Goal: Task Accomplishment & Management: Manage account settings

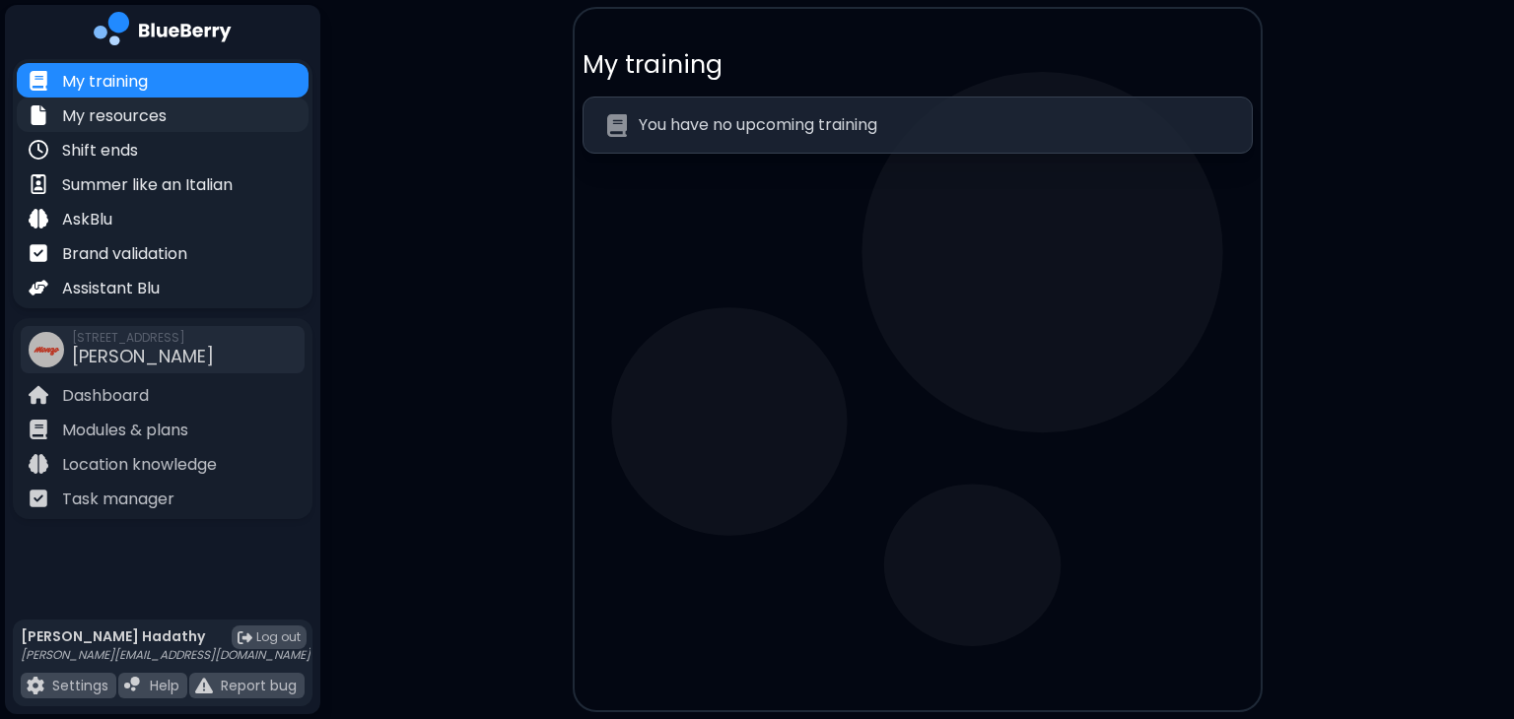
click at [136, 116] on p "My resources" at bounding box center [114, 116] width 104 height 24
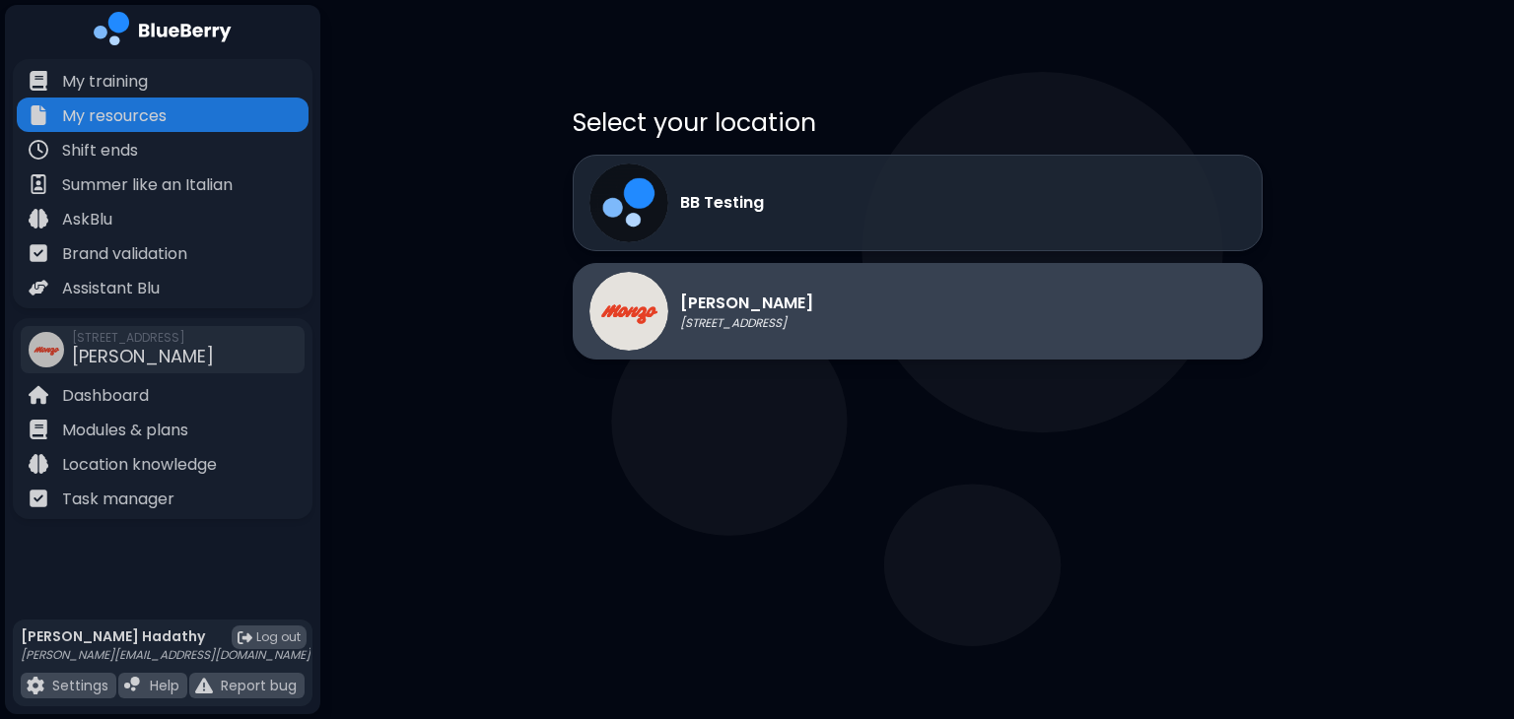
click at [655, 324] on img at bounding box center [628, 311] width 79 height 79
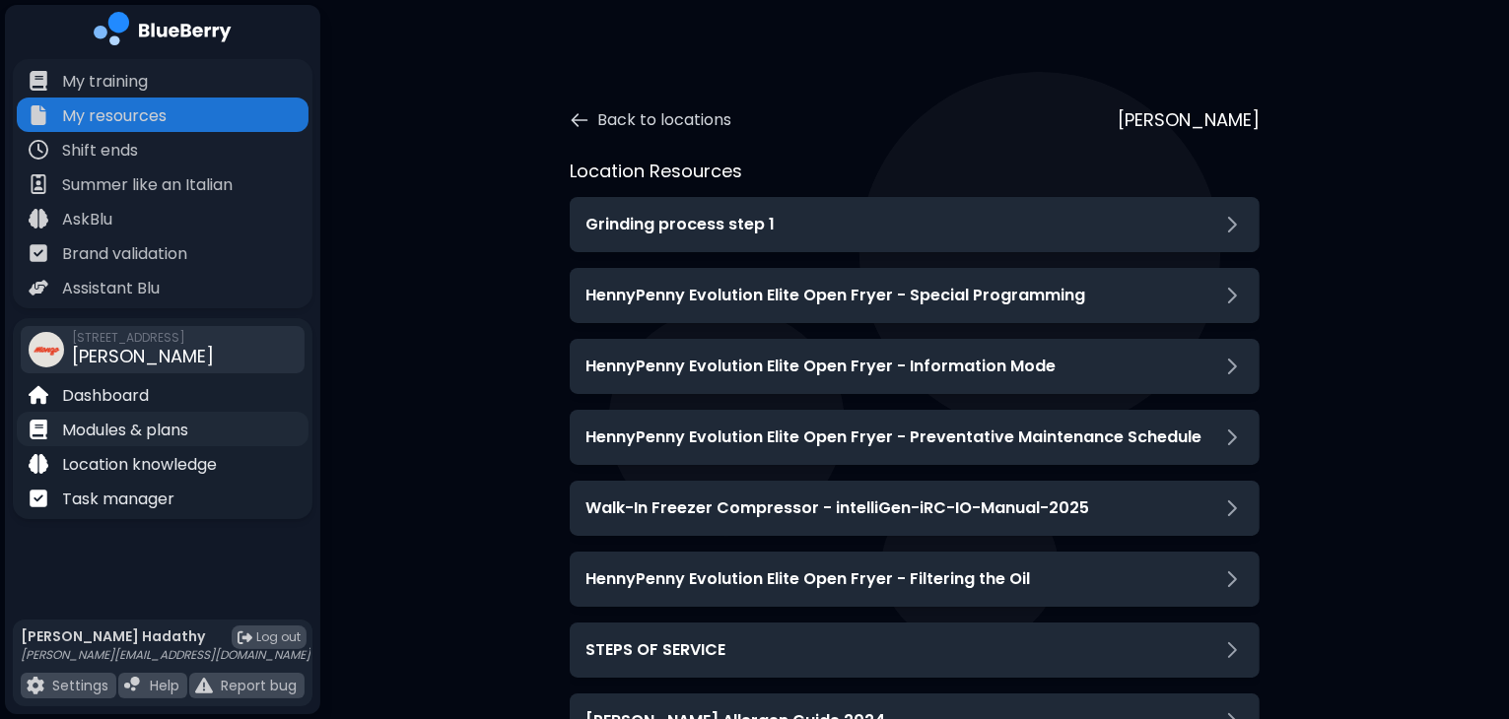
click at [225, 415] on div "Modules & plans" at bounding box center [163, 429] width 292 height 34
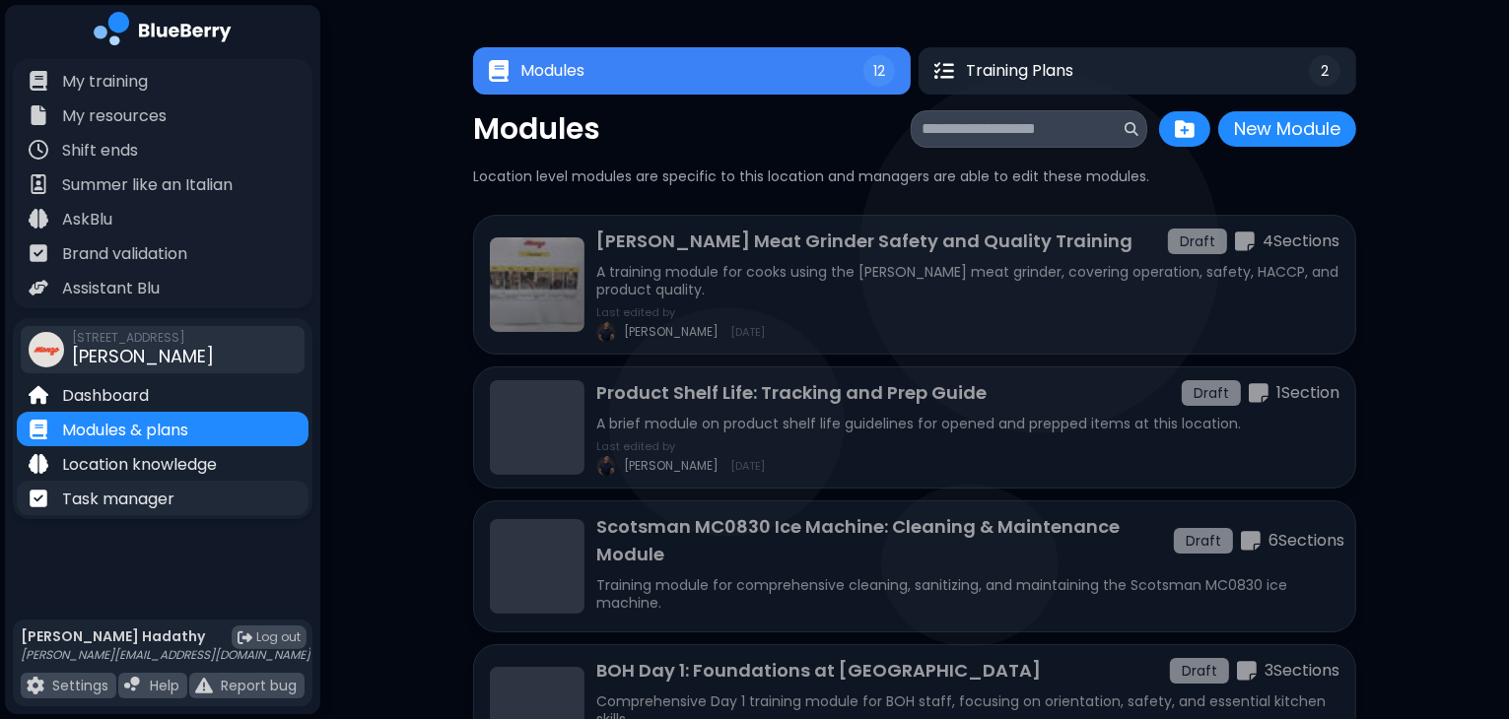
click at [159, 491] on p "Task manager" at bounding box center [118, 500] width 112 height 24
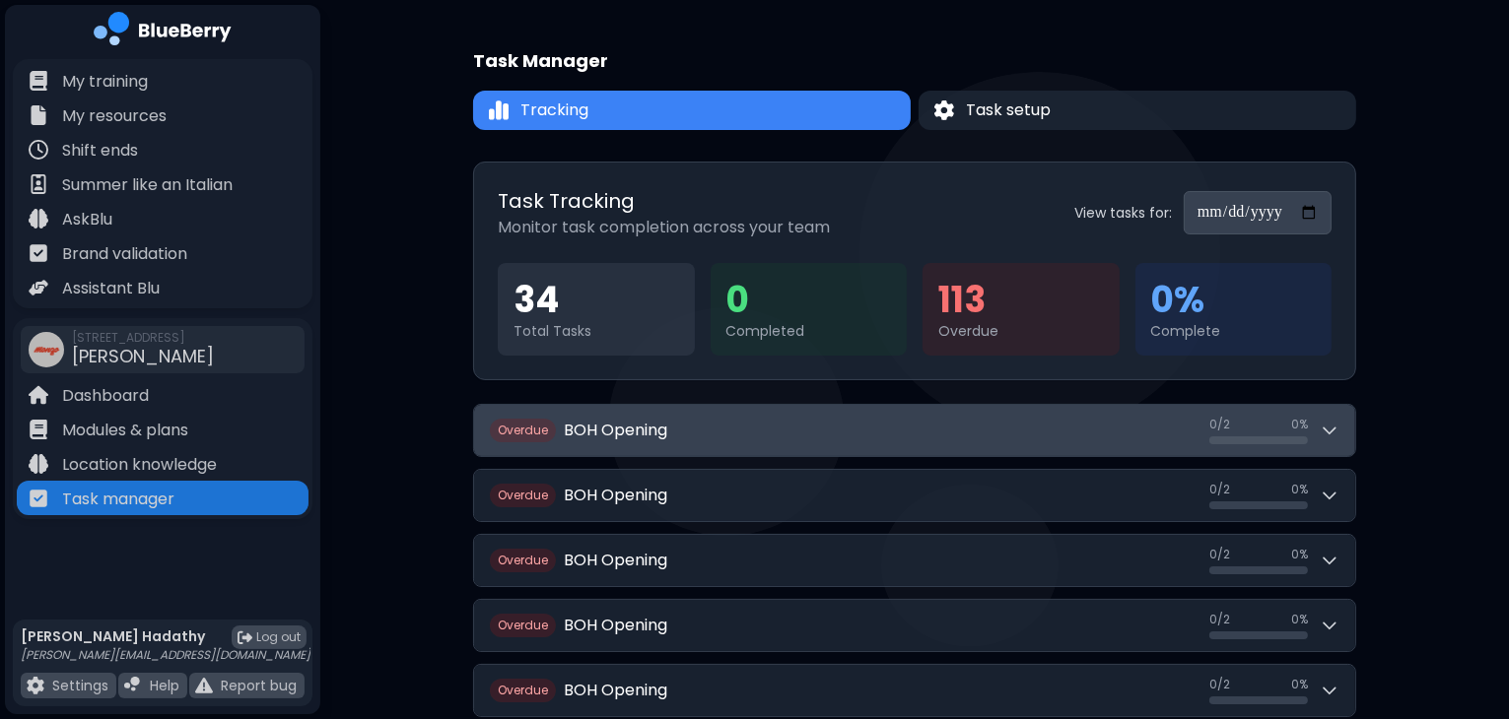
click at [1345, 423] on button "Overdue BOH Opening 0 / 2 0 / 2 0 %" at bounding box center [914, 430] width 881 height 51
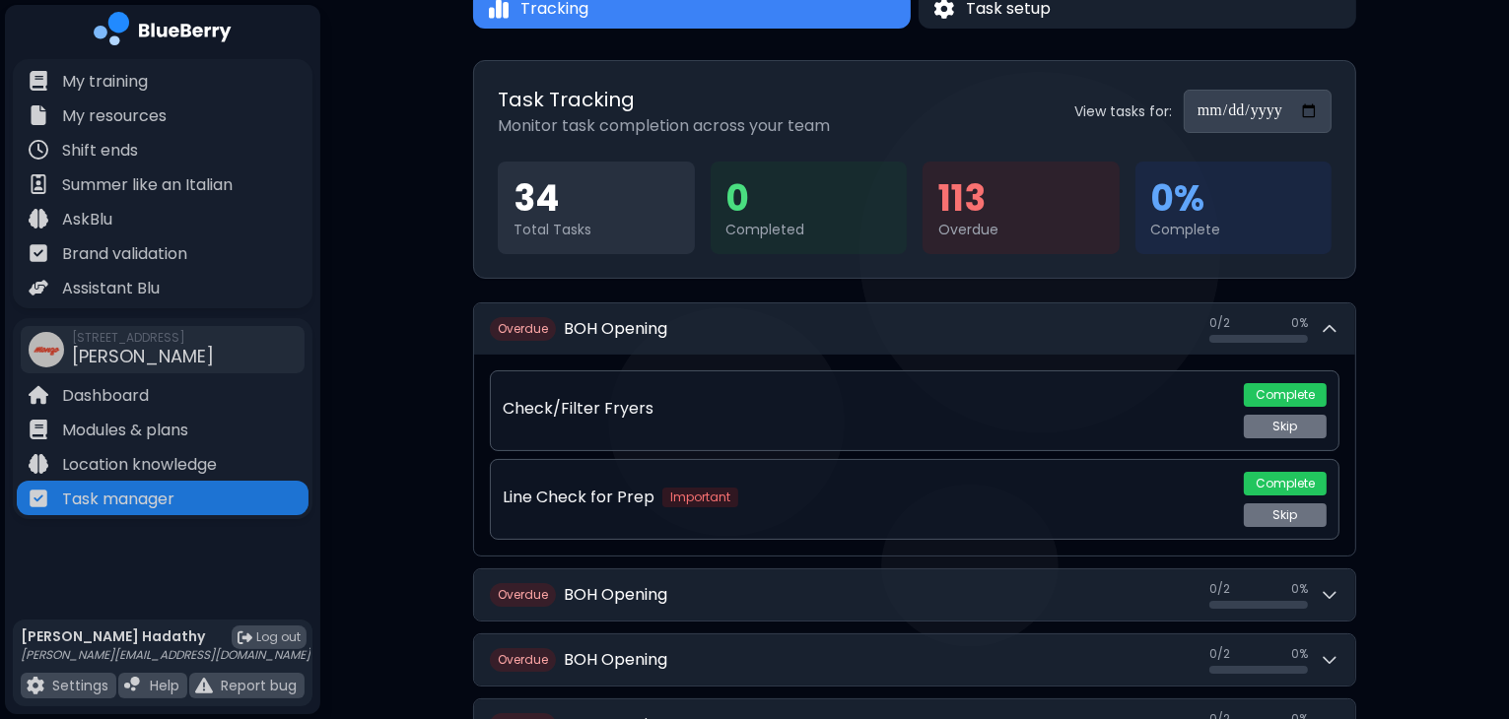
scroll to position [110, 0]
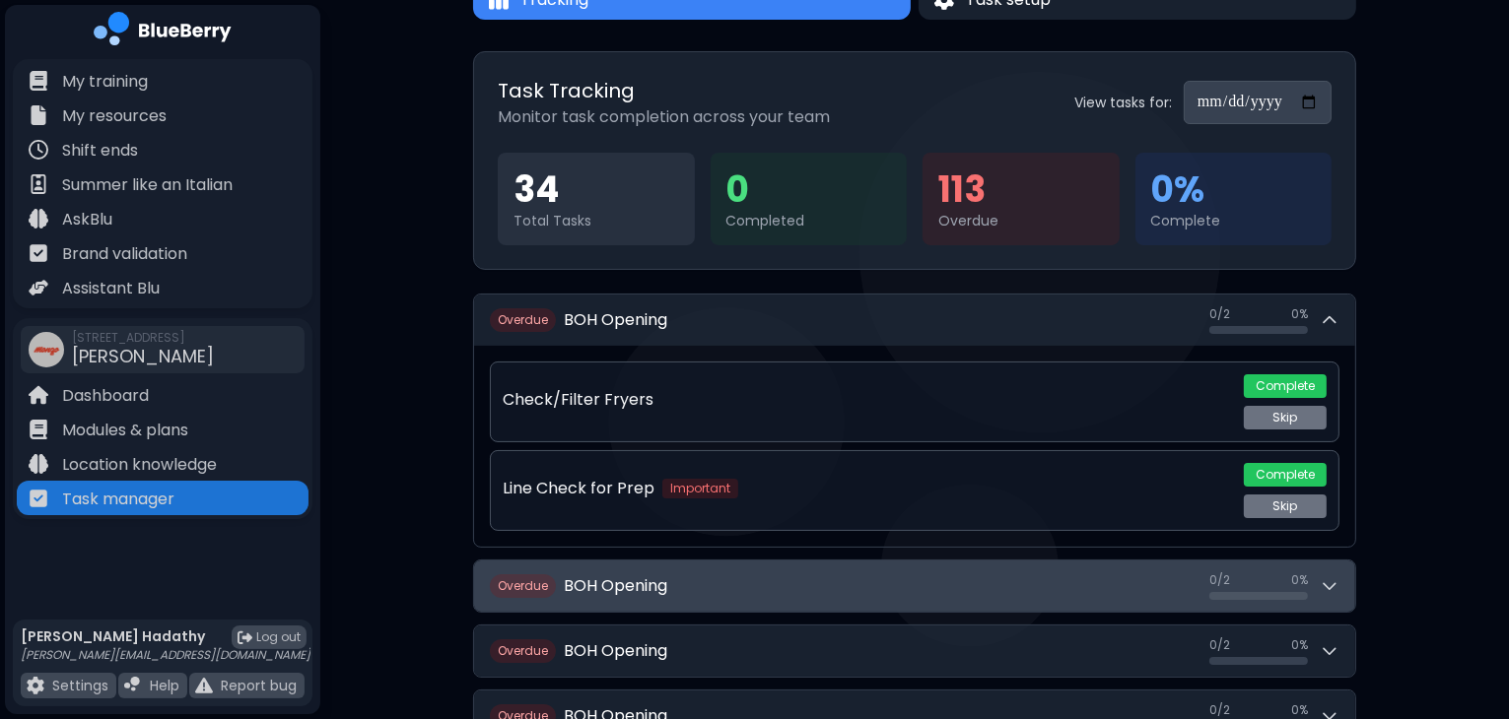
click at [1014, 565] on button "Overdue BOH Opening 0 / 2 0 / 2 0 %" at bounding box center [914, 586] width 881 height 51
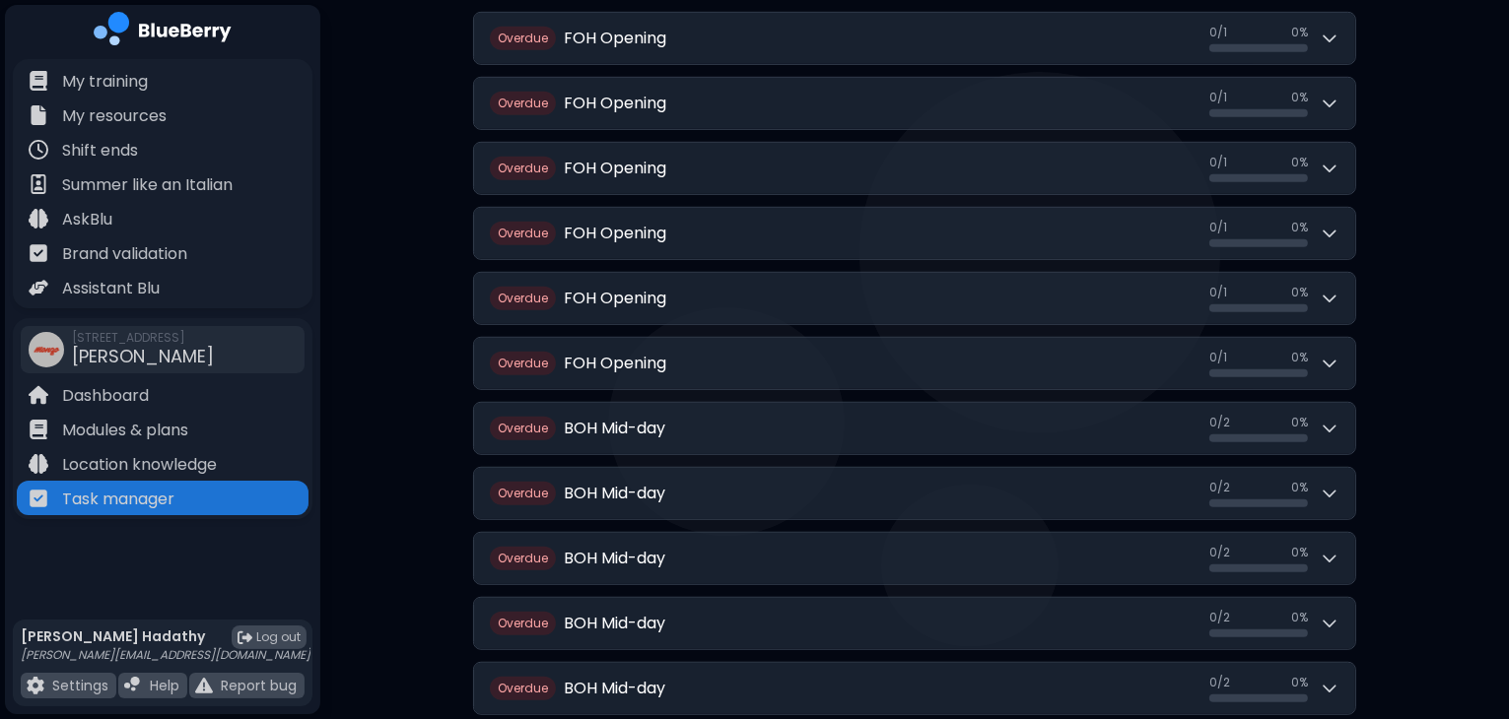
scroll to position [1252, 0]
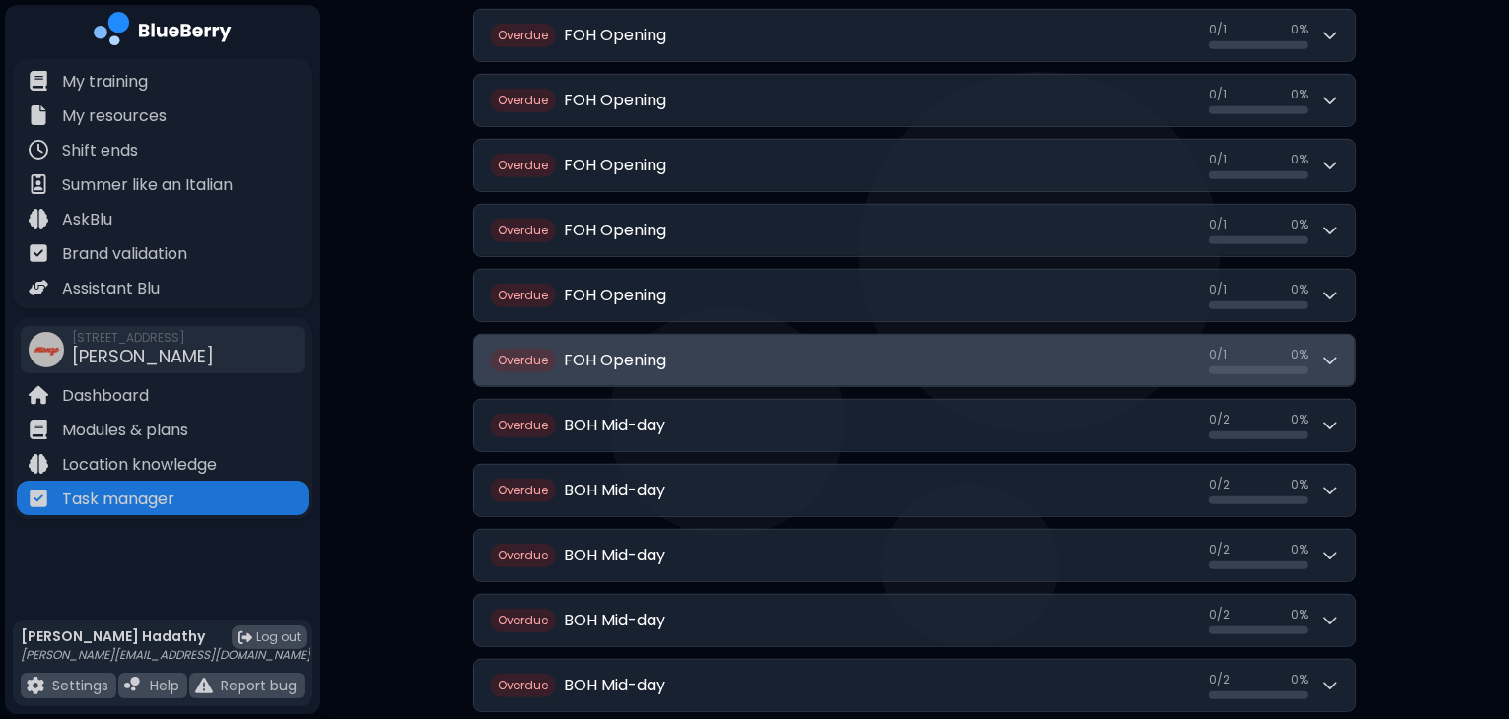
click at [994, 375] on button "Overdue FOH Opening 0 / 1 0 / 1 0 %" at bounding box center [914, 360] width 881 height 51
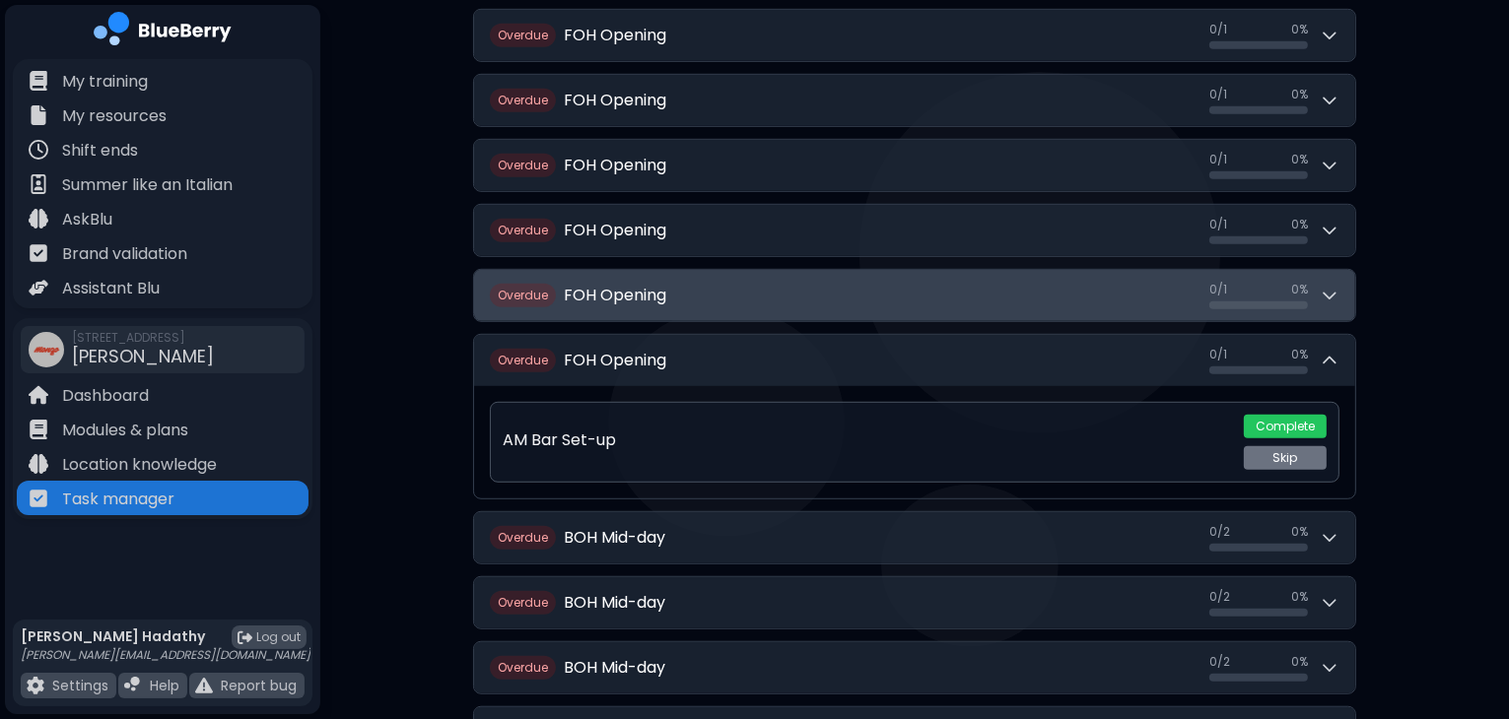
click at [1033, 300] on button "Overdue FOH Opening 0 / 1 0 / 1 0 %" at bounding box center [914, 295] width 881 height 51
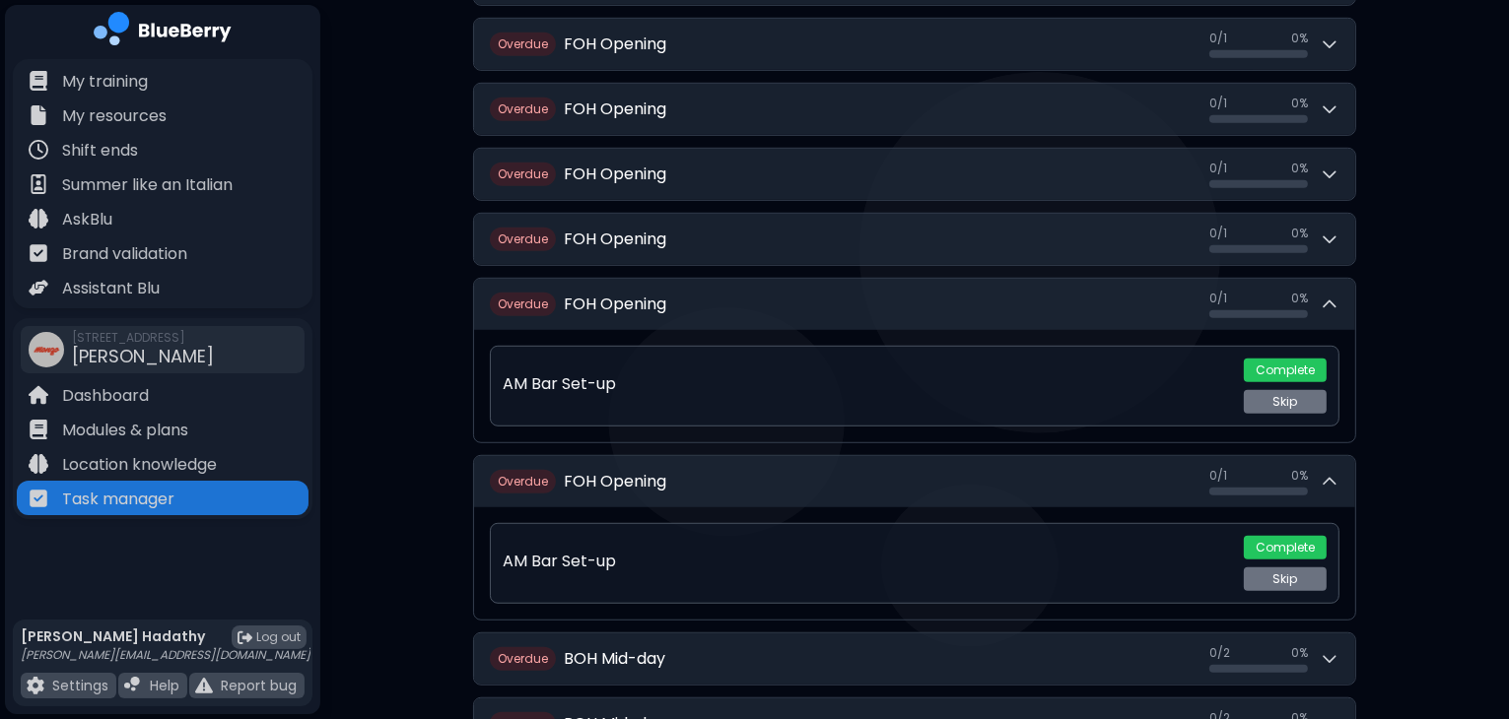
scroll to position [1233, 0]
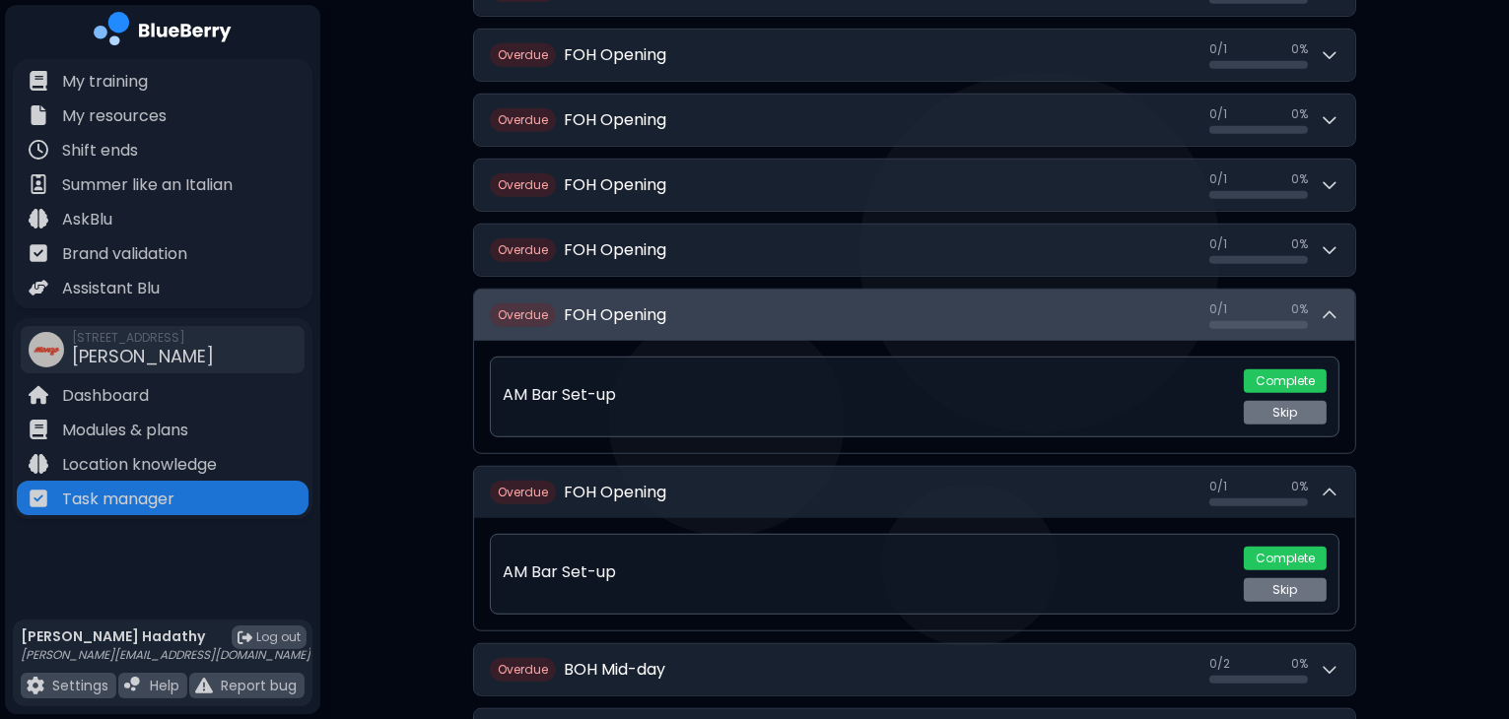
click at [826, 303] on button "Overdue FOH Opening 0 / 1 0 / 1 0 %" at bounding box center [914, 315] width 881 height 51
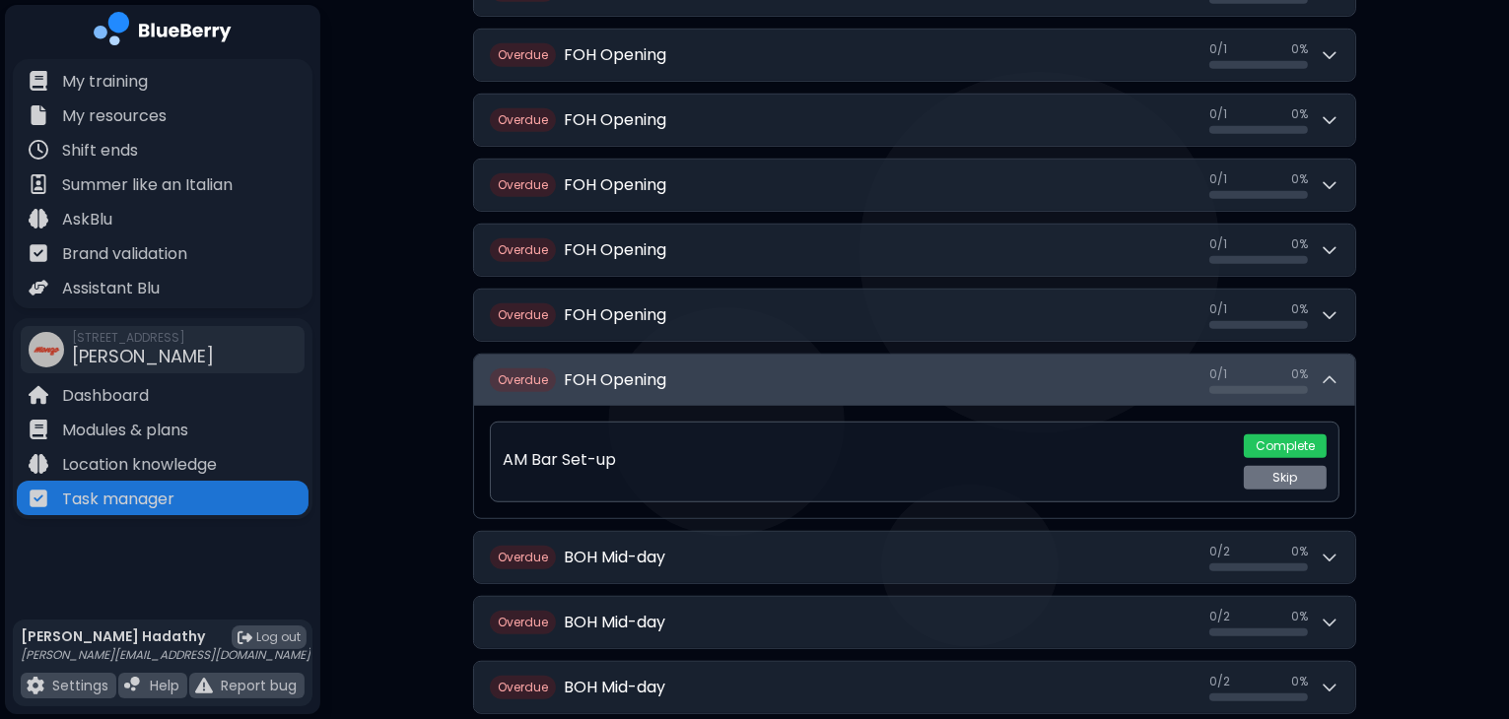
click at [779, 379] on button "Overdue FOH Opening 0 / 1 0 / 1 0 %" at bounding box center [914, 380] width 881 height 51
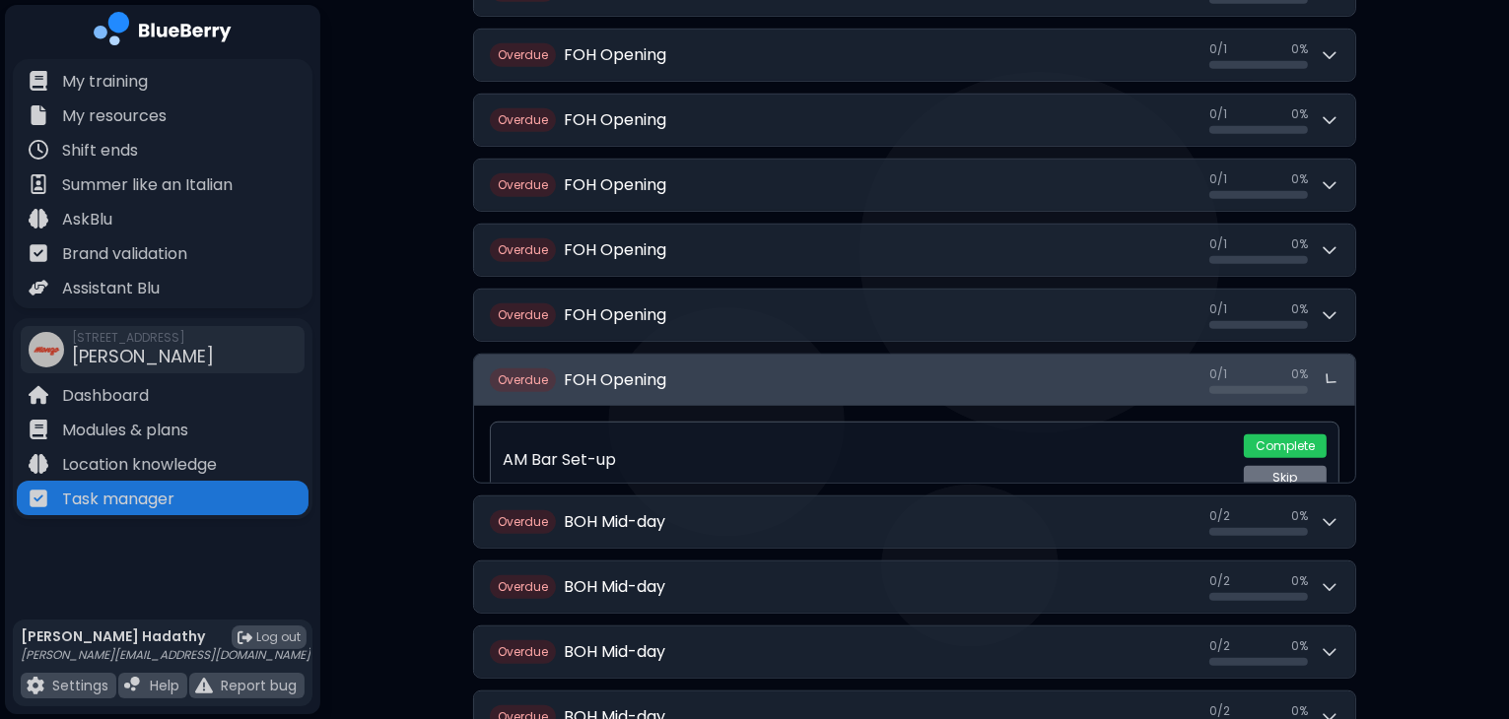
scroll to position [0, 0]
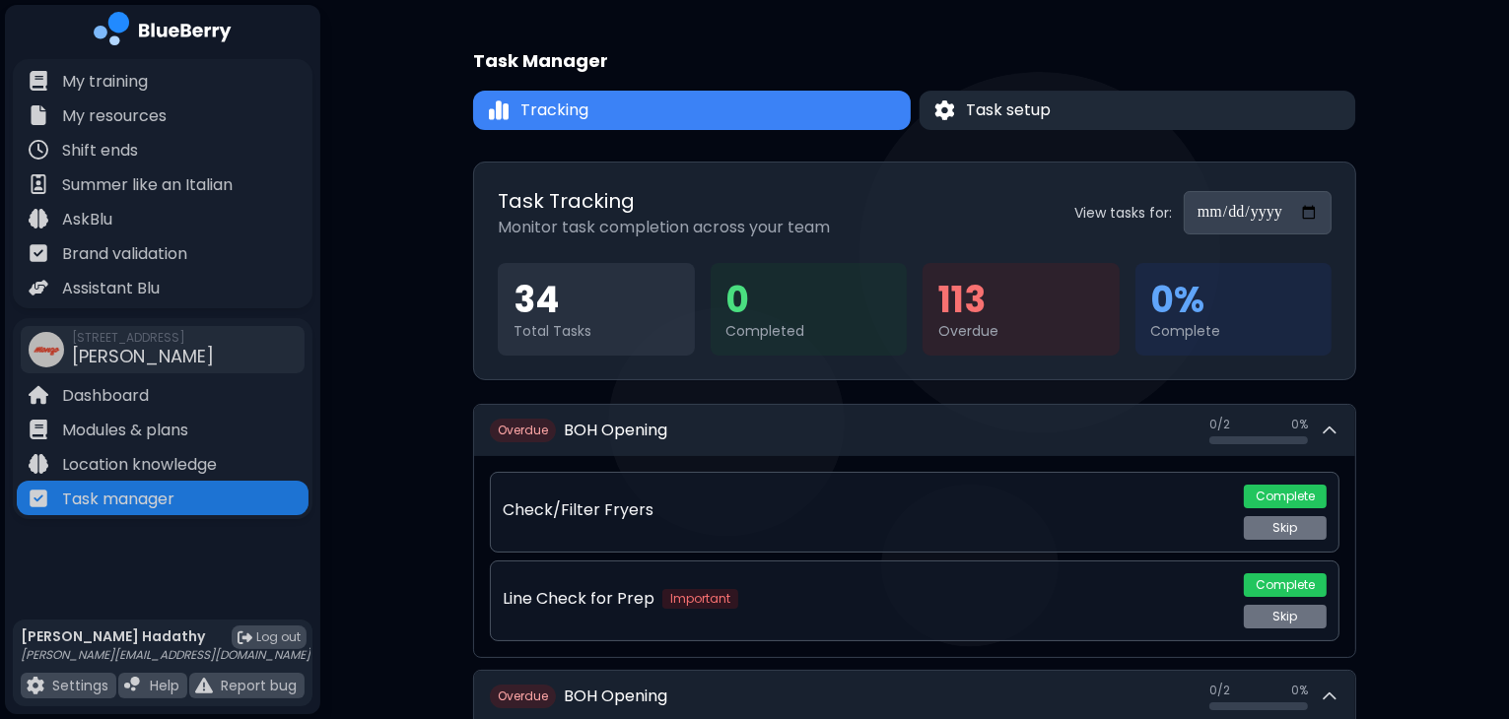
click at [1005, 92] on button "Task setup" at bounding box center [1137, 110] width 437 height 39
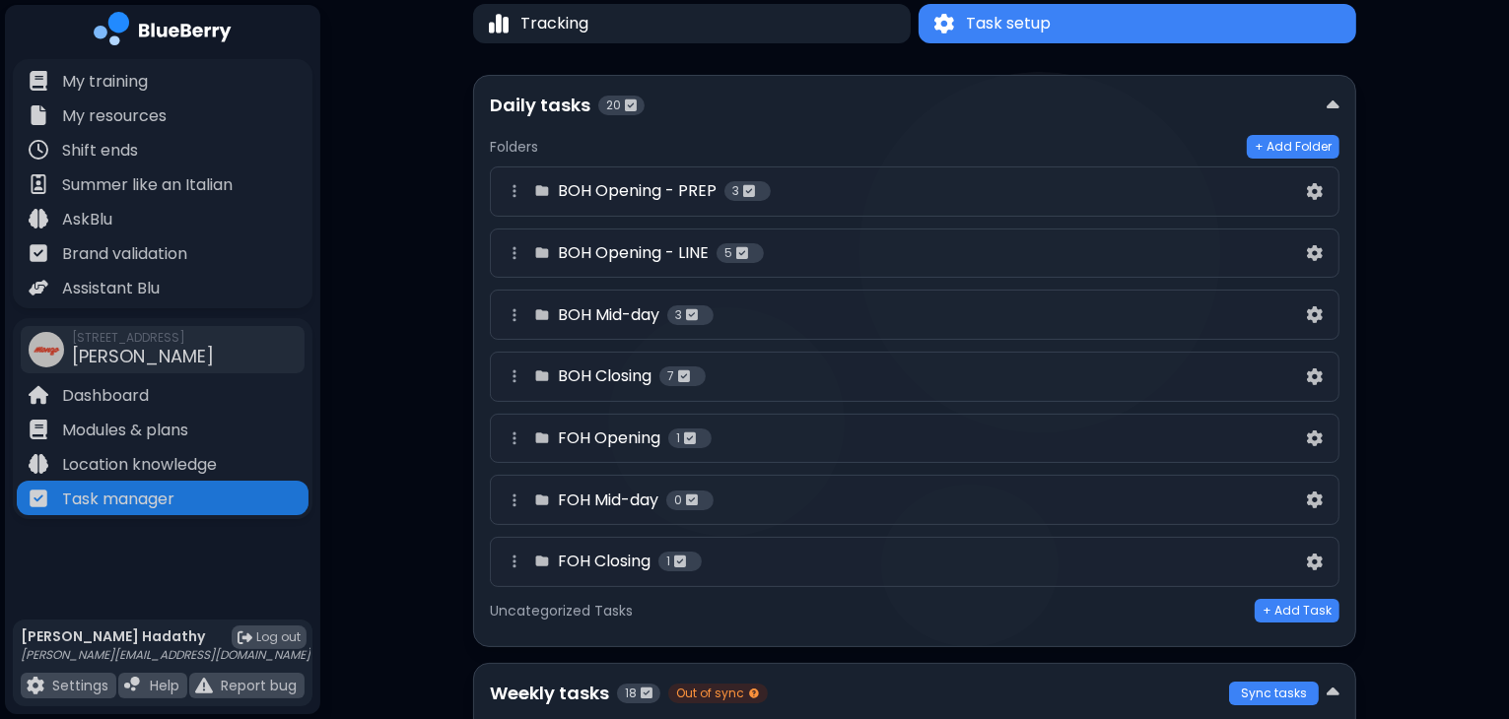
scroll to position [91, 0]
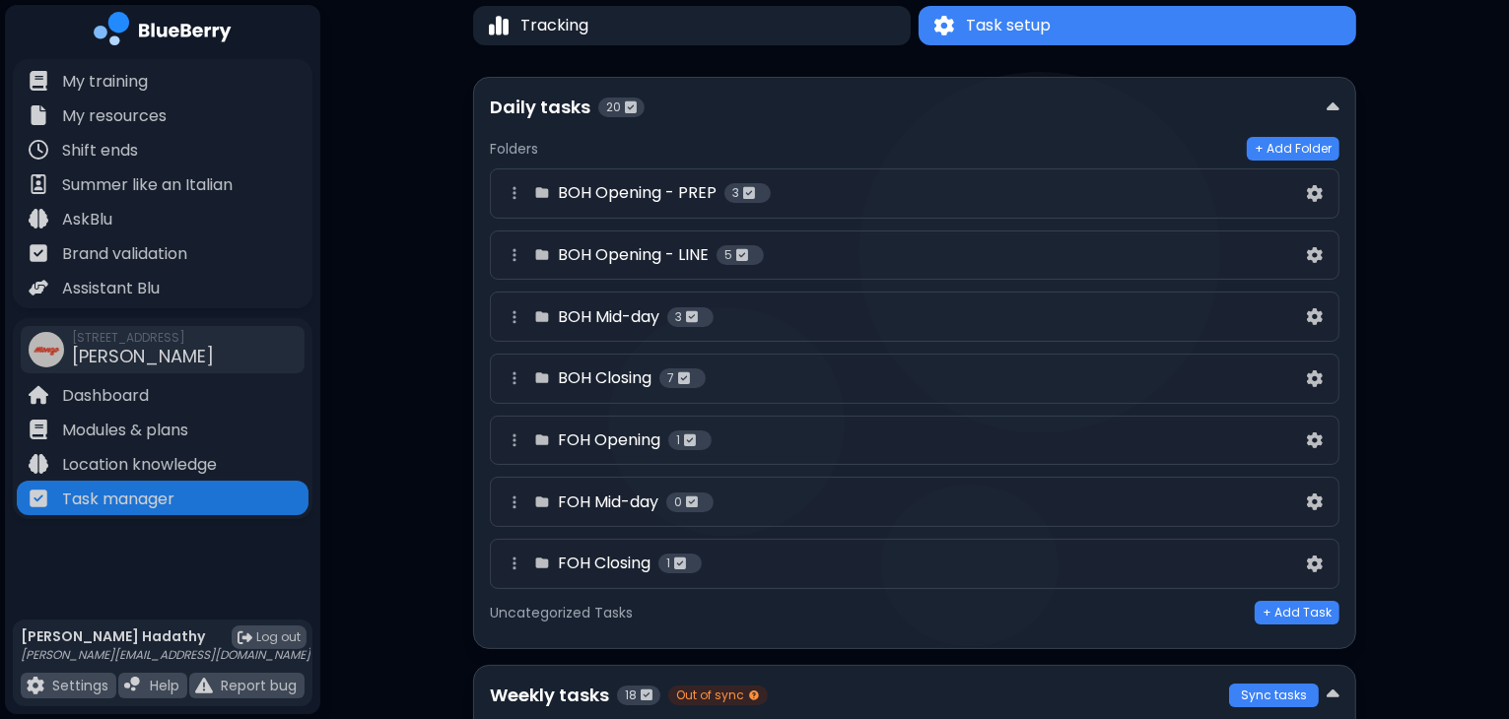
click at [619, 371] on h4 "BOH Closing" at bounding box center [605, 379] width 94 height 24
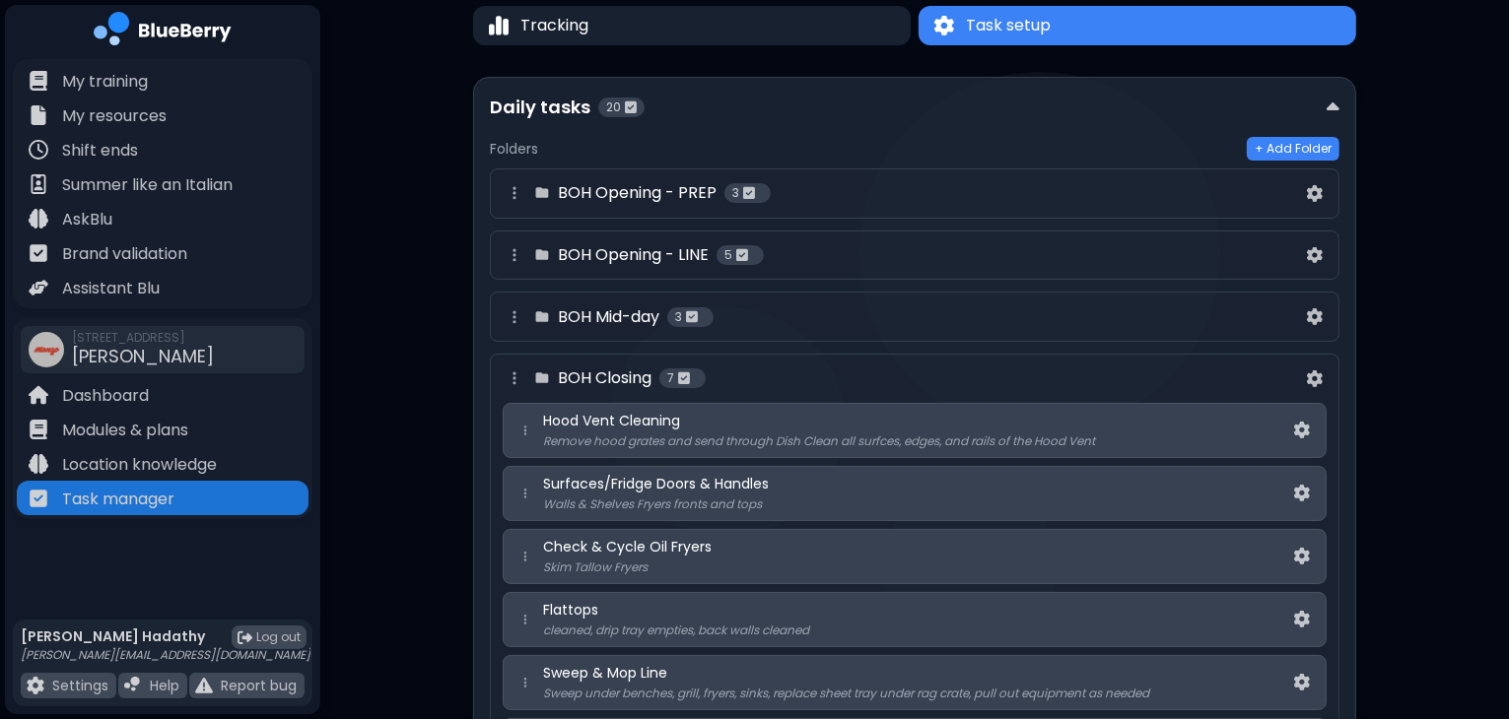
click at [628, 383] on h4 "BOH Closing" at bounding box center [605, 379] width 94 height 24
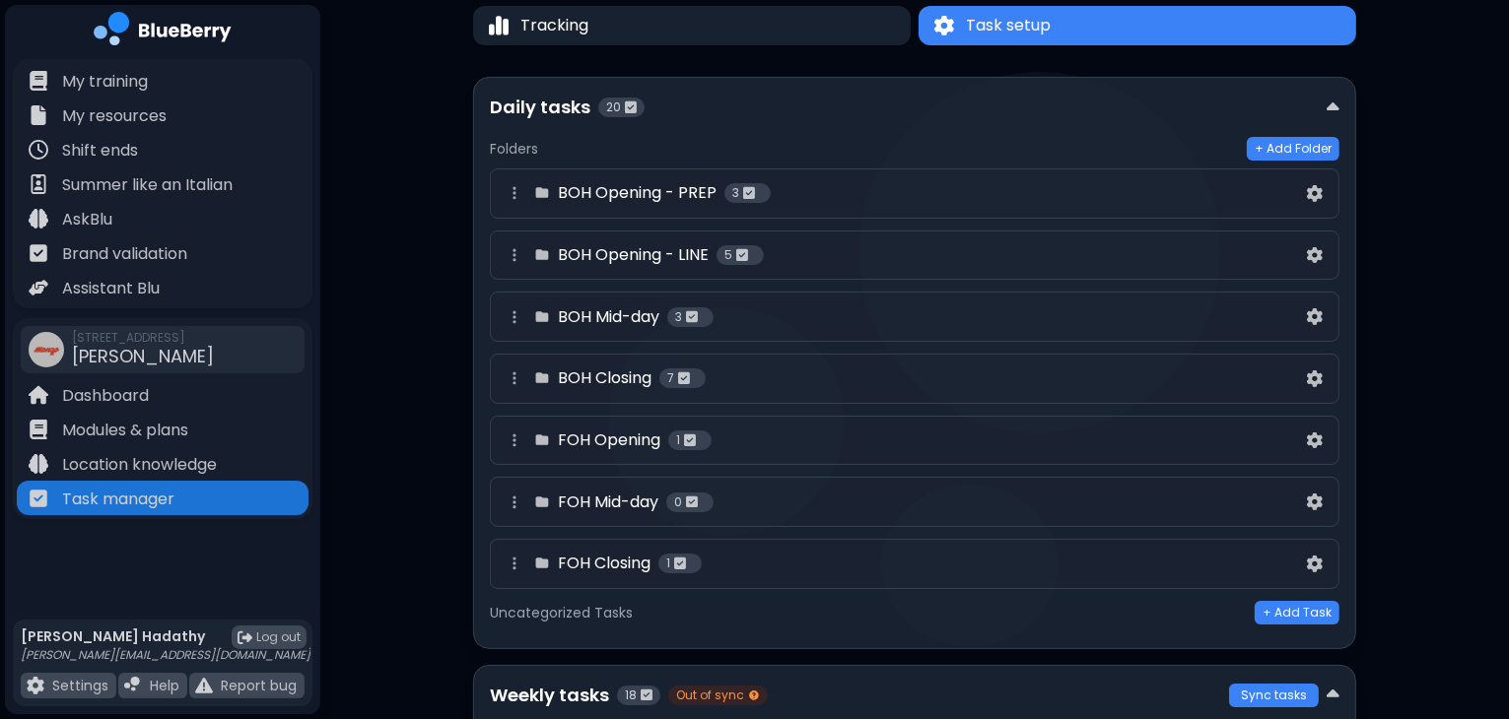
click at [623, 441] on h4 "FOH Opening" at bounding box center [609, 441] width 102 height 24
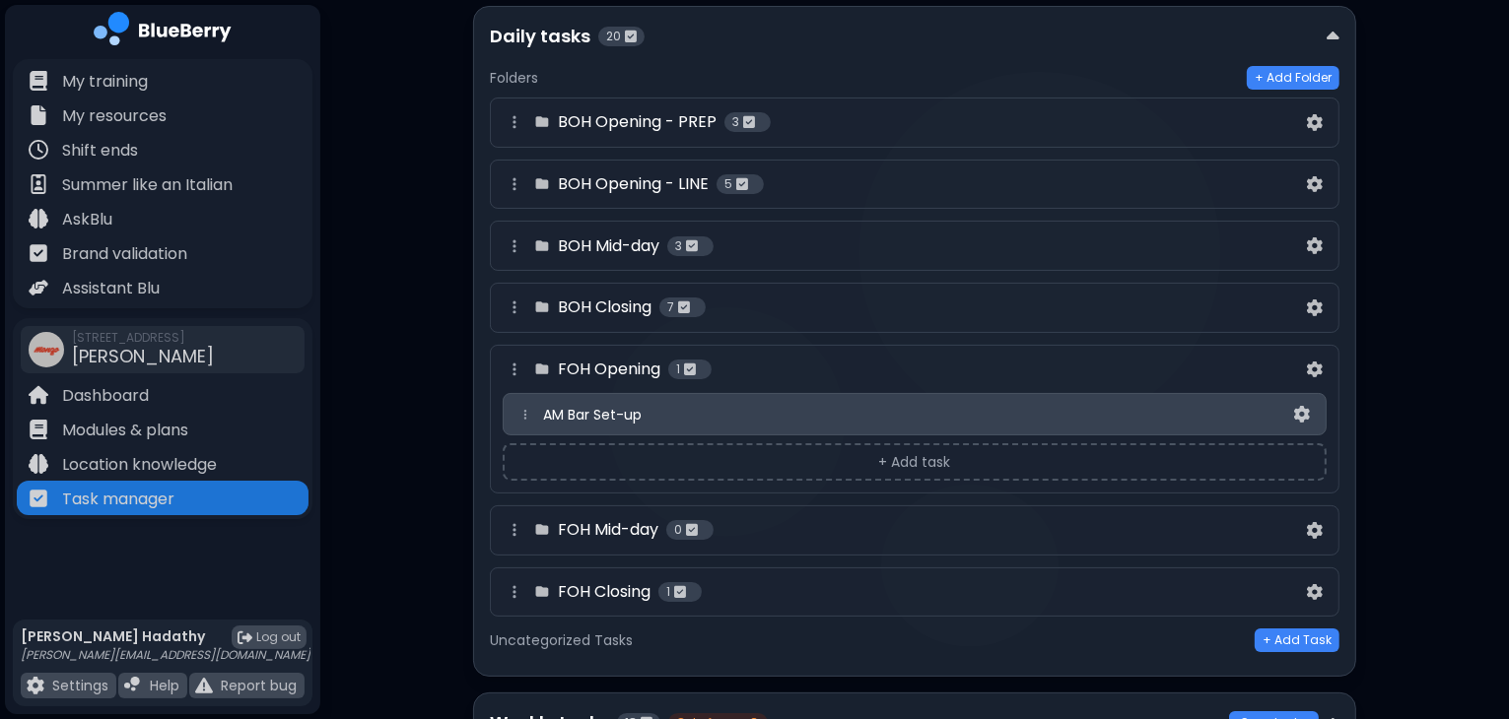
scroll to position [162, 0]
click at [1305, 408] on img at bounding box center [1302, 414] width 16 height 17
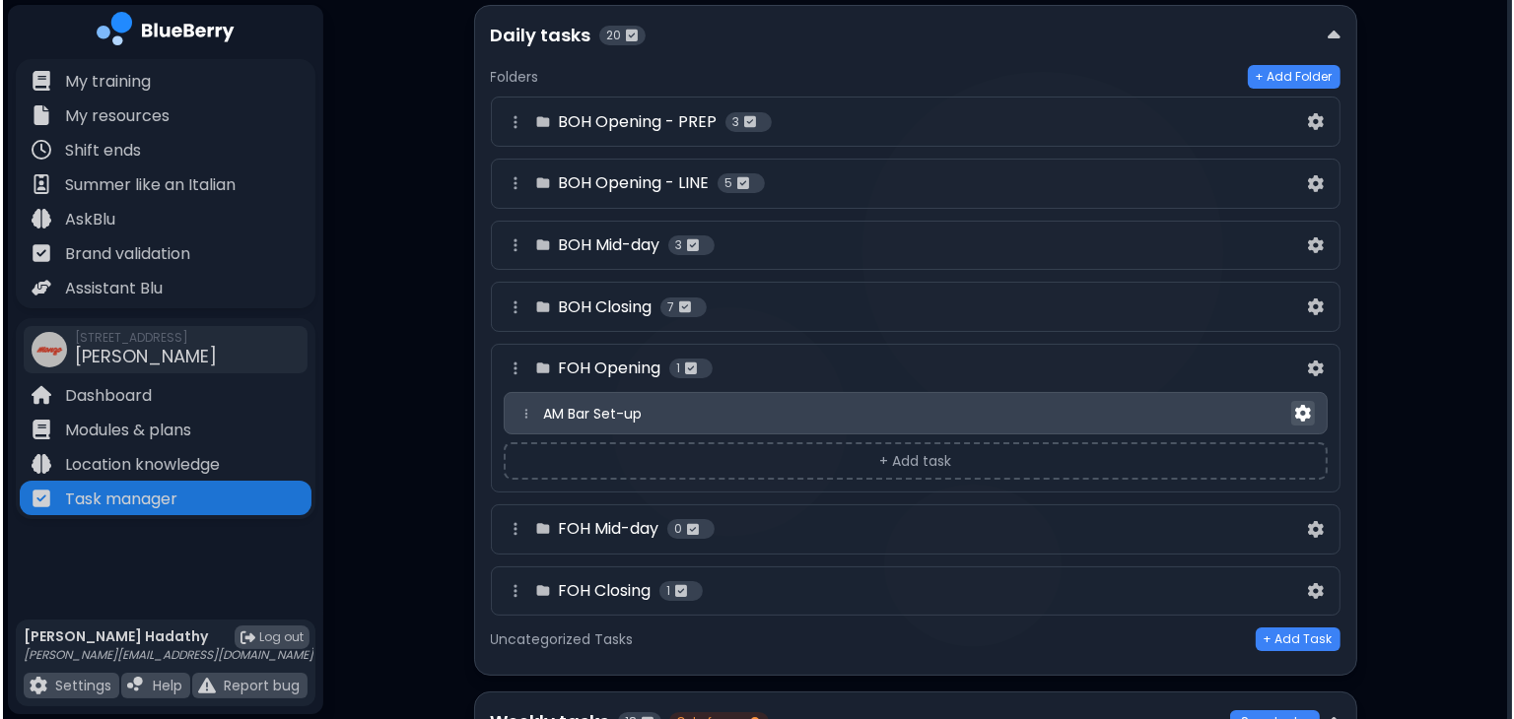
scroll to position [0, 0]
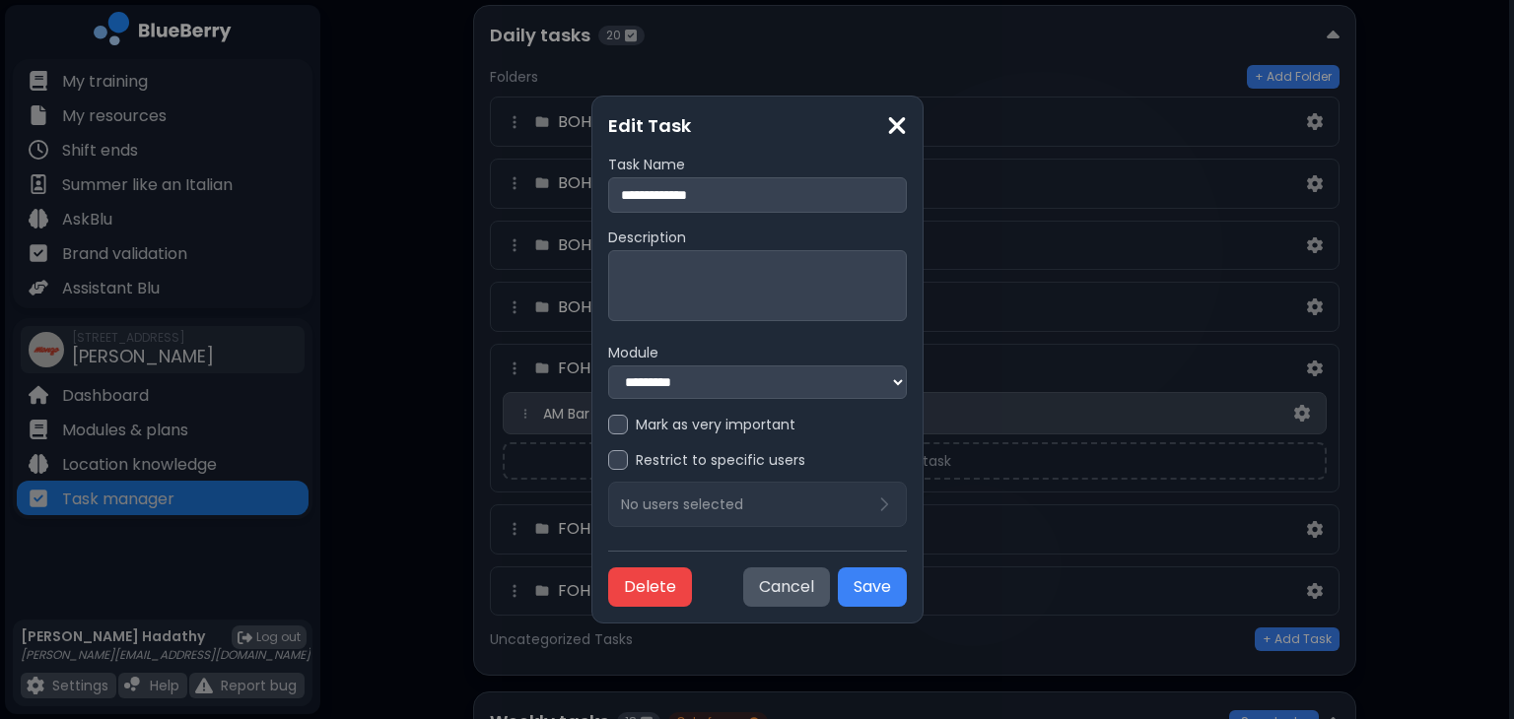
click at [907, 135] on img at bounding box center [897, 125] width 20 height 27
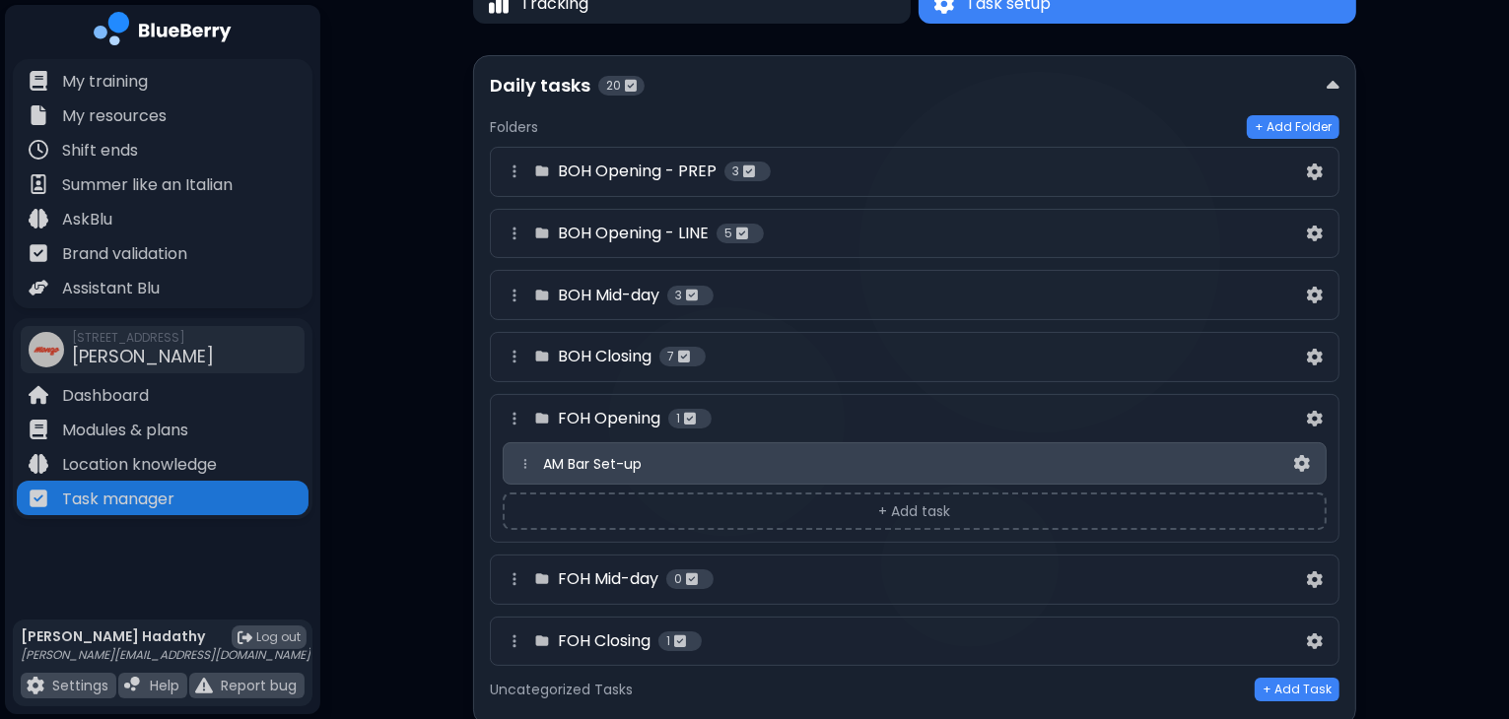
scroll to position [110, 0]
click at [789, 236] on div "BOH Opening - LINE 5" at bounding box center [903, 236] width 800 height 24
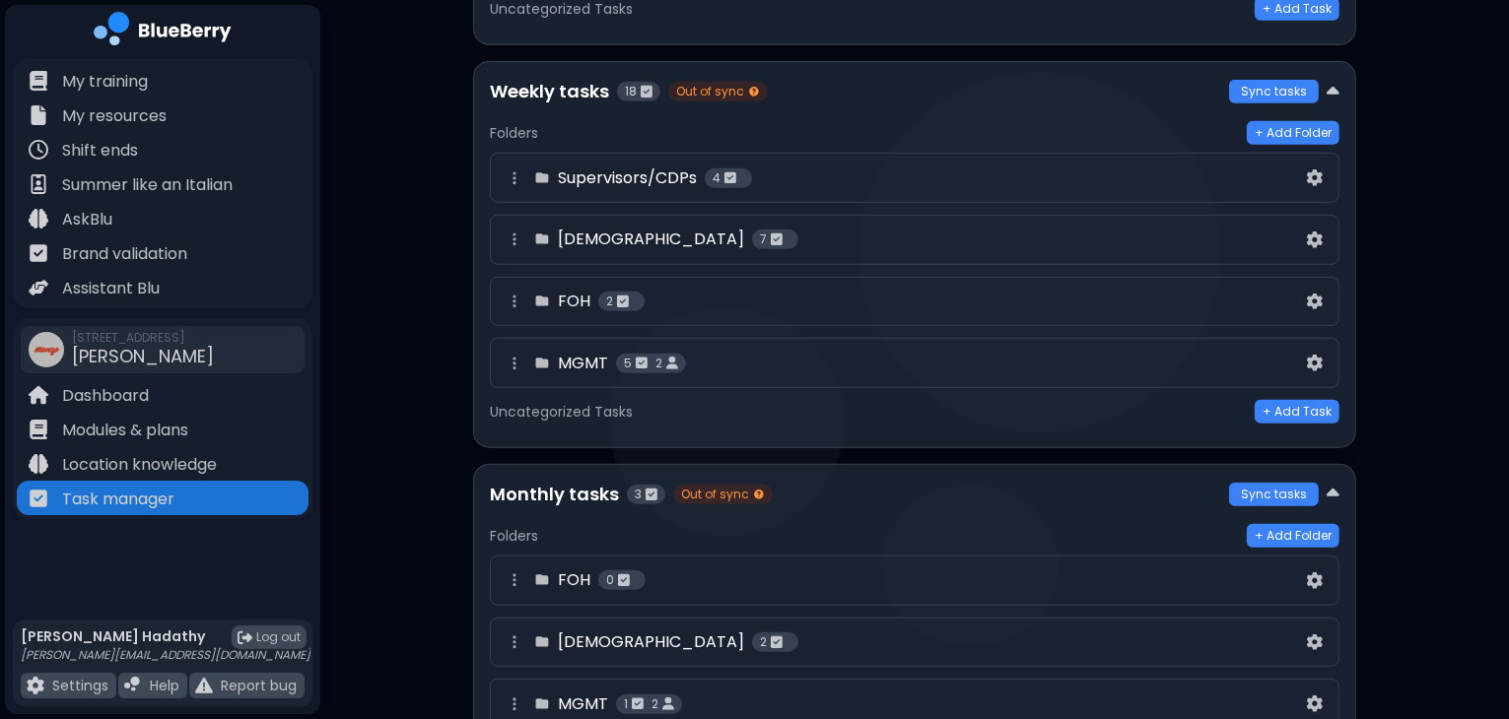
scroll to position [1209, 0]
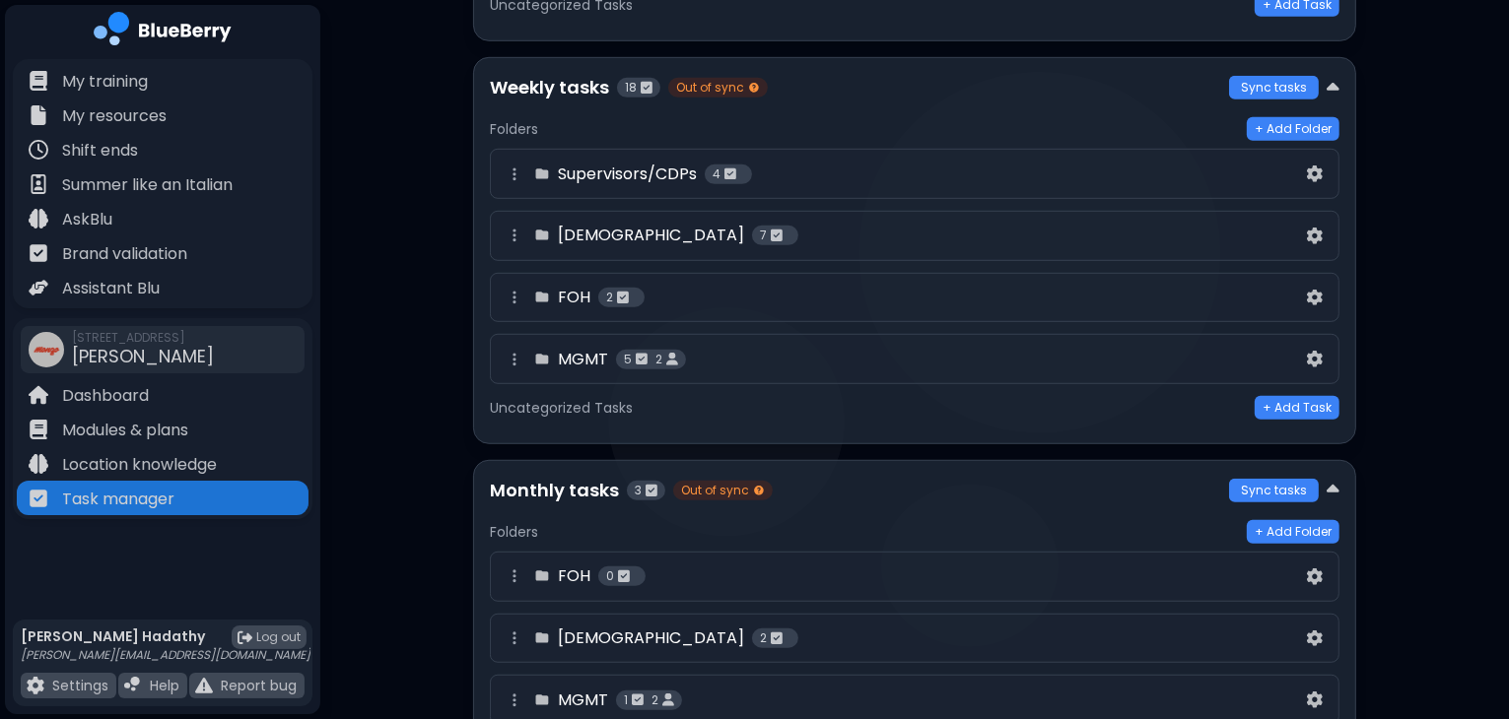
click at [985, 163] on div "Supervisors/CDPs 4" at bounding box center [903, 175] width 800 height 24
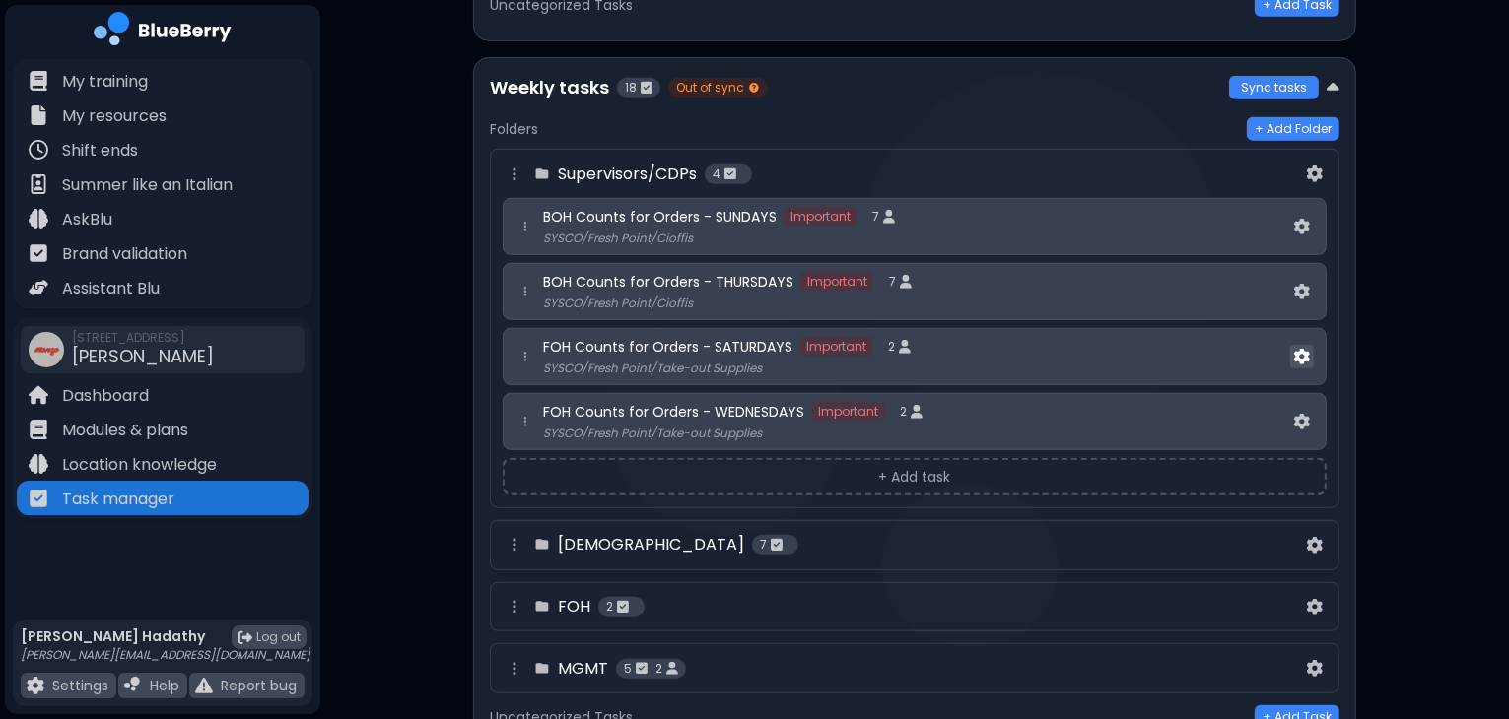
click at [1304, 349] on img at bounding box center [1302, 357] width 16 height 17
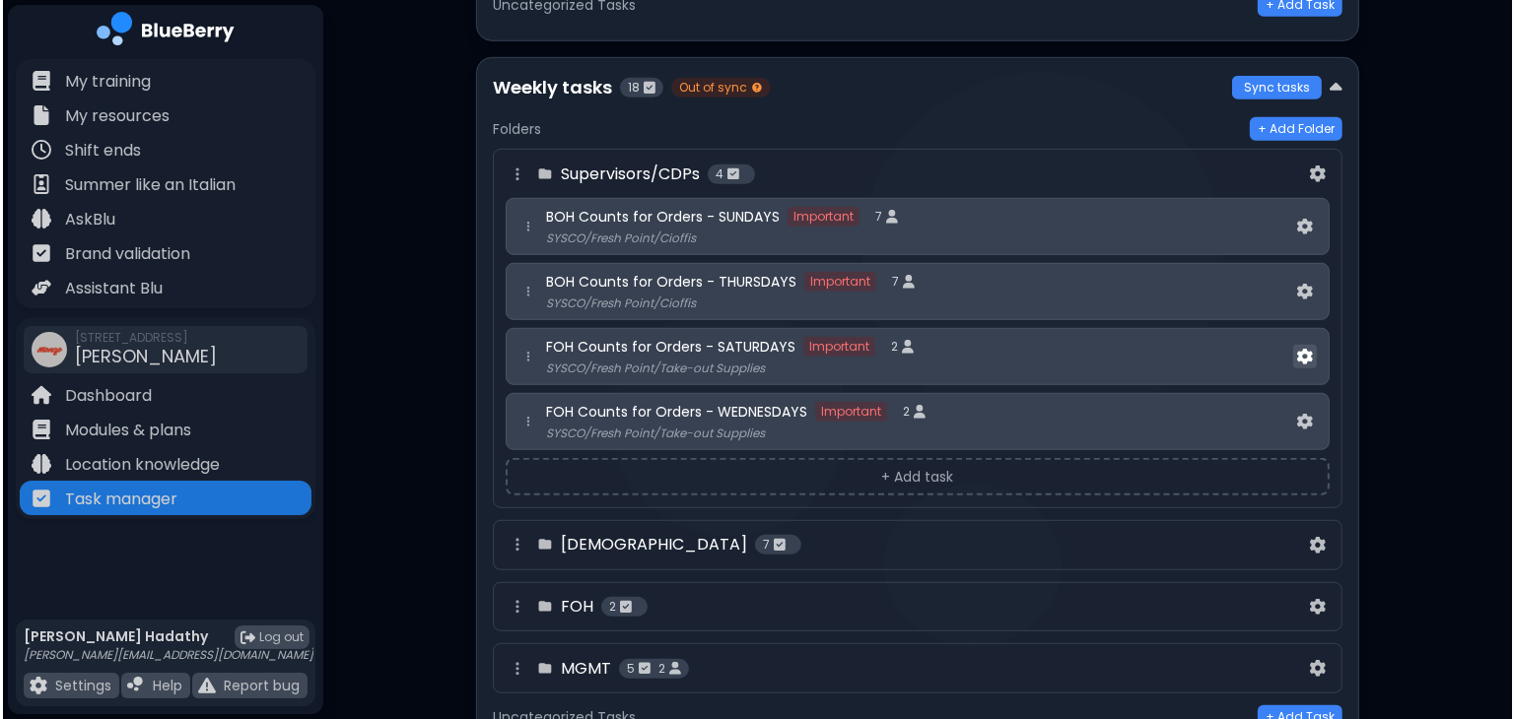
scroll to position [0, 0]
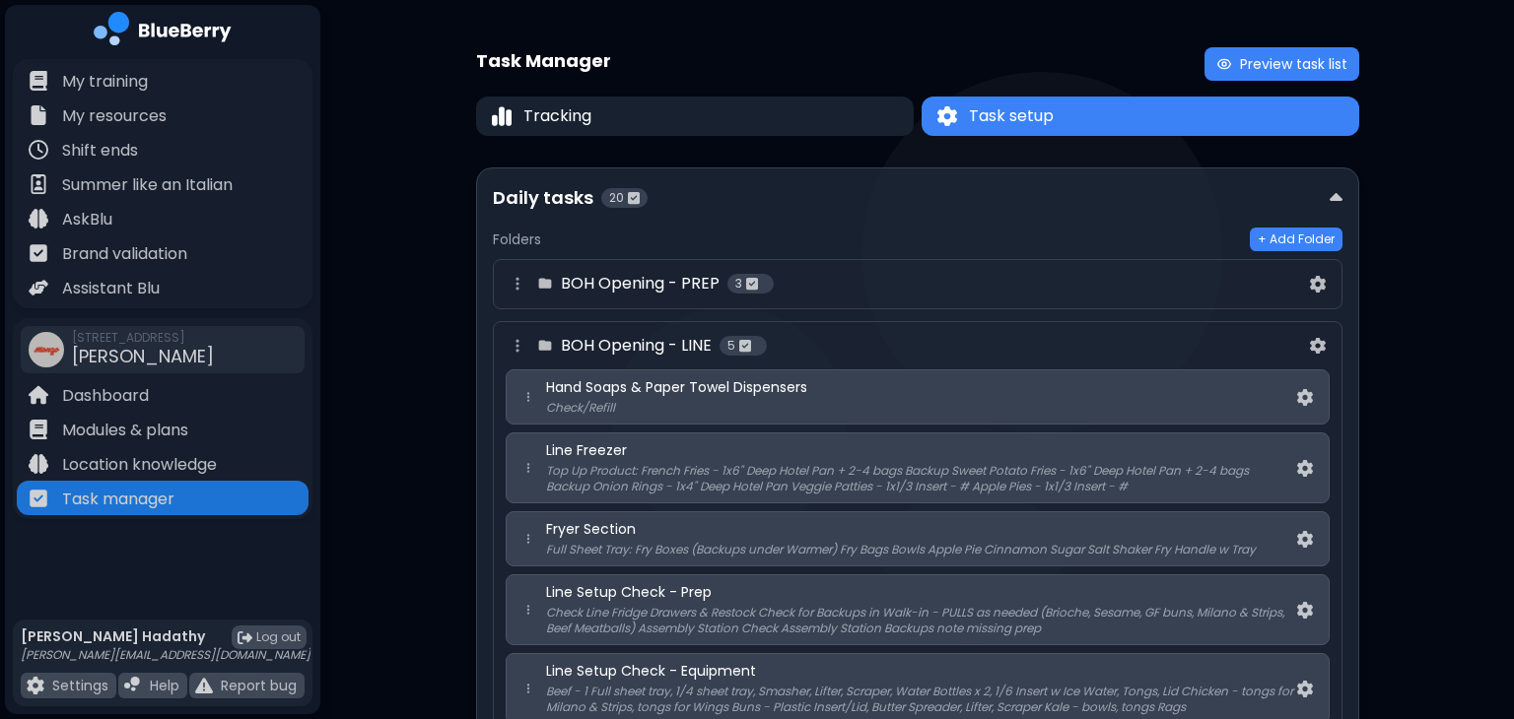
select select "*"
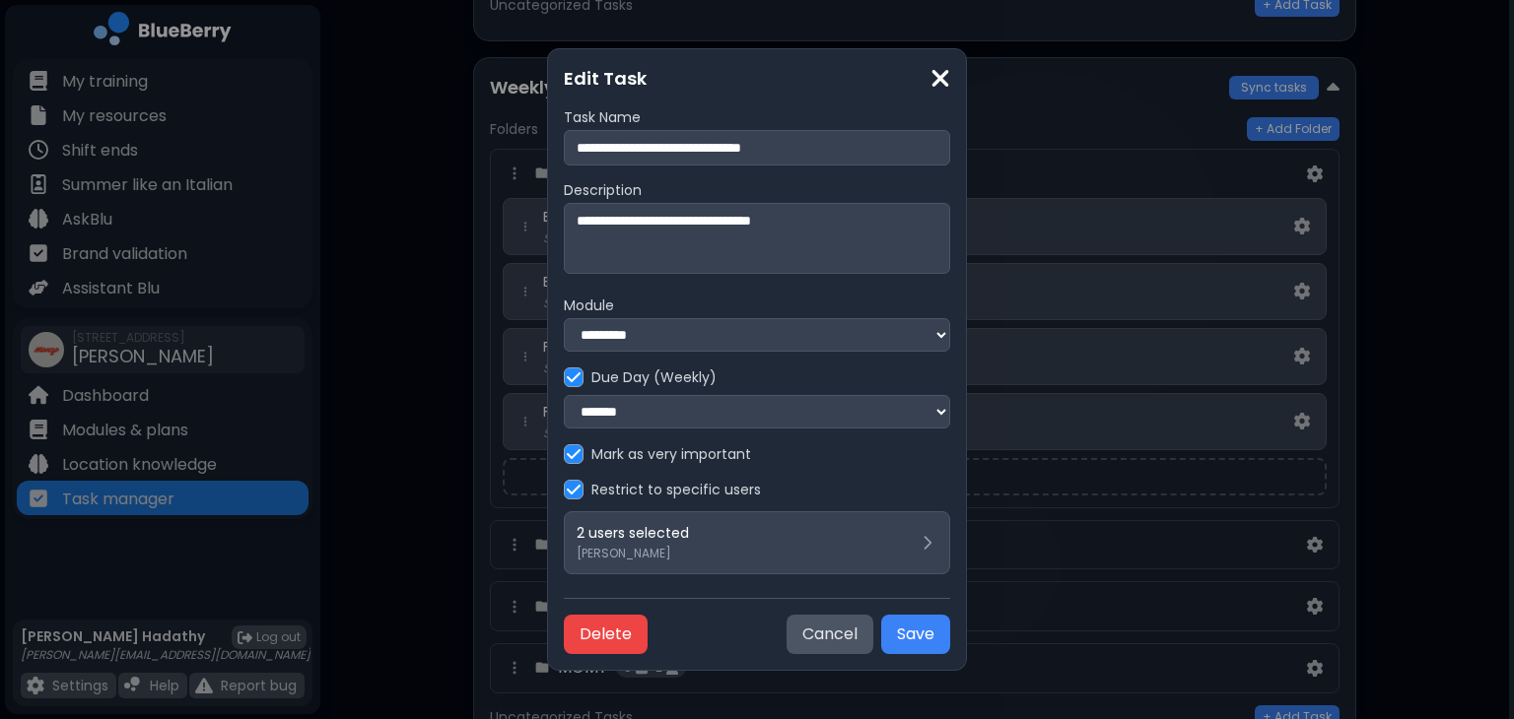
click at [941, 72] on img at bounding box center [940, 78] width 20 height 27
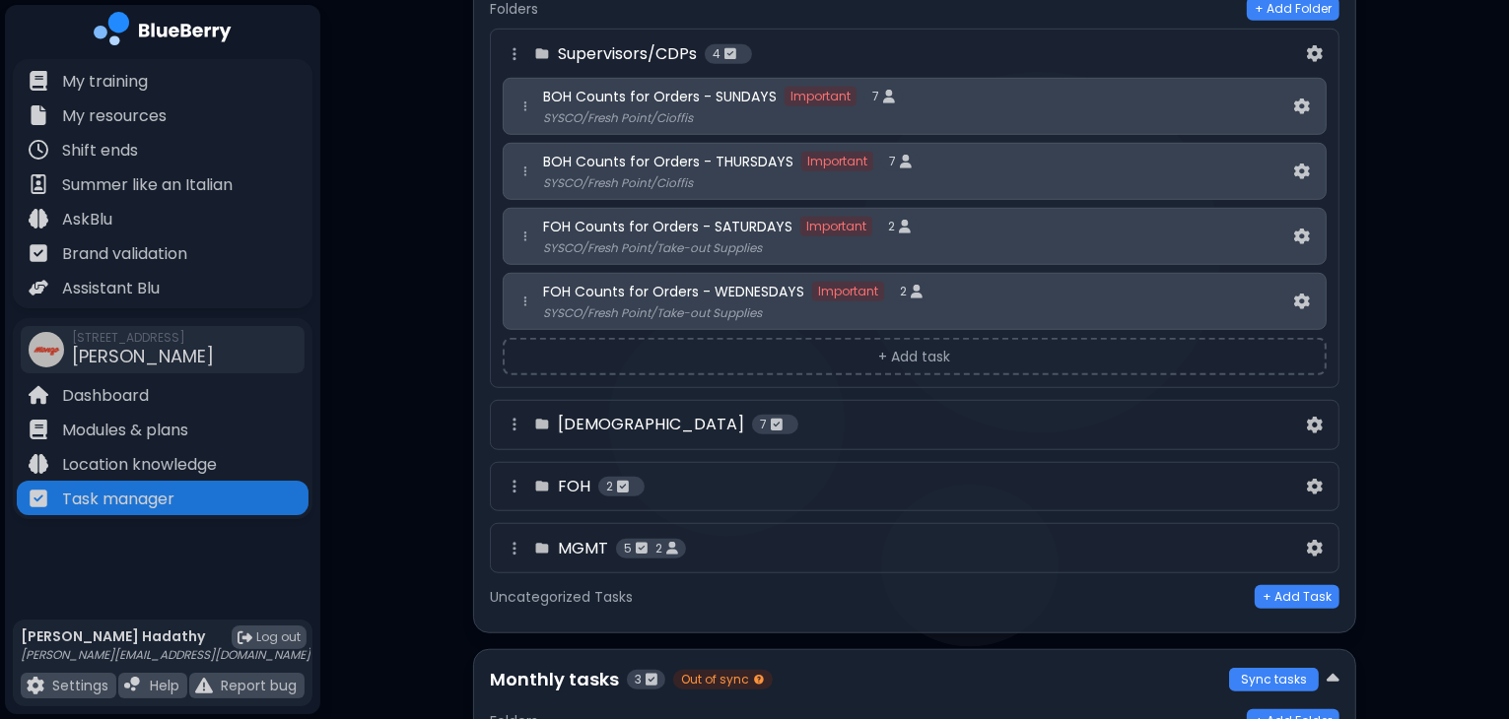
scroll to position [1330, 0]
click at [1151, 485] on div "FOH 2" at bounding box center [903, 486] width 800 height 24
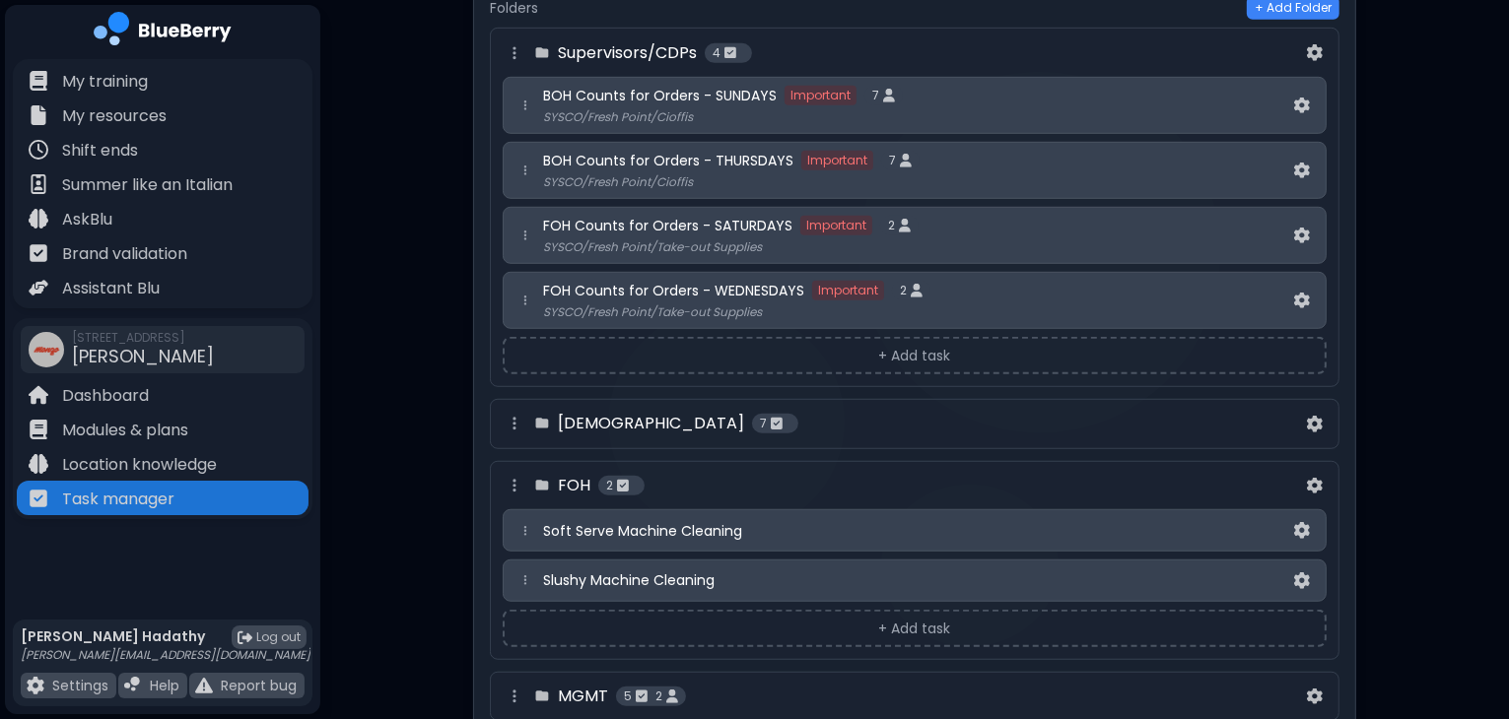
click at [983, 530] on div "Soft Serve Machine Cleaning" at bounding box center [915, 530] width 824 height 42
click at [1298, 525] on img at bounding box center [1302, 530] width 16 height 17
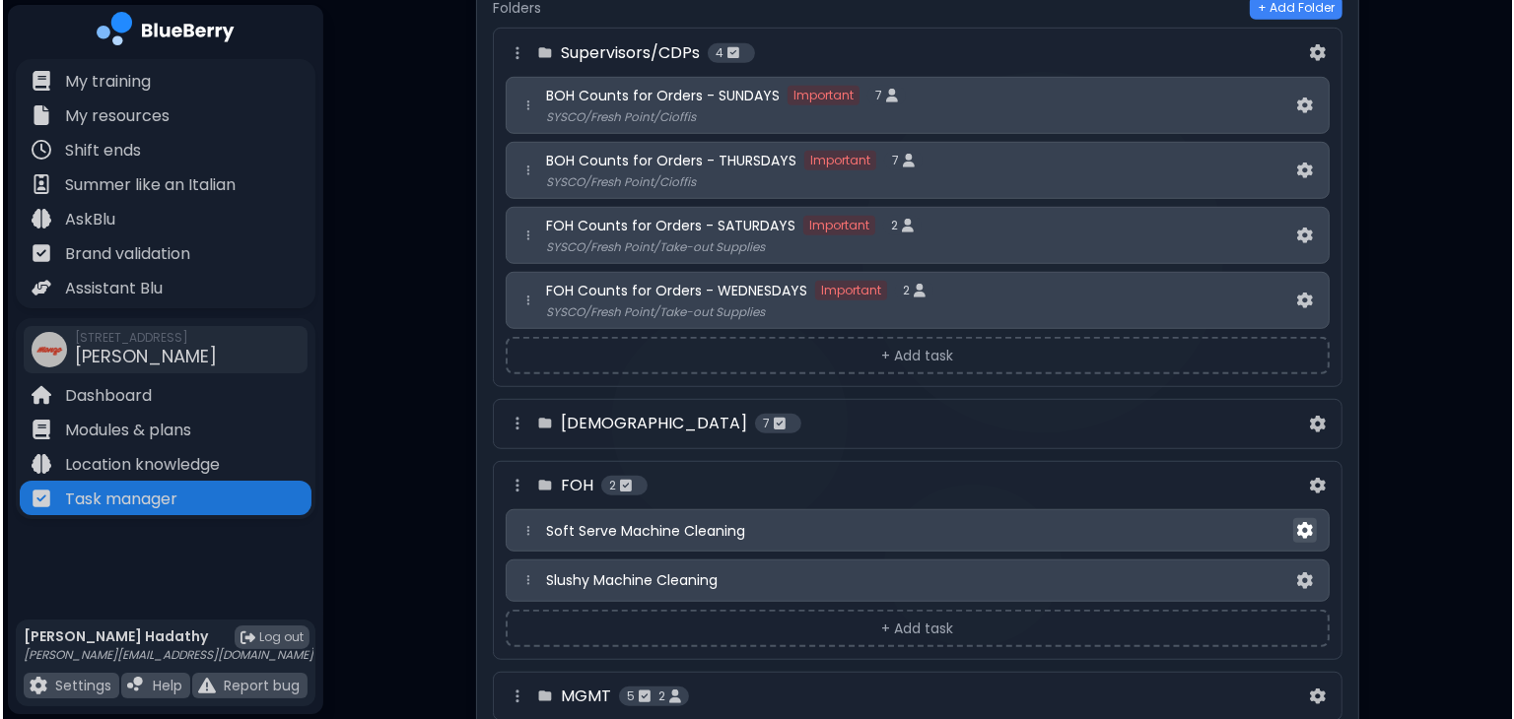
scroll to position [0, 0]
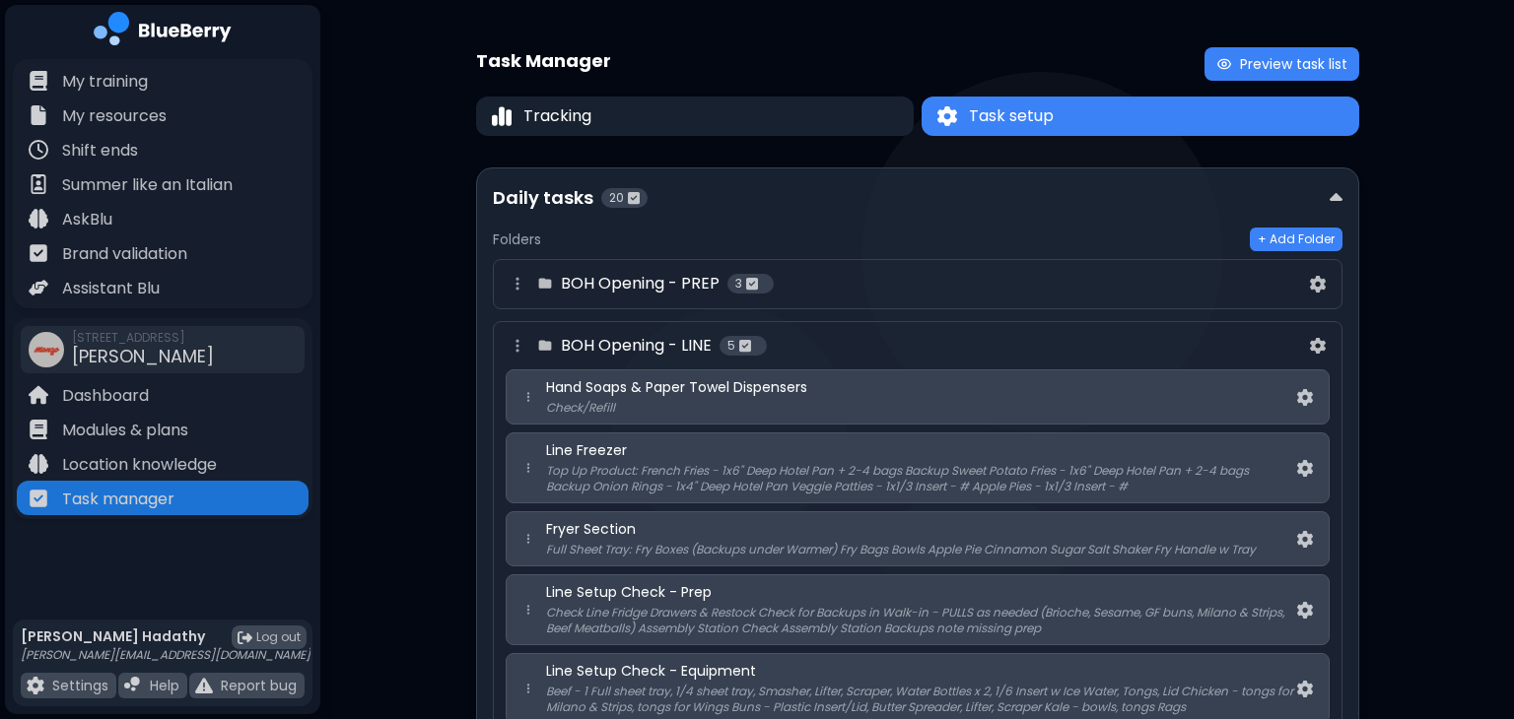
select select "*"
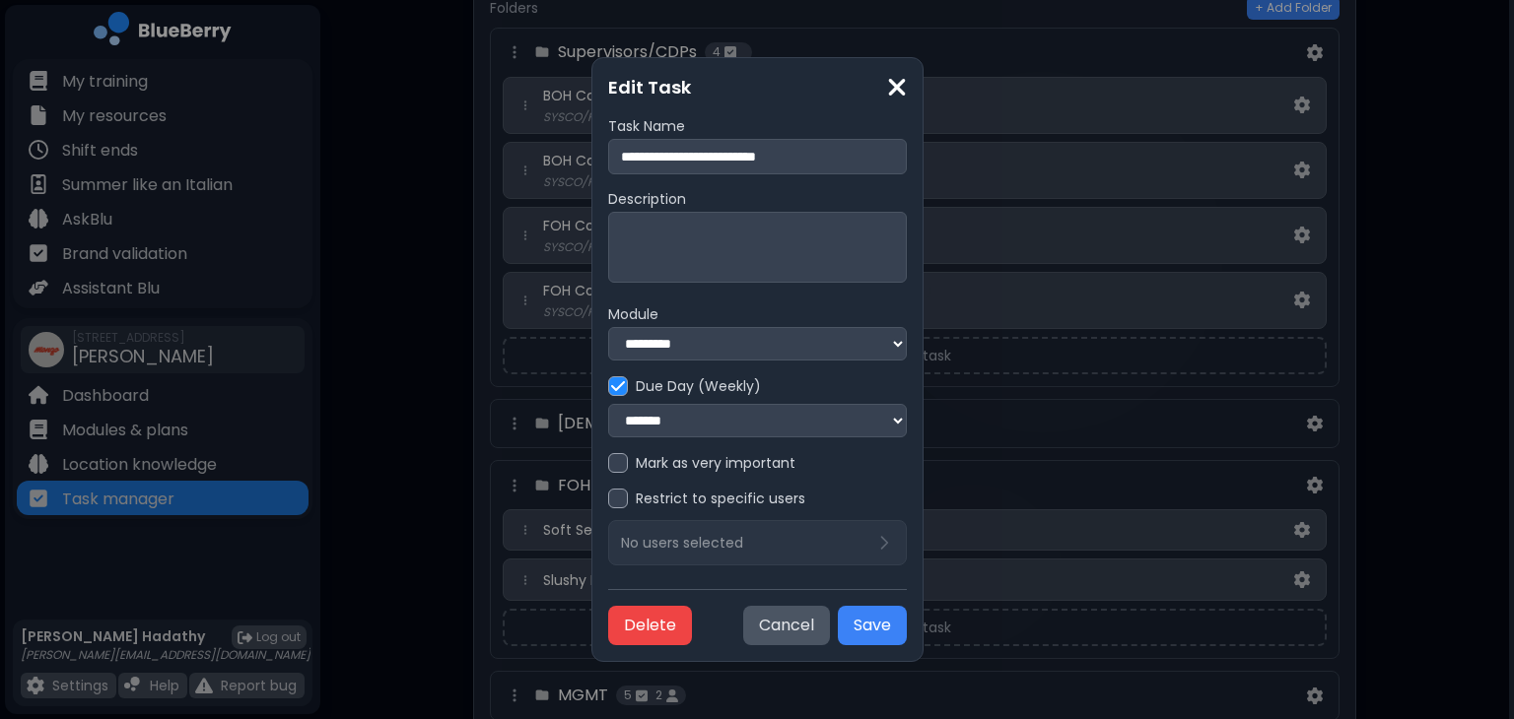
click at [923, 82] on div "**********" at bounding box center [757, 359] width 332 height 605
click at [907, 83] on img at bounding box center [897, 87] width 20 height 27
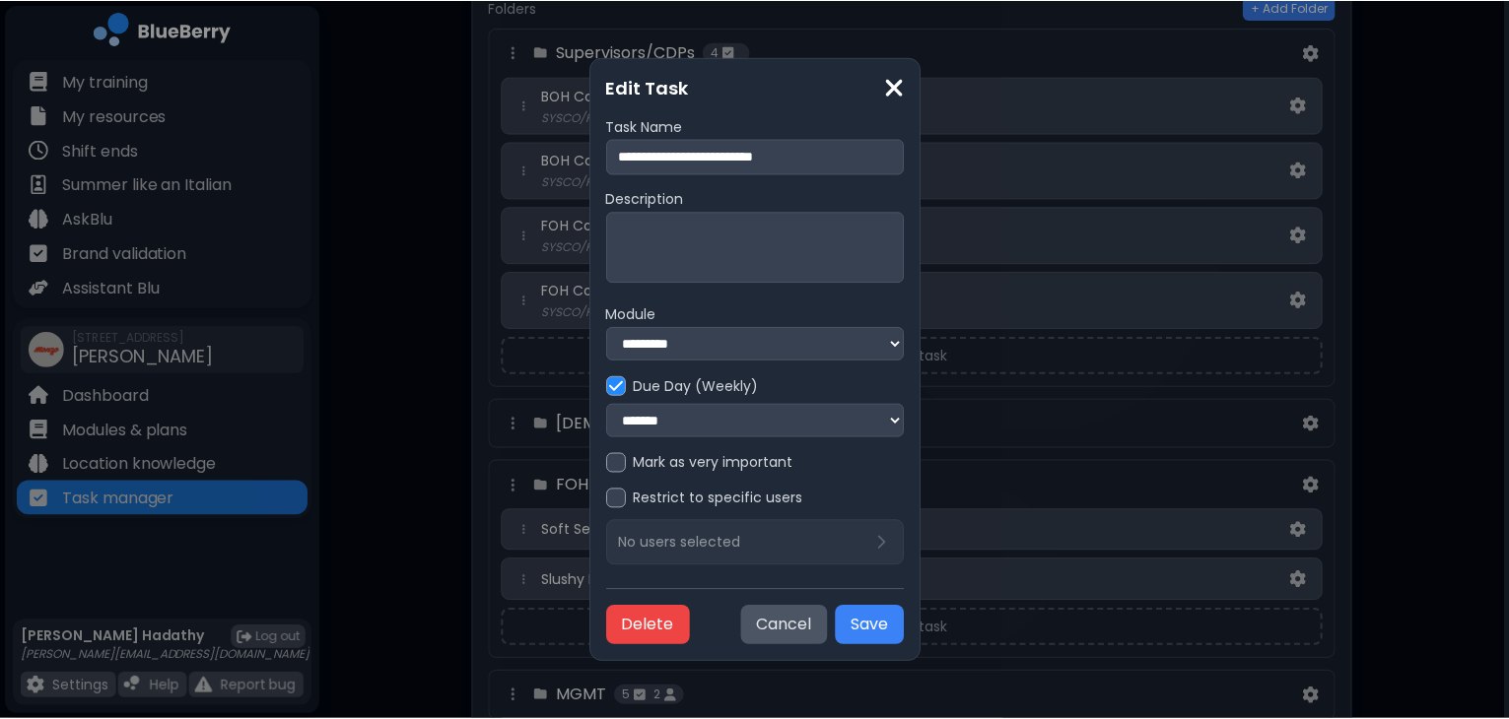
scroll to position [1330, 0]
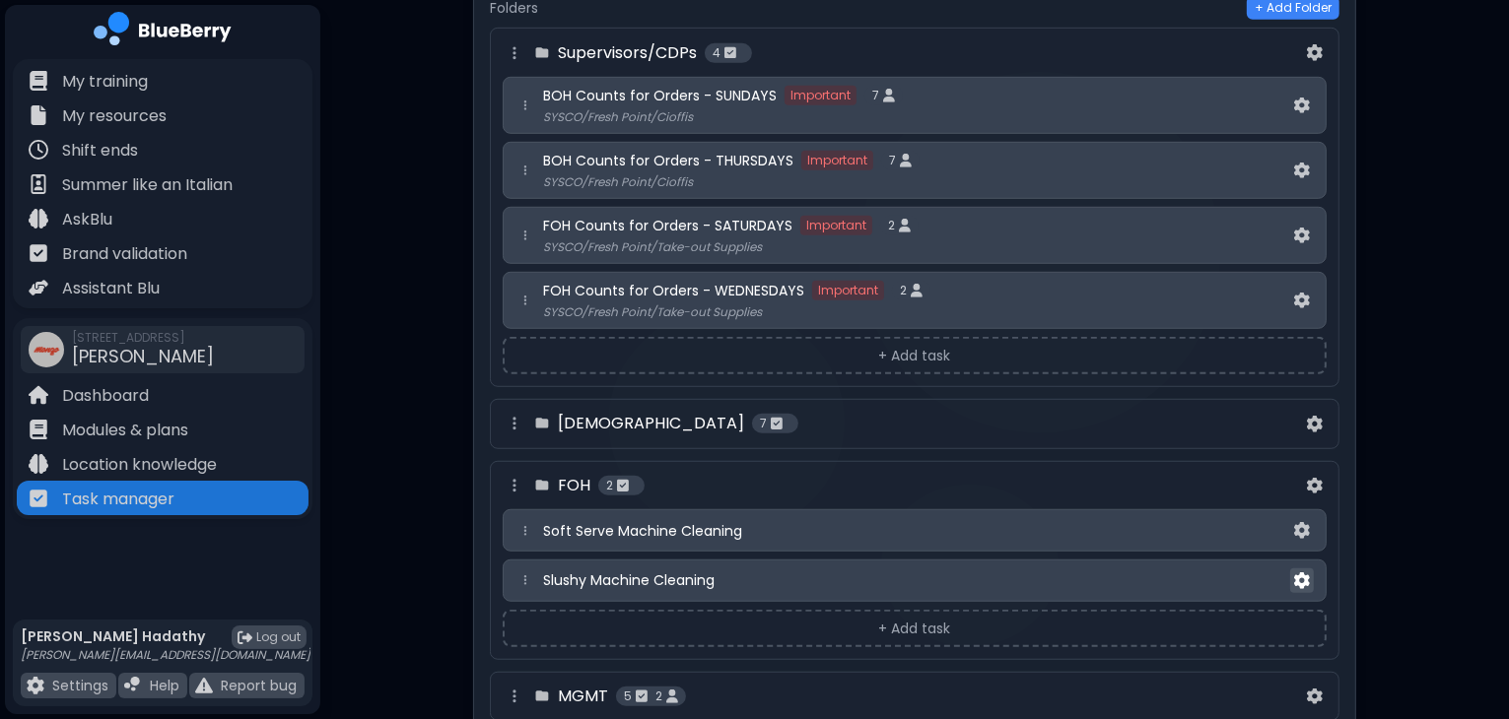
click at [1309, 573] on img at bounding box center [1302, 581] width 16 height 17
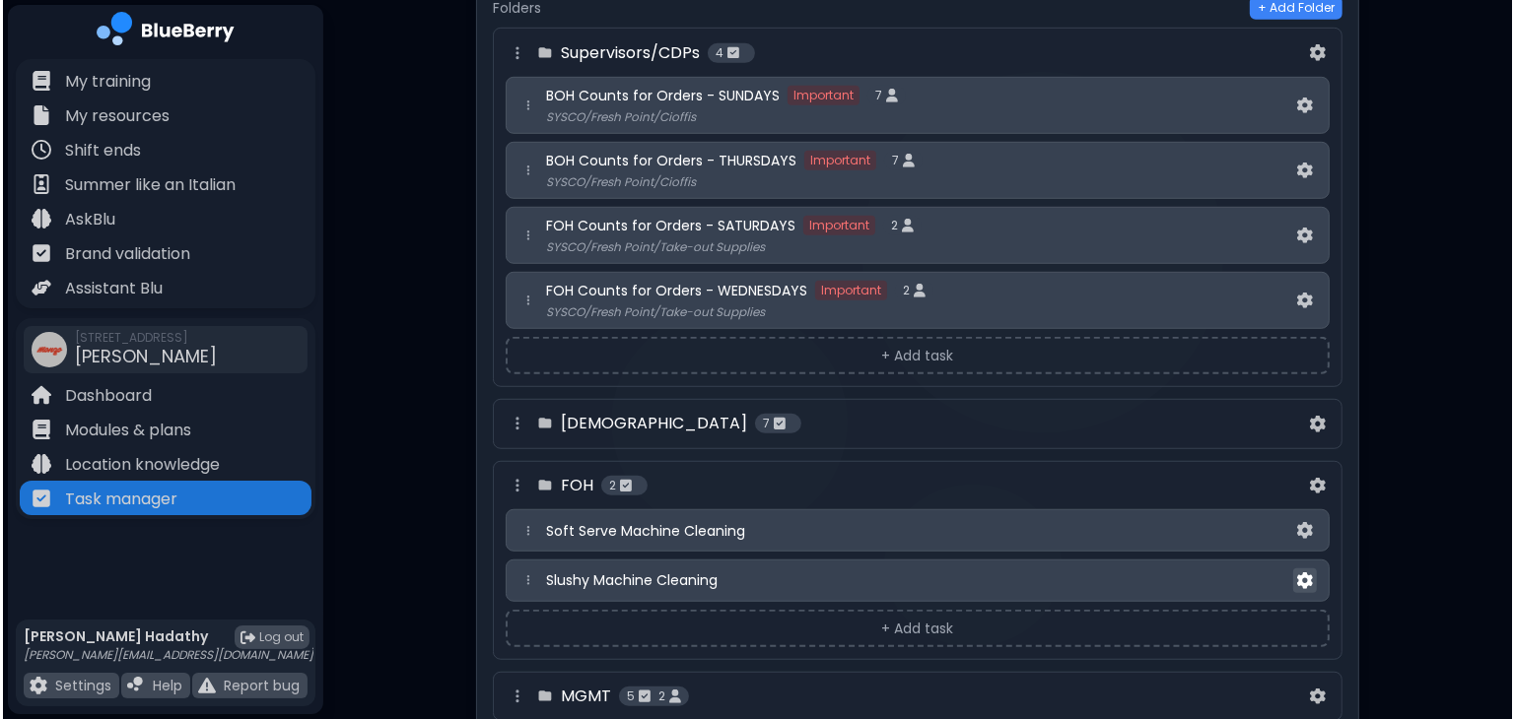
scroll to position [0, 0]
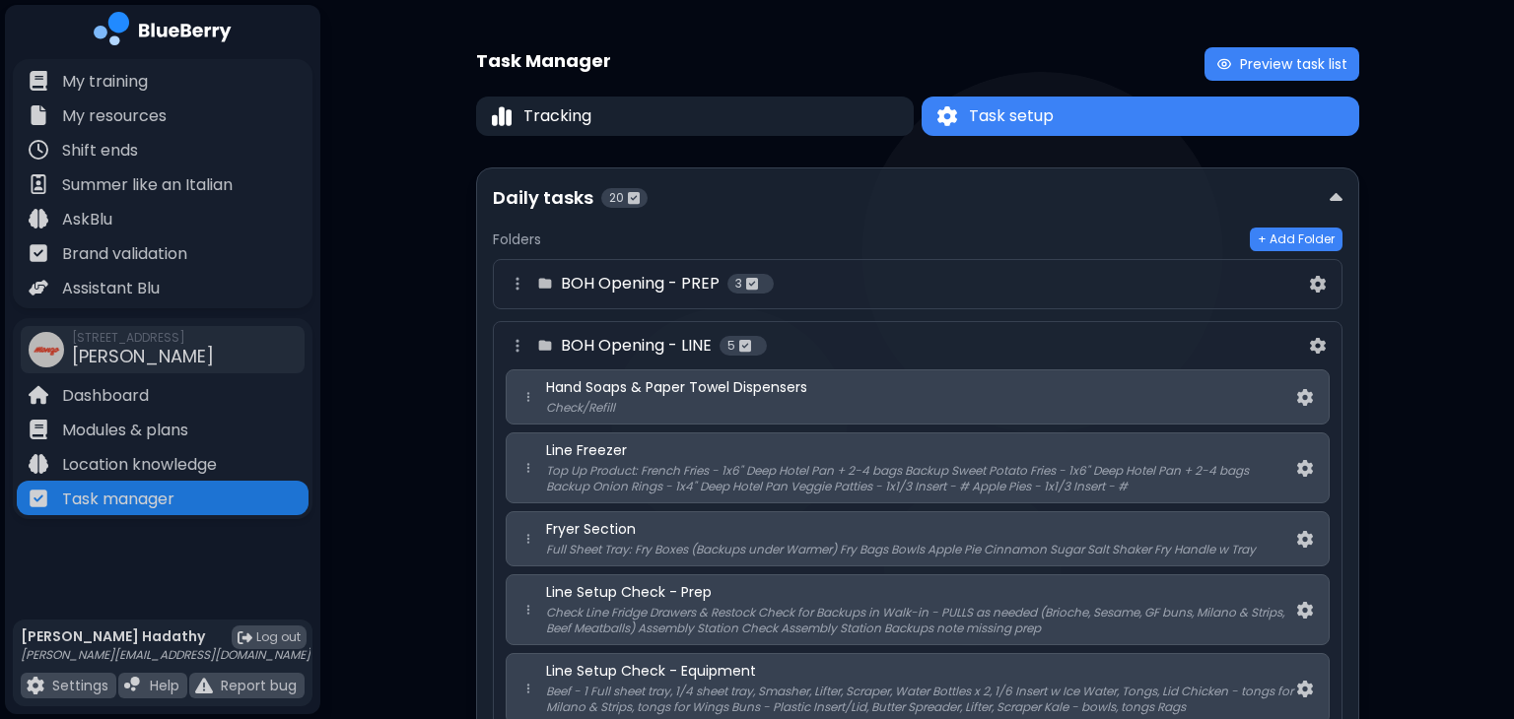
select select "*"
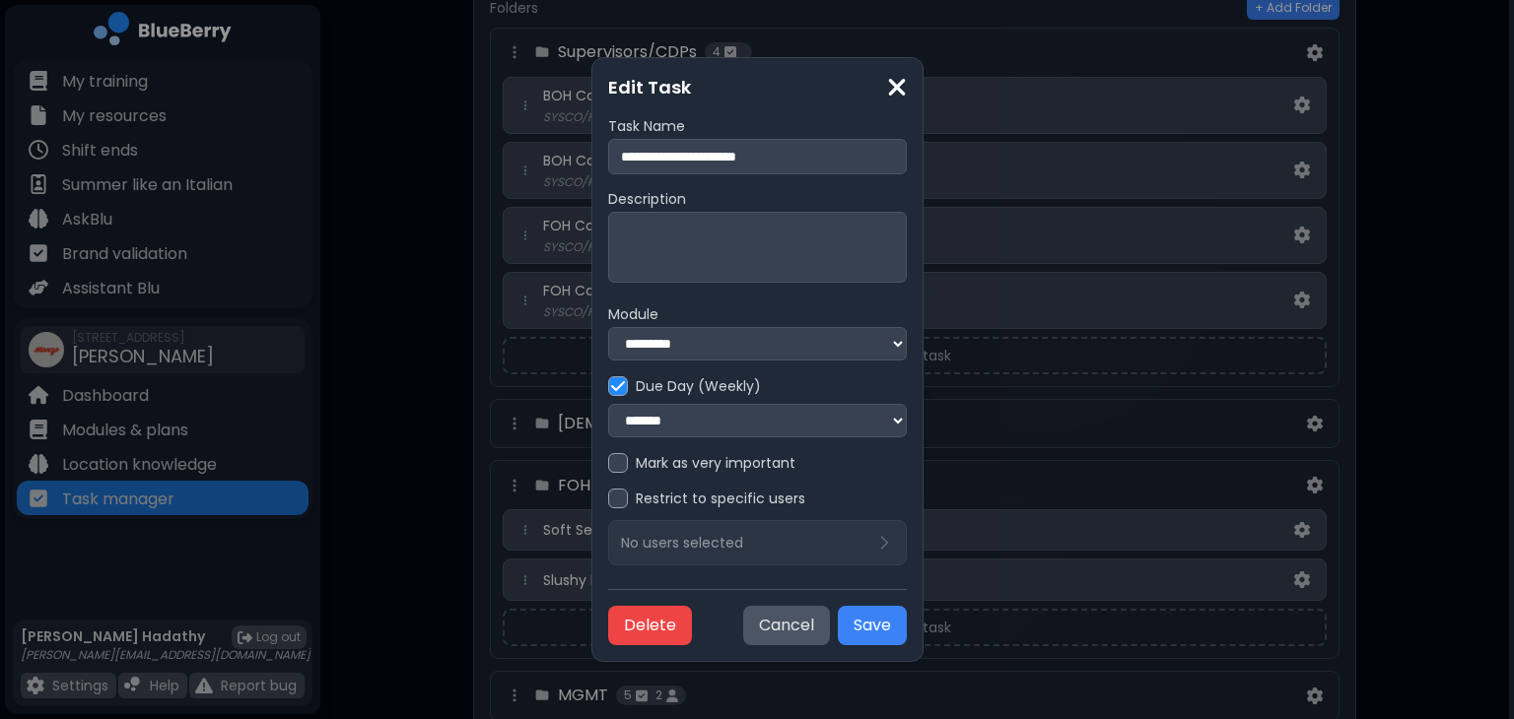
click at [902, 335] on select "**********" at bounding box center [757, 344] width 299 height 34
click at [907, 97] on h3 "Edit Task" at bounding box center [757, 88] width 299 height 28
click at [907, 91] on img at bounding box center [897, 87] width 20 height 27
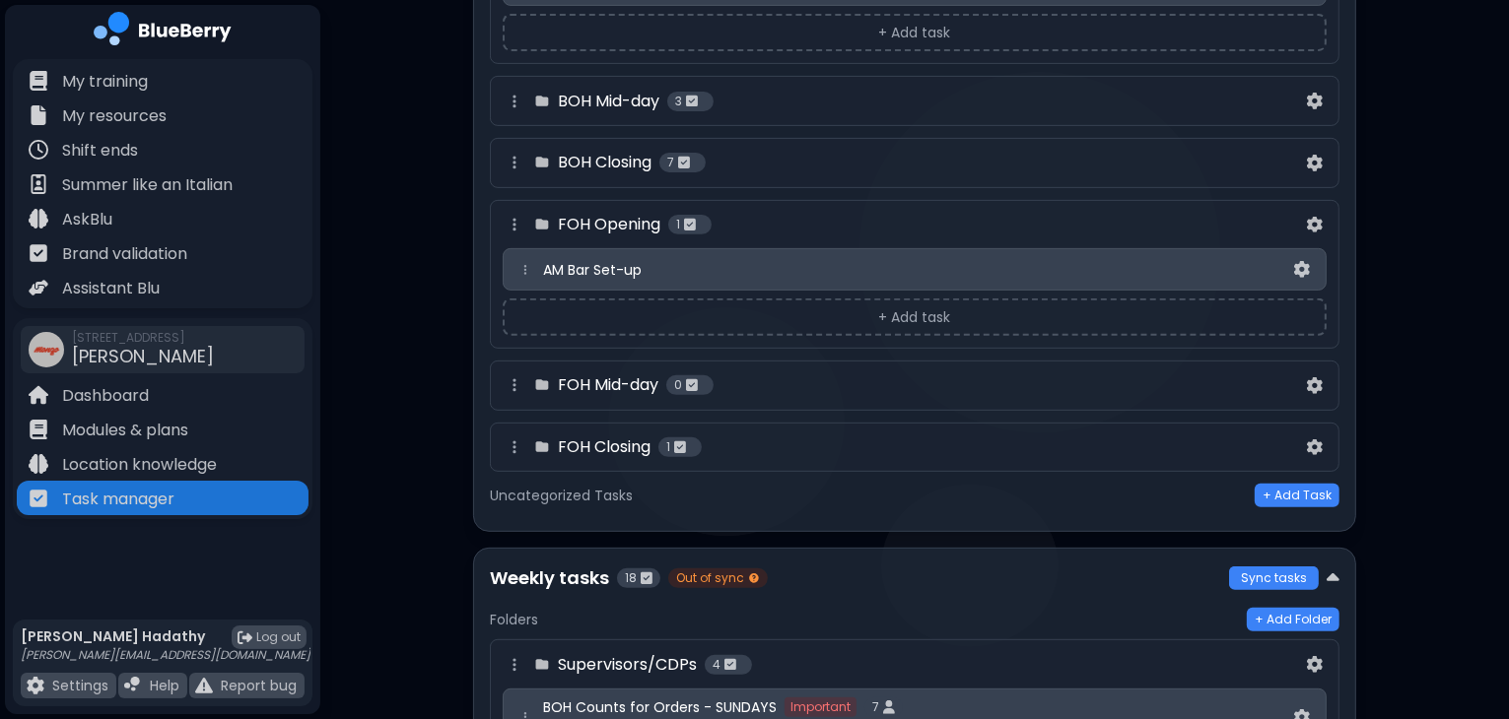
scroll to position [716, 0]
click at [871, 462] on div "FOH Closing 1" at bounding box center [914, 450] width 849 height 50
click at [816, 427] on div "FOH Closing 1" at bounding box center [914, 450] width 849 height 50
click at [590, 451] on h4 "FOH Closing" at bounding box center [604, 450] width 93 height 24
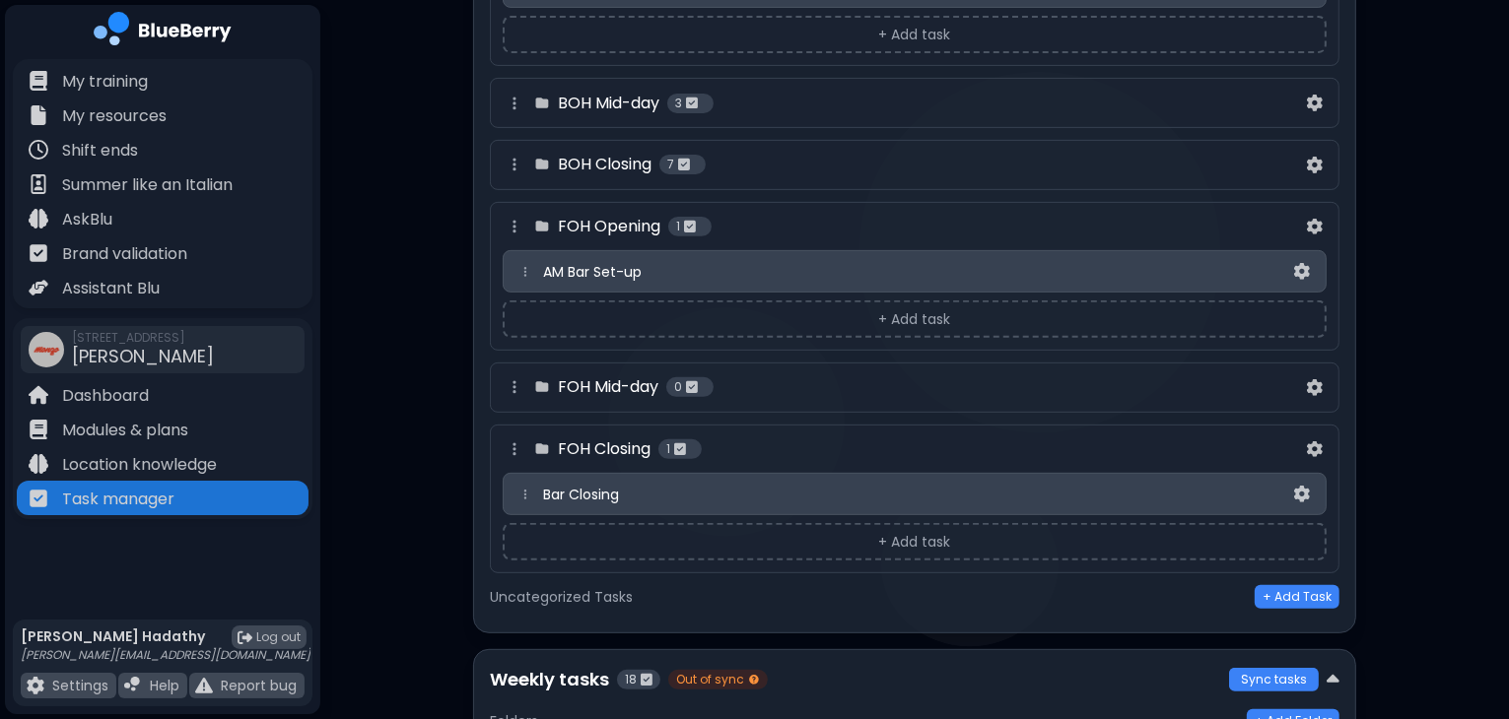
click at [683, 493] on div "Bar Closing" at bounding box center [916, 495] width 747 height 18
click at [1297, 489] on img at bounding box center [1302, 494] width 16 height 17
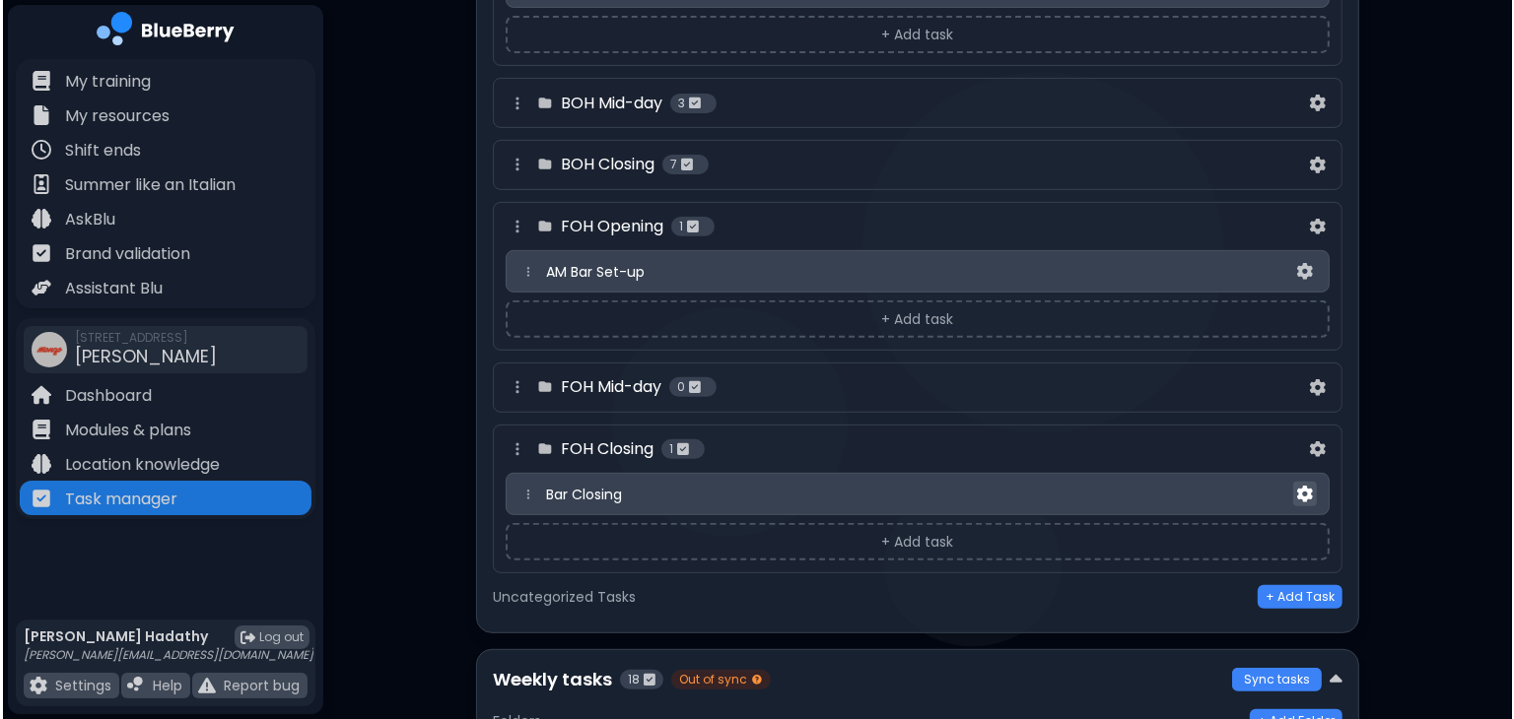
scroll to position [0, 0]
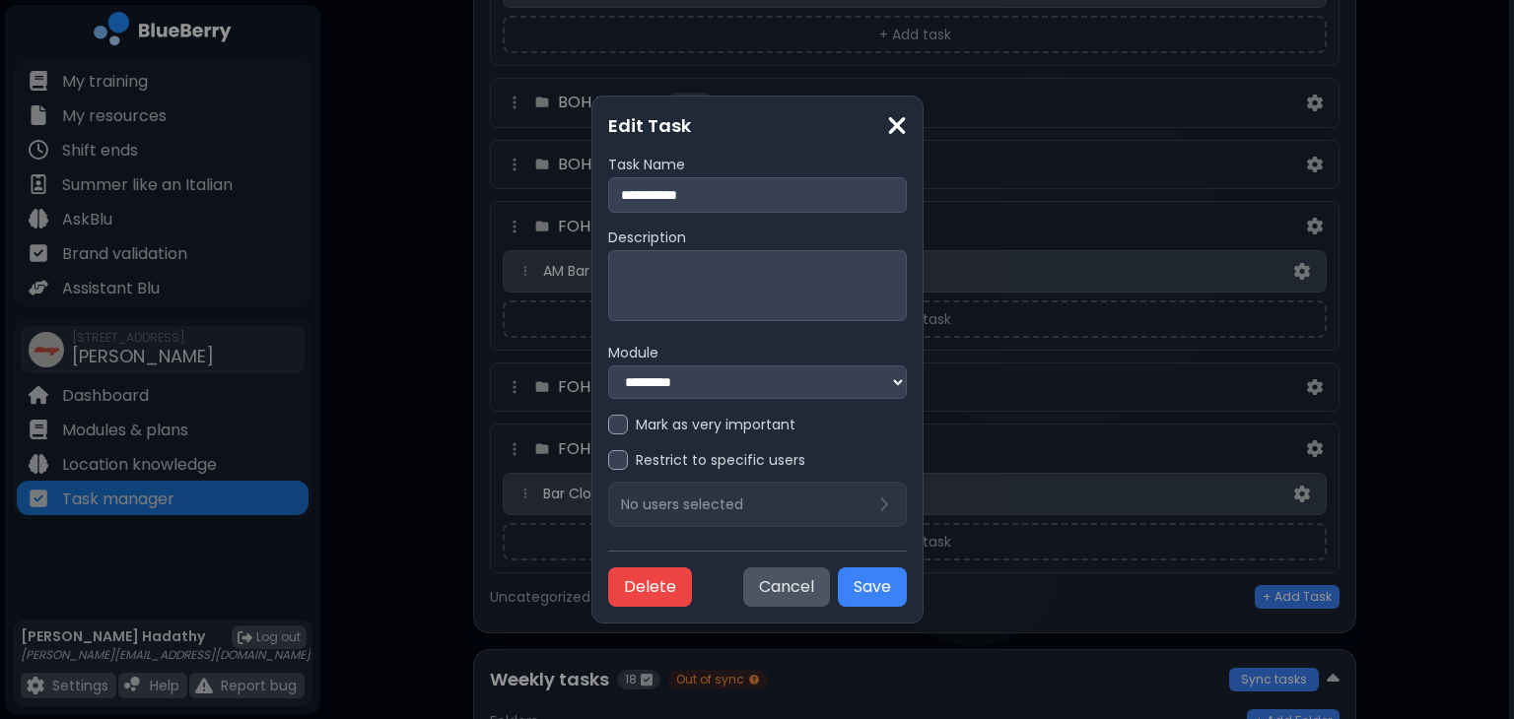
click at [833, 270] on textarea at bounding box center [757, 285] width 299 height 71
click at [883, 384] on select "**********" at bounding box center [757, 383] width 299 height 34
click at [1167, 396] on div "**********" at bounding box center [757, 359] width 1514 height 719
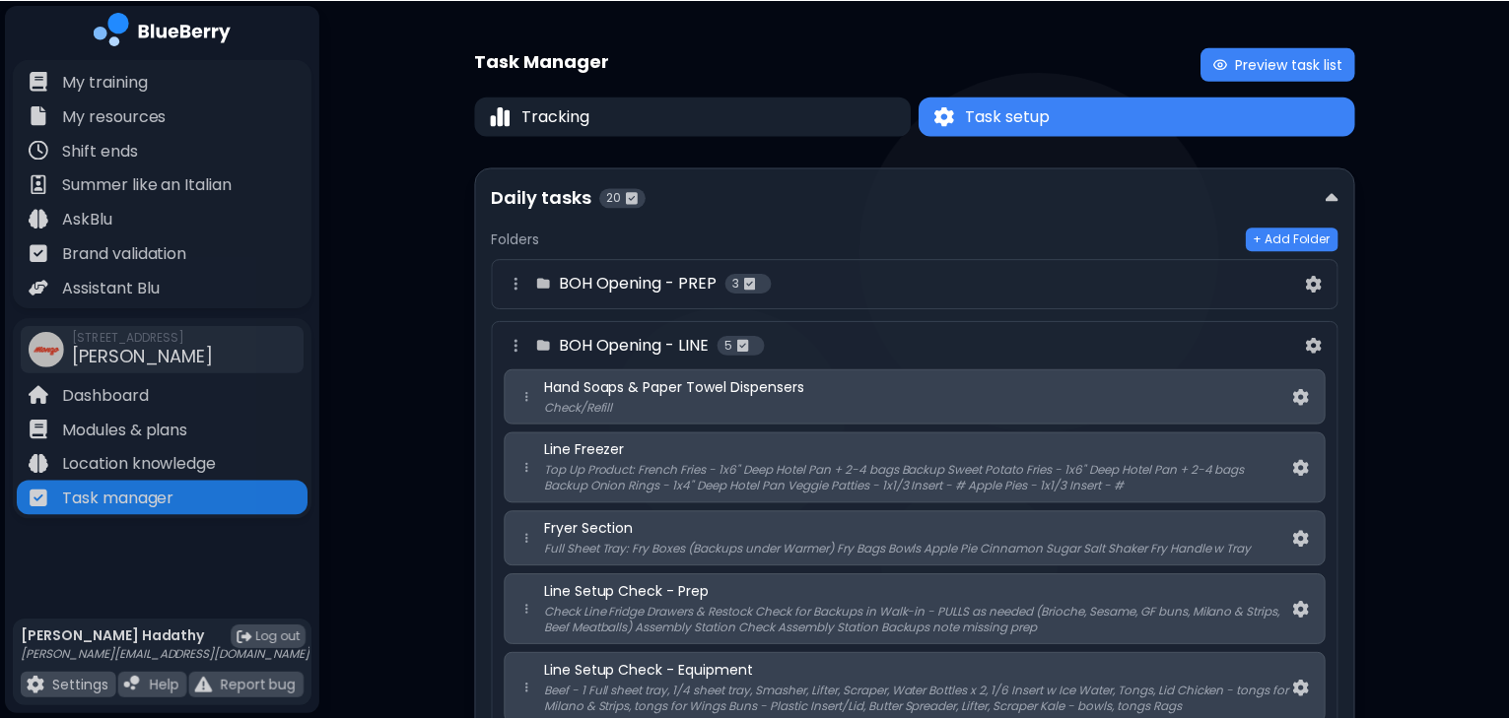
scroll to position [716, 0]
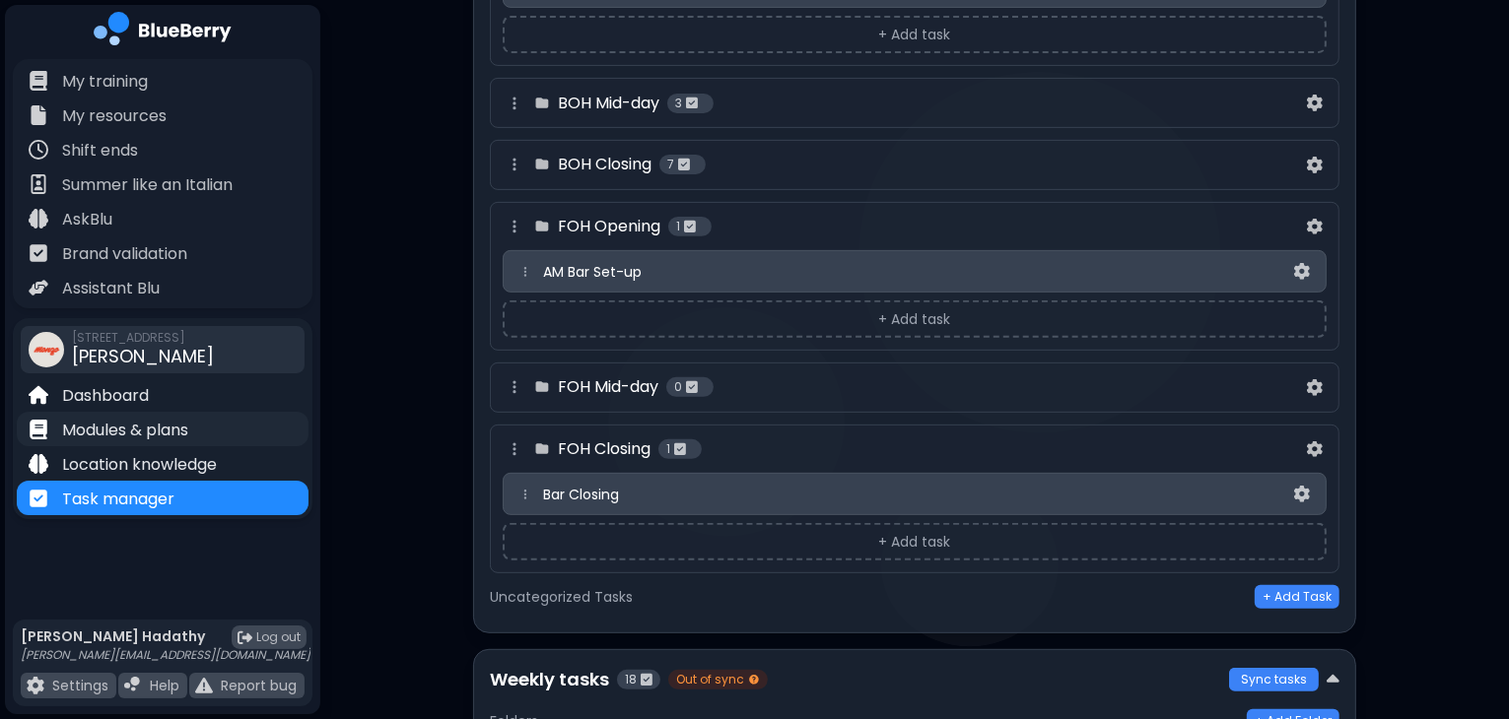
click at [136, 440] on p "Modules & plans" at bounding box center [125, 431] width 126 height 24
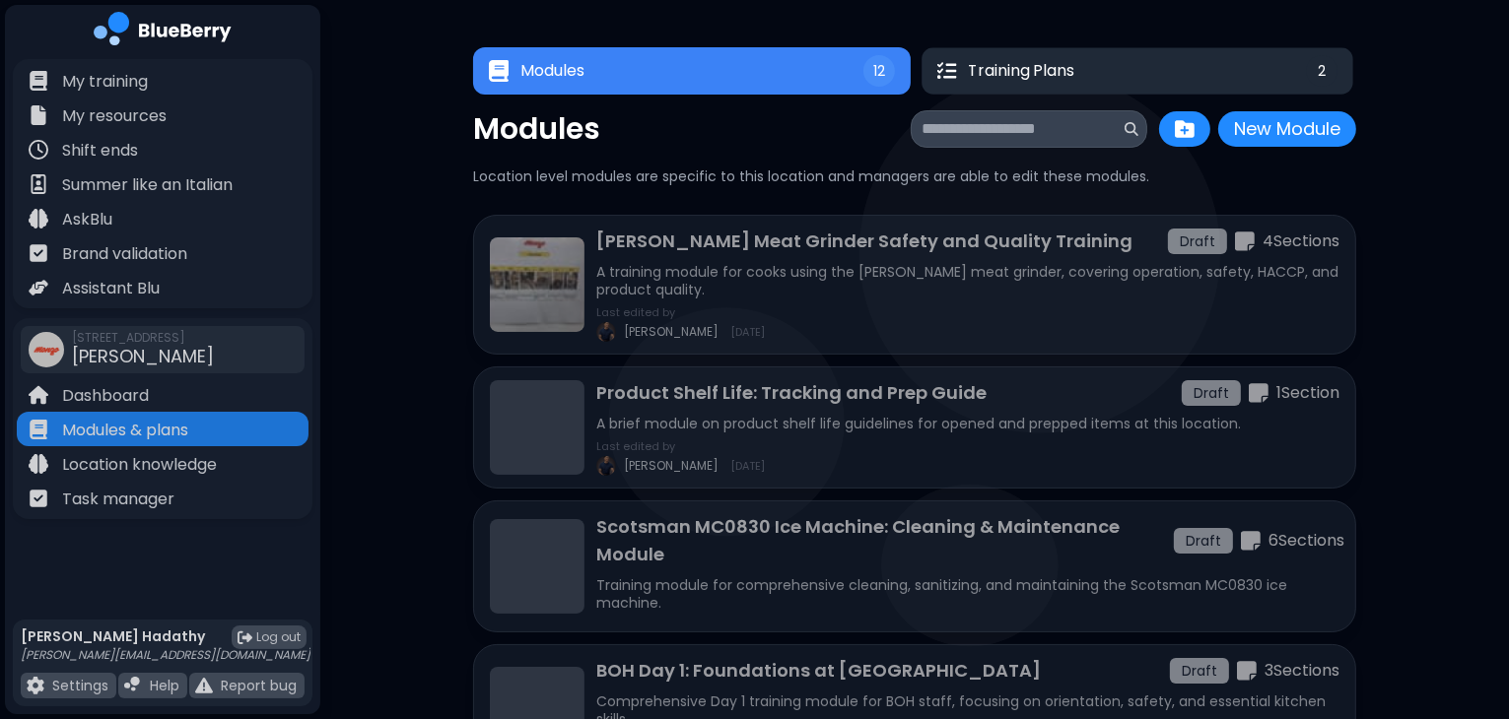
click at [1177, 82] on button "Training Plans 2" at bounding box center [1137, 70] width 432 height 46
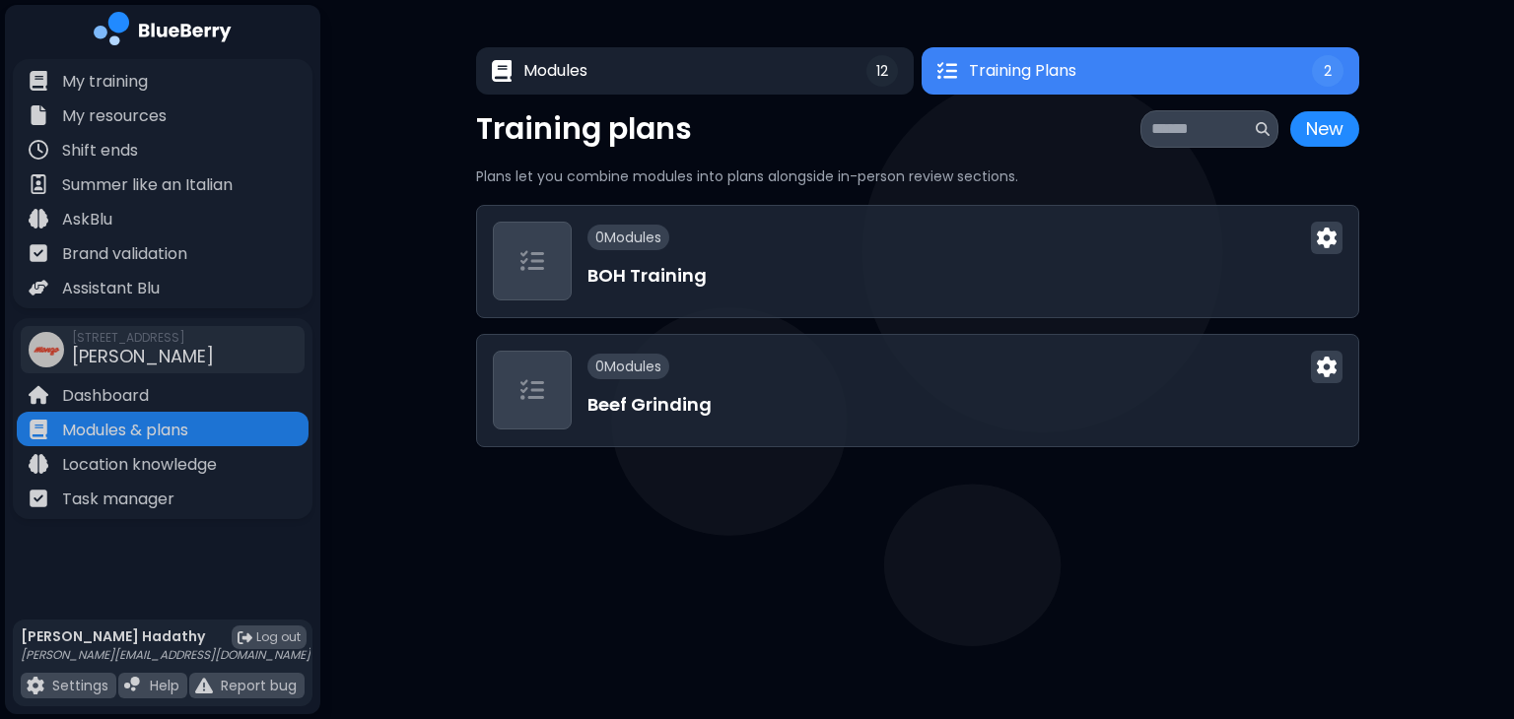
drag, startPoint x: 837, startPoint y: 44, endPoint x: 792, endPoint y: 101, distance: 71.6
click at [792, 101] on div "Modules 12 Training Plans 2 12 Training Plans 2 Modules New Module New Module L…" at bounding box center [917, 247] width 883 height 495
click at [804, 79] on button "Modules 12" at bounding box center [694, 70] width 439 height 47
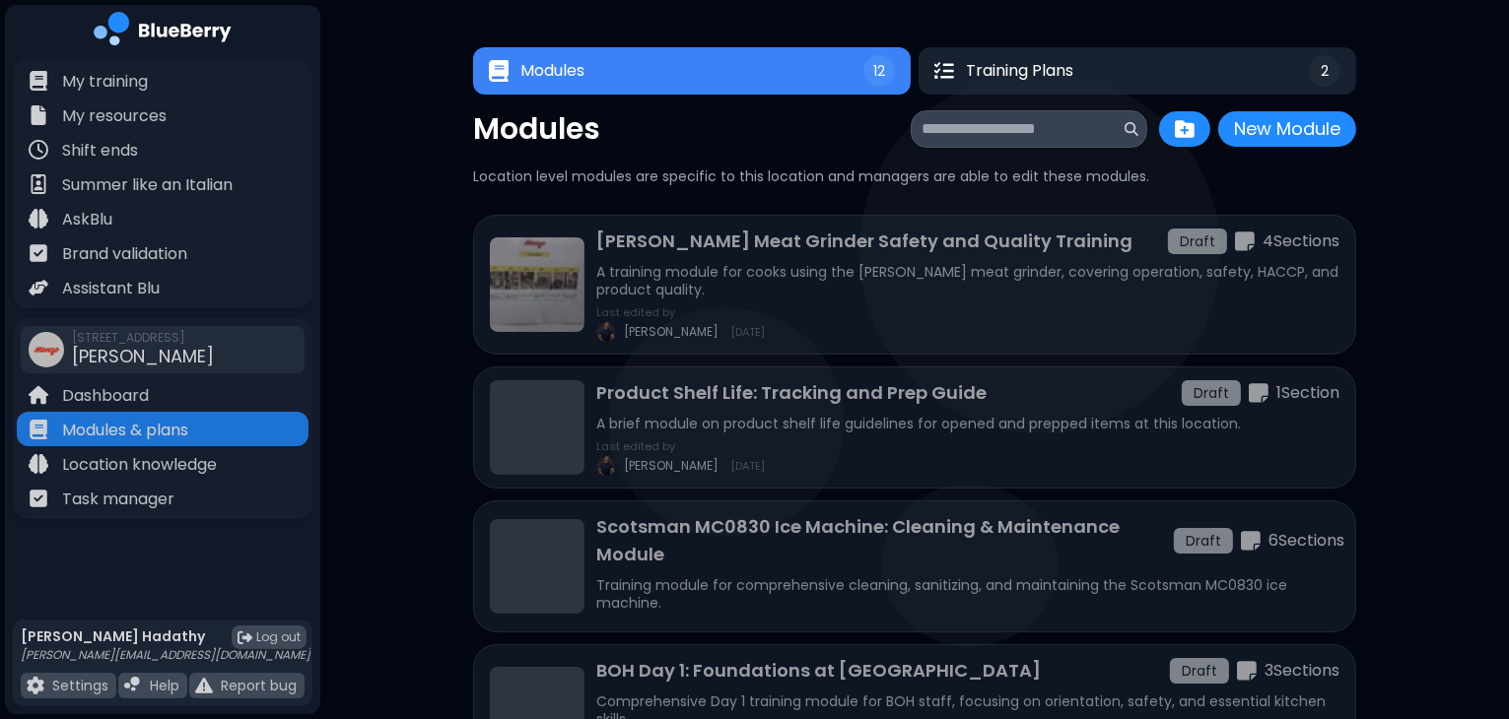
click at [1265, 117] on button "New Module" at bounding box center [1287, 128] width 138 height 35
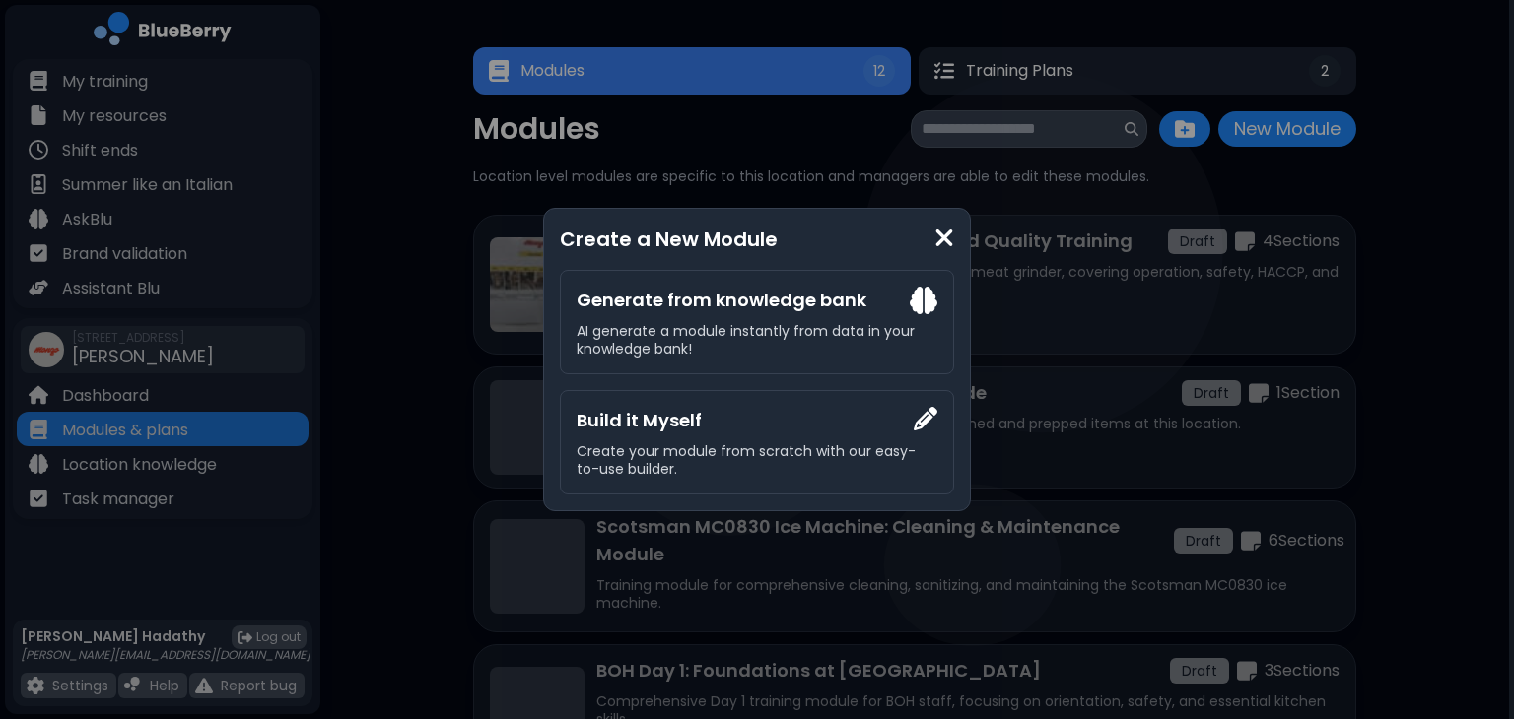
click at [944, 230] on img at bounding box center [944, 238] width 20 height 27
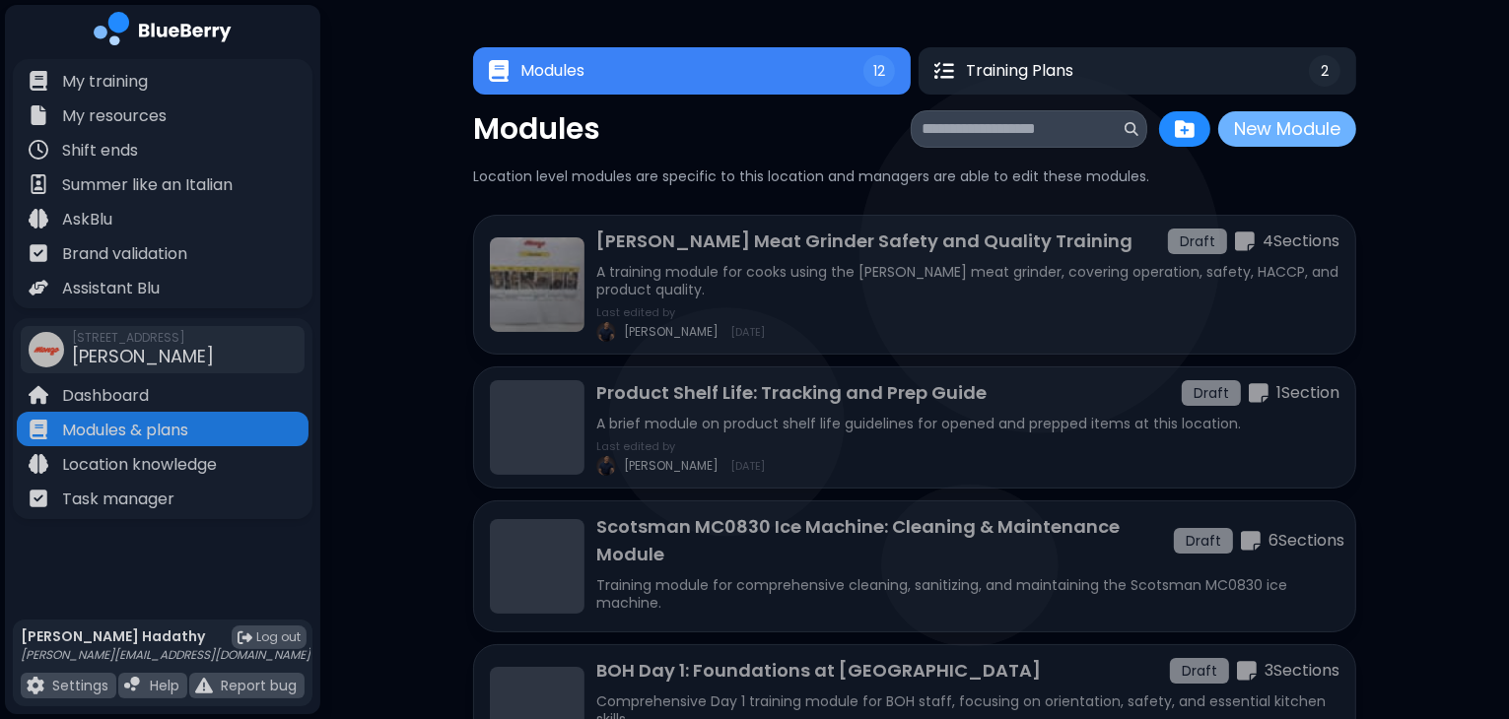
click at [1313, 120] on button "New Module" at bounding box center [1287, 128] width 138 height 35
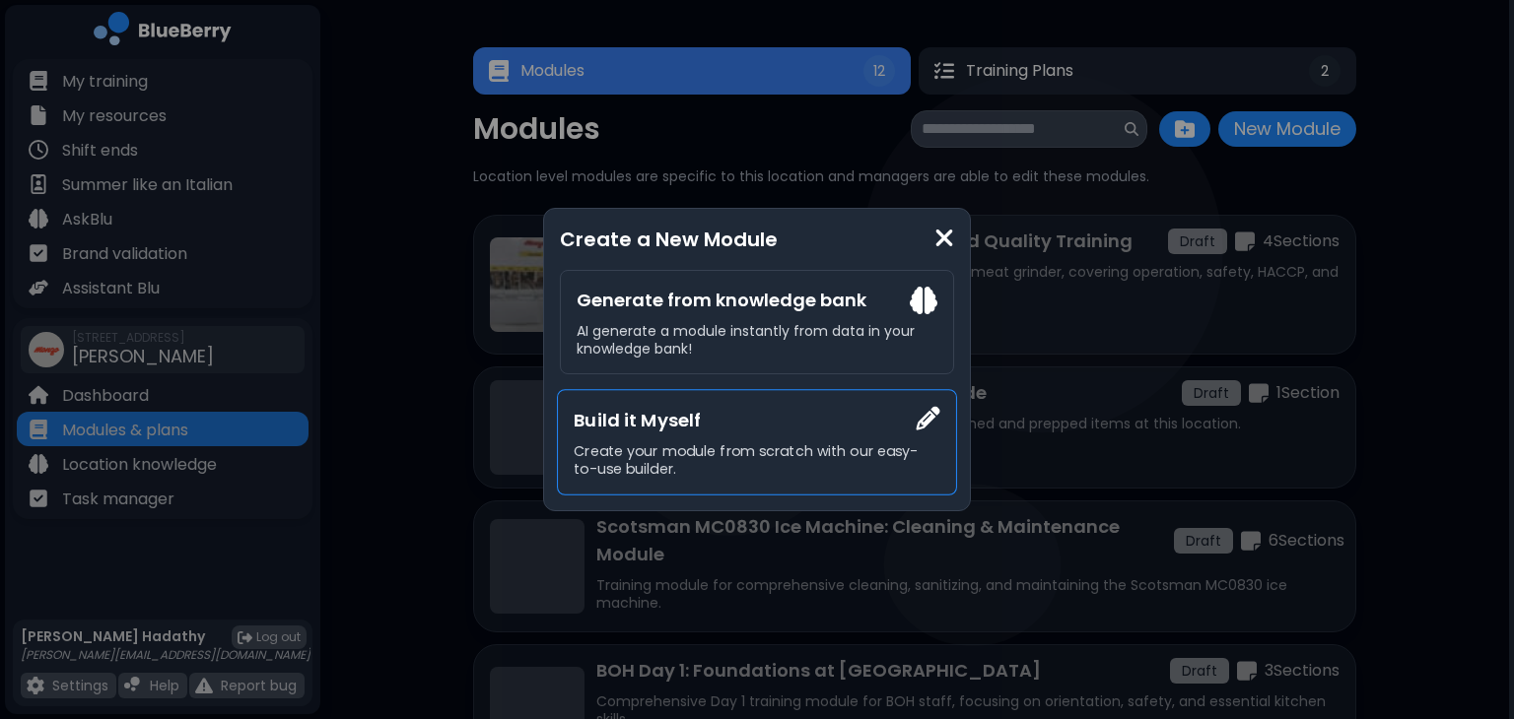
click at [729, 432] on h3 "Build it Myself" at bounding box center [756, 420] width 366 height 28
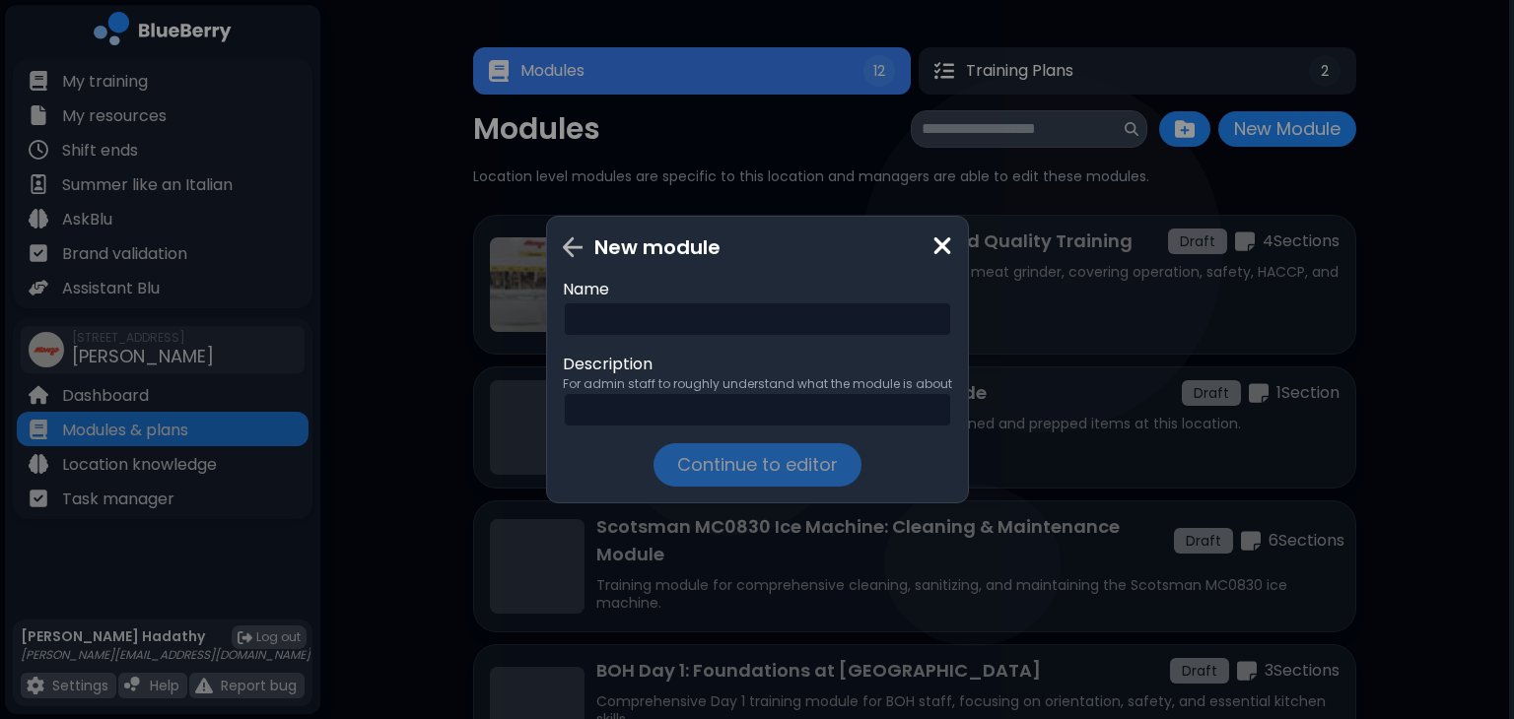
click at [693, 316] on input "text" at bounding box center [757, 319] width 389 height 35
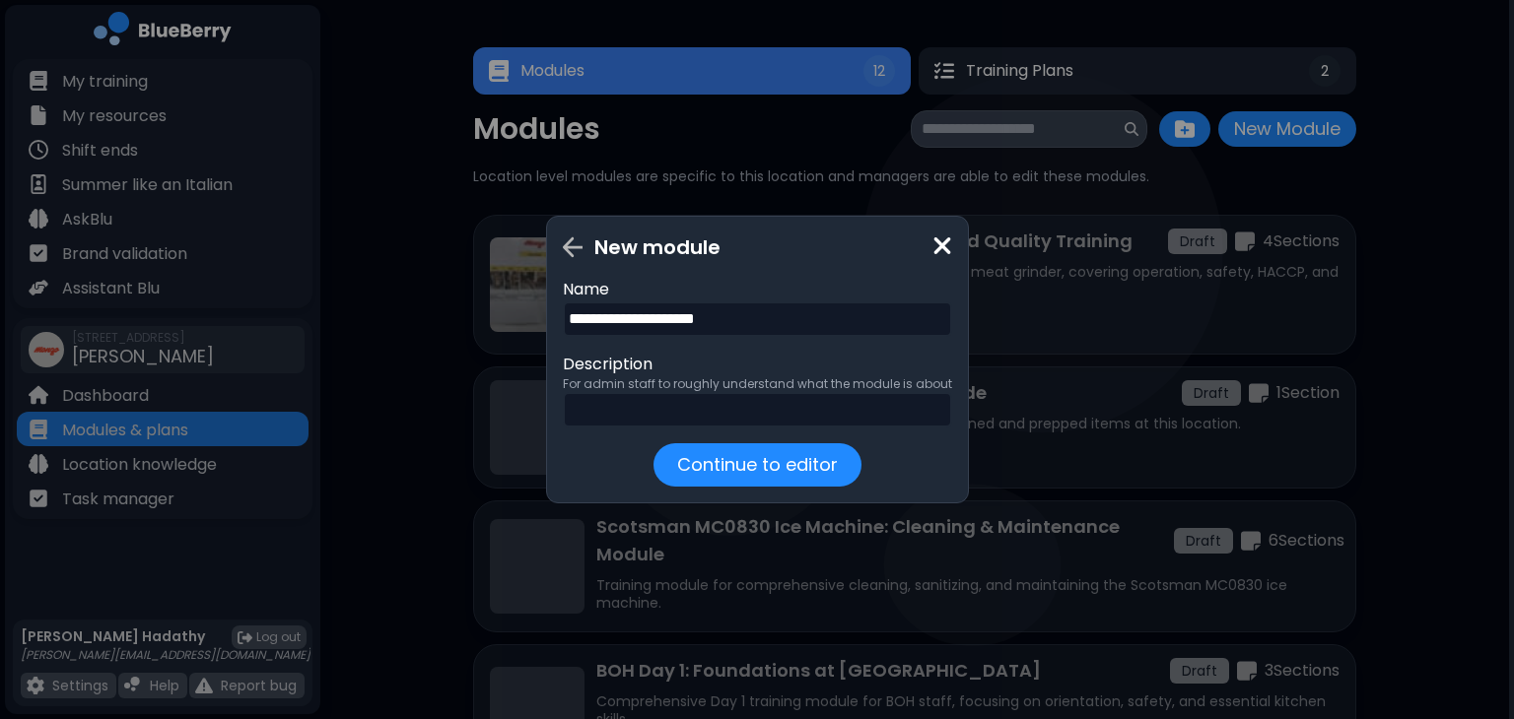
type input "**********"
click at [737, 412] on input "text" at bounding box center [757, 409] width 389 height 35
click at [698, 407] on input "**********" at bounding box center [757, 409] width 389 height 35
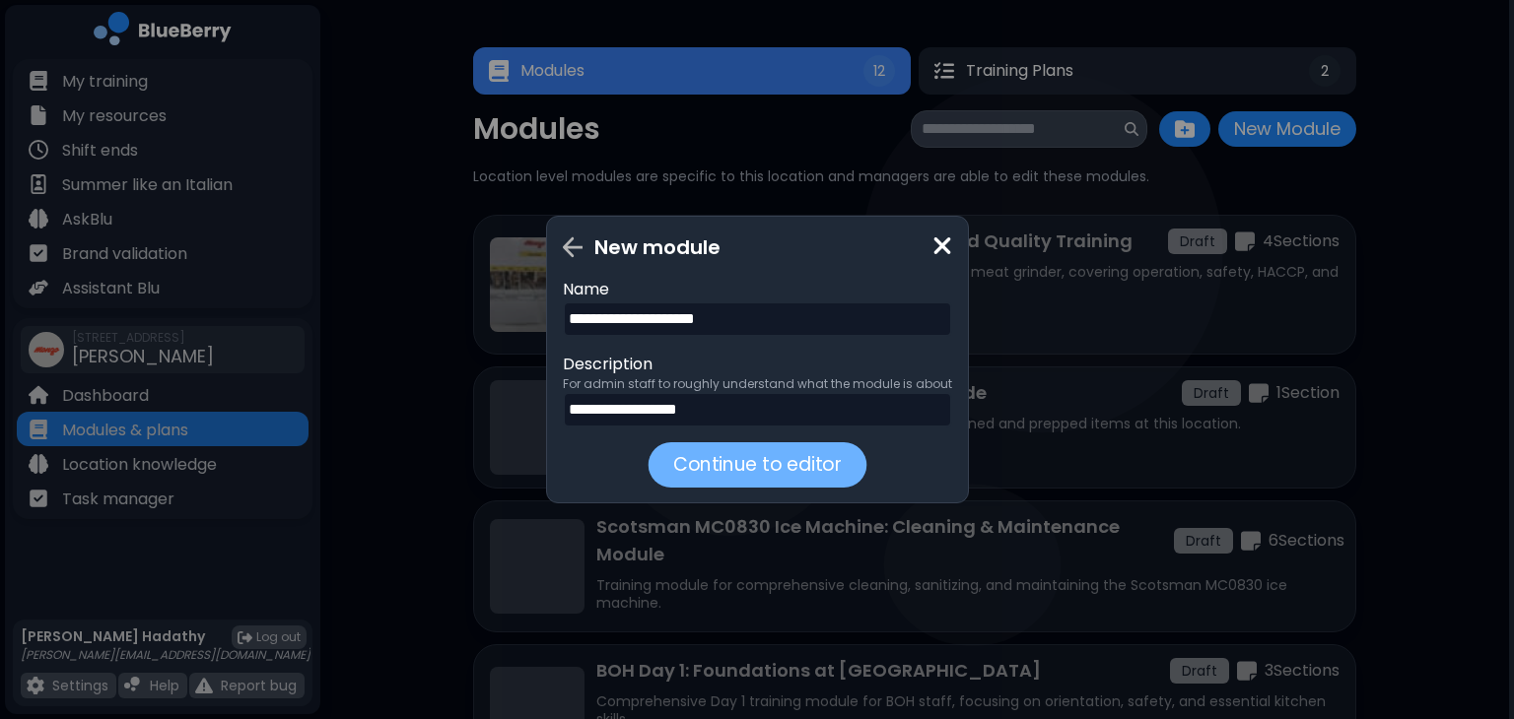
type input "**********"
click at [834, 461] on button "Continue to editor" at bounding box center [756, 464] width 208 height 43
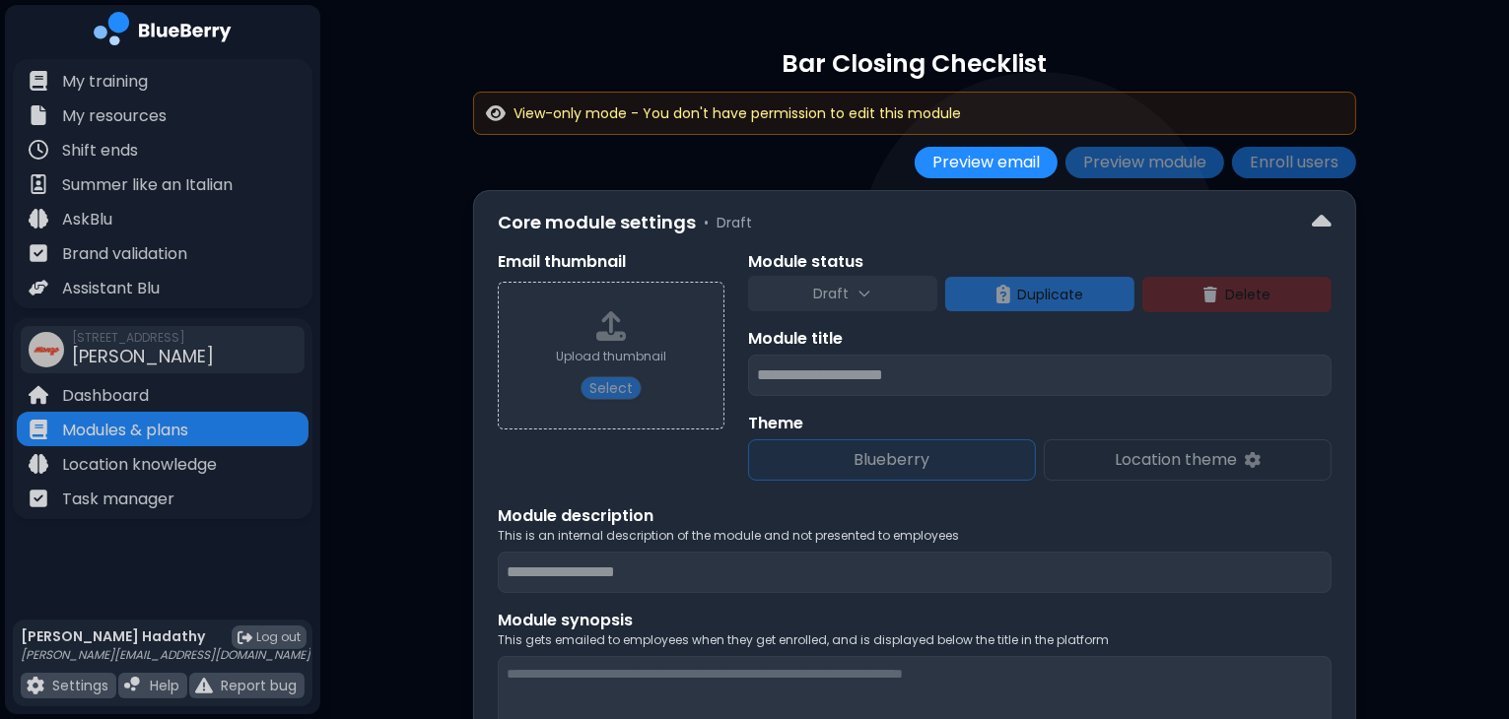
click at [910, 438] on div "**********" at bounding box center [1039, 365] width 583 height 231
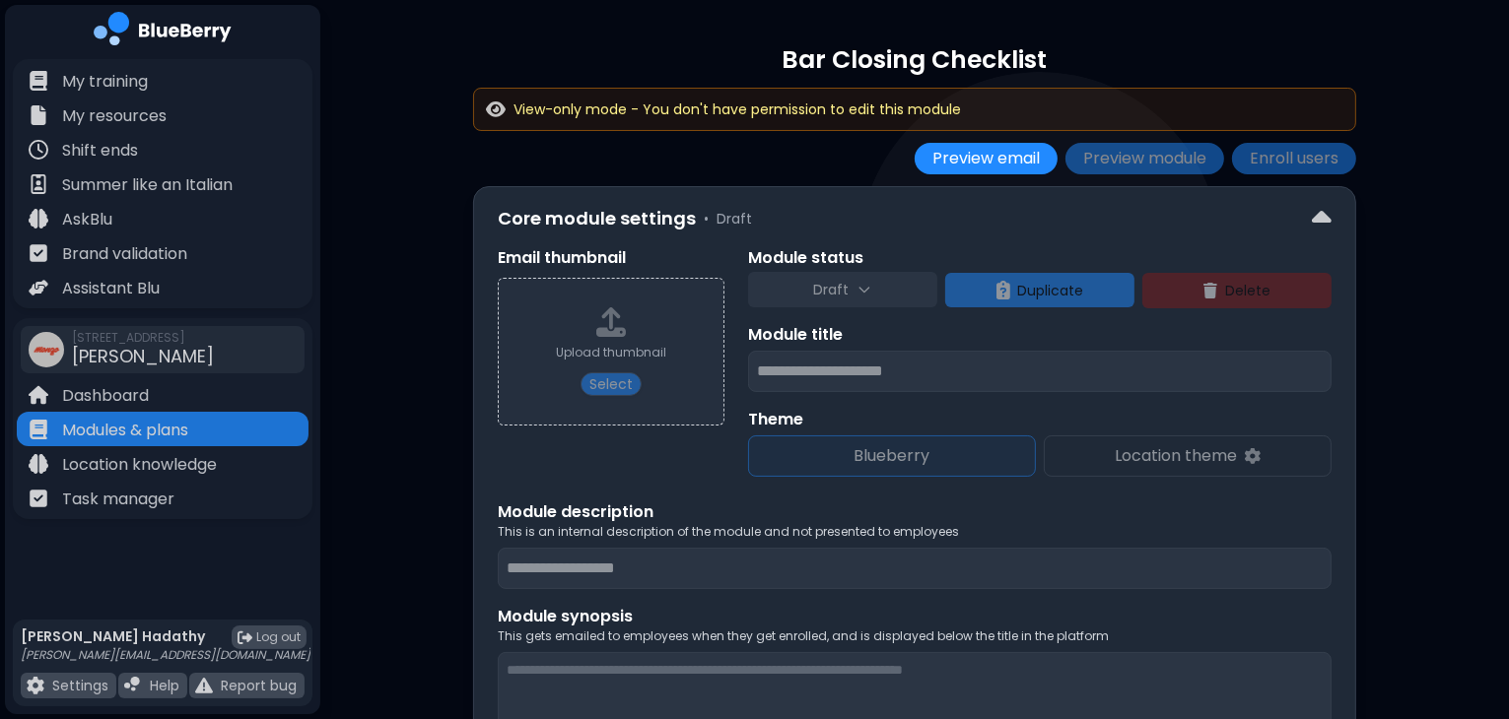
scroll to position [6, 0]
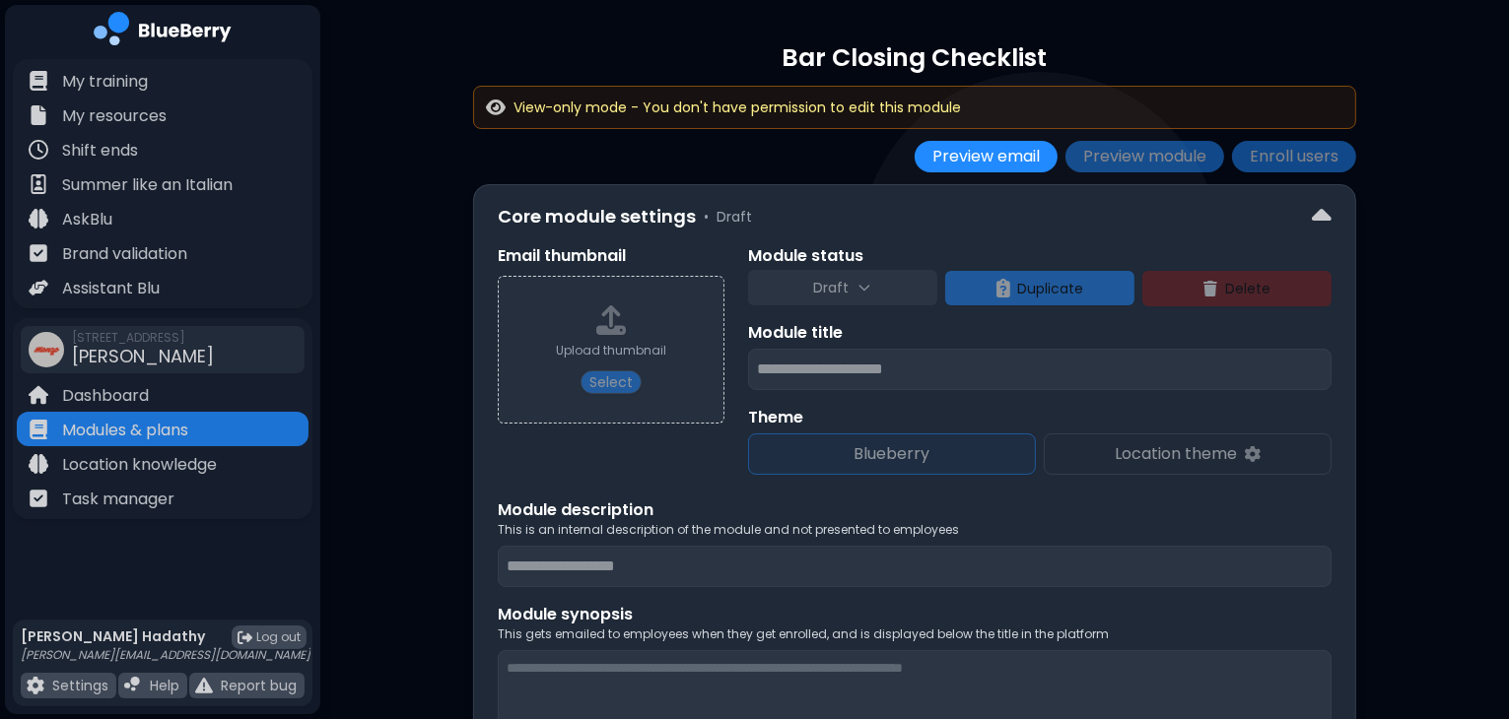
click at [612, 376] on div "Upload thumbnail Select" at bounding box center [611, 350] width 227 height 148
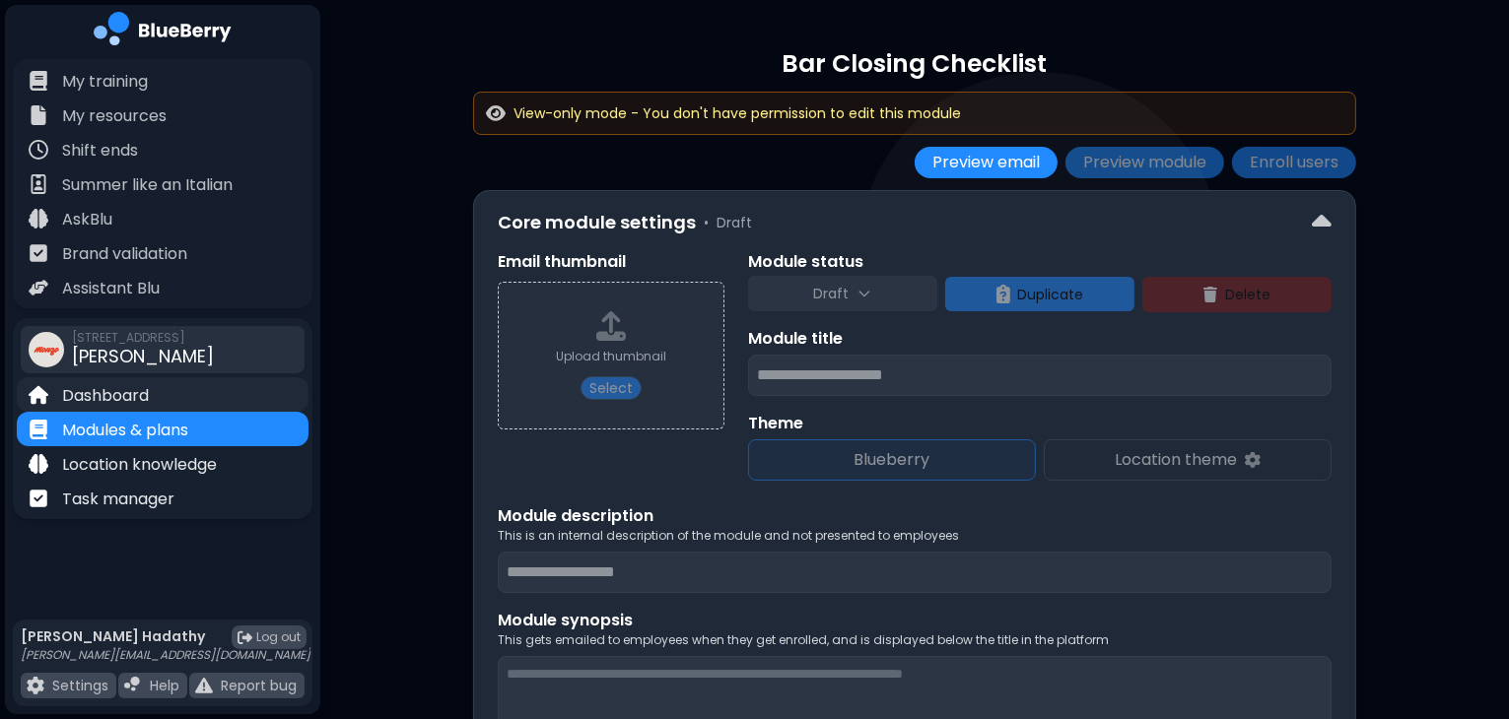
click at [166, 403] on div "Dashboard" at bounding box center [163, 394] width 292 height 34
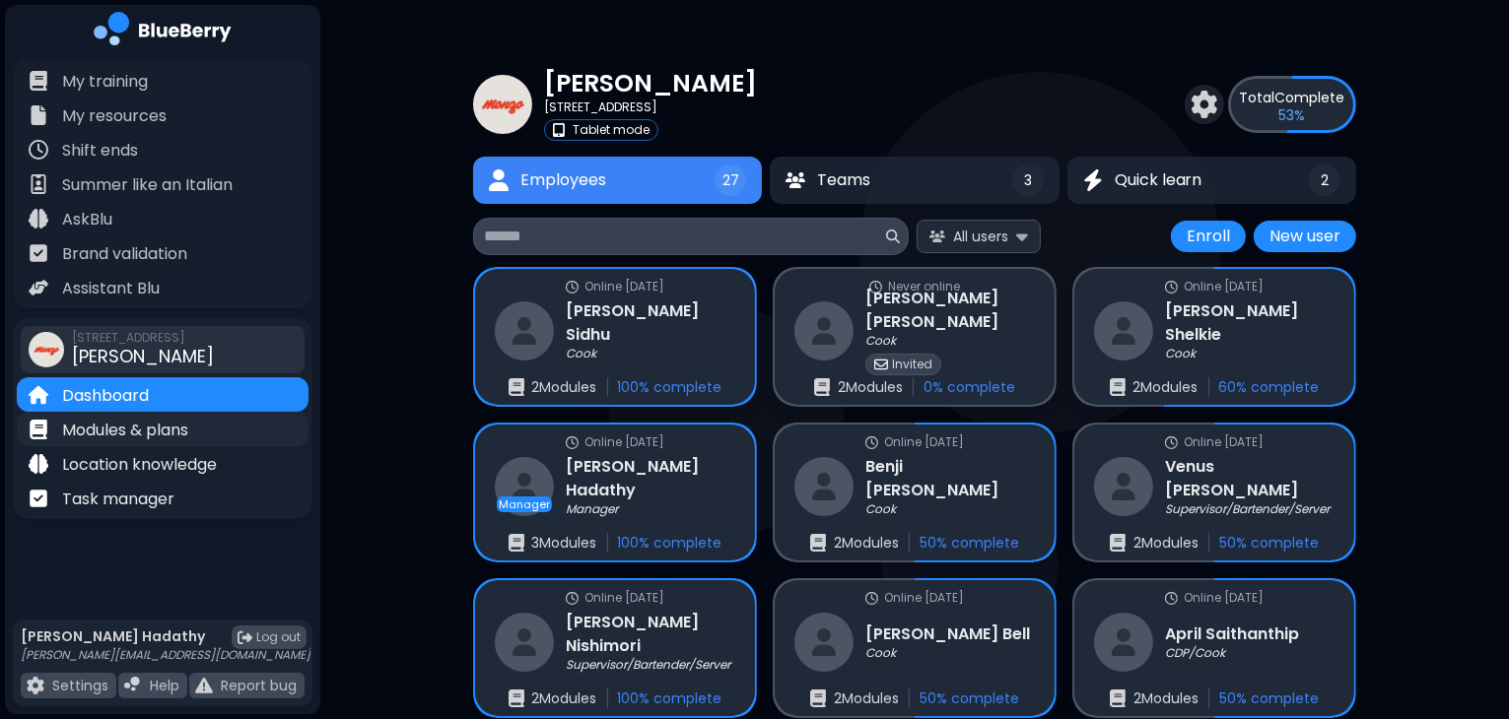
click at [166, 437] on p "Modules & plans" at bounding box center [125, 431] width 126 height 24
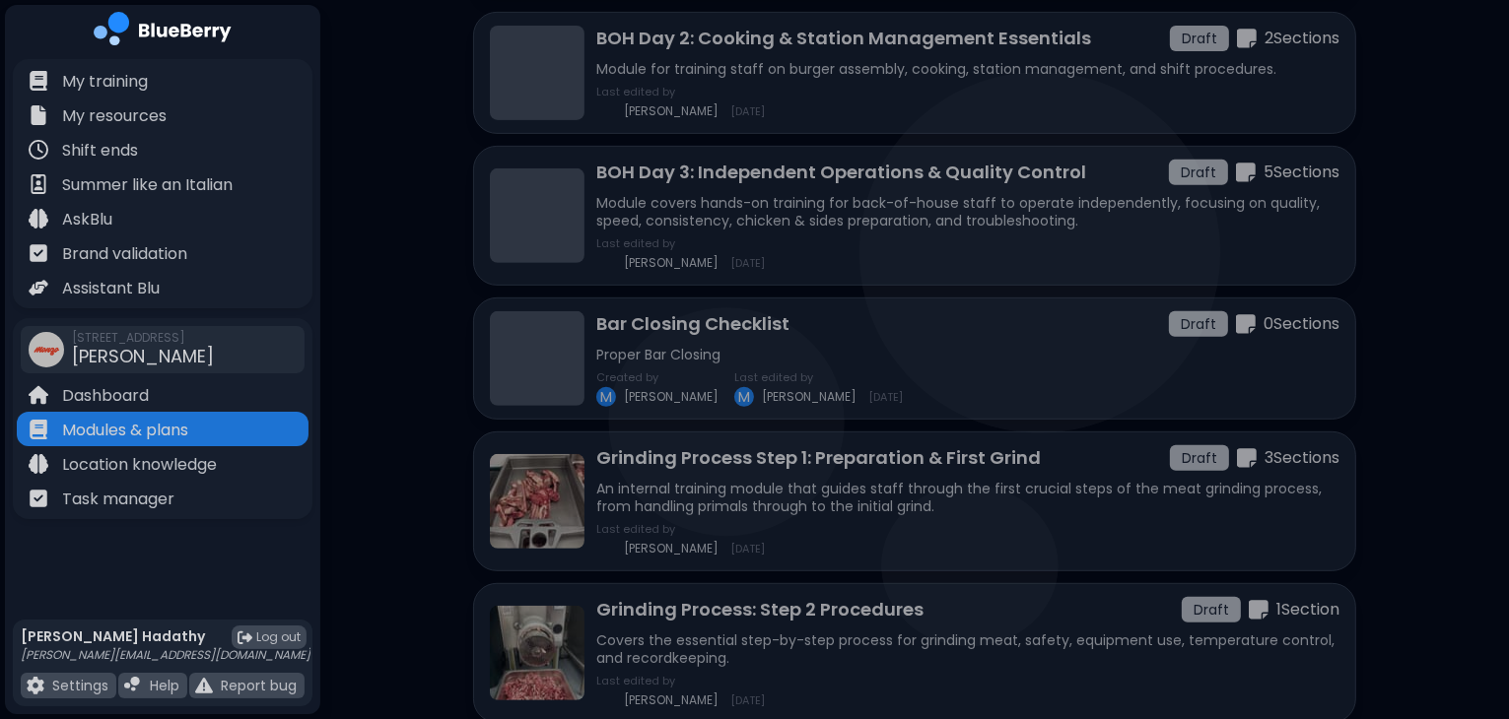
scroll to position [783, 0]
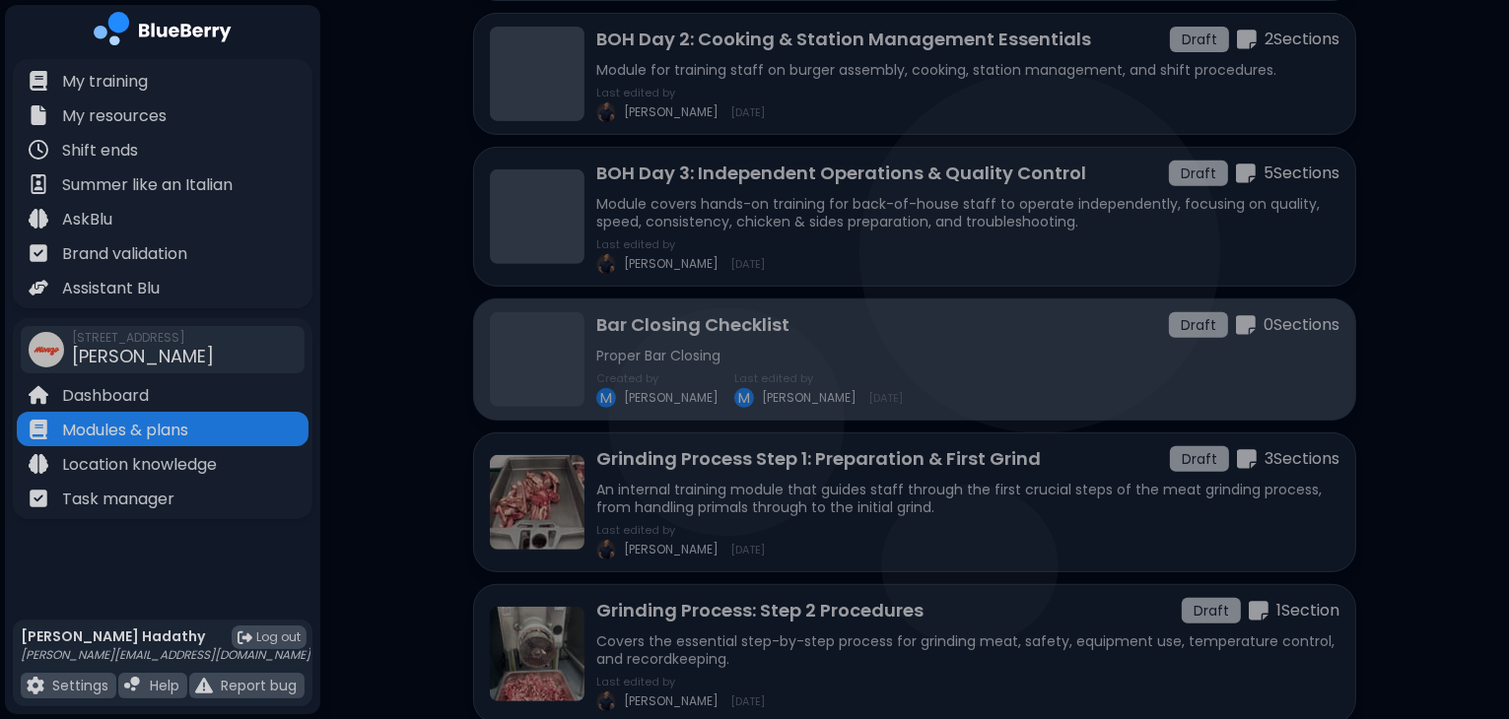
click at [1148, 328] on div "Bar Closing Checklist Draft 0 Section s" at bounding box center [967, 325] width 743 height 28
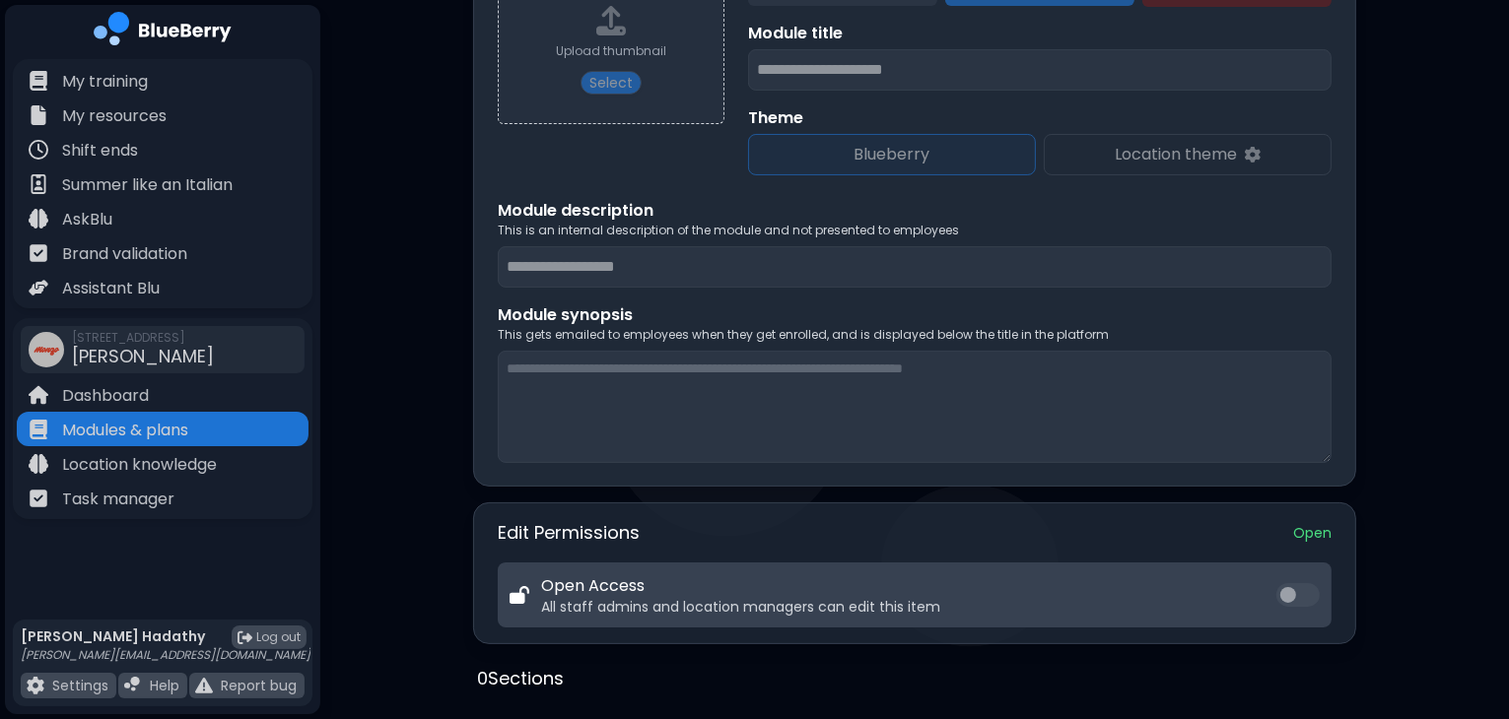
scroll to position [306, 0]
click at [1282, 586] on div "Open Access All staff admins and location managers can edit this item" at bounding box center [915, 594] width 834 height 65
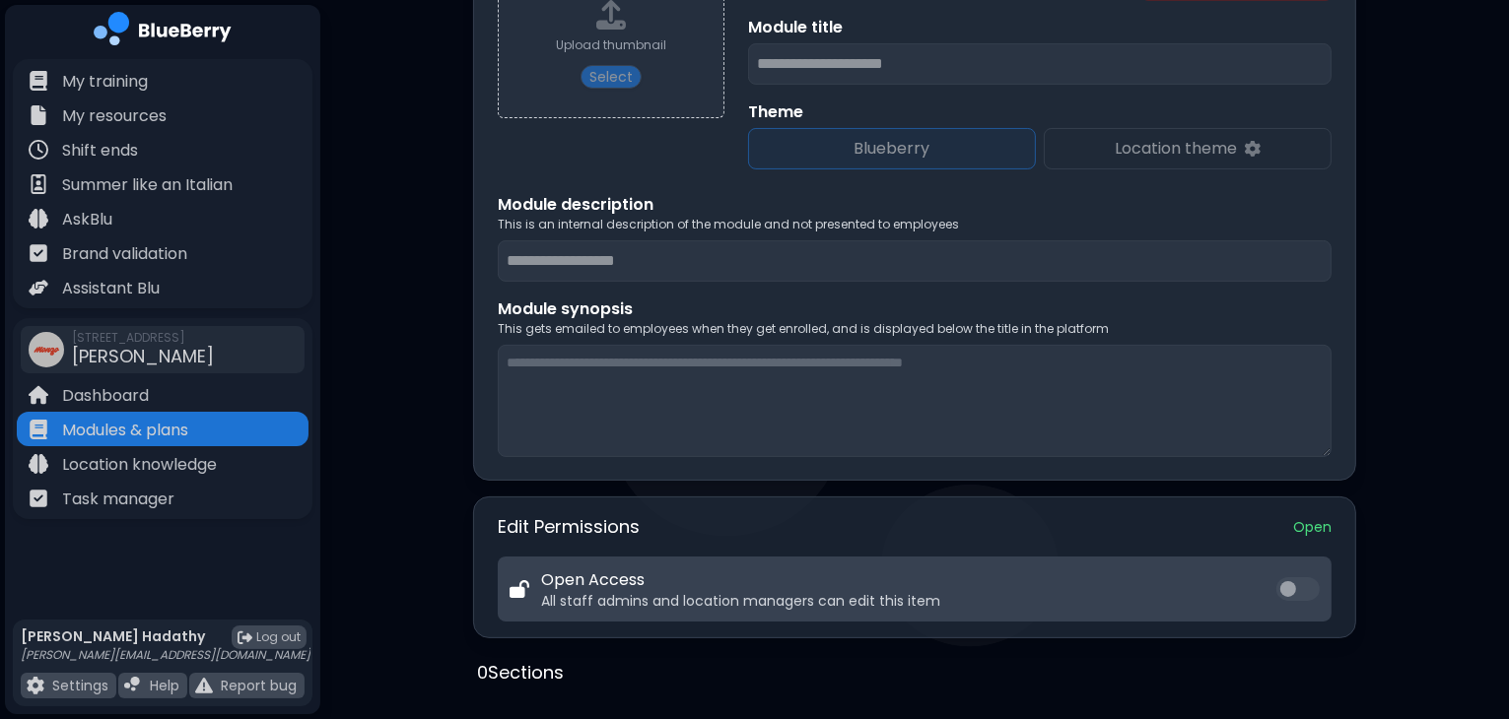
scroll to position [315, 0]
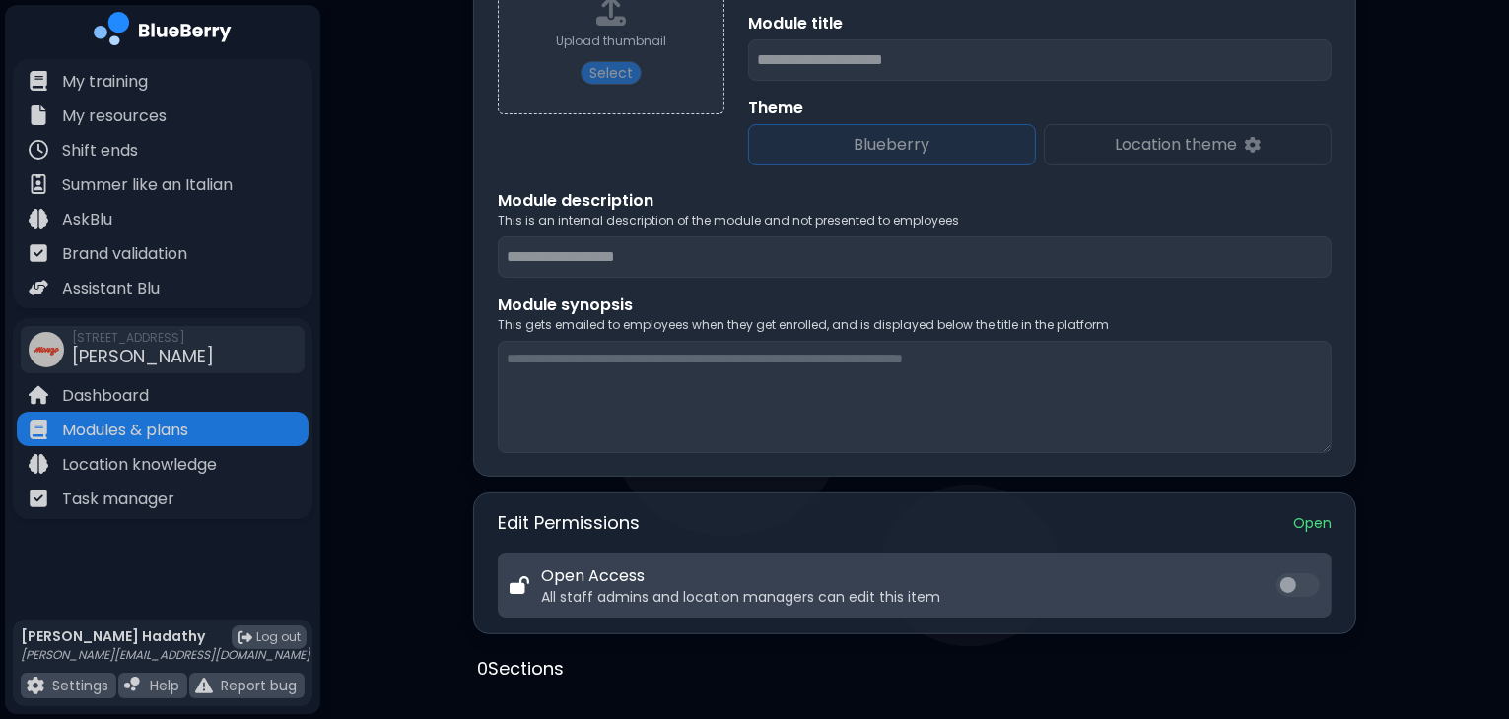
click at [745, 588] on p "All staff admins and location managers can edit this item" at bounding box center [740, 597] width 399 height 18
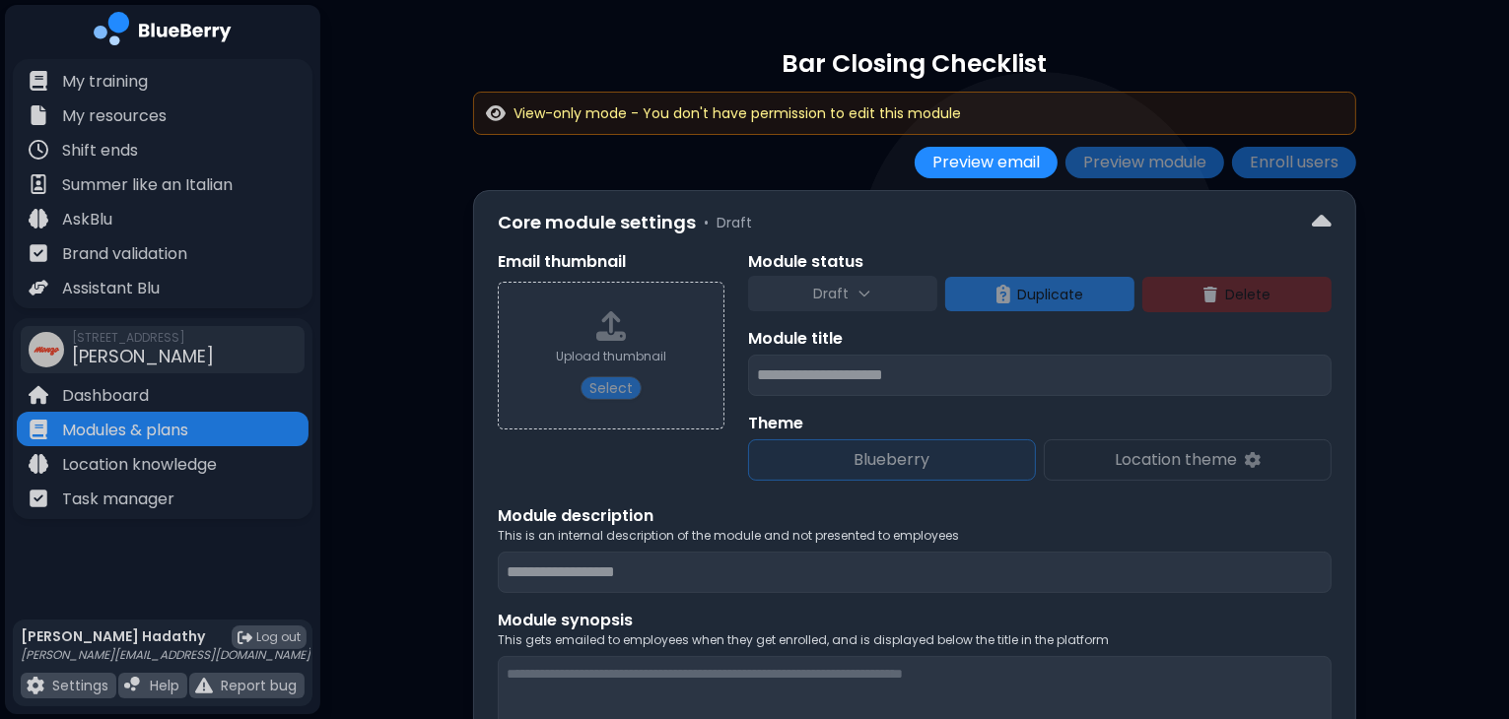
drag, startPoint x: 630, startPoint y: 395, endPoint x: 1101, endPoint y: 450, distance: 474.2
click at [1101, 450] on div "**********" at bounding box center [915, 365] width 834 height 231
click at [1101, 450] on div "Location theme" at bounding box center [1188, 459] width 288 height 41
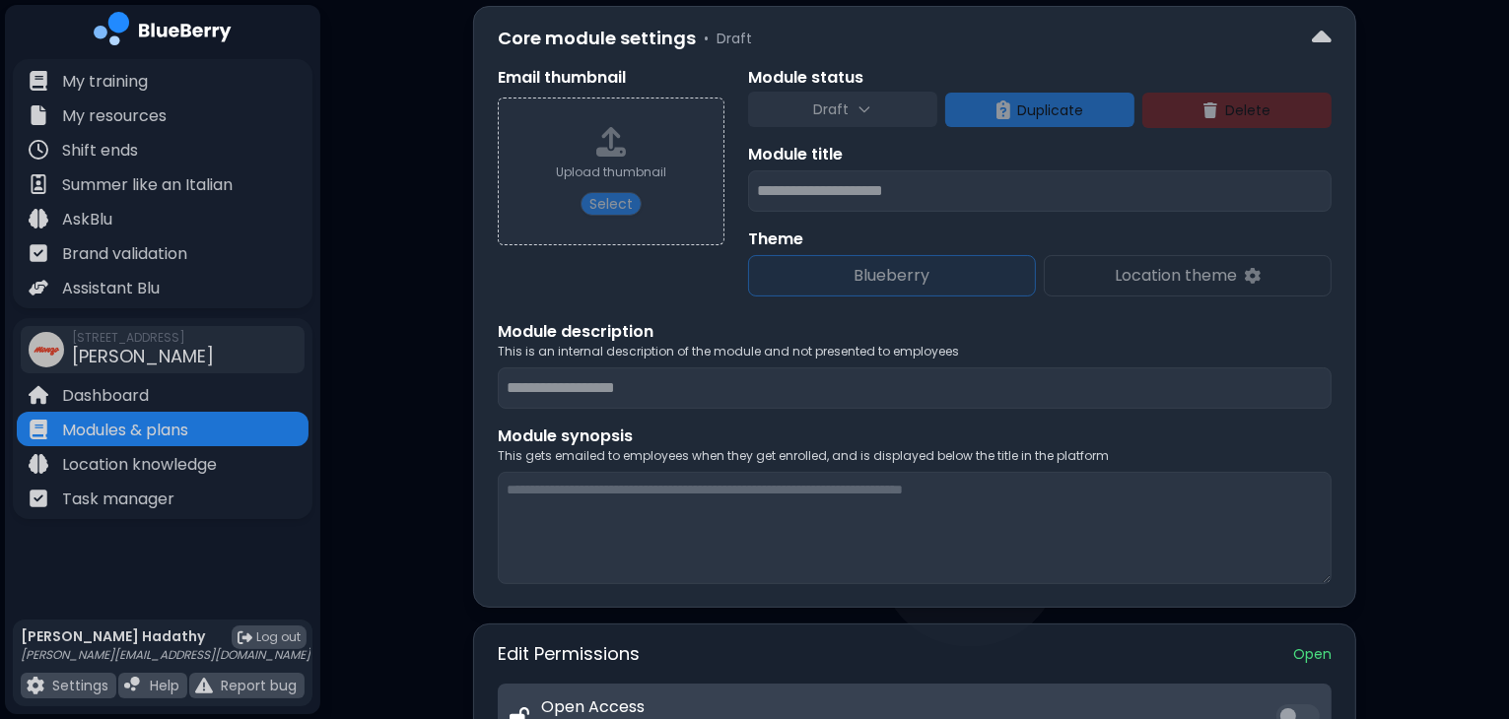
scroll to position [191, 0]
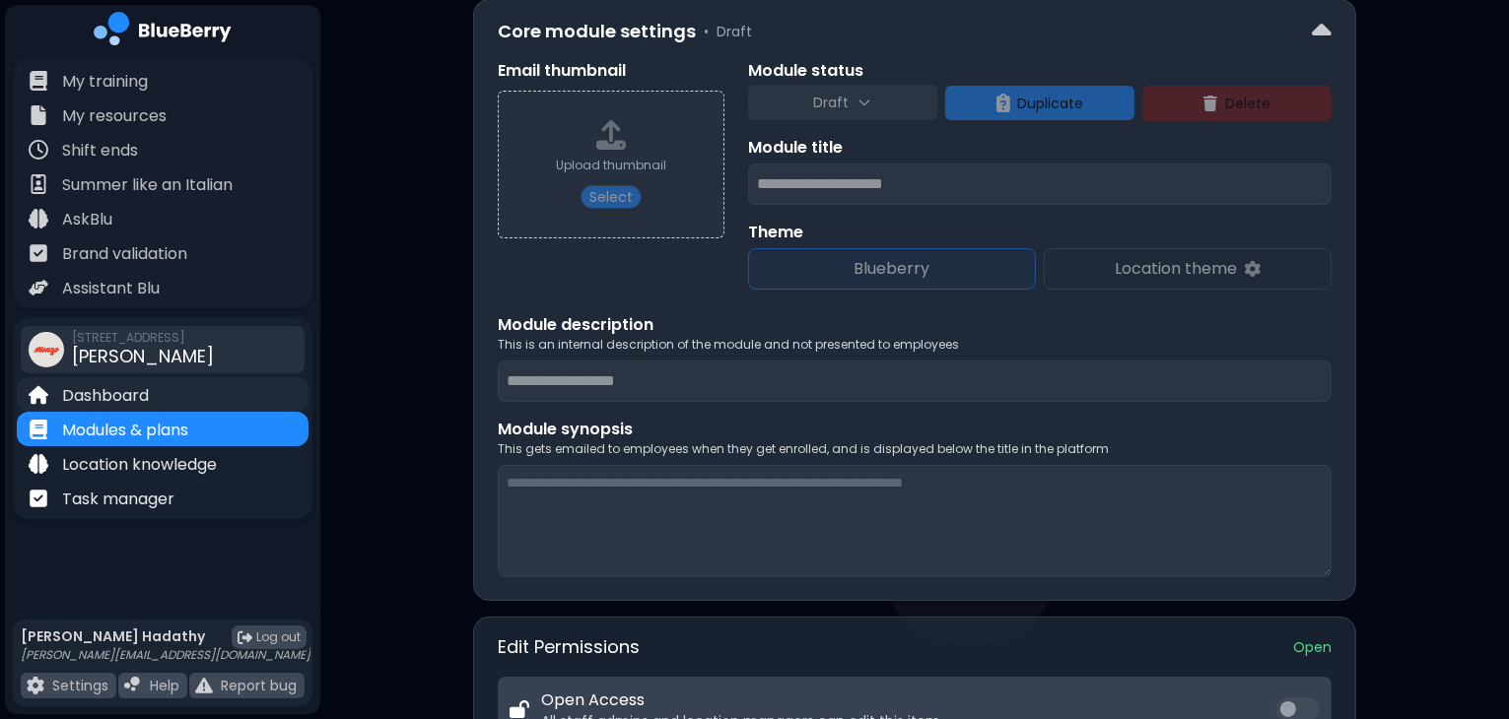
click at [114, 394] on p "Dashboard" at bounding box center [105, 396] width 87 height 24
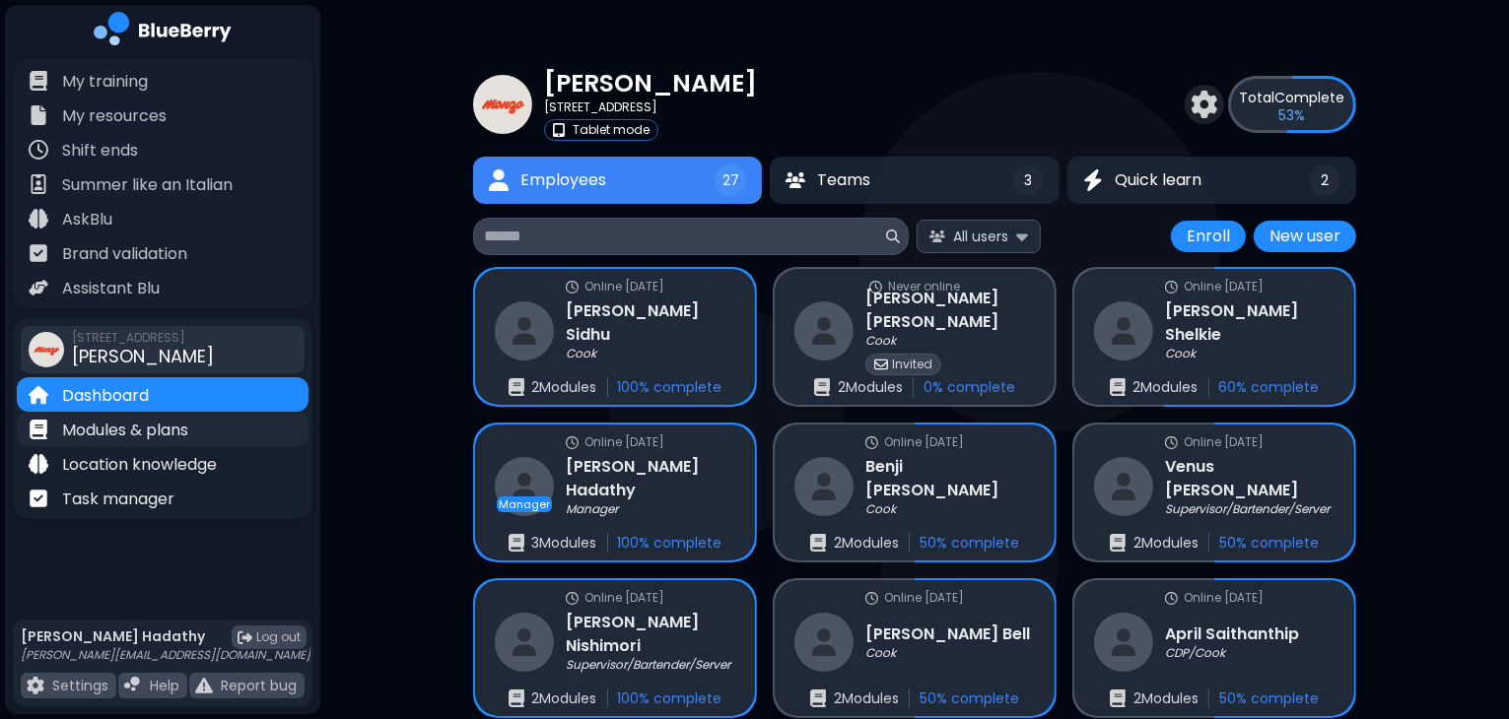
click at [132, 427] on p "Modules & plans" at bounding box center [125, 431] width 126 height 24
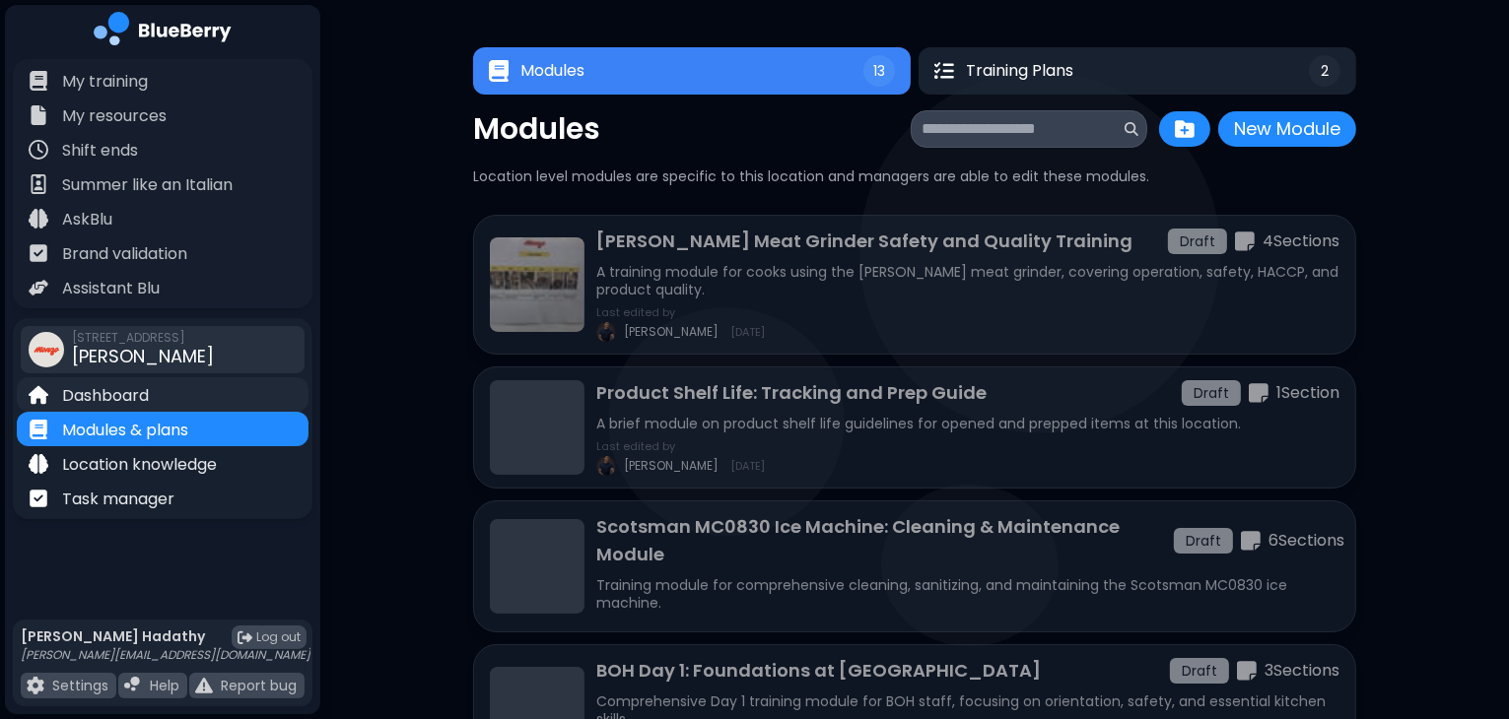
click at [132, 395] on p "Dashboard" at bounding box center [105, 396] width 87 height 24
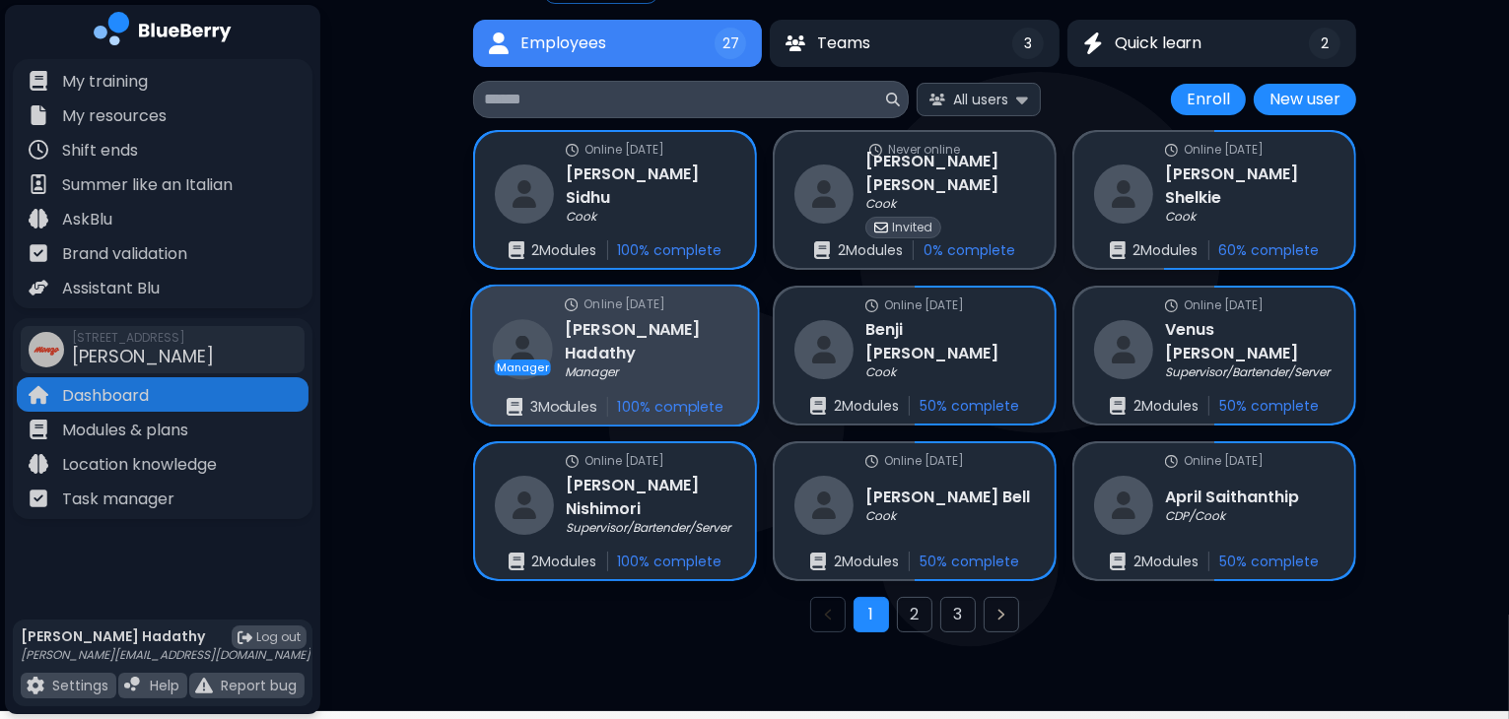
scroll to position [138, 0]
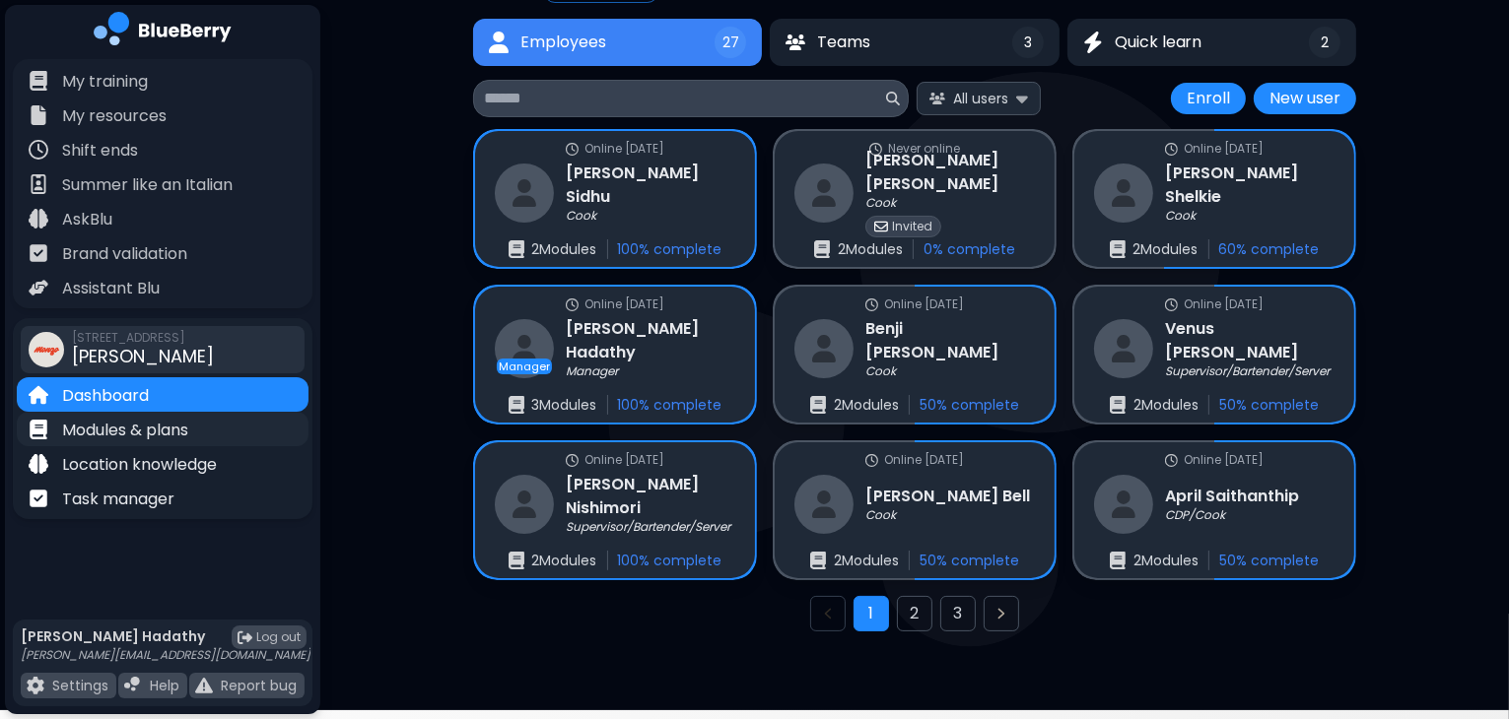
drag, startPoint x: 162, startPoint y: 442, endPoint x: 90, endPoint y: 430, distance: 73.1
click at [90, 430] on p "Modules & plans" at bounding box center [125, 431] width 126 height 24
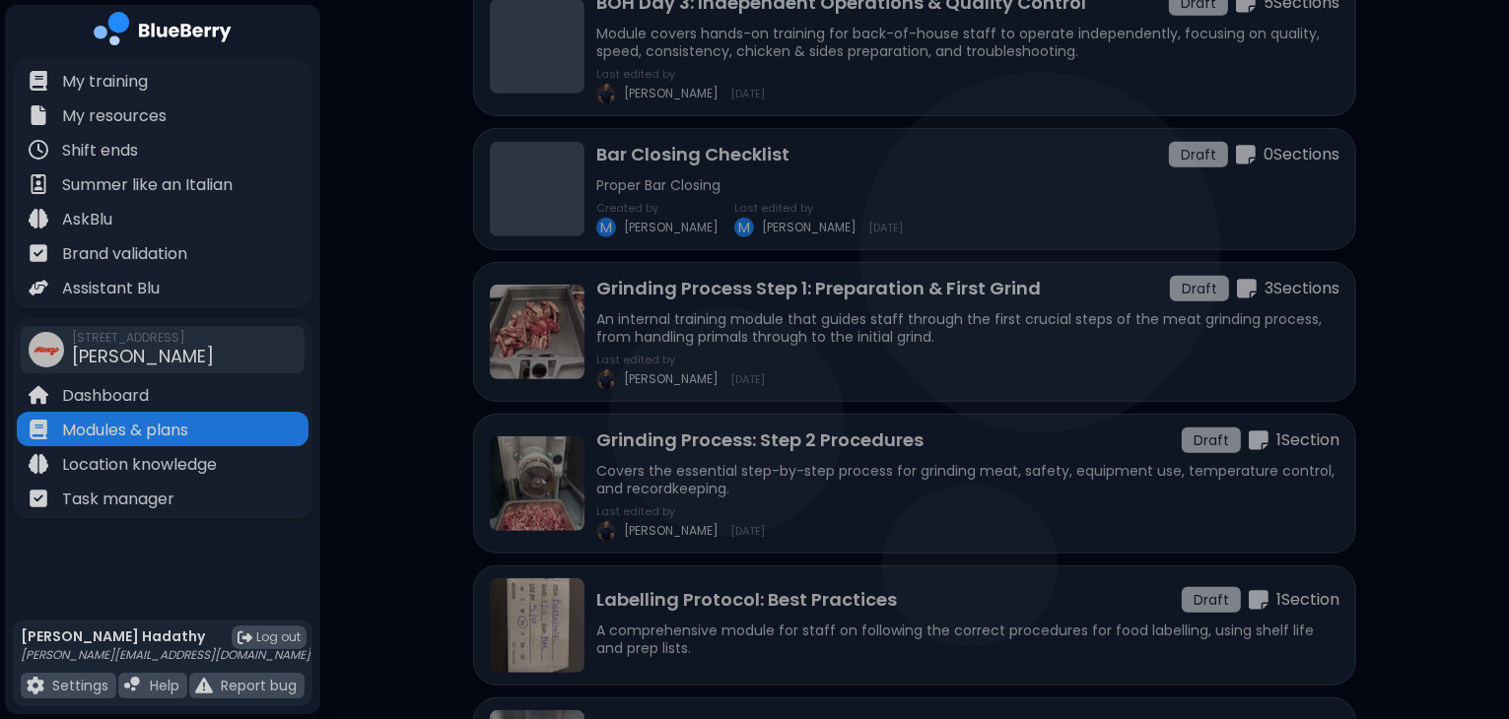
scroll to position [953, 0]
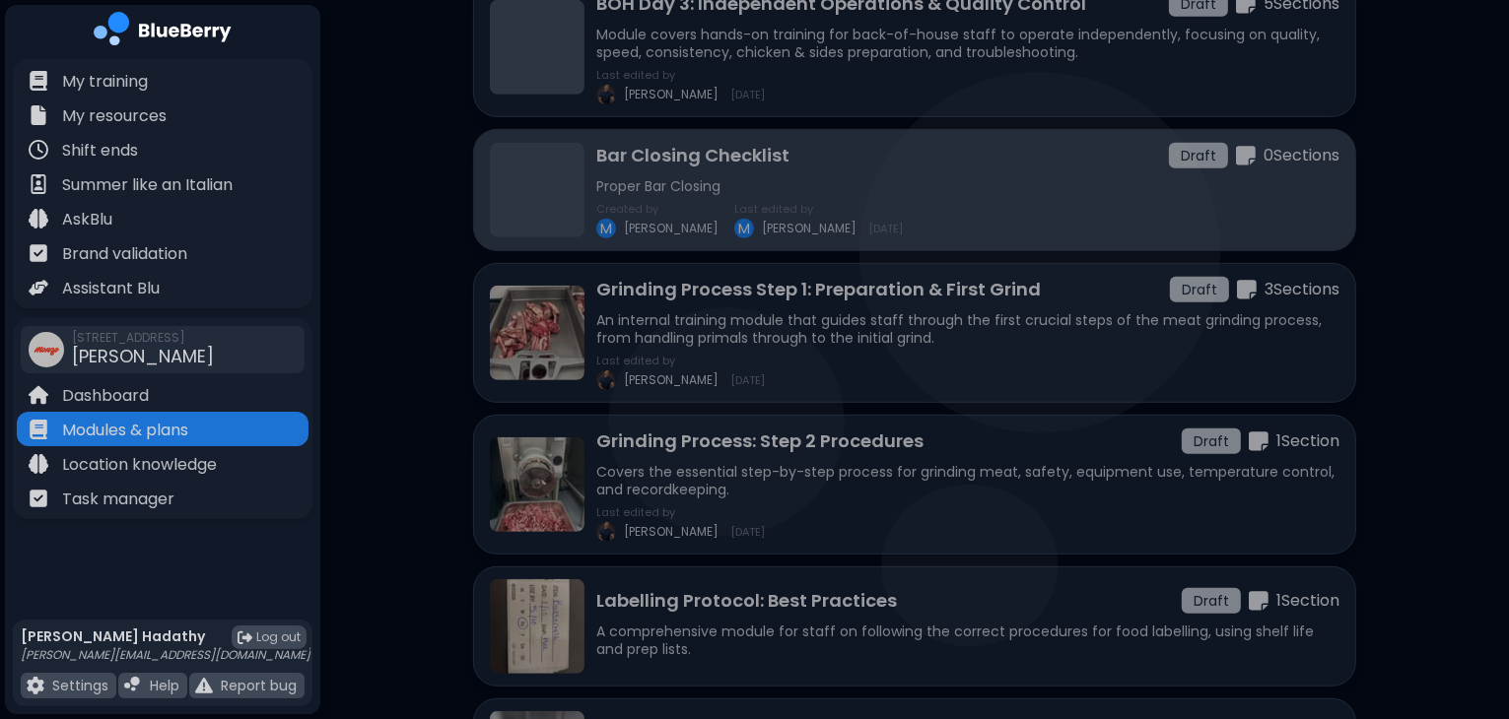
click at [954, 129] on div "Bar Closing Checklist Draft 0 Section s Proper Bar Closing Created by M Mateo L…" at bounding box center [914, 190] width 883 height 122
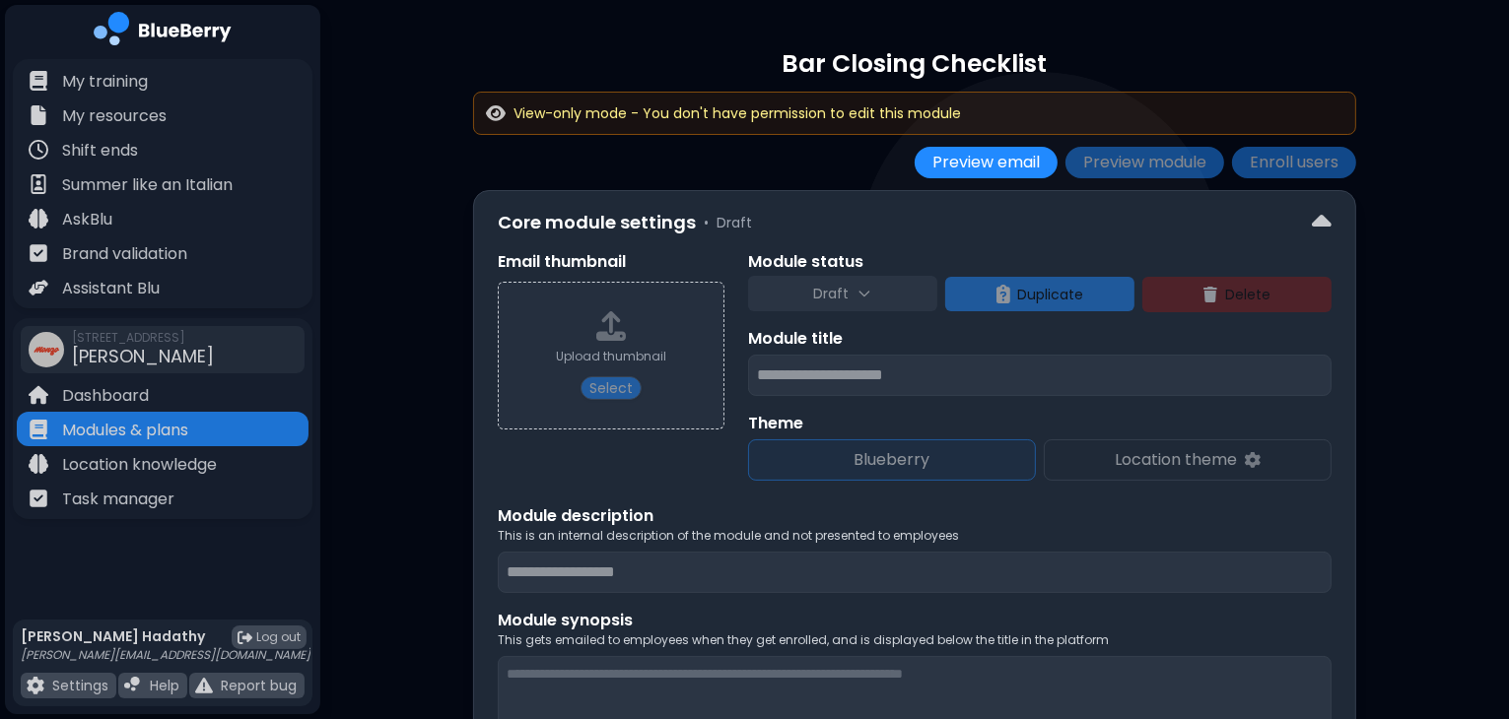
click at [709, 612] on p "Module synopsis" at bounding box center [915, 621] width 834 height 24
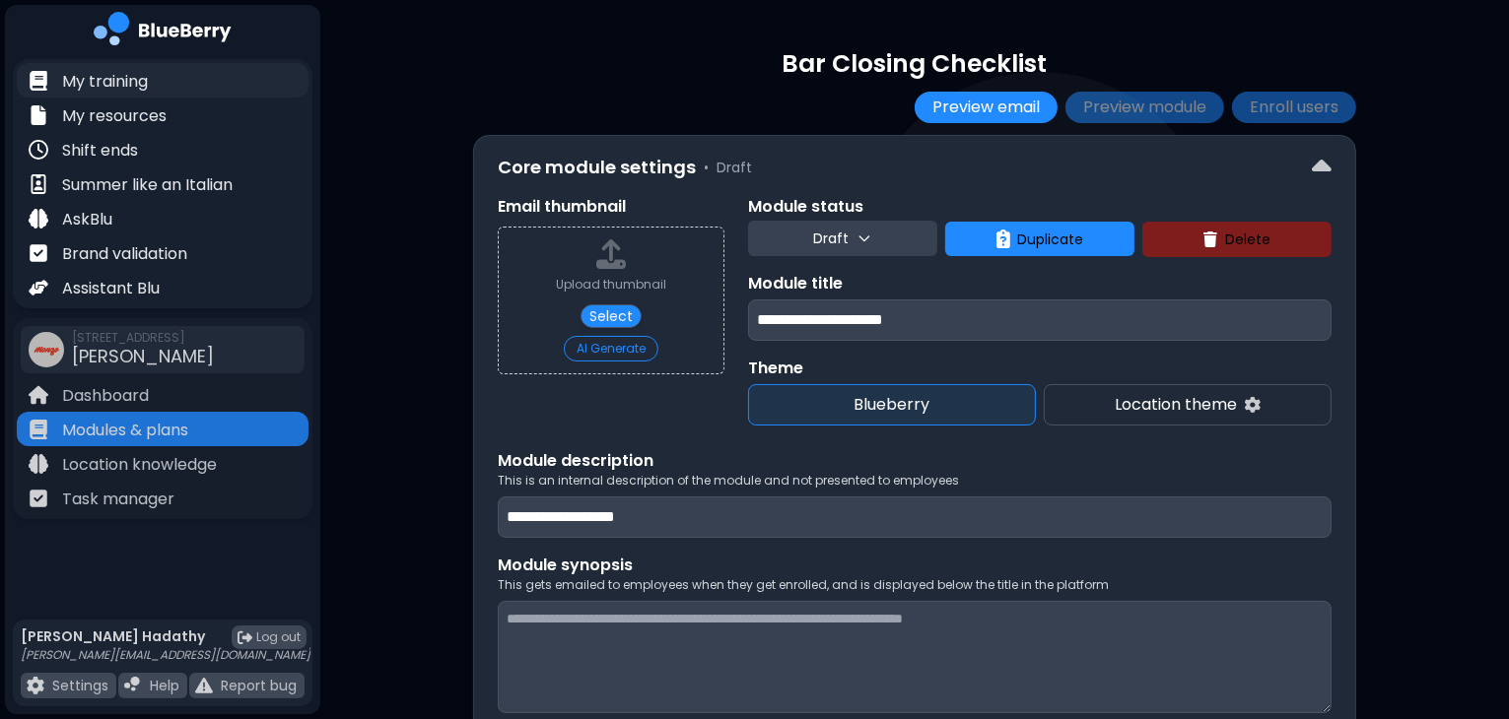
click at [117, 87] on p "My training" at bounding box center [105, 82] width 86 height 24
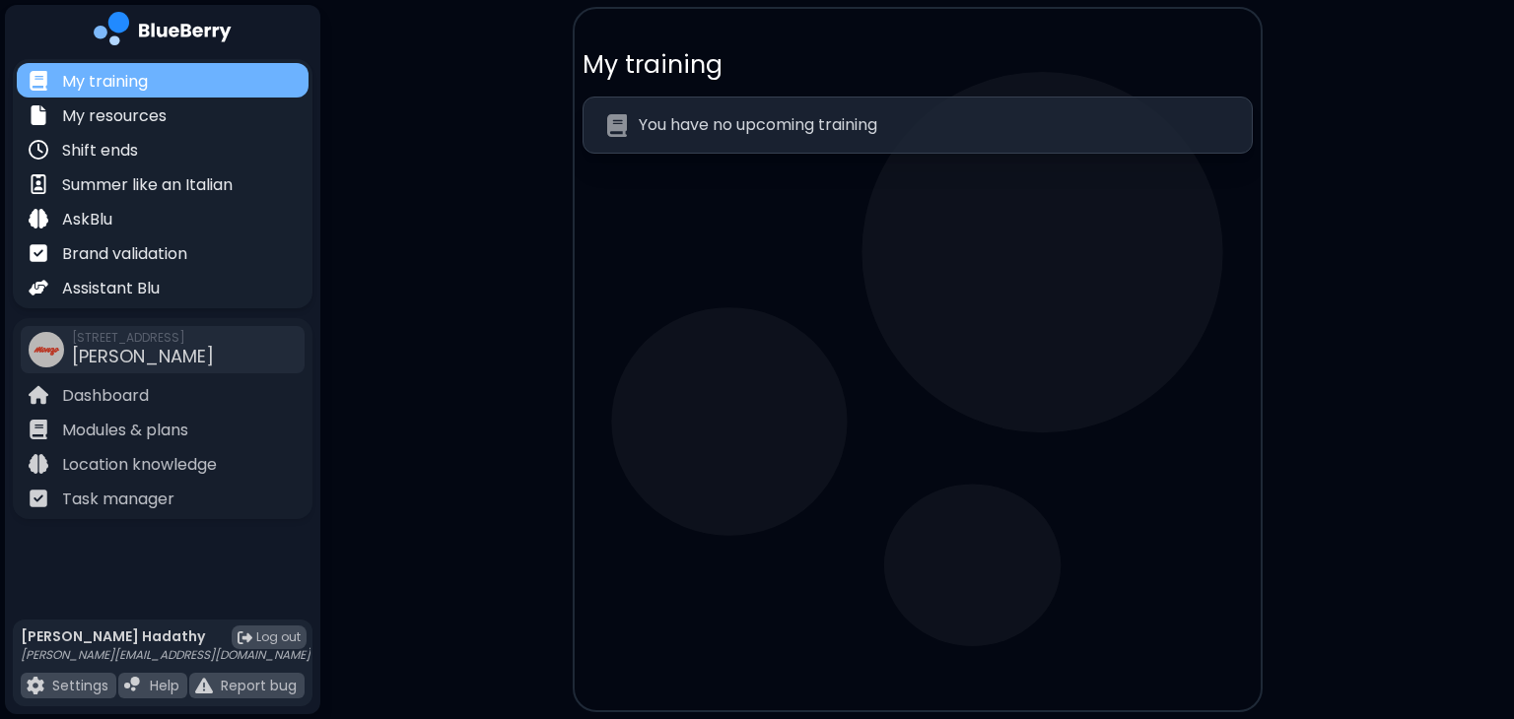
click at [166, 87] on div "My training" at bounding box center [163, 80] width 292 height 34
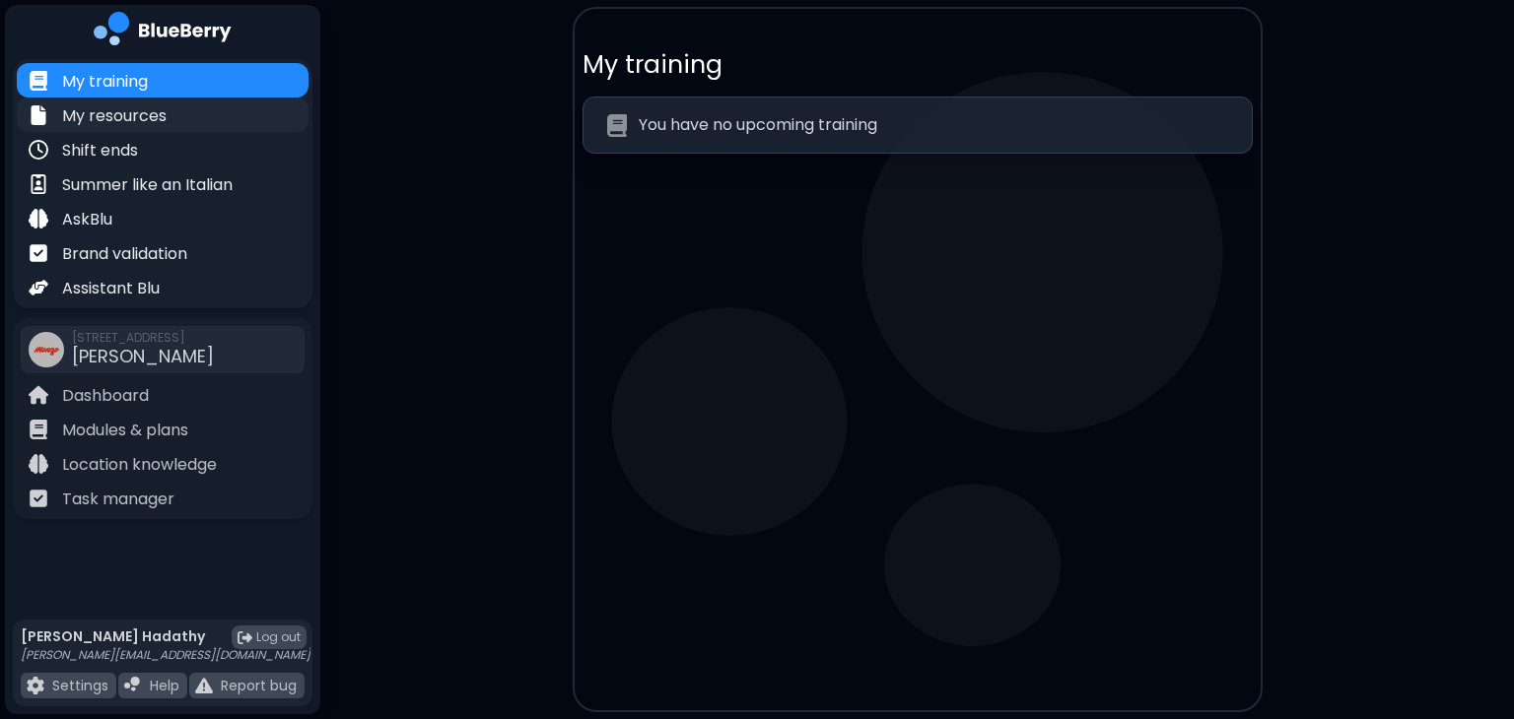
click at [138, 112] on p "My resources" at bounding box center [114, 116] width 104 height 24
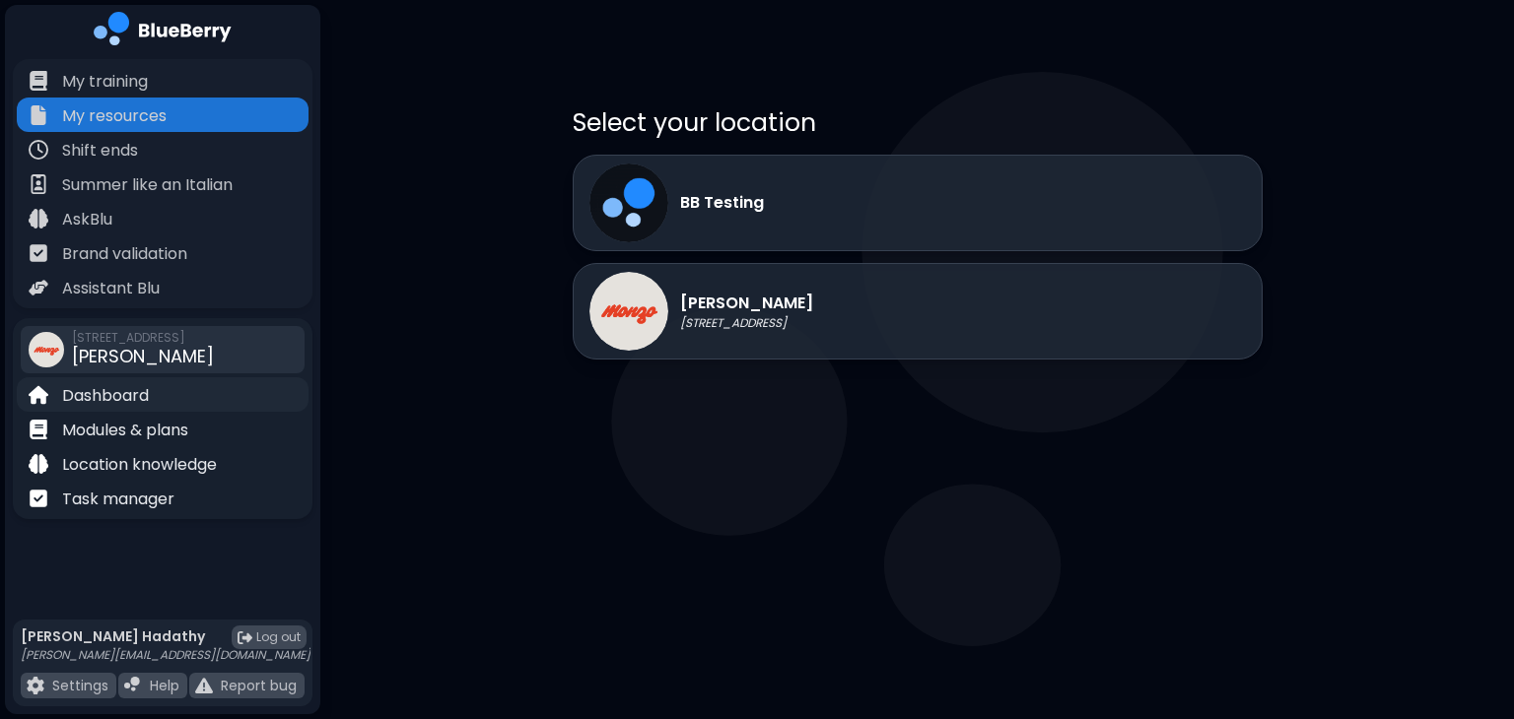
click at [142, 385] on p "Dashboard" at bounding box center [105, 396] width 87 height 24
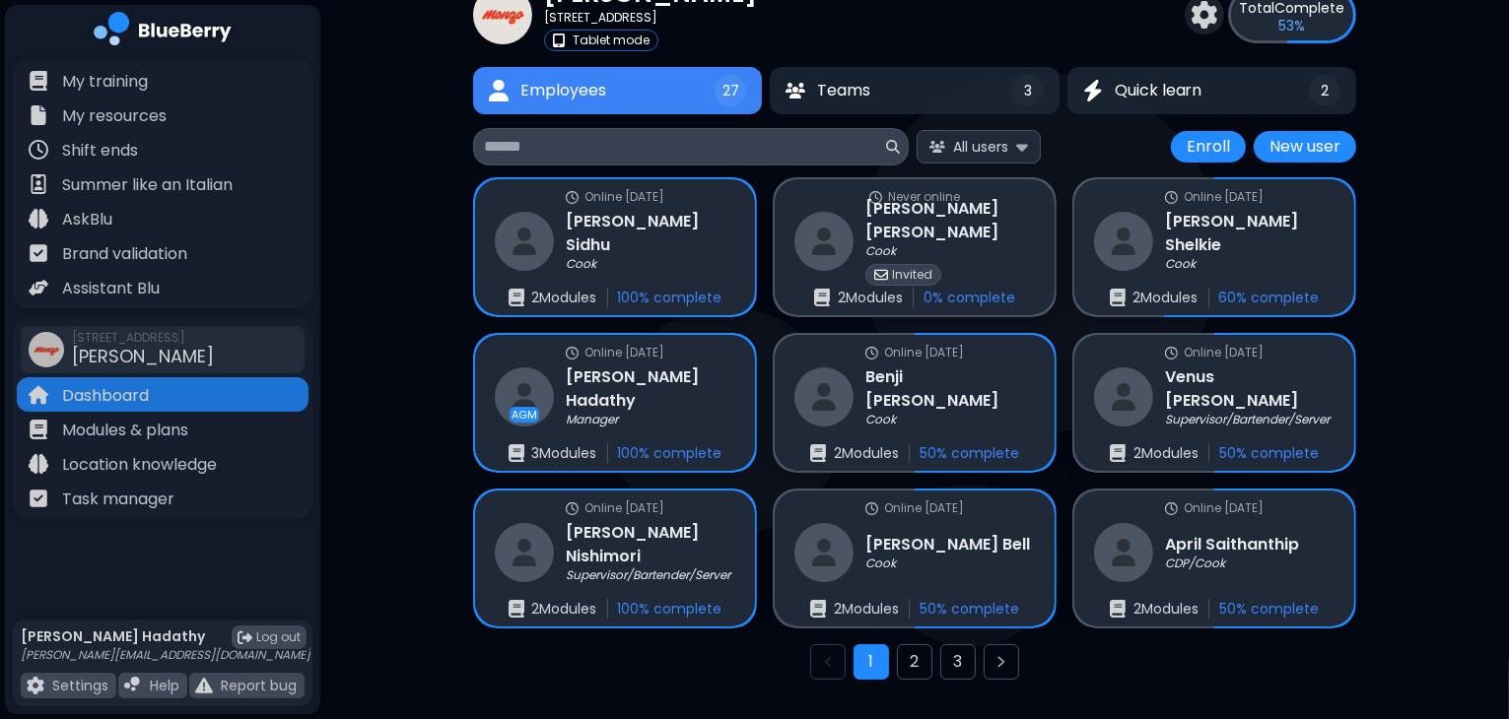
scroll to position [98, 0]
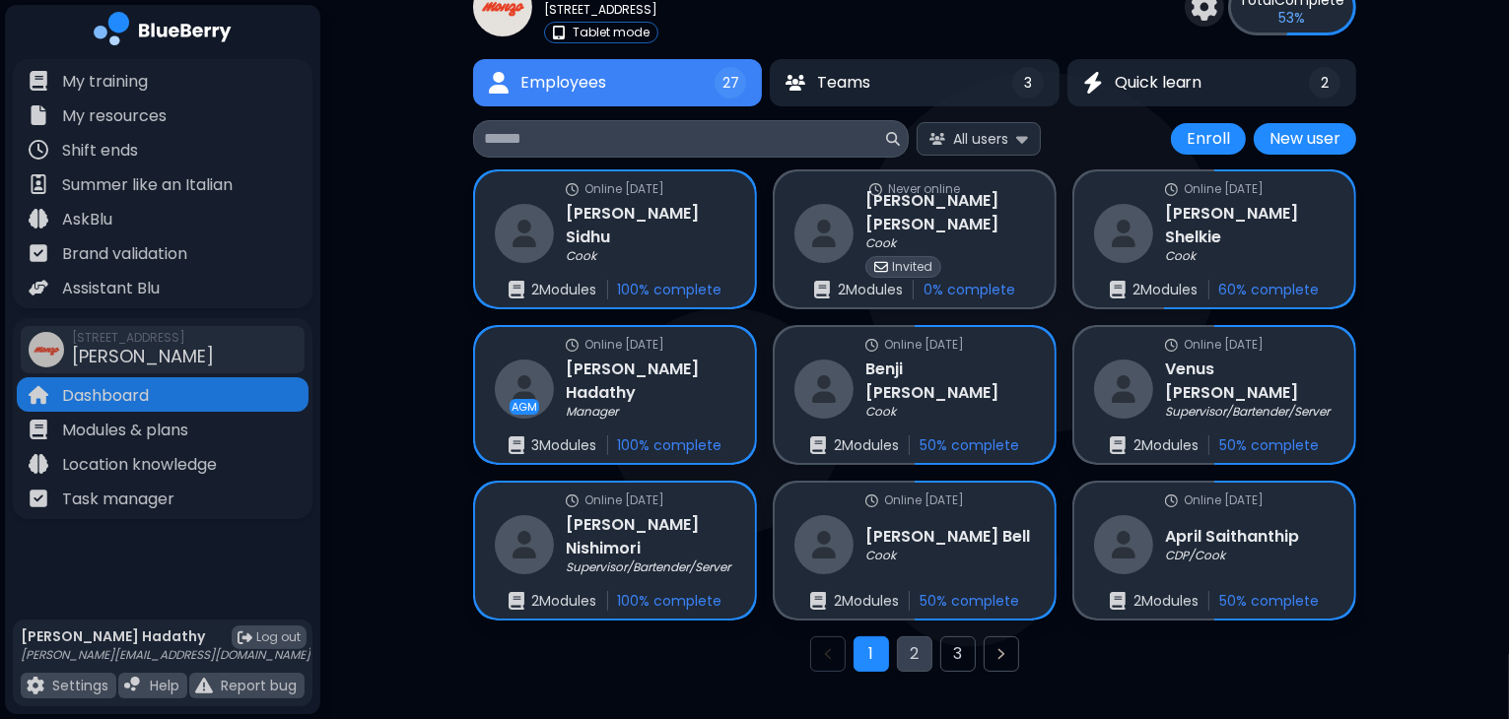
click at [918, 651] on button "2" at bounding box center [914, 654] width 35 height 35
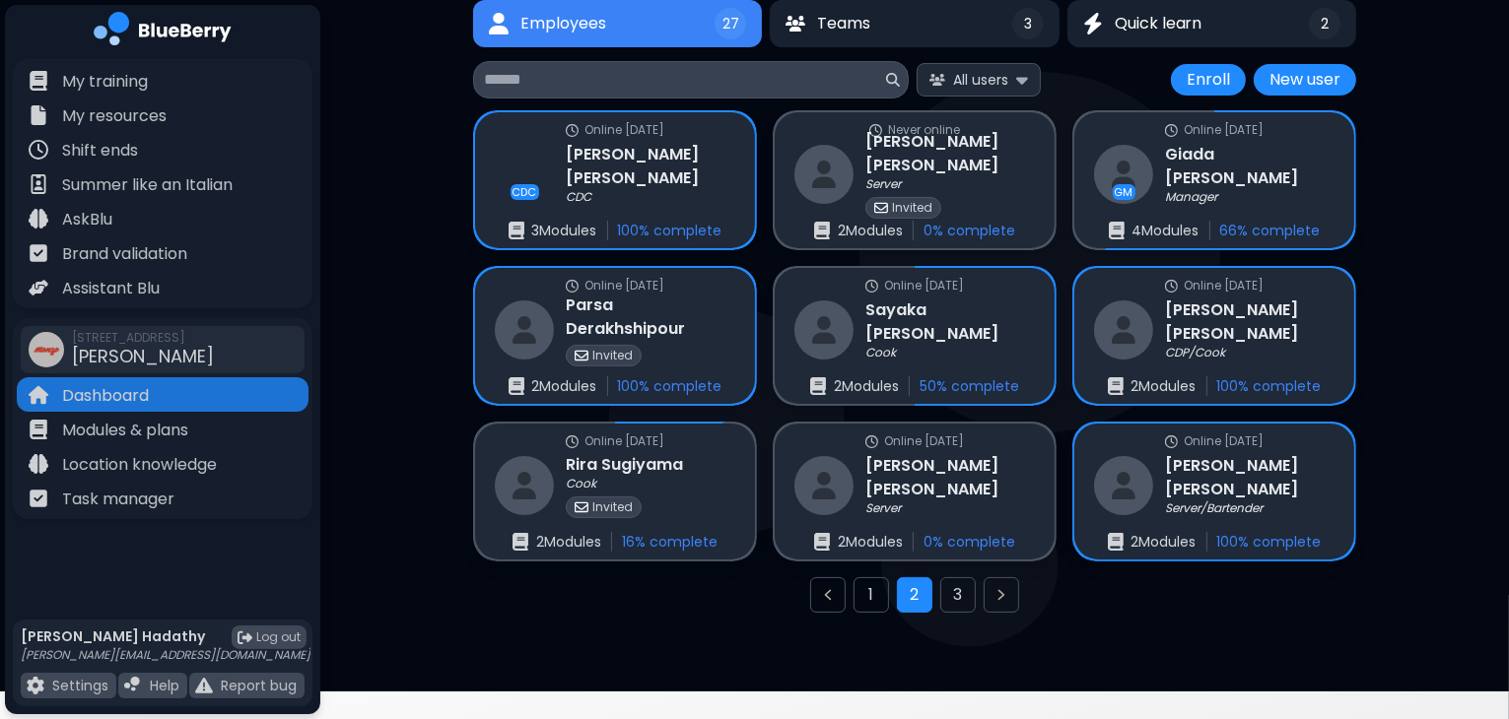
scroll to position [163, 0]
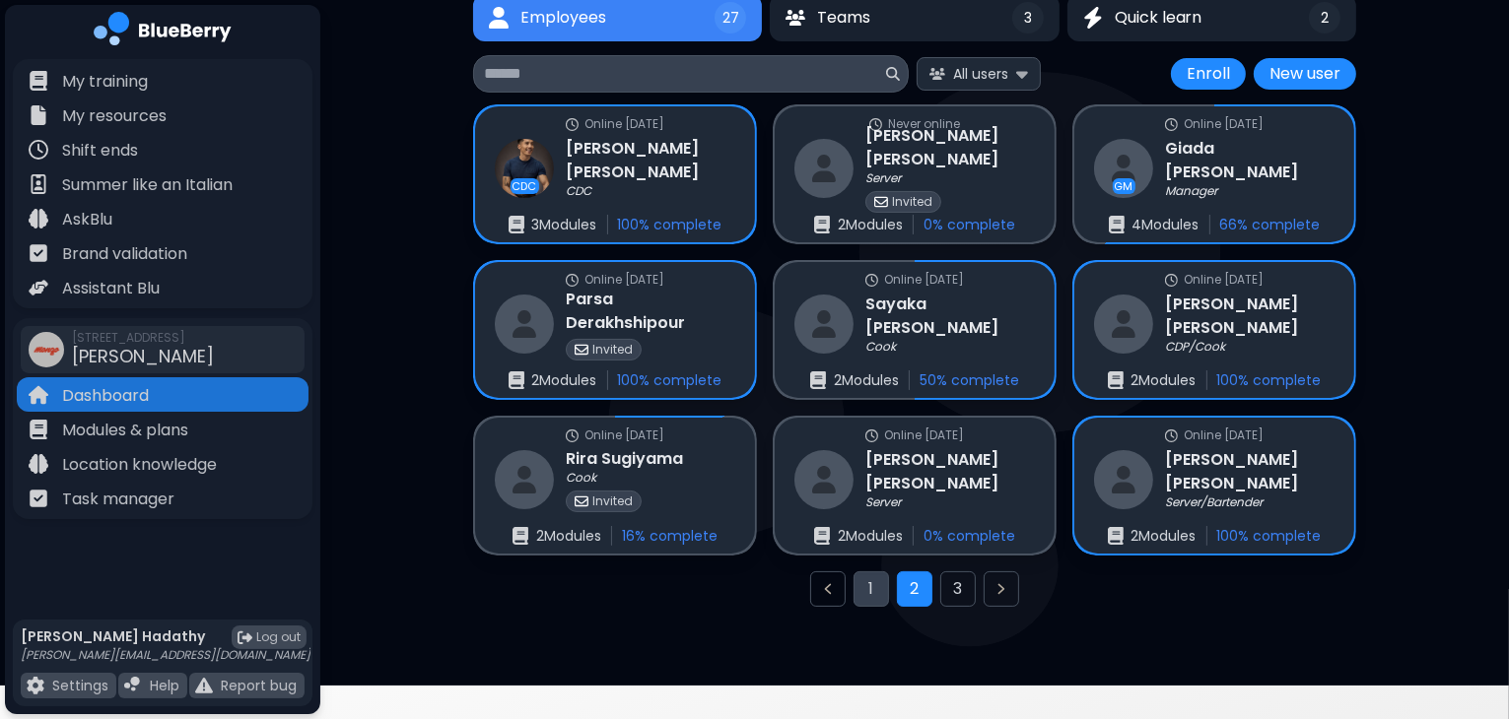
click at [881, 591] on button "1" at bounding box center [870, 589] width 35 height 35
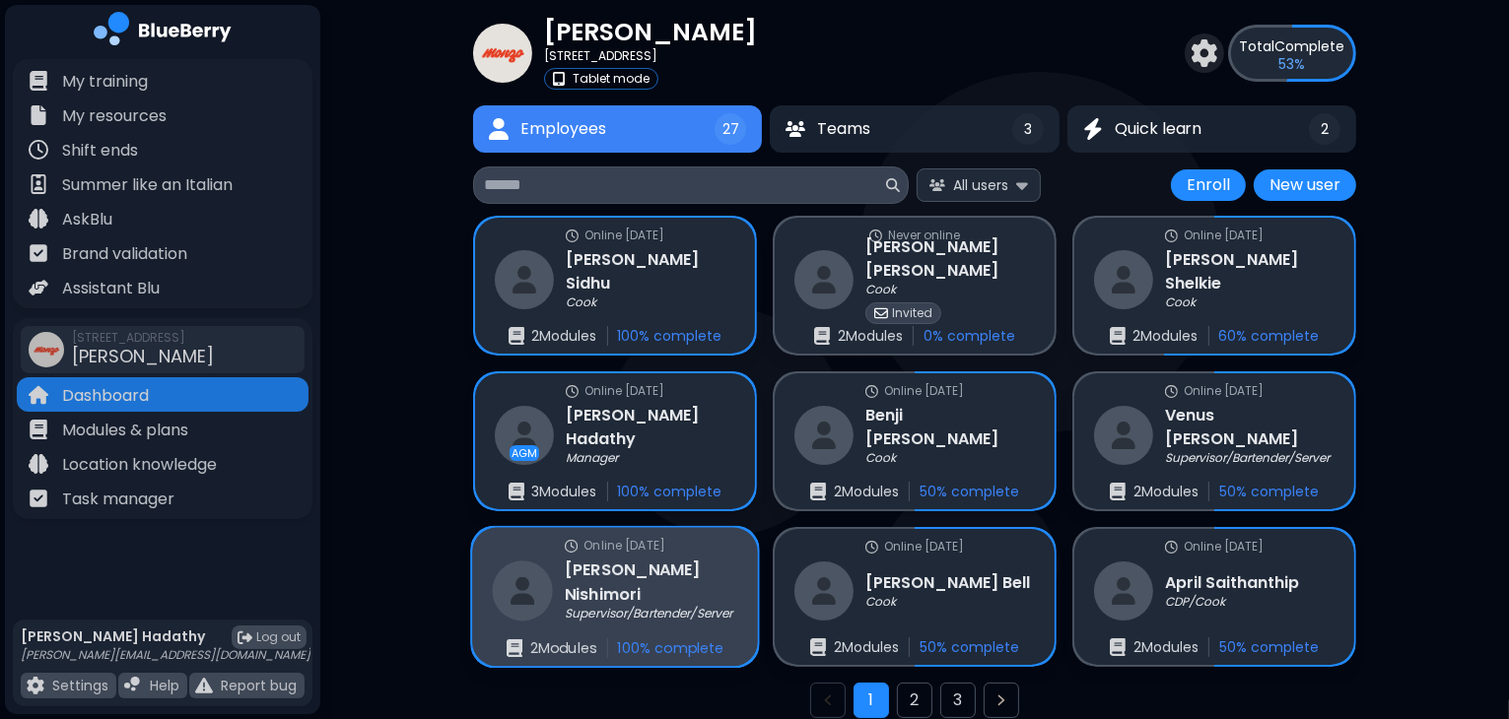
scroll to position [163, 0]
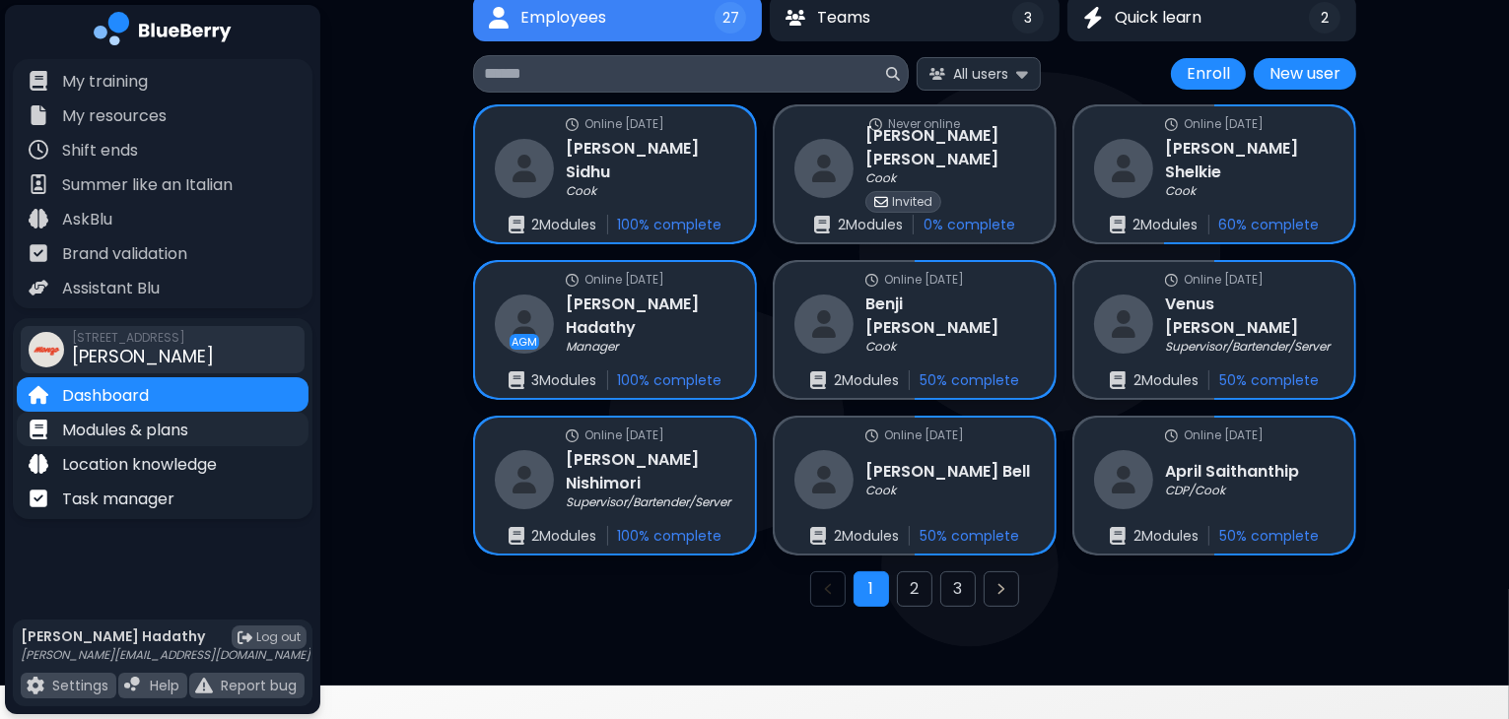
click at [193, 427] on div "Modules & plans" at bounding box center [163, 429] width 292 height 34
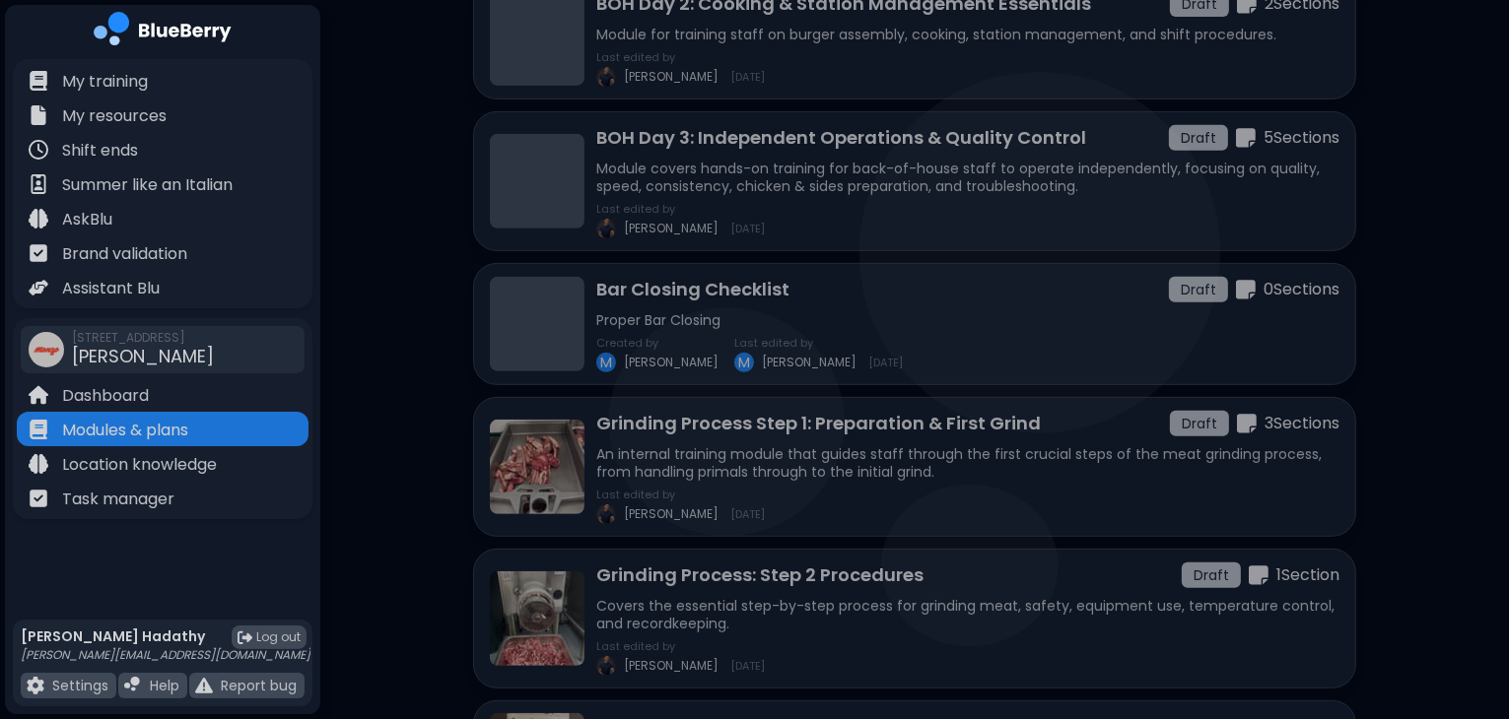
scroll to position [818, 0]
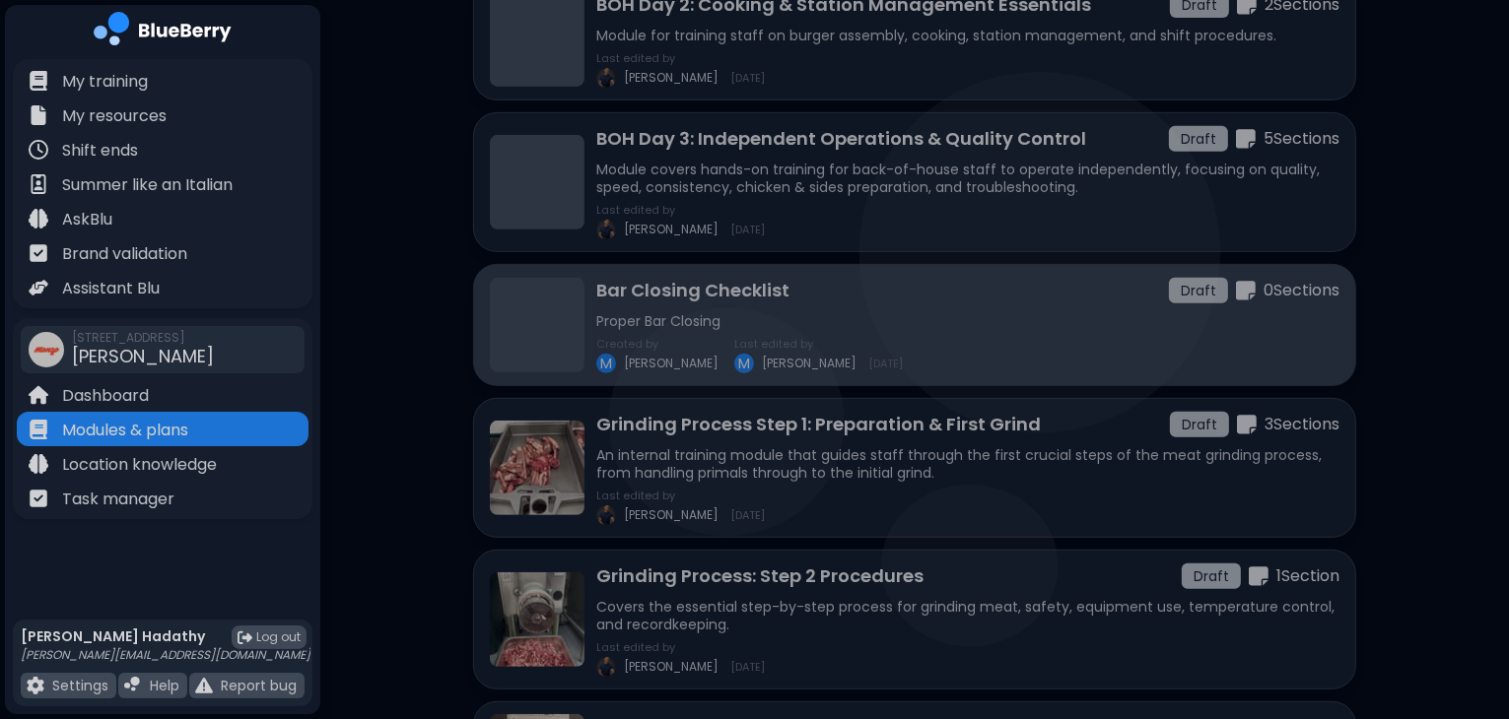
click at [796, 312] on p "Proper Bar Closing" at bounding box center [967, 321] width 743 height 18
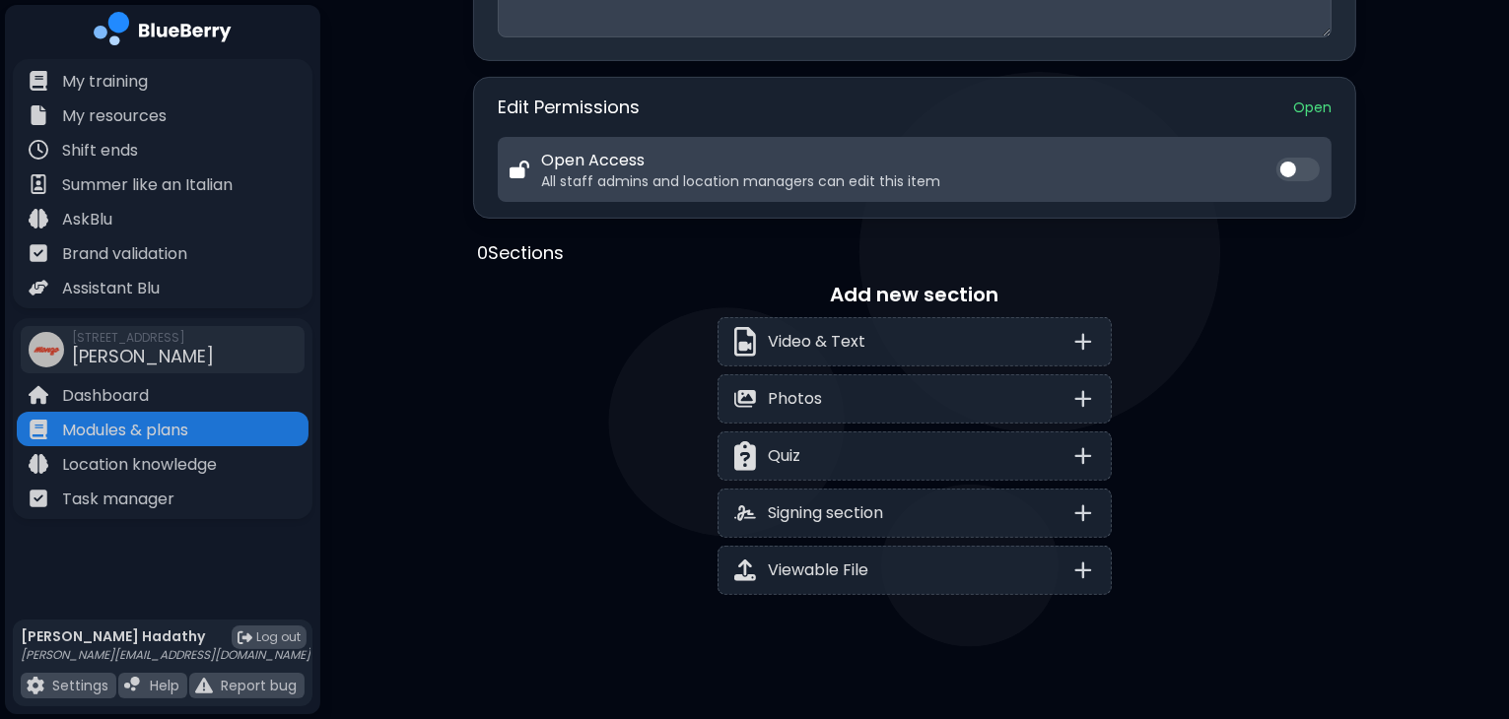
scroll to position [682, 0]
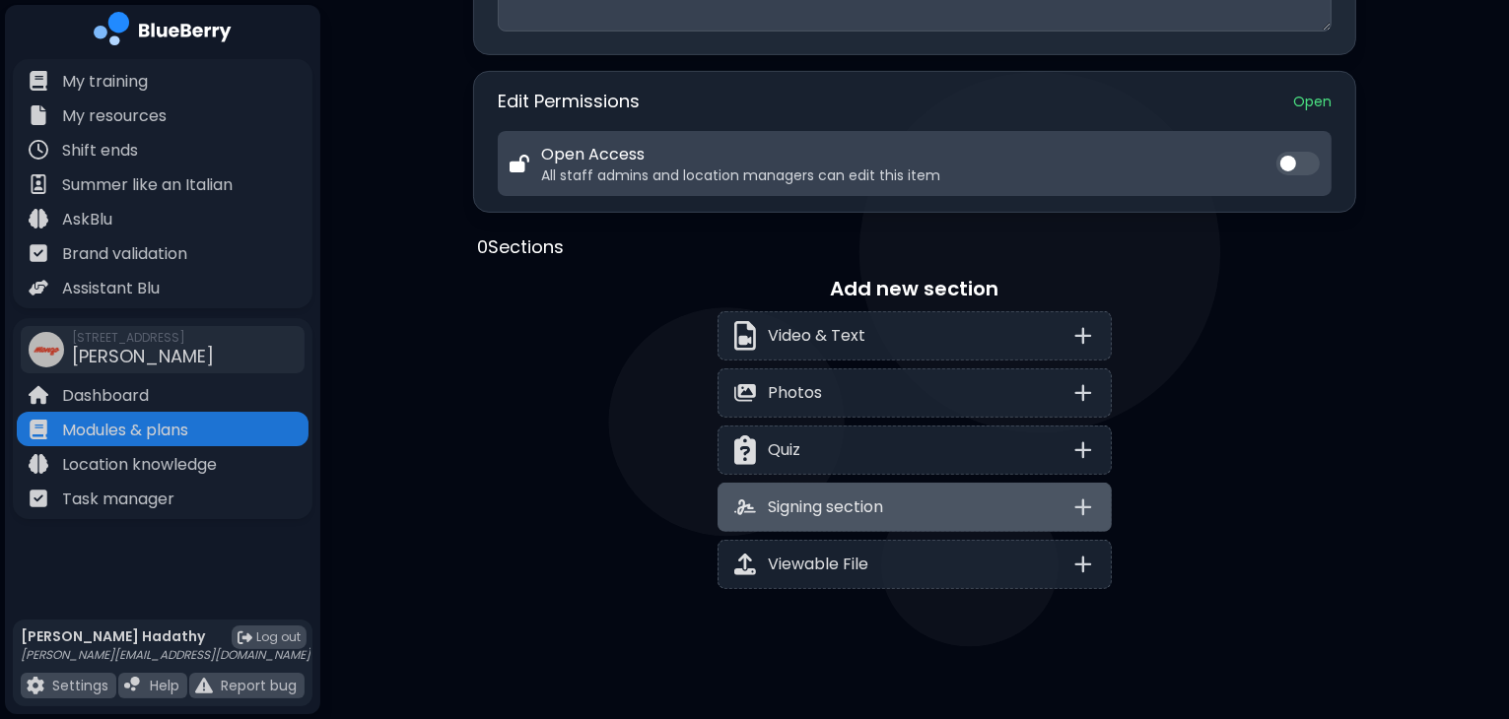
click at [875, 496] on p "Signing section" at bounding box center [825, 508] width 115 height 24
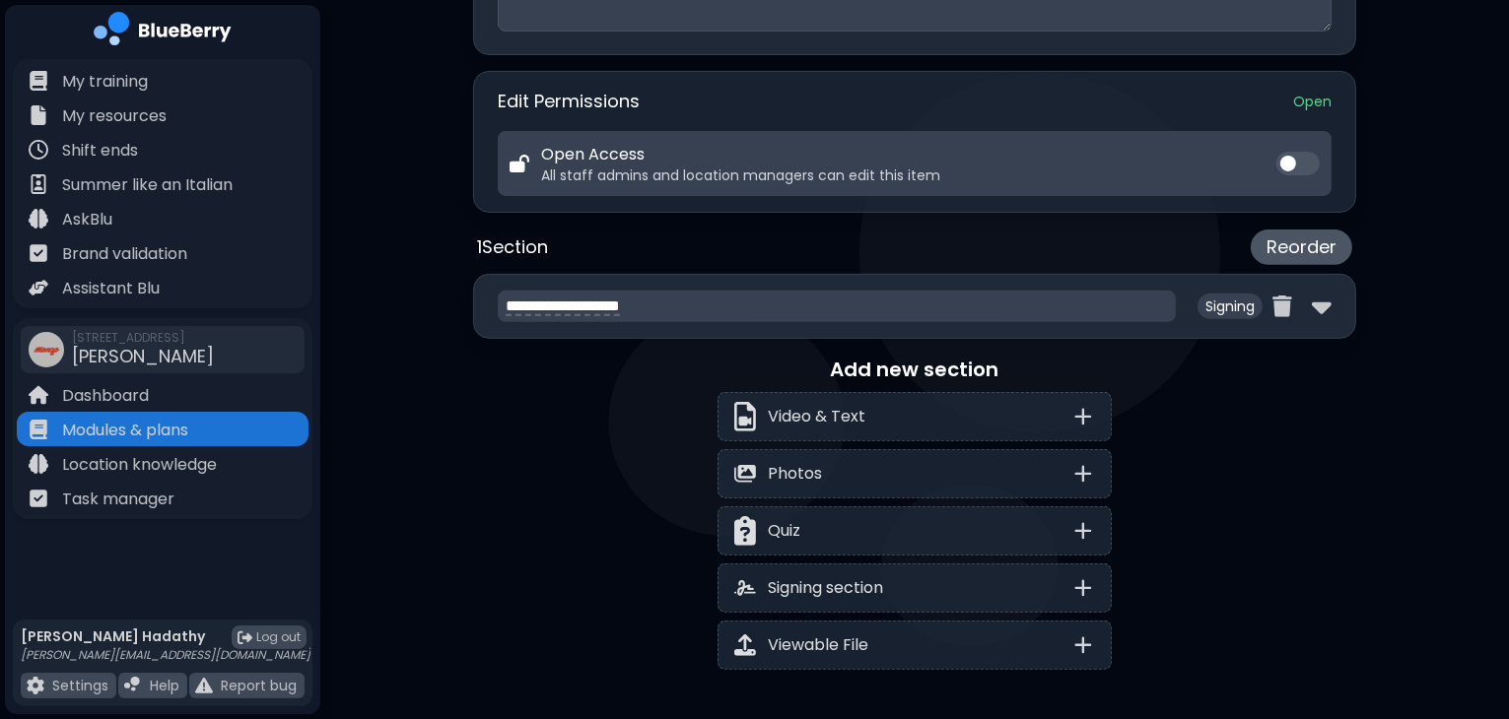
click at [1143, 299] on textarea "**********" at bounding box center [837, 307] width 678 height 32
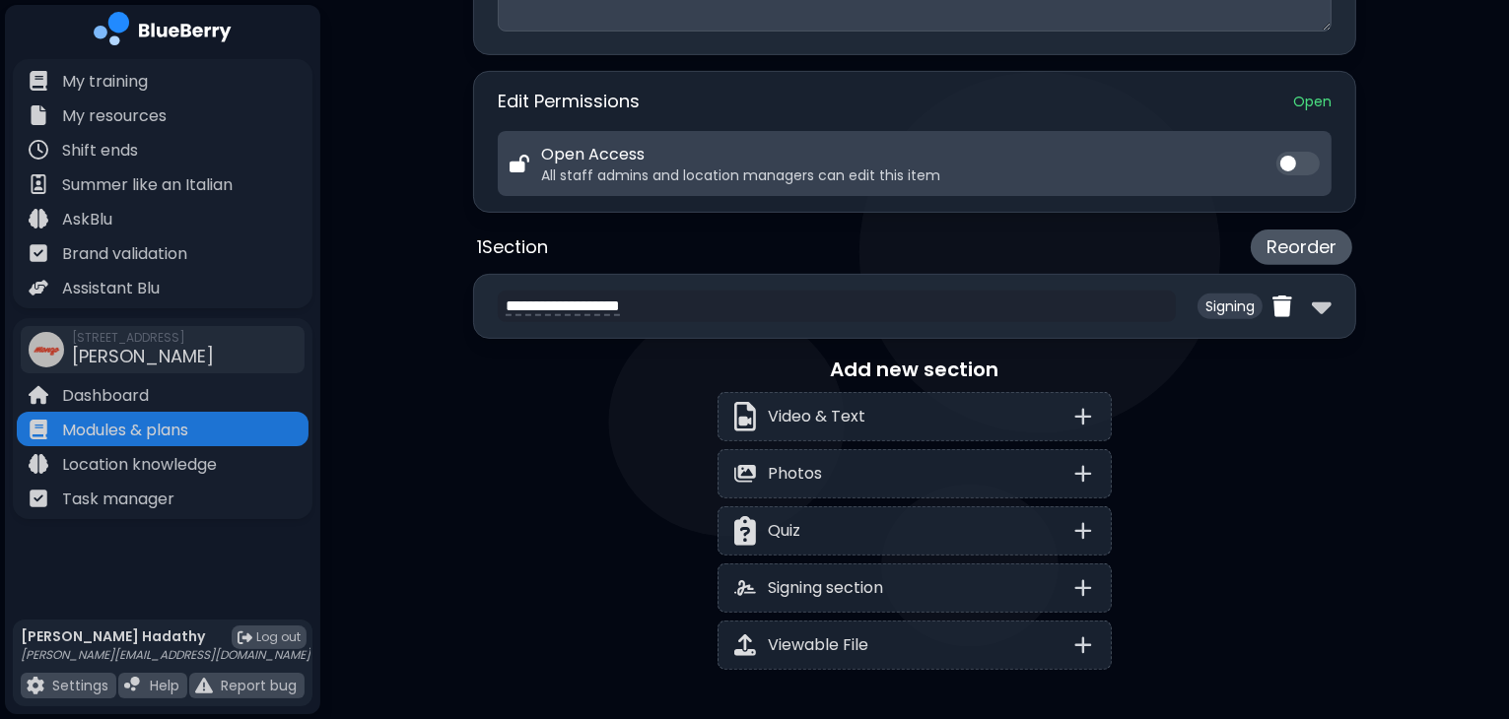
click at [1285, 302] on img at bounding box center [1282, 307] width 20 height 23
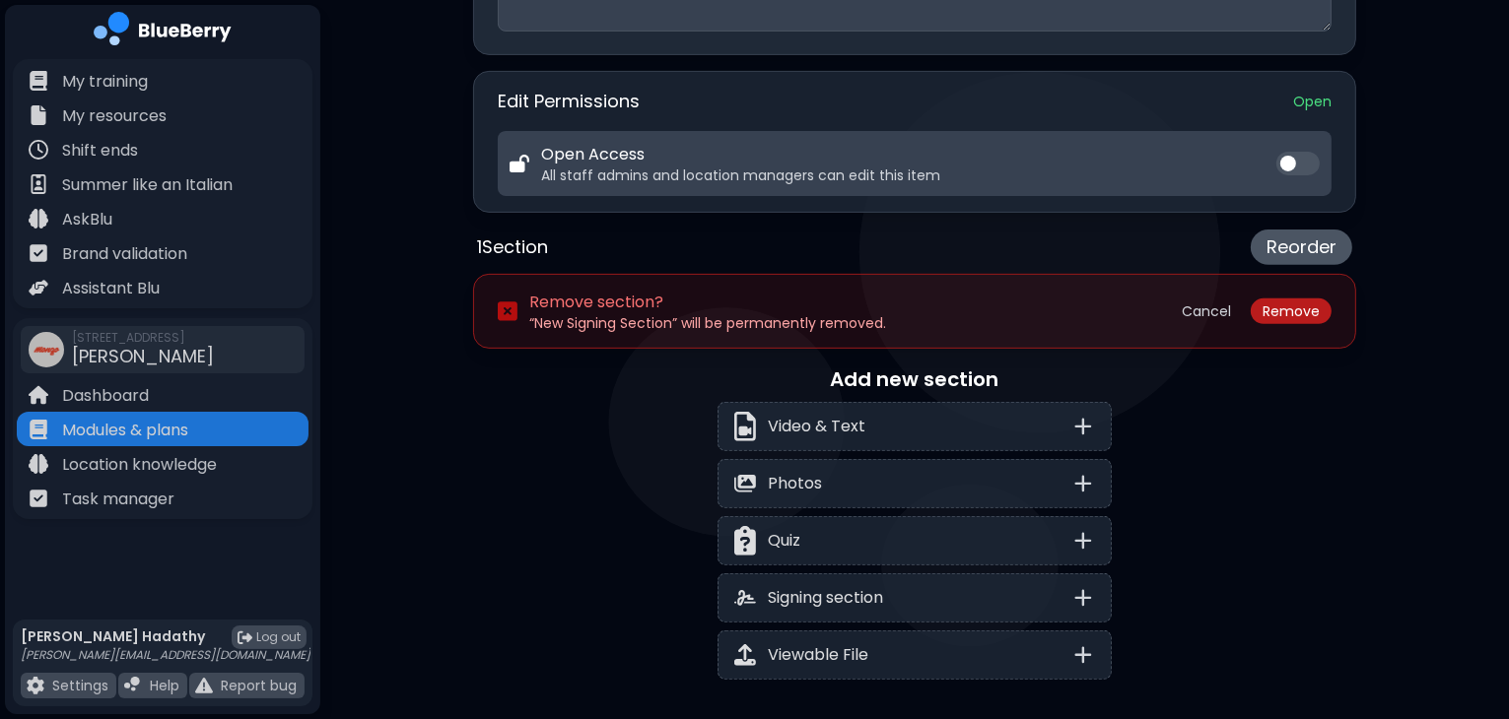
click at [1281, 305] on button "Remove" at bounding box center [1290, 312] width 81 height 26
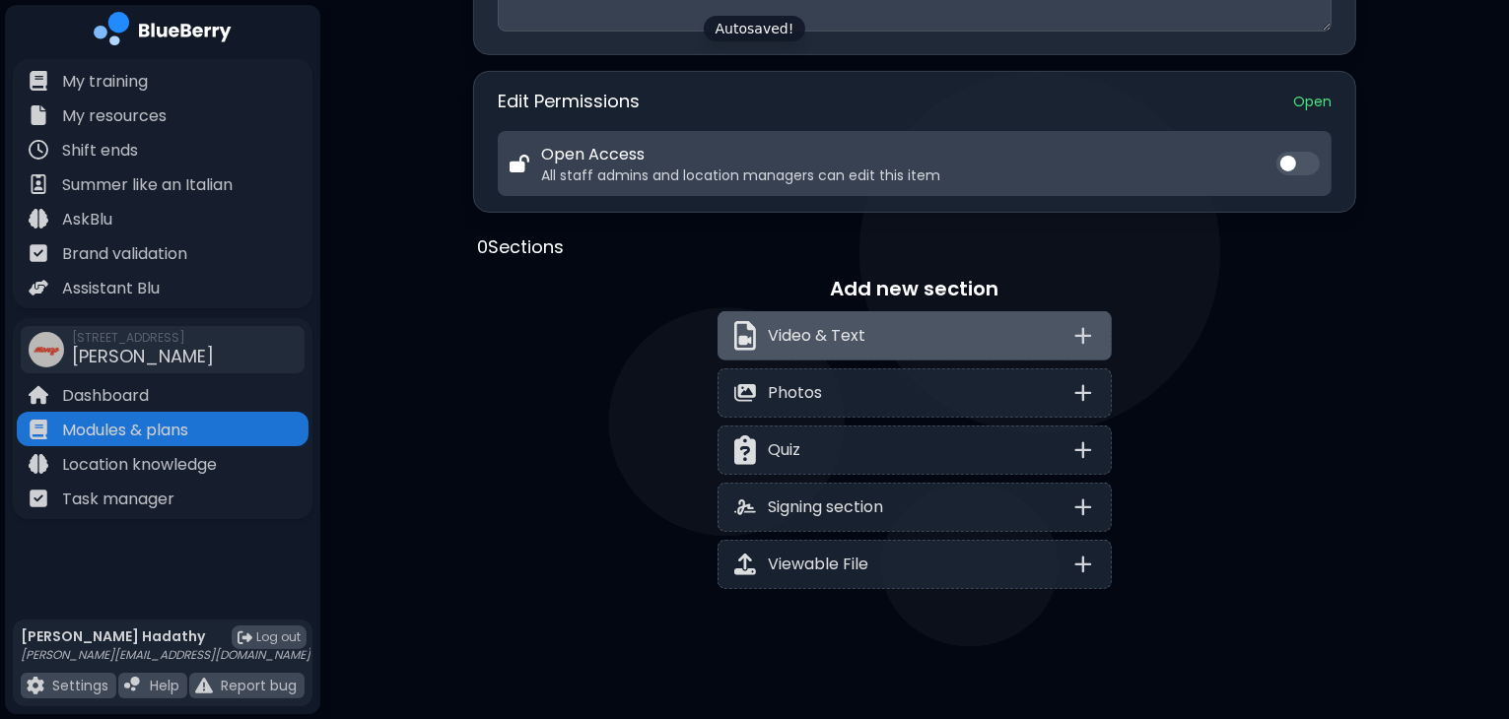
click at [939, 328] on div "Video & Text" at bounding box center [914, 335] width 394 height 49
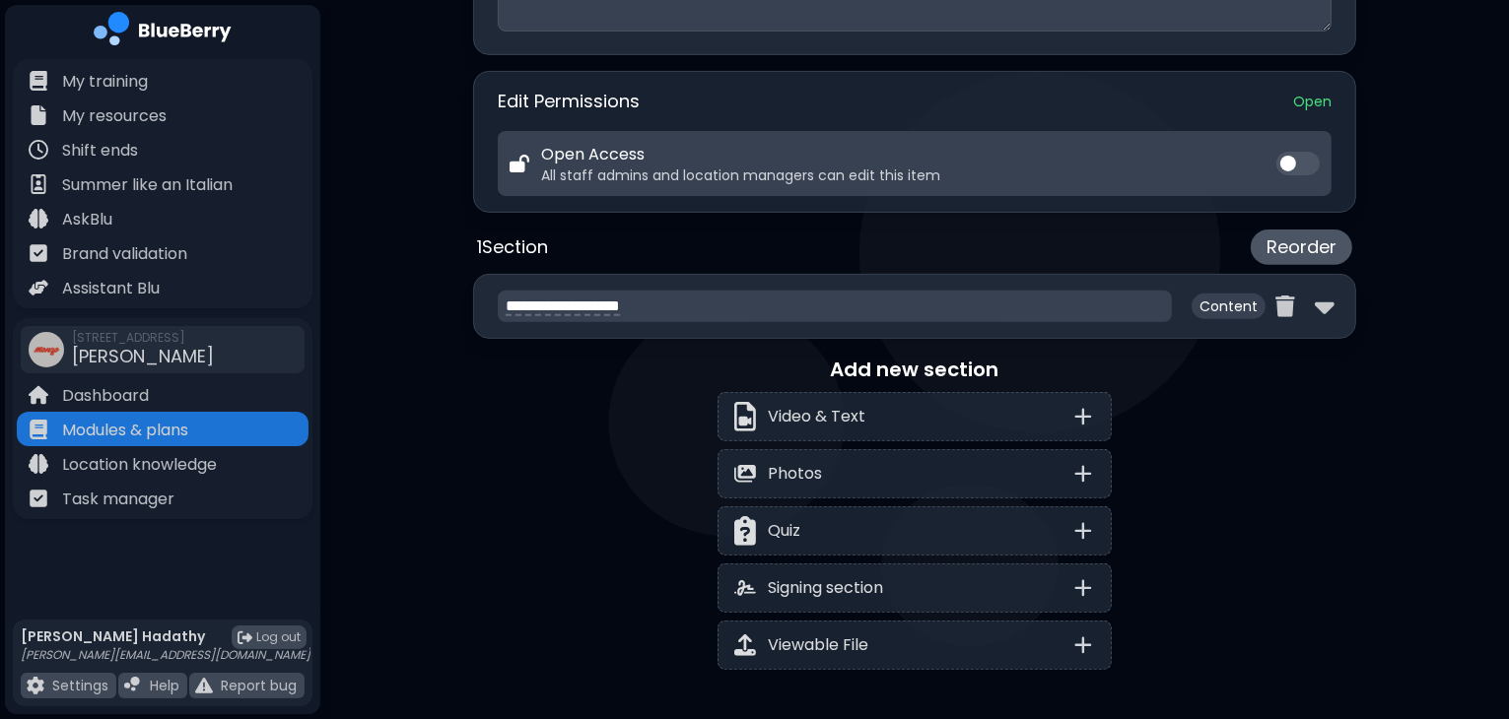
click at [899, 301] on textarea "**********" at bounding box center [835, 307] width 674 height 32
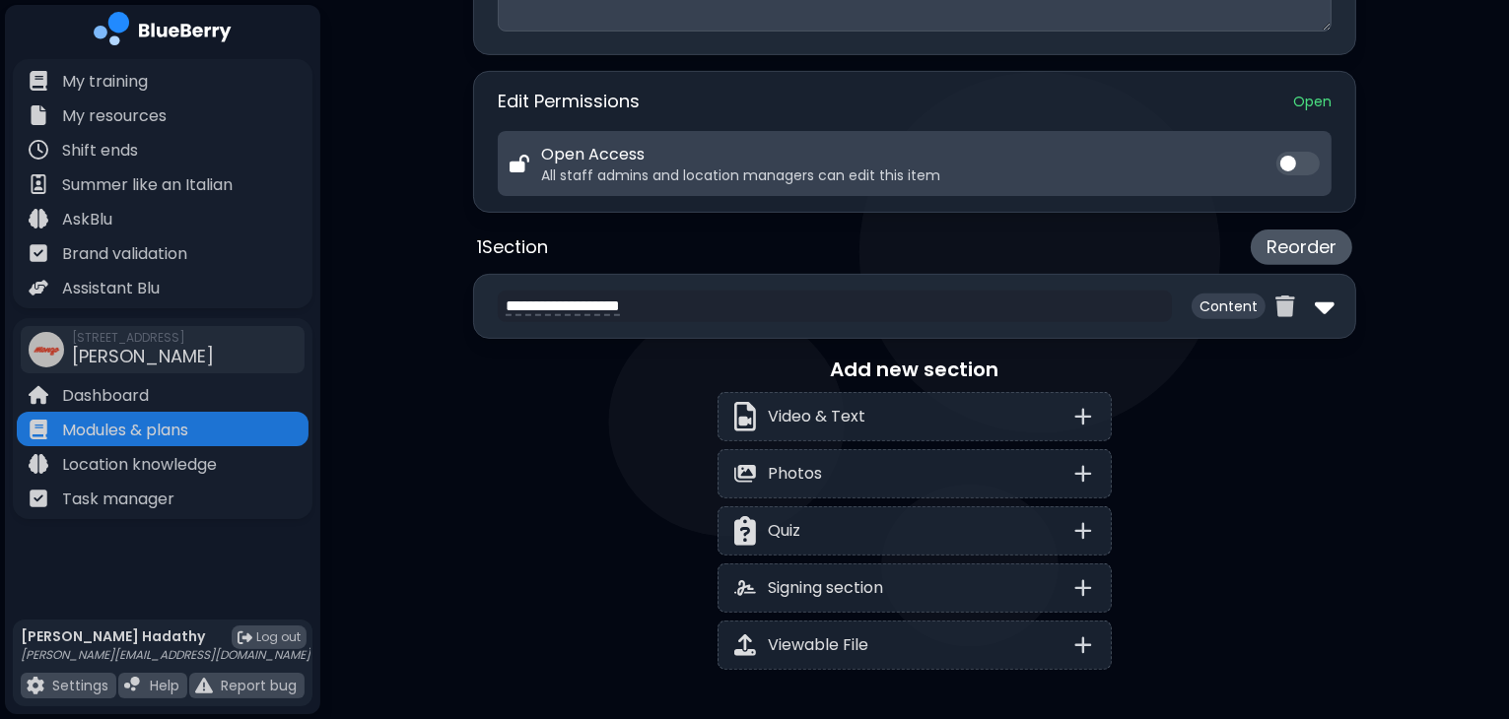
click at [1324, 298] on img at bounding box center [1325, 307] width 20 height 32
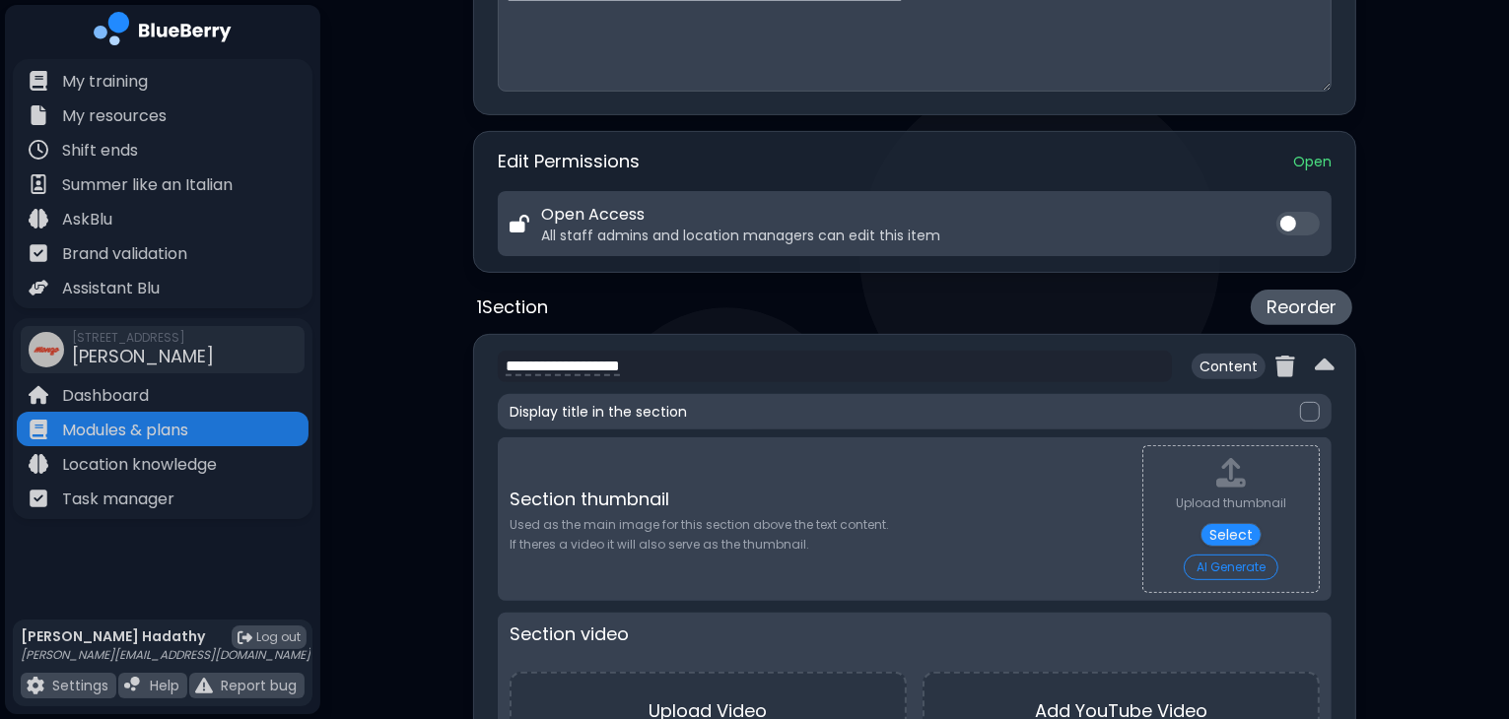
scroll to position [620, 0]
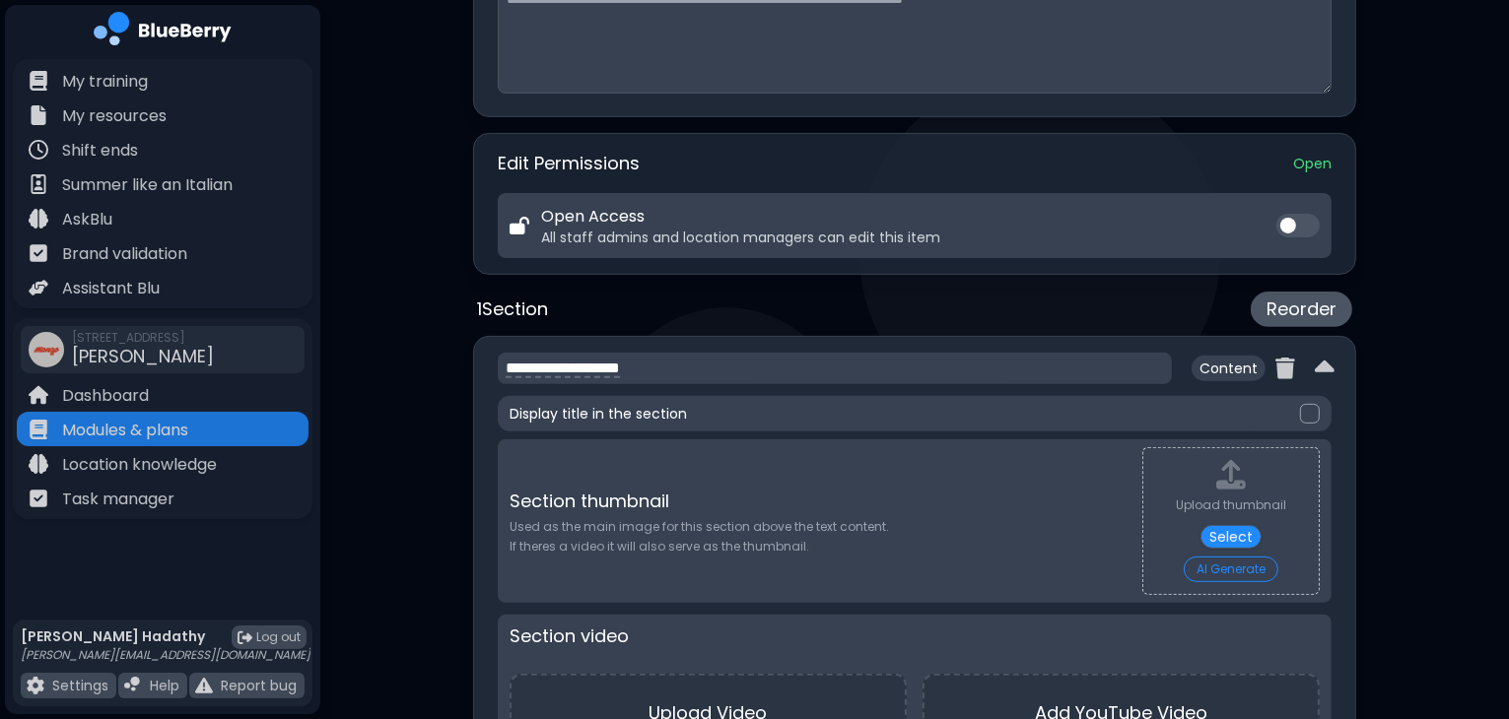
click at [850, 362] on textarea "**********" at bounding box center [835, 369] width 674 height 32
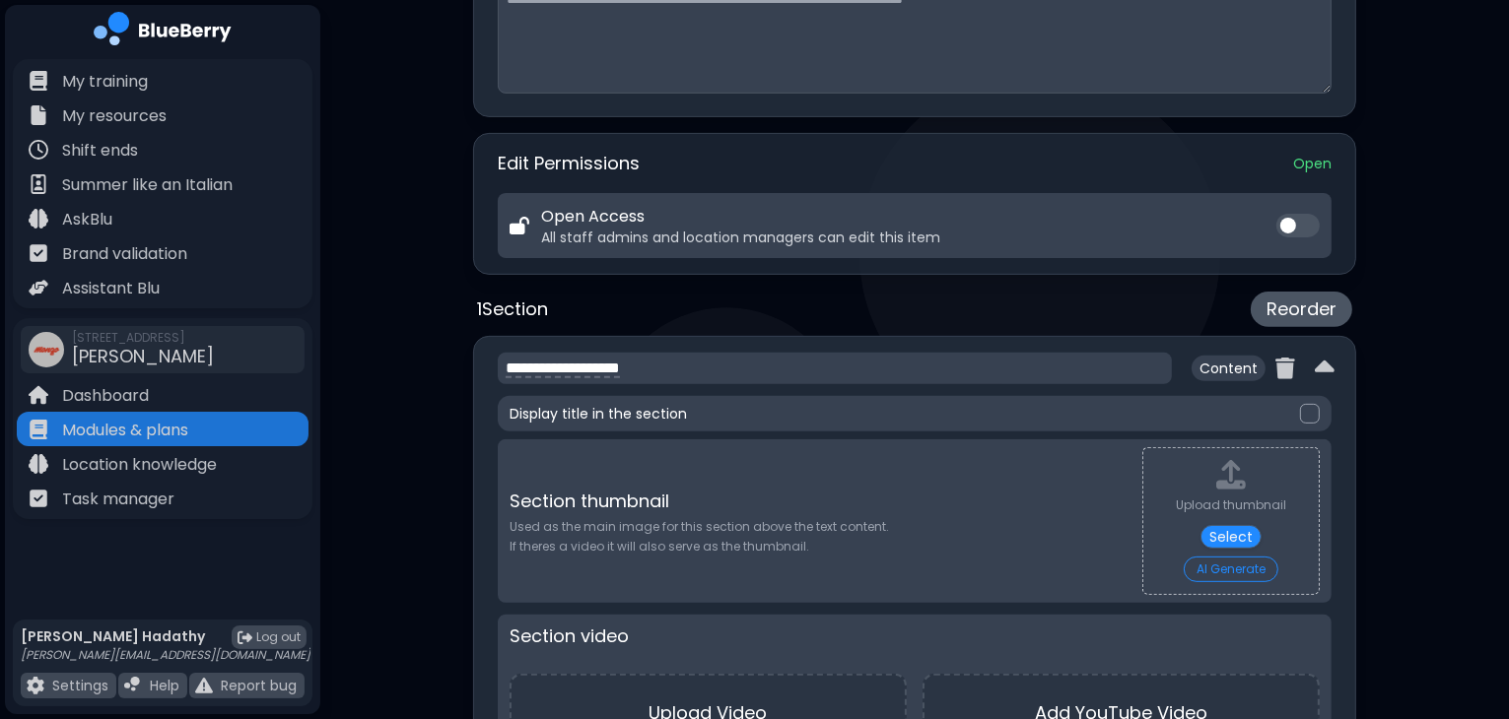
click at [850, 362] on textarea "**********" at bounding box center [835, 369] width 674 height 32
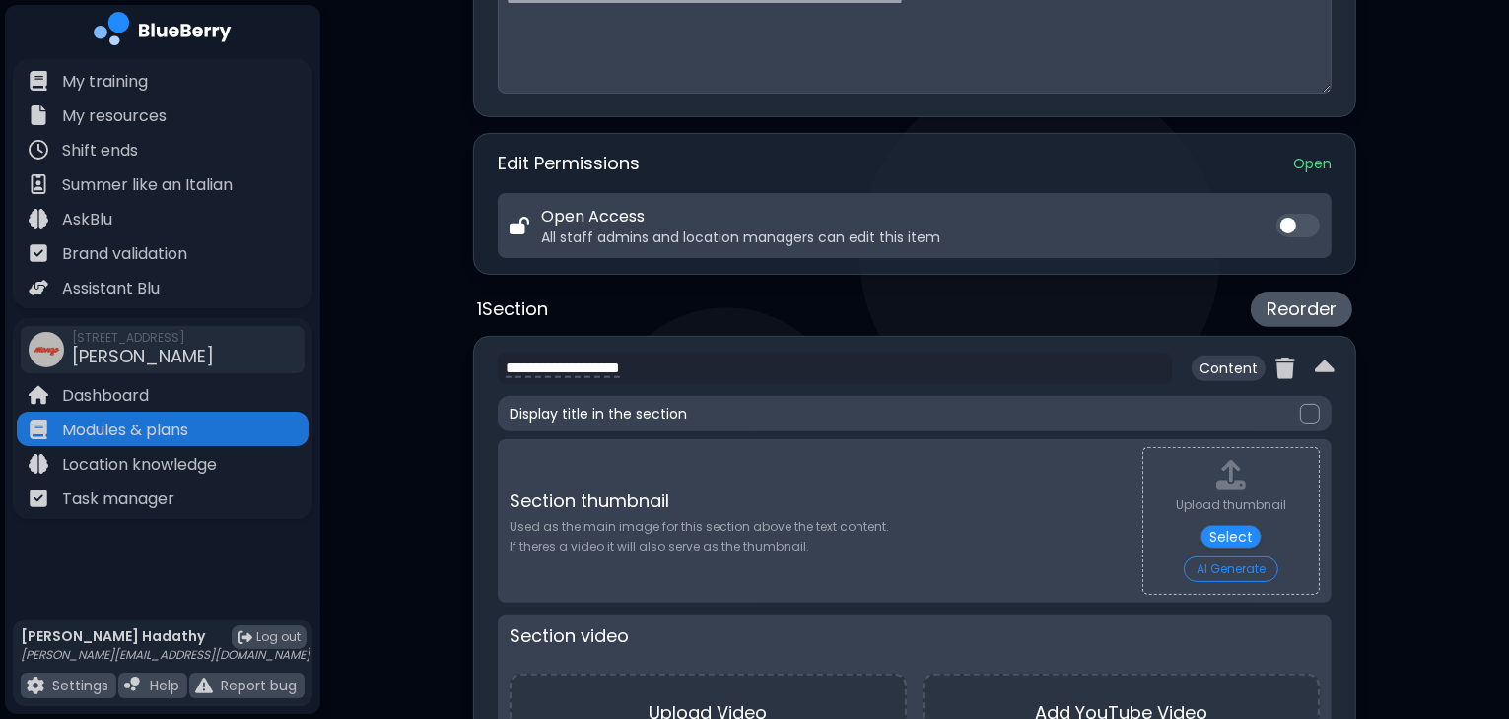
click at [1297, 367] on div at bounding box center [1304, 369] width 59 height 32
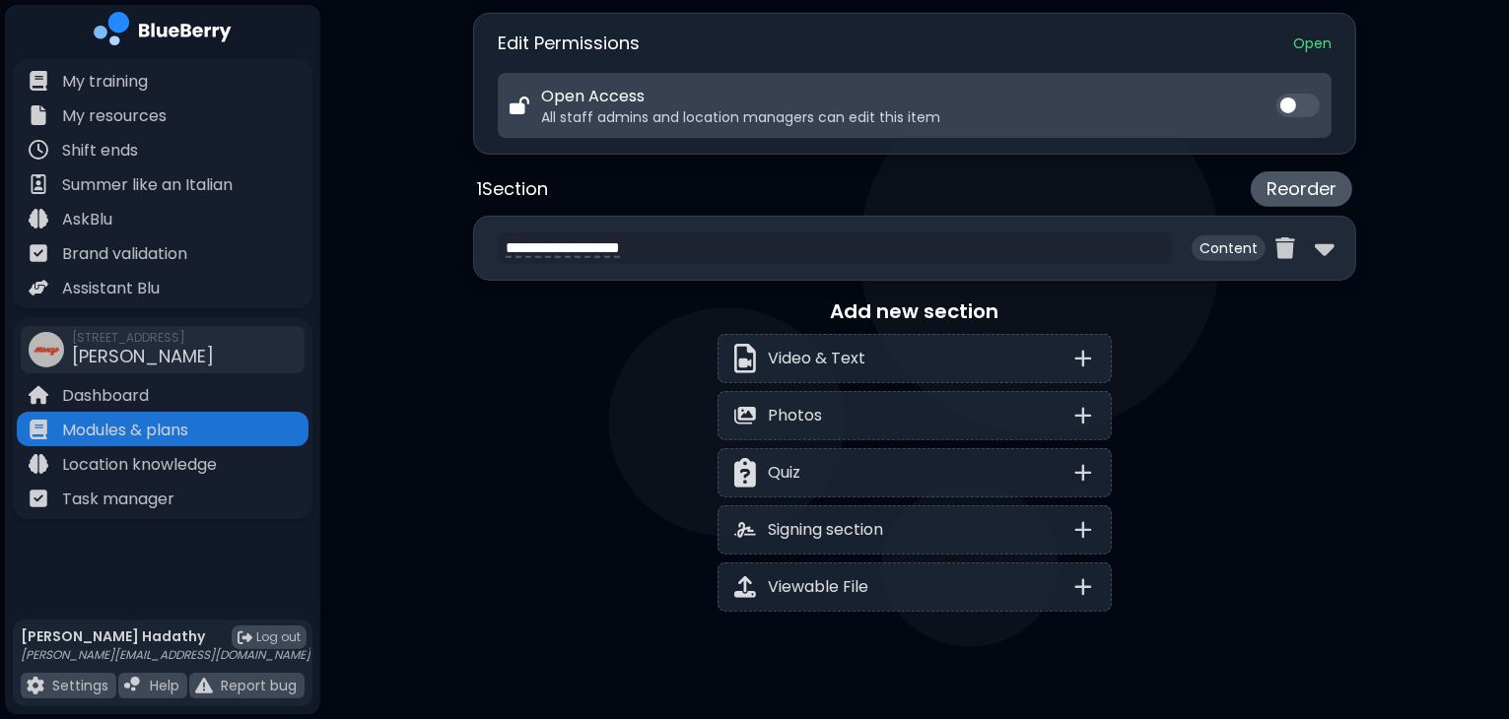
scroll to position [745, 0]
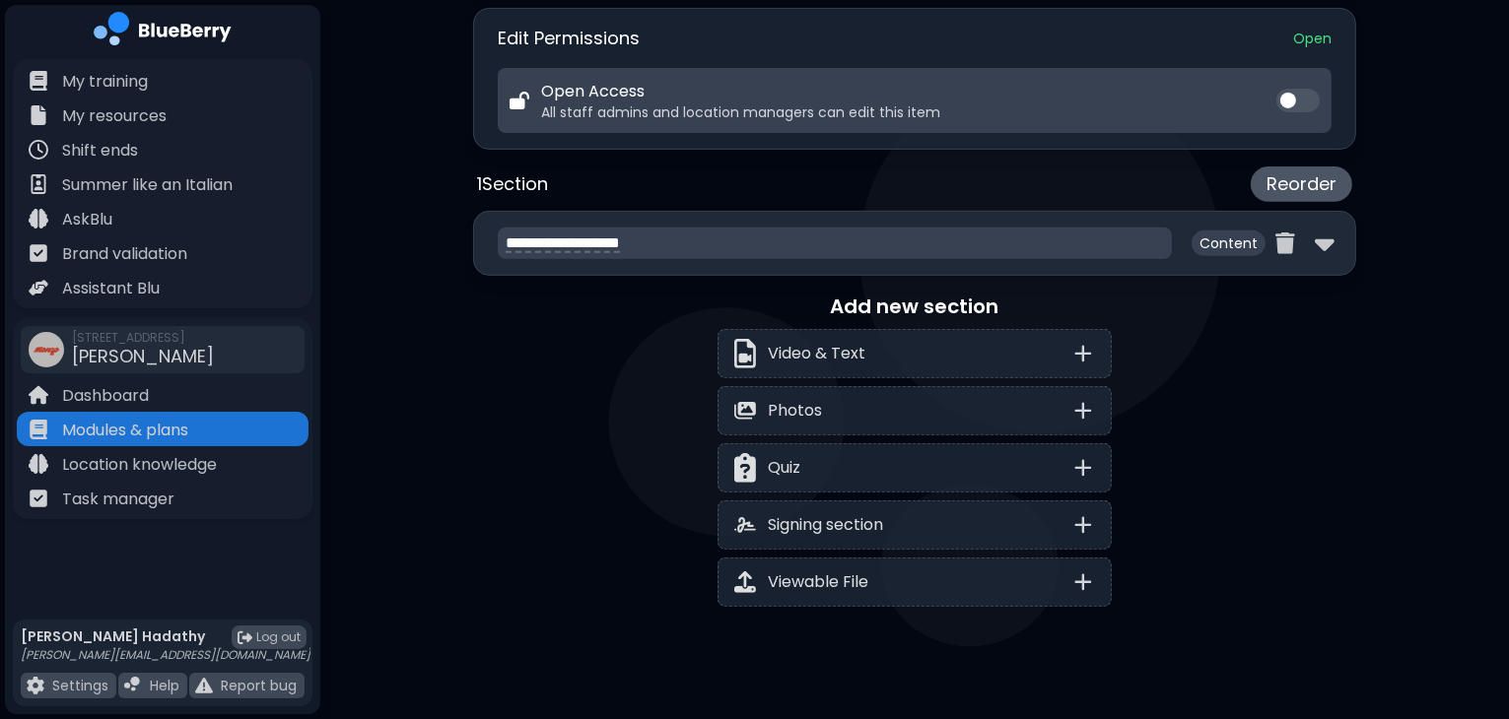
click at [1023, 229] on textarea "**********" at bounding box center [835, 244] width 674 height 32
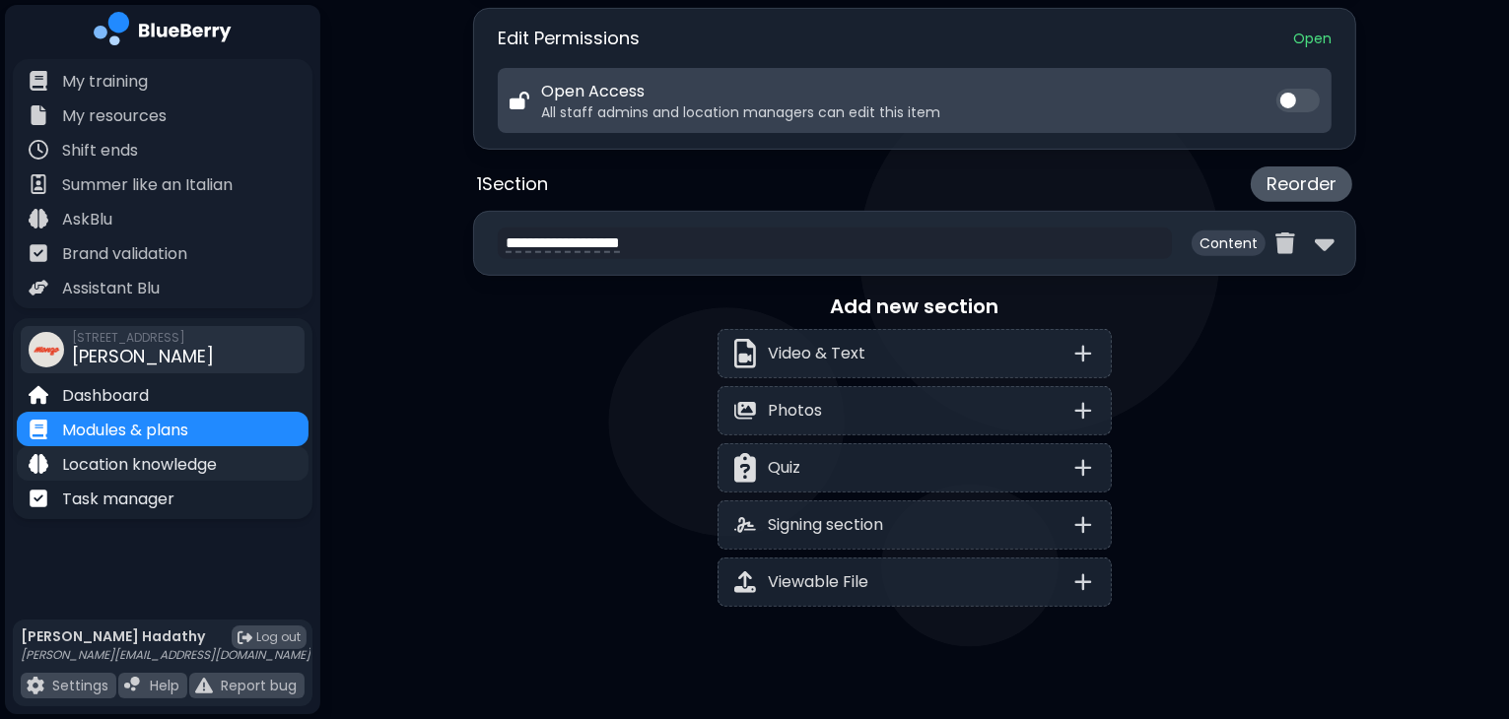
click at [141, 457] on p "Location knowledge" at bounding box center [139, 465] width 155 height 24
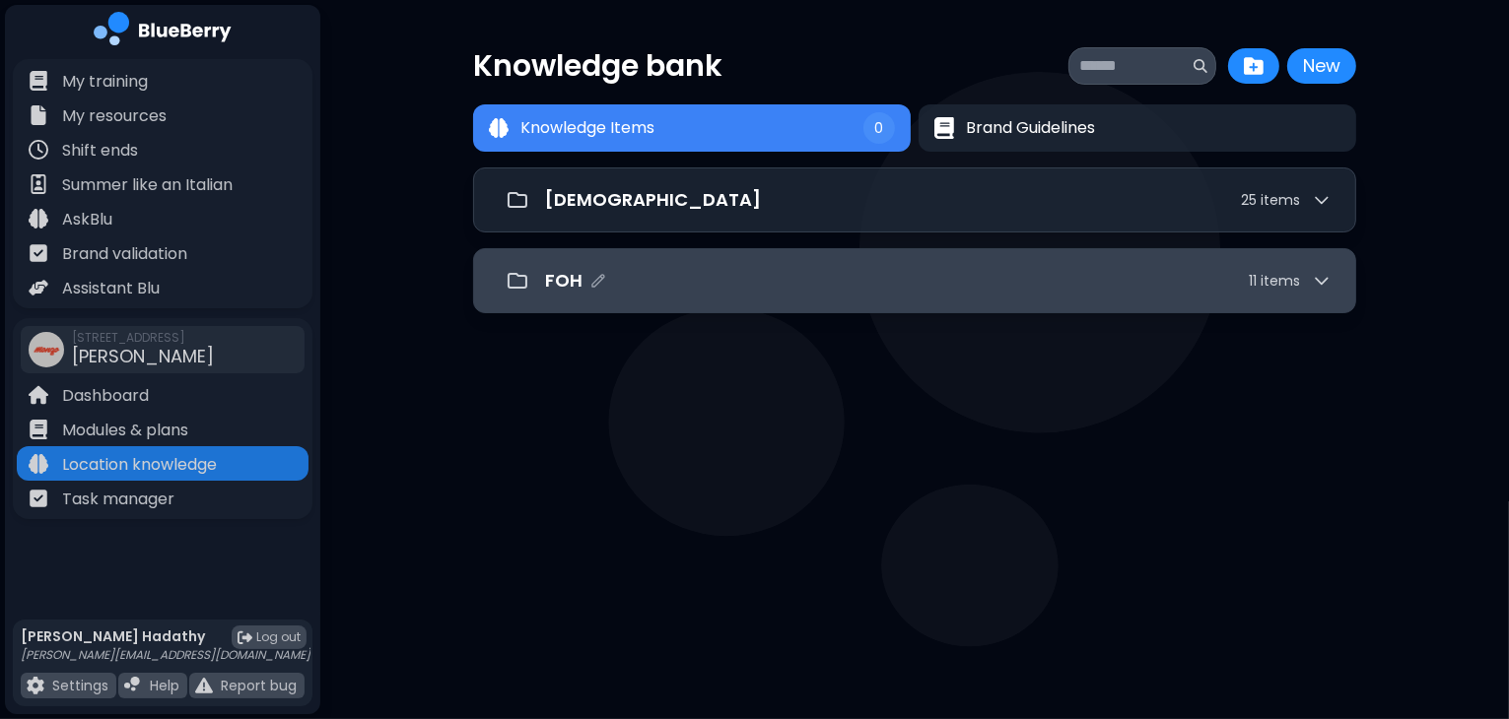
click at [693, 296] on div "FOH 11 item s" at bounding box center [915, 280] width 834 height 39
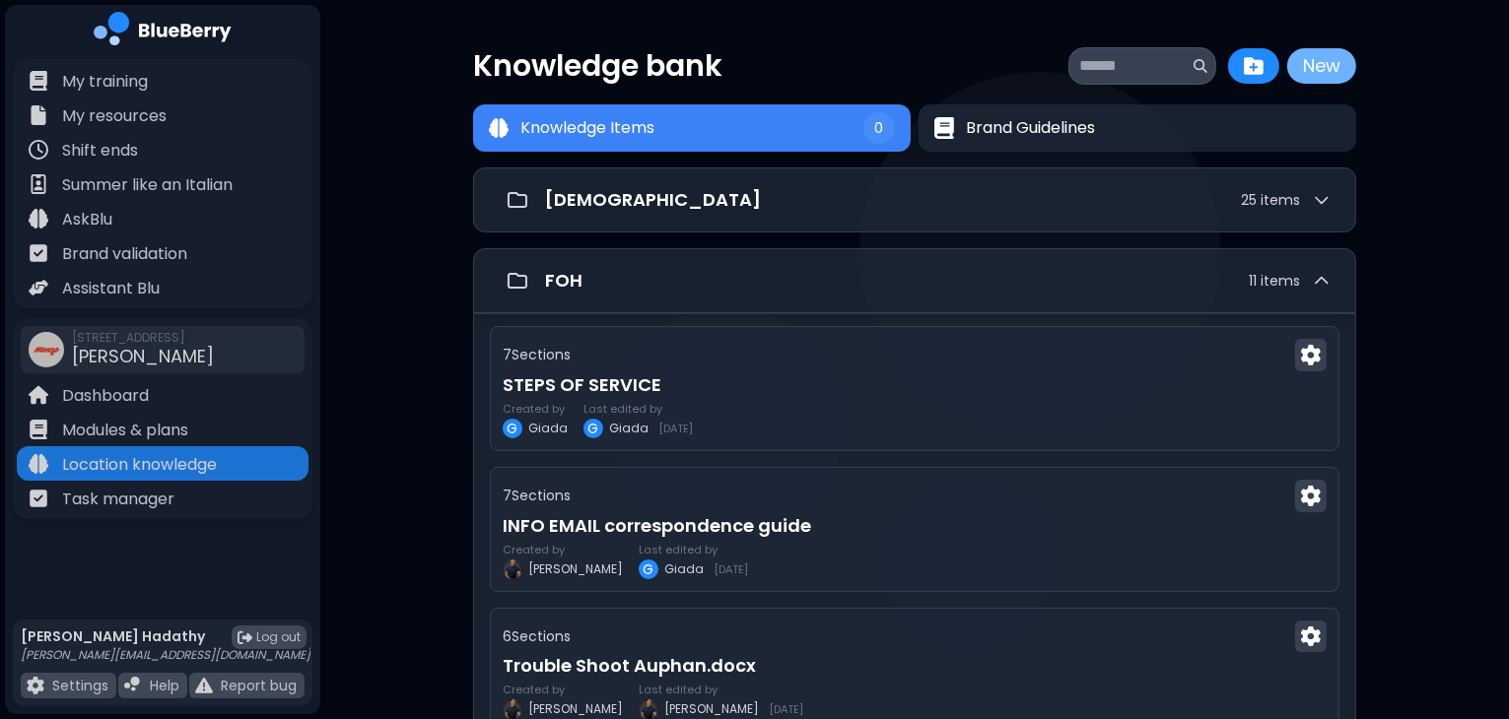
click at [1311, 65] on button "New" at bounding box center [1321, 65] width 69 height 35
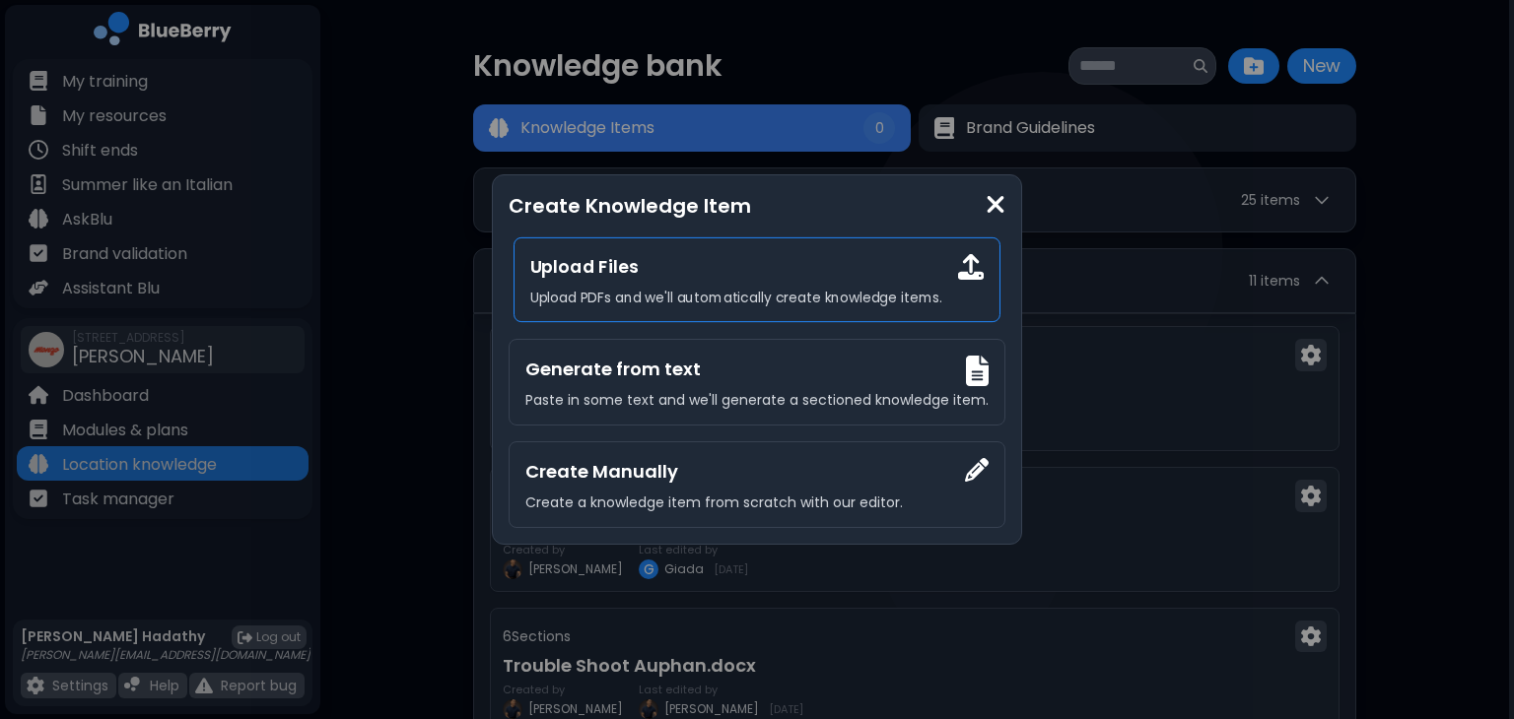
click at [958, 265] on div "Upload Files Upload PDFs and we'll automatically create knowledge items." at bounding box center [756, 279] width 487 height 85
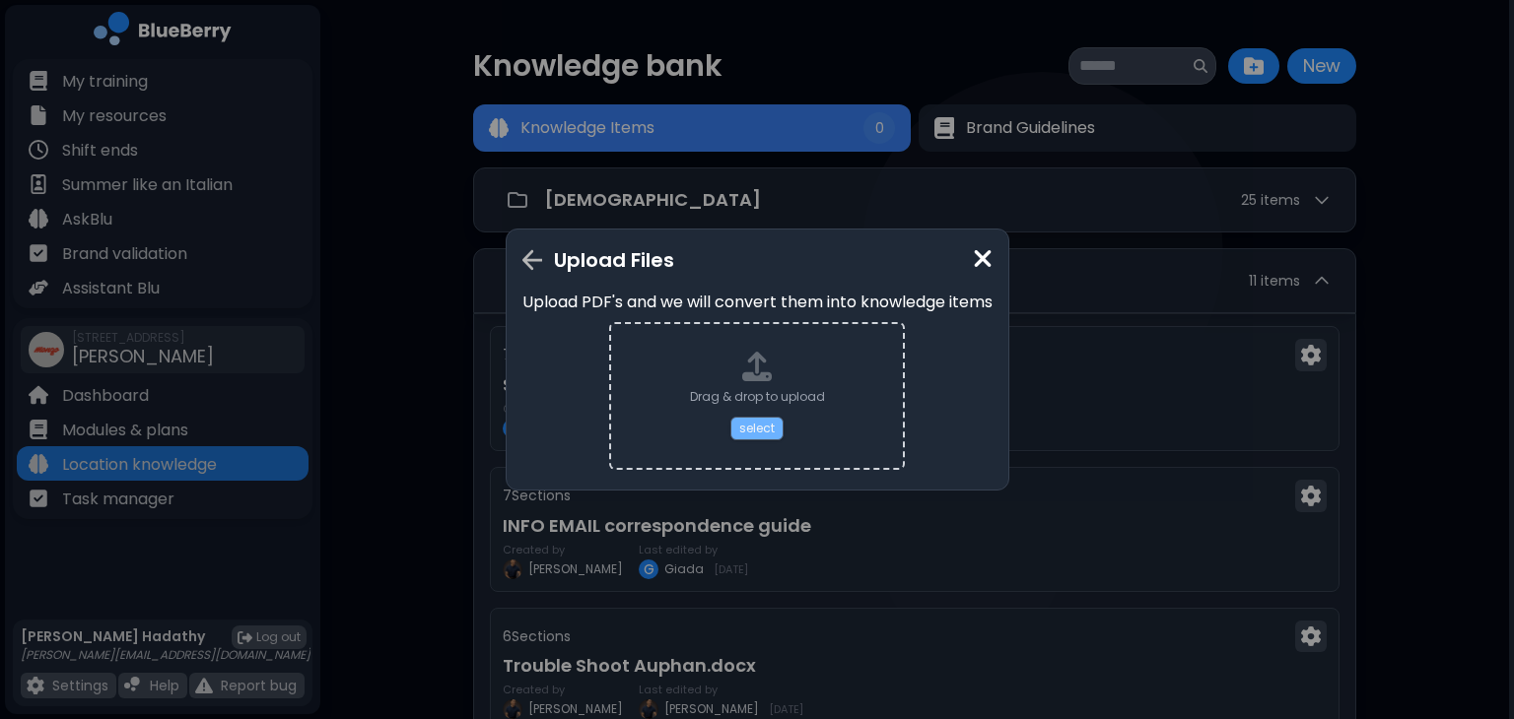
click at [742, 433] on button "select" at bounding box center [756, 429] width 53 height 24
click at [750, 424] on button "select" at bounding box center [756, 429] width 53 height 24
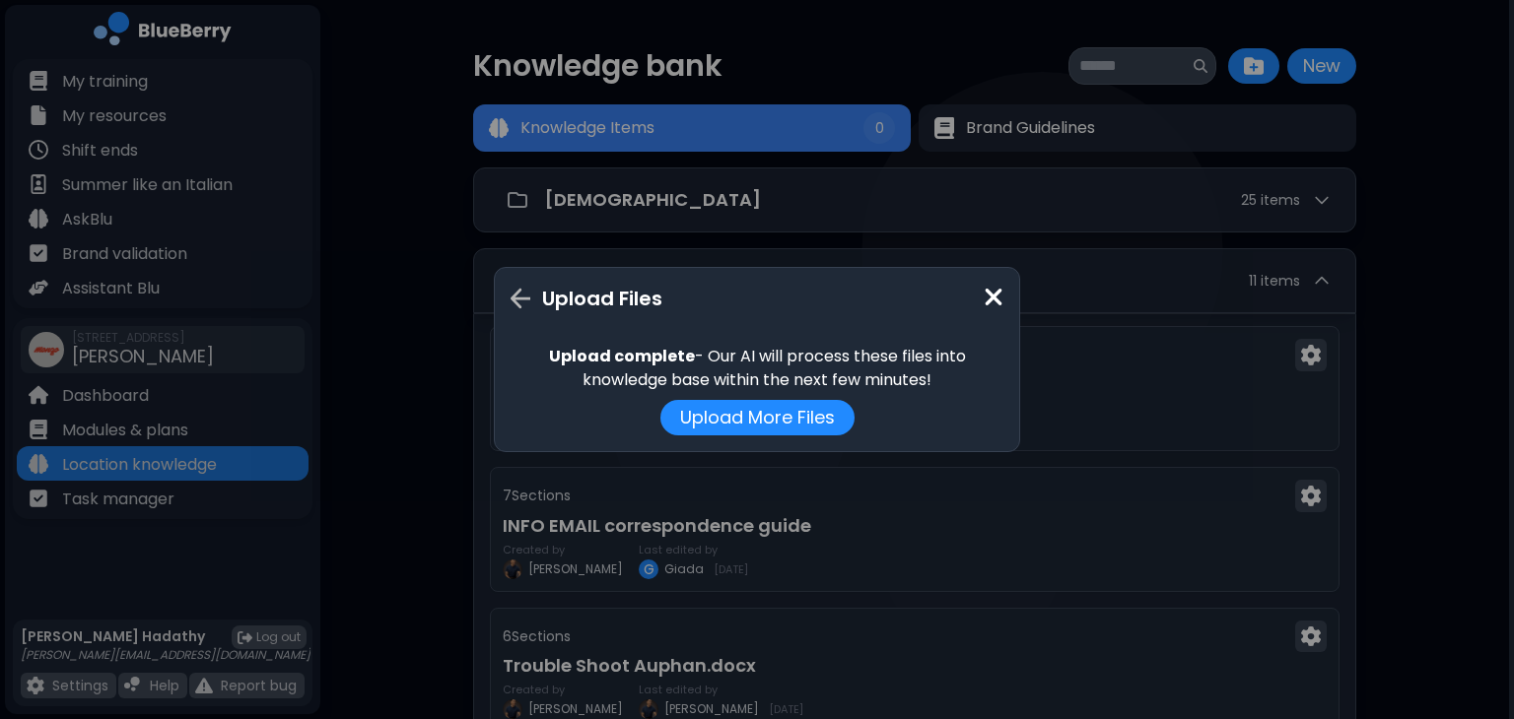
click at [991, 302] on img at bounding box center [993, 297] width 20 height 27
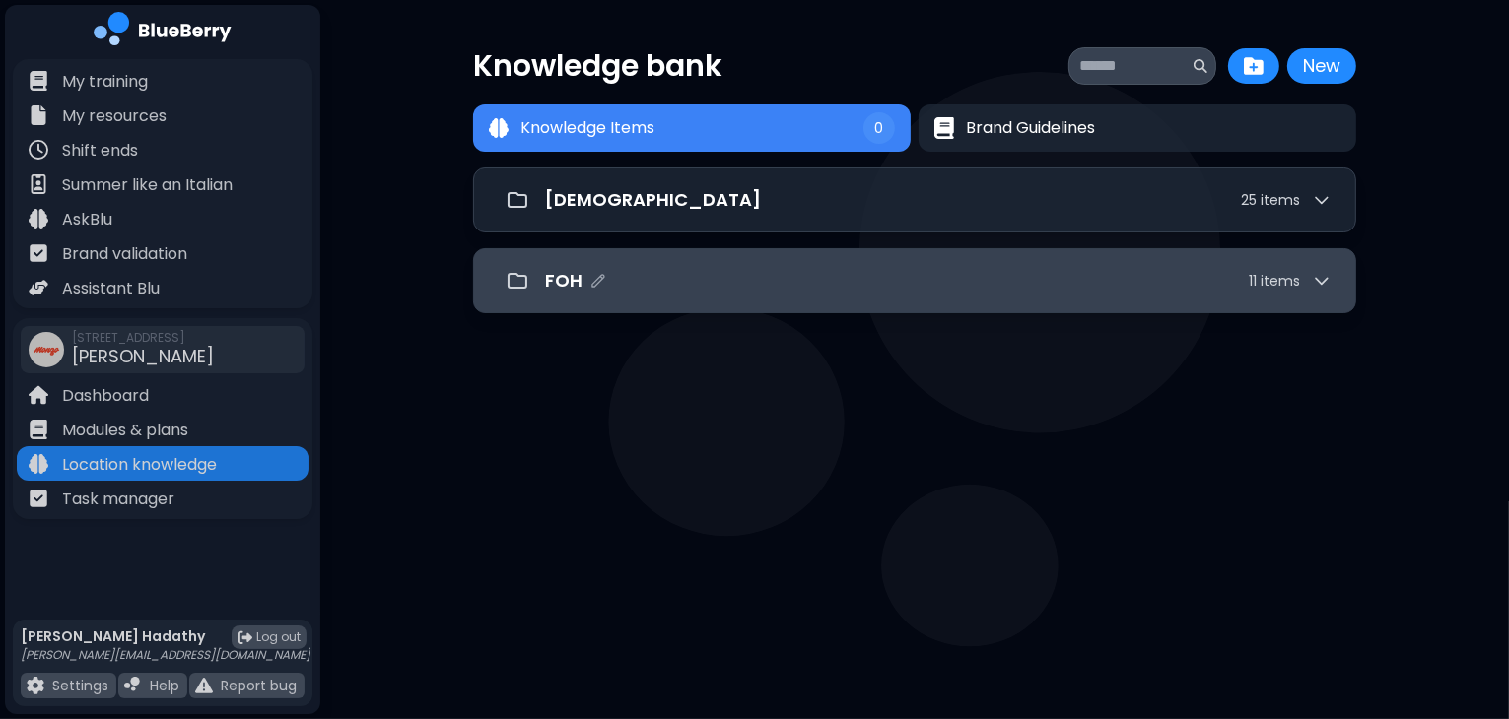
click at [930, 284] on div "FOH 11 item s" at bounding box center [938, 281] width 786 height 28
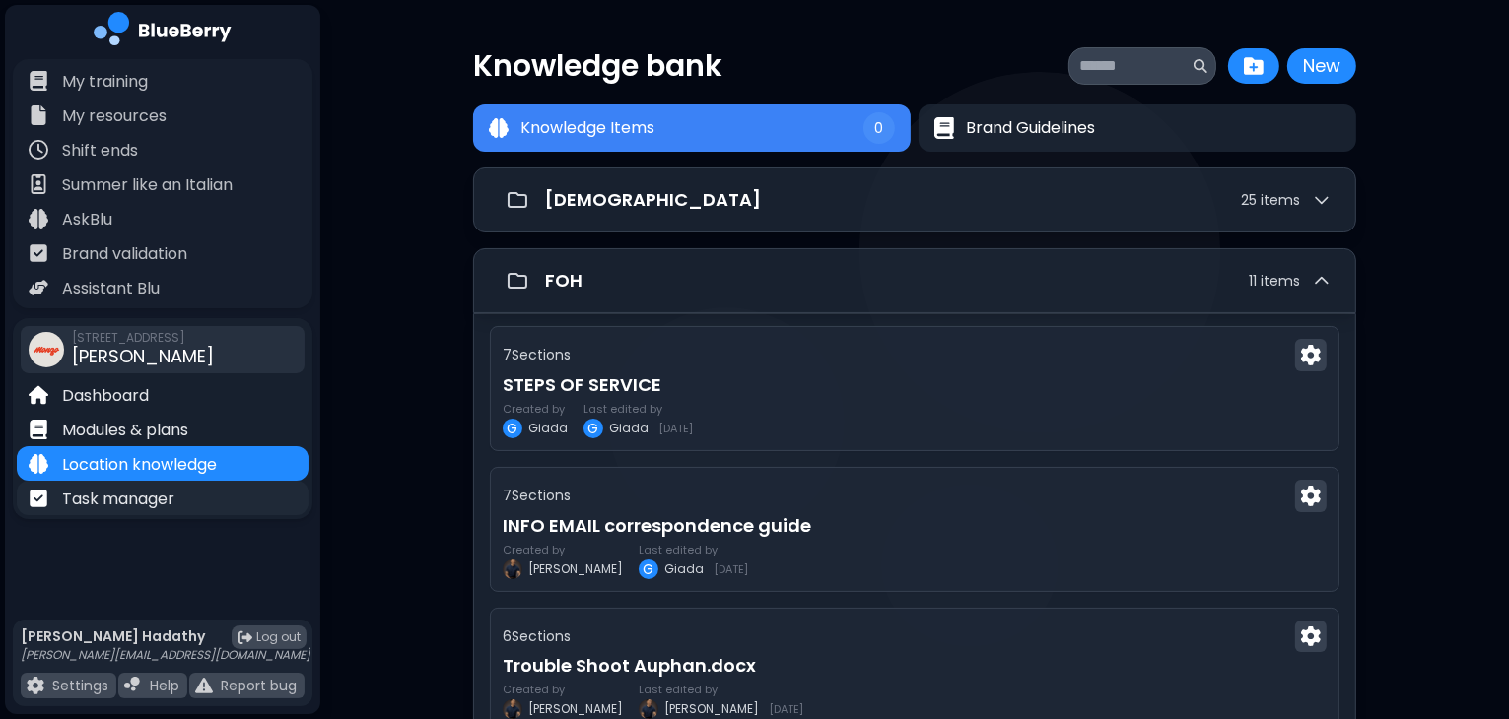
click at [118, 490] on p "Task manager" at bounding box center [118, 500] width 112 height 24
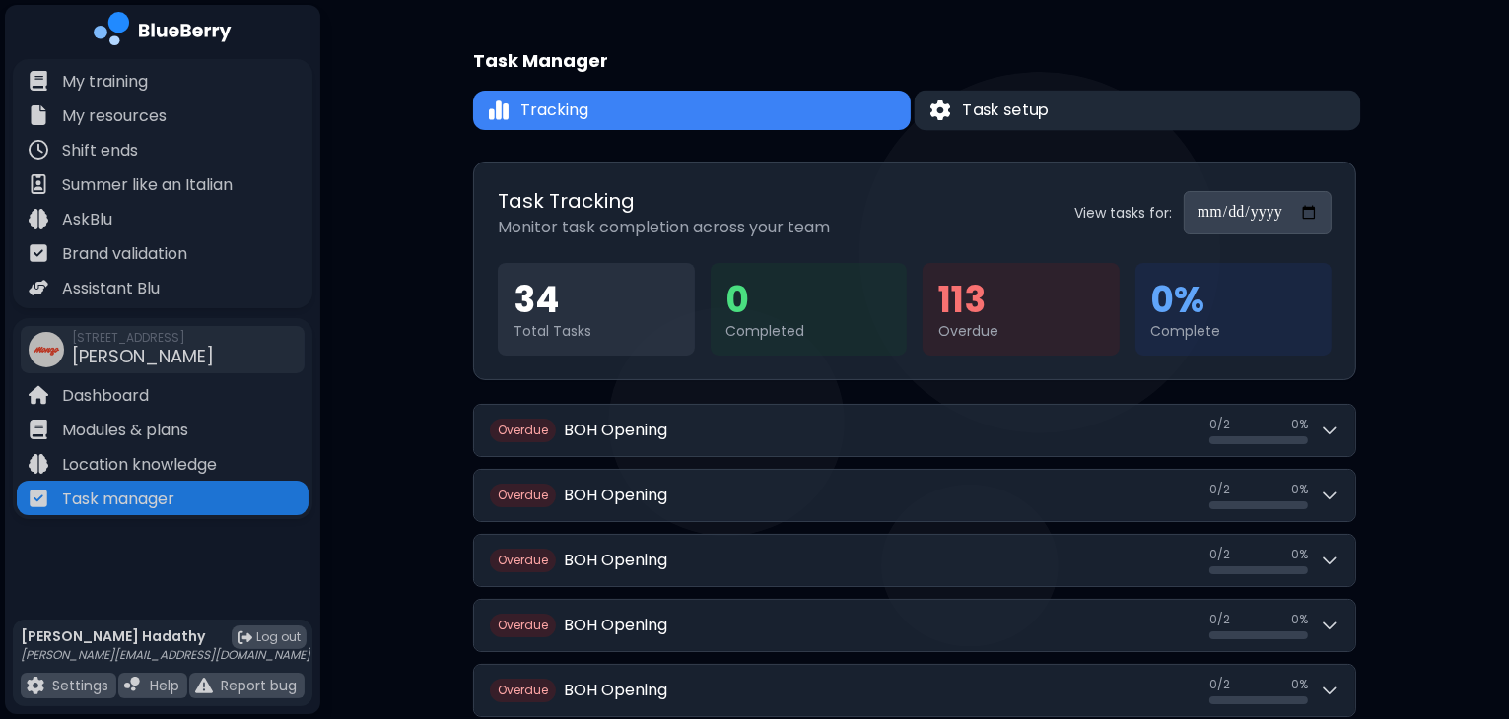
click at [969, 104] on span "Task setup" at bounding box center [1006, 111] width 87 height 24
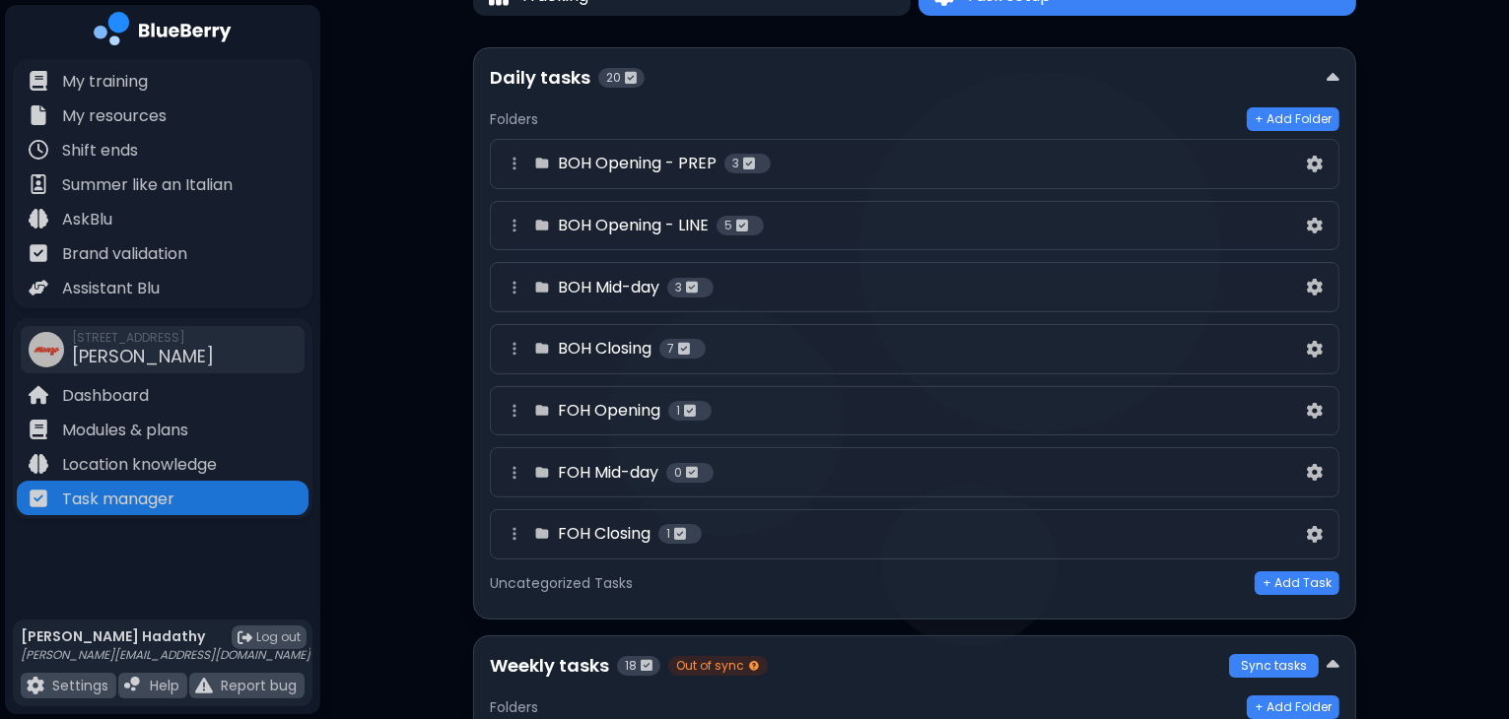
scroll to position [118, 0]
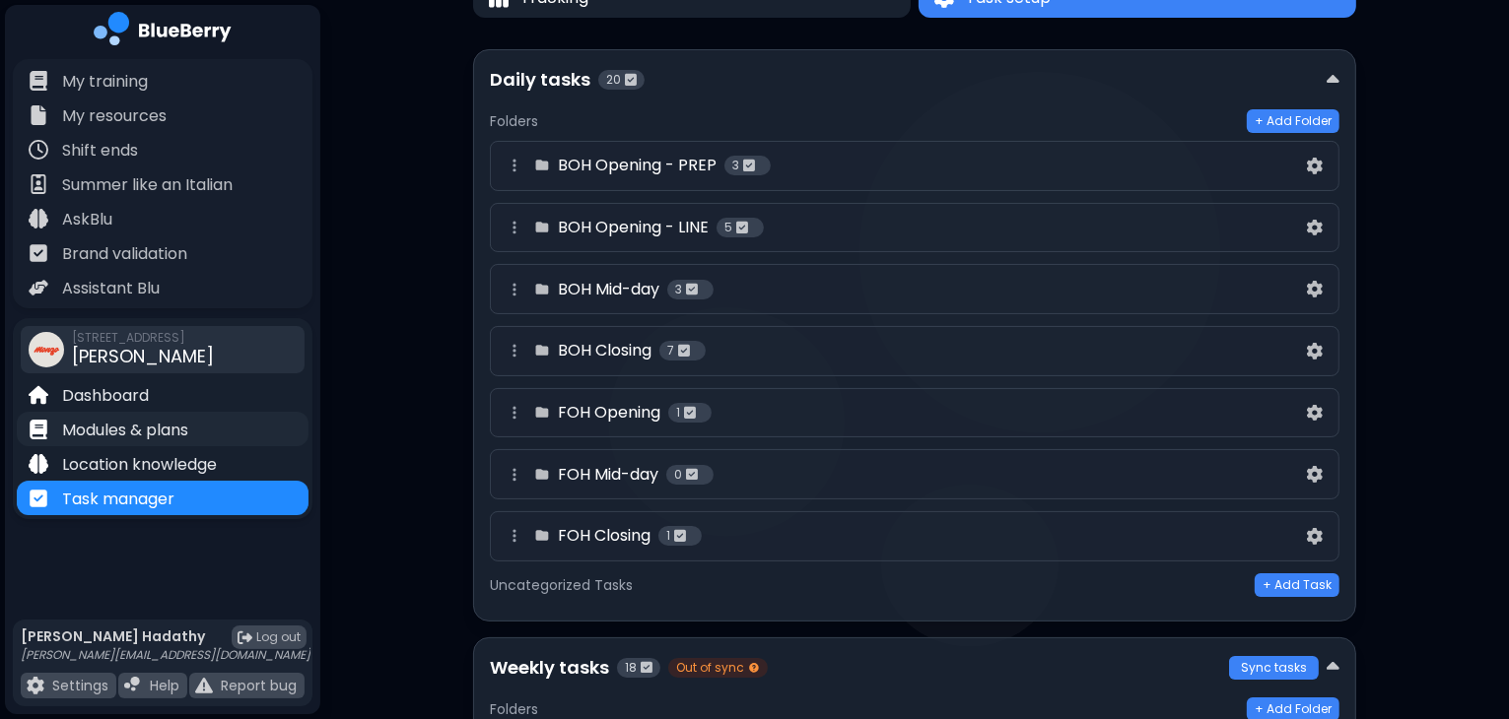
click at [136, 420] on p "Modules & plans" at bounding box center [125, 431] width 126 height 24
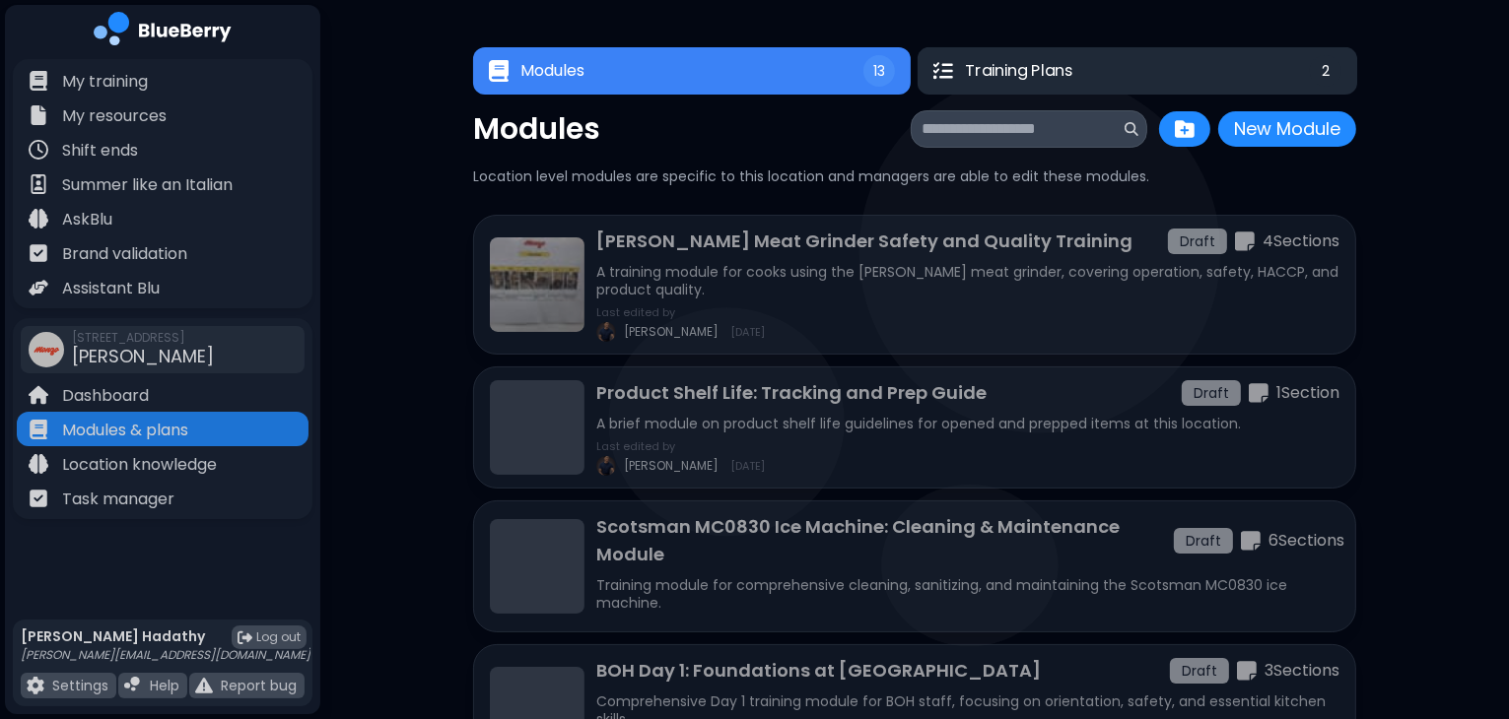
click at [1018, 68] on span "Training Plans" at bounding box center [1019, 71] width 108 height 24
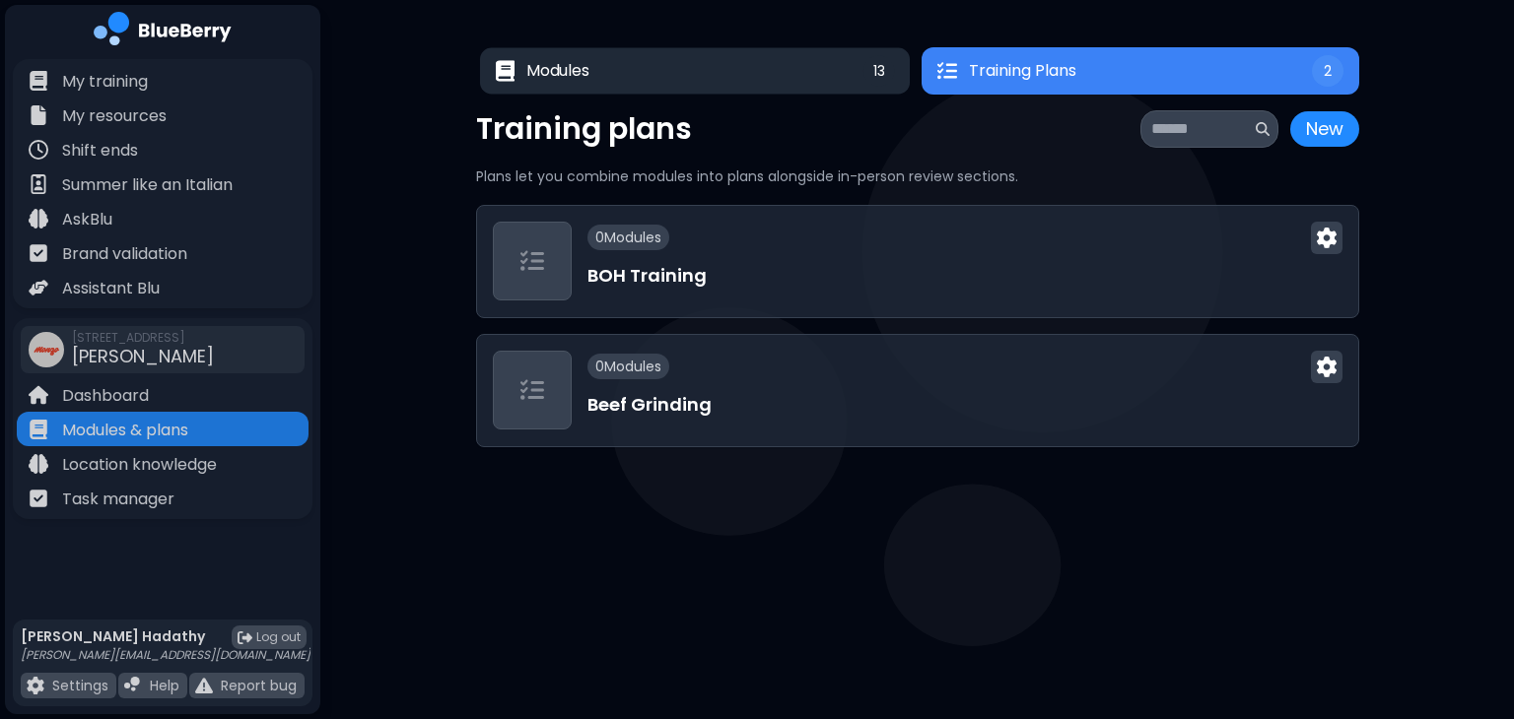
click at [840, 76] on button "Modules 13" at bounding box center [694, 70] width 430 height 46
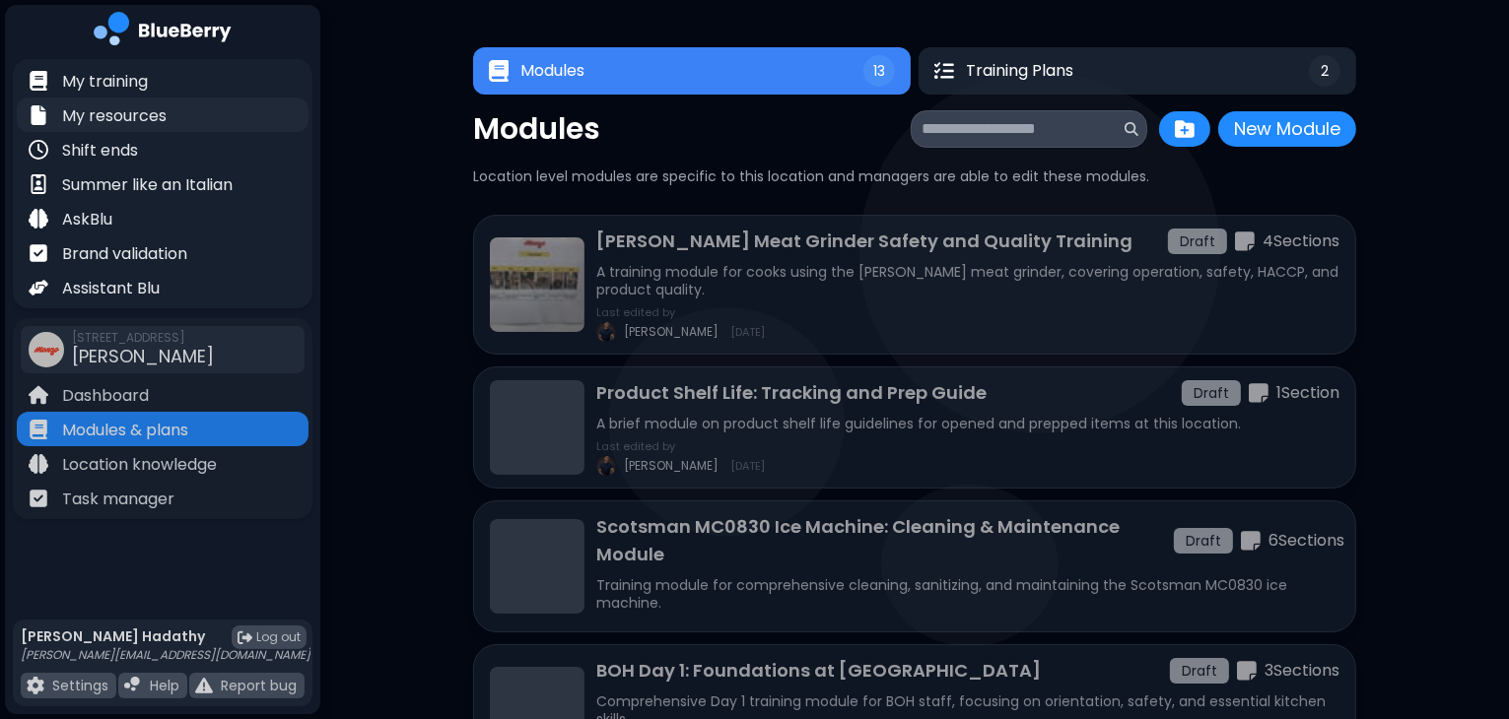
click at [187, 118] on div "My resources" at bounding box center [163, 115] width 292 height 34
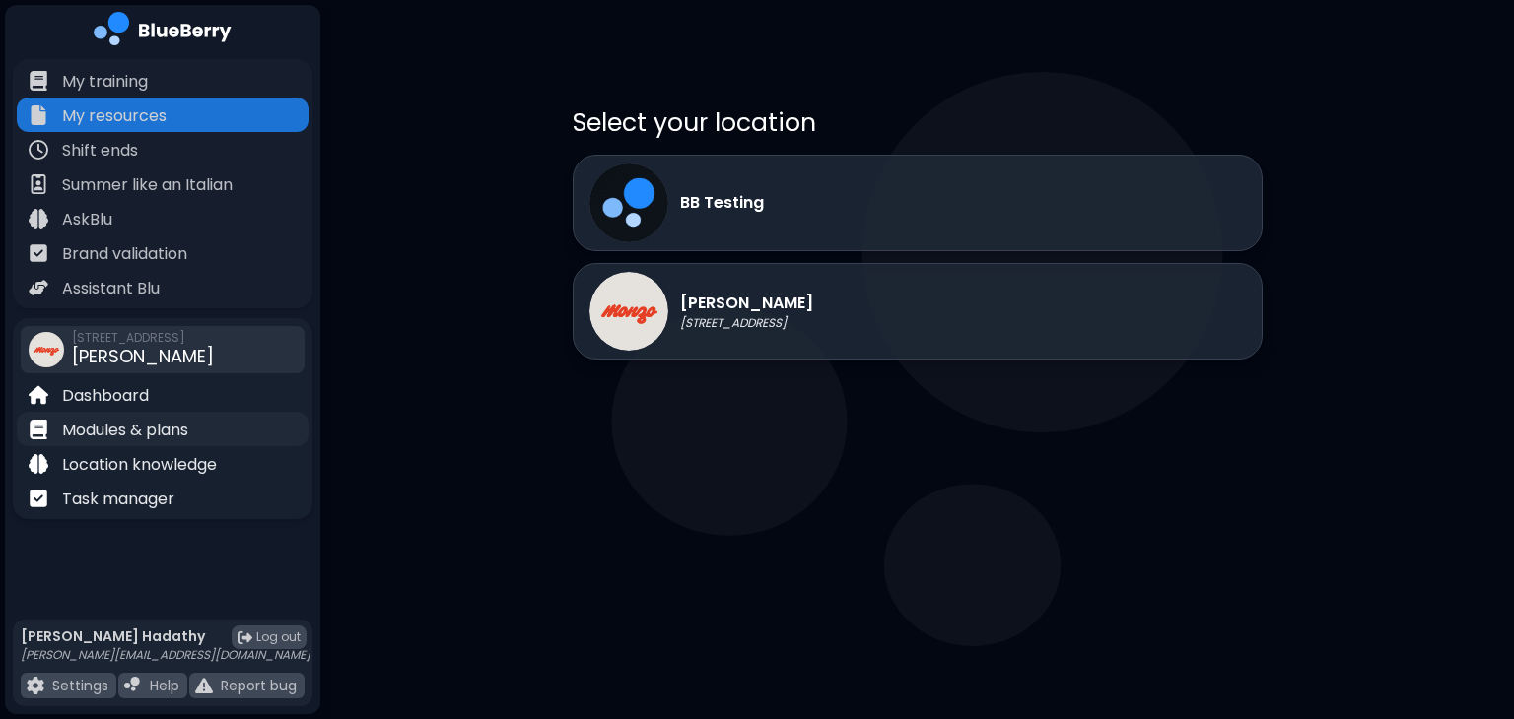
click at [149, 440] on p "Modules & plans" at bounding box center [125, 431] width 126 height 24
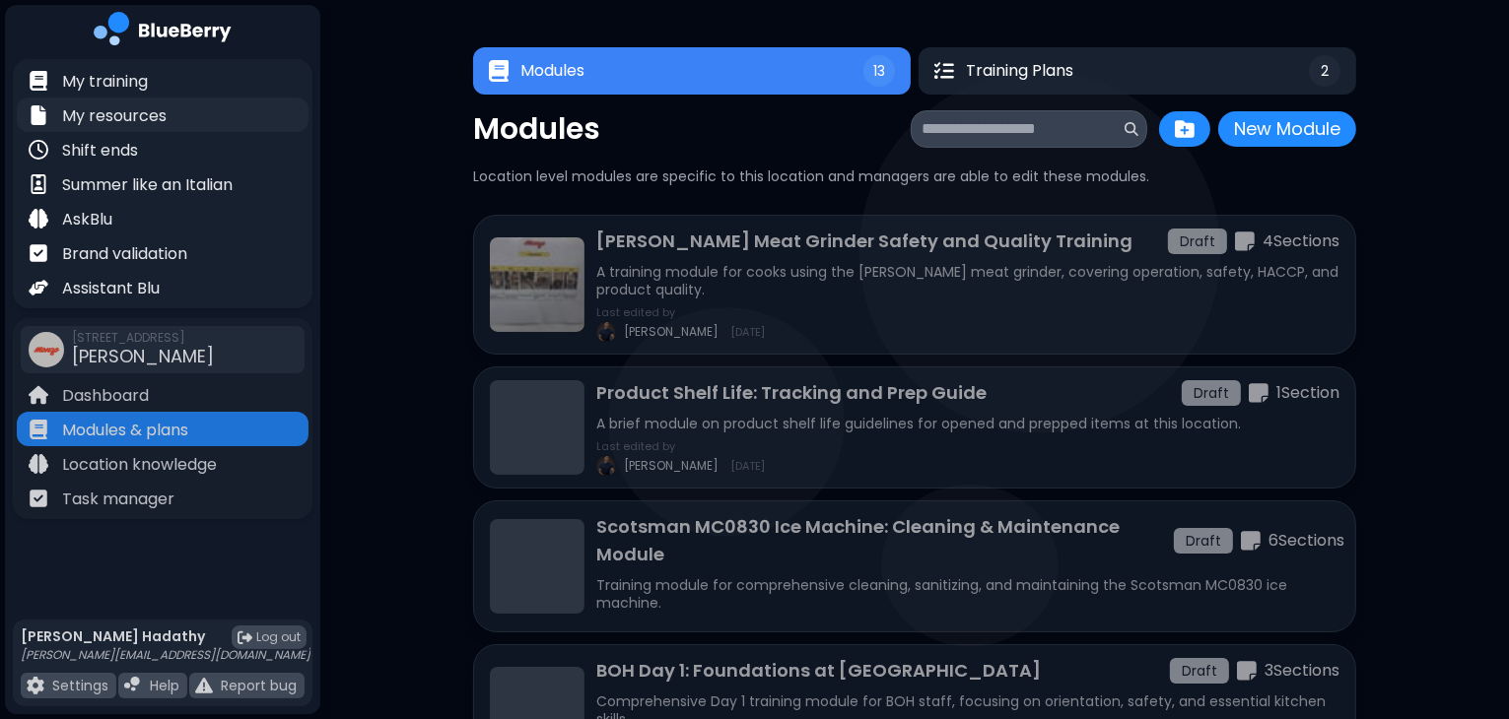
click at [159, 105] on p "My resources" at bounding box center [114, 116] width 104 height 24
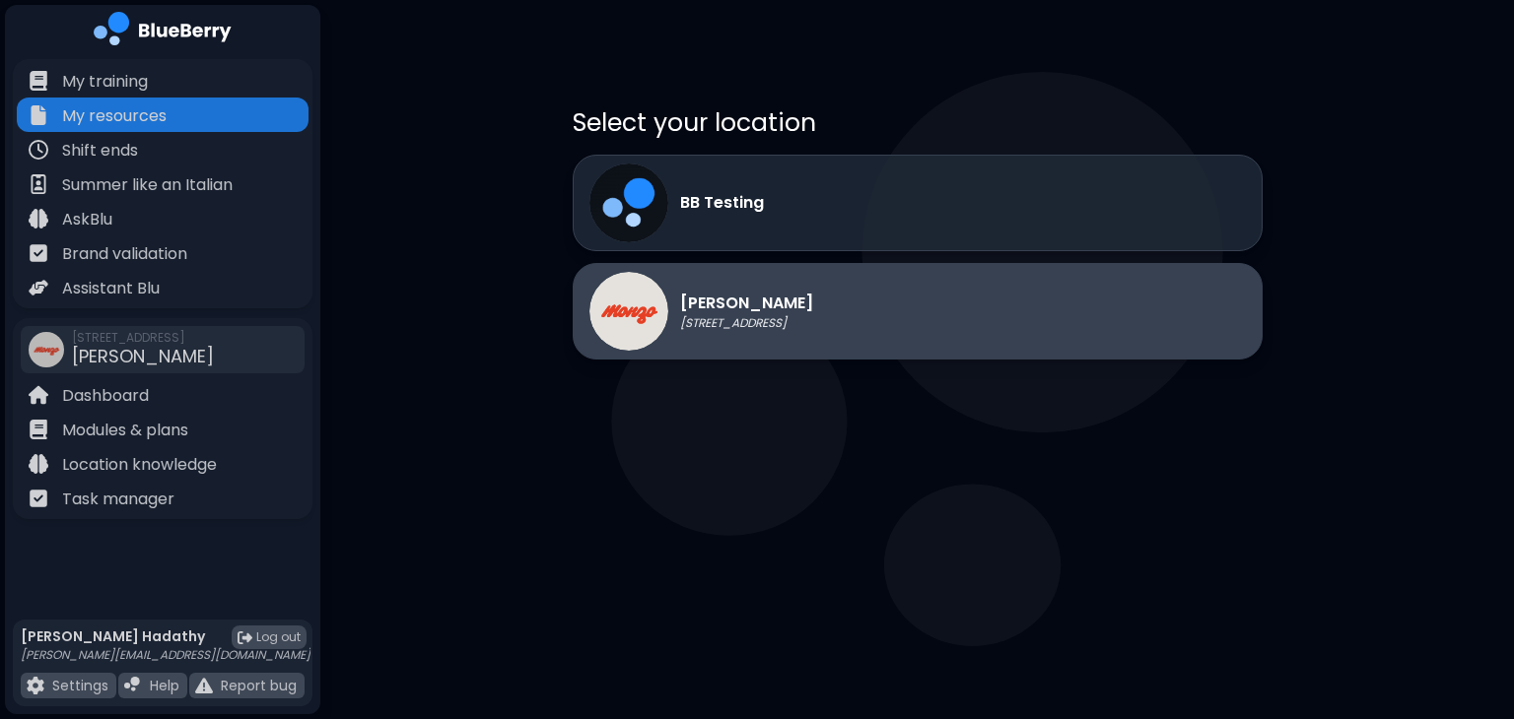
click at [670, 309] on div "[PERSON_NAME] [STREET_ADDRESS]" at bounding box center [701, 311] width 224 height 79
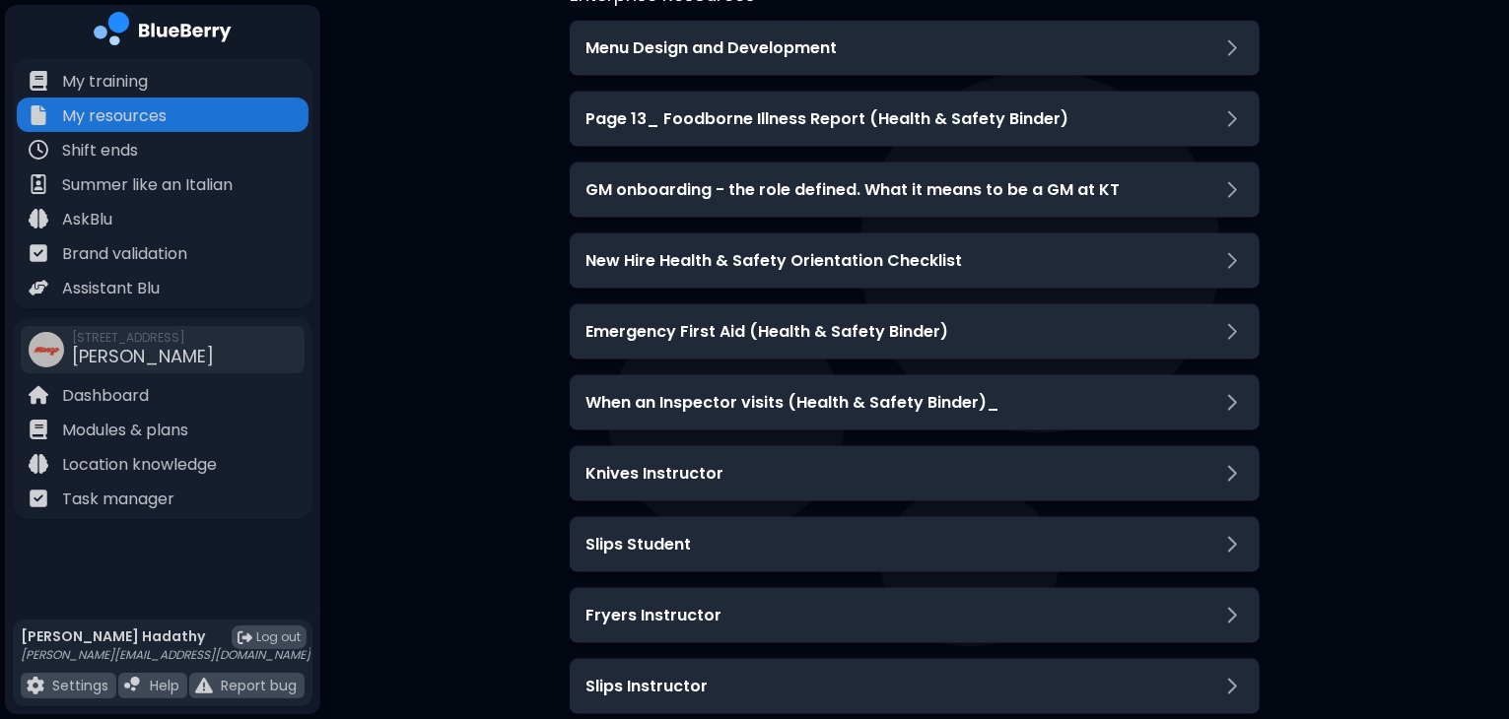
scroll to position [2771, 0]
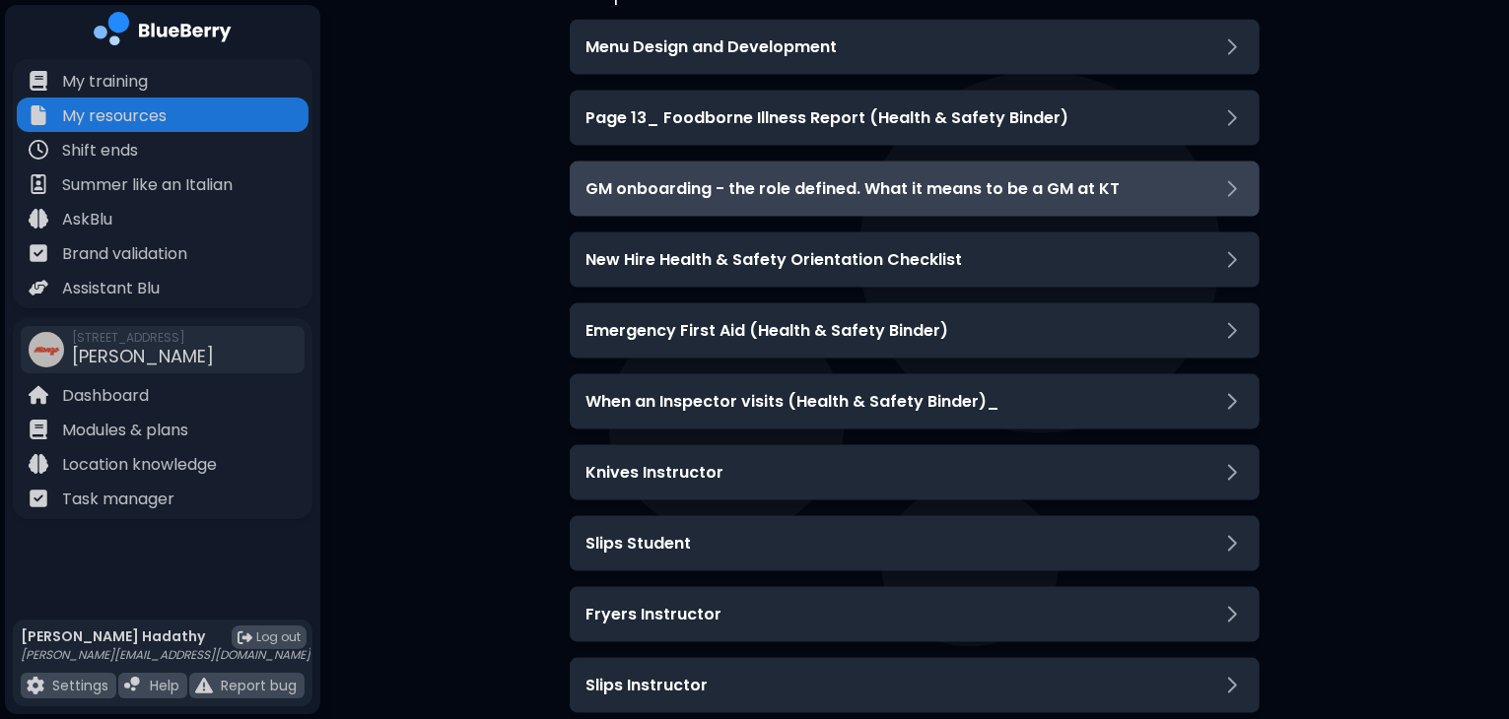
click at [724, 201] on div "GM onboarding - the role defined. What it means to be a GM at KT" at bounding box center [915, 189] width 690 height 55
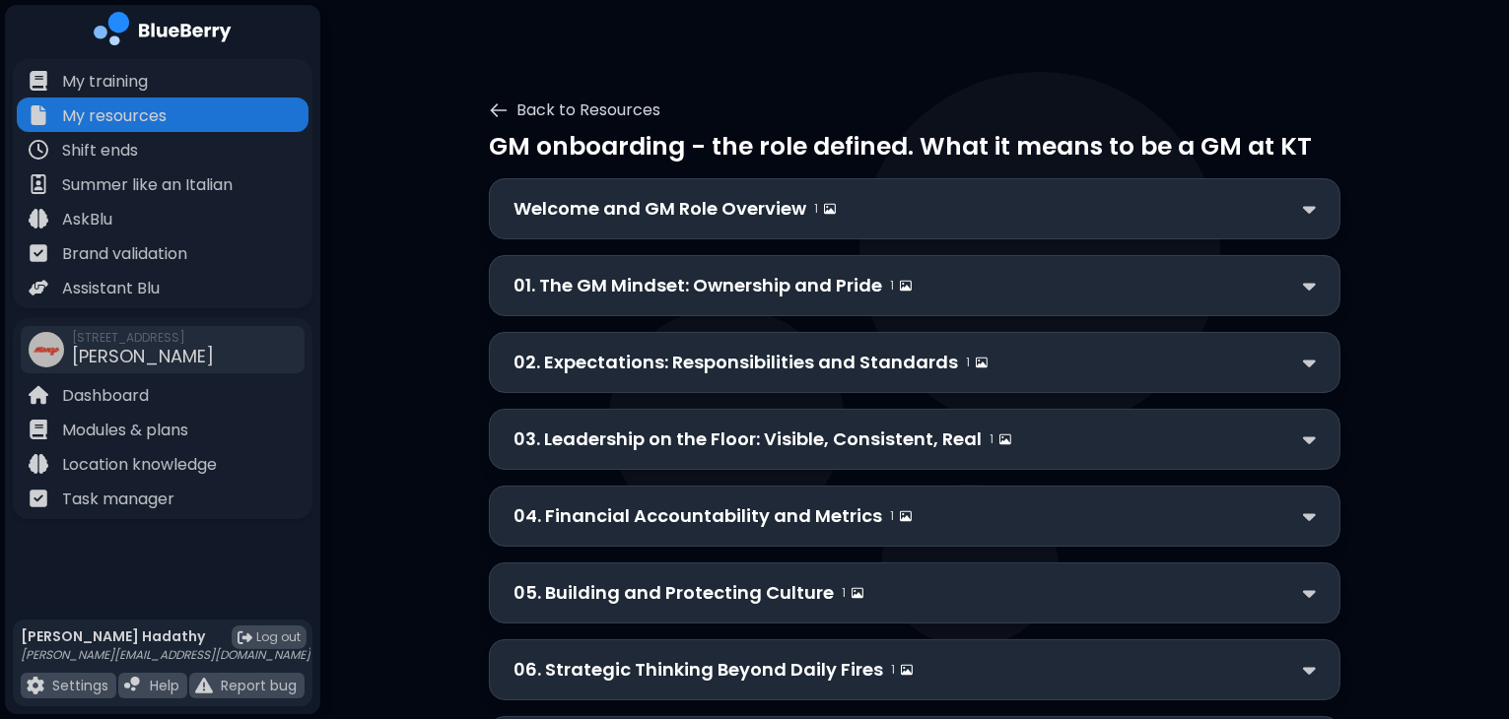
scroll to position [0, 0]
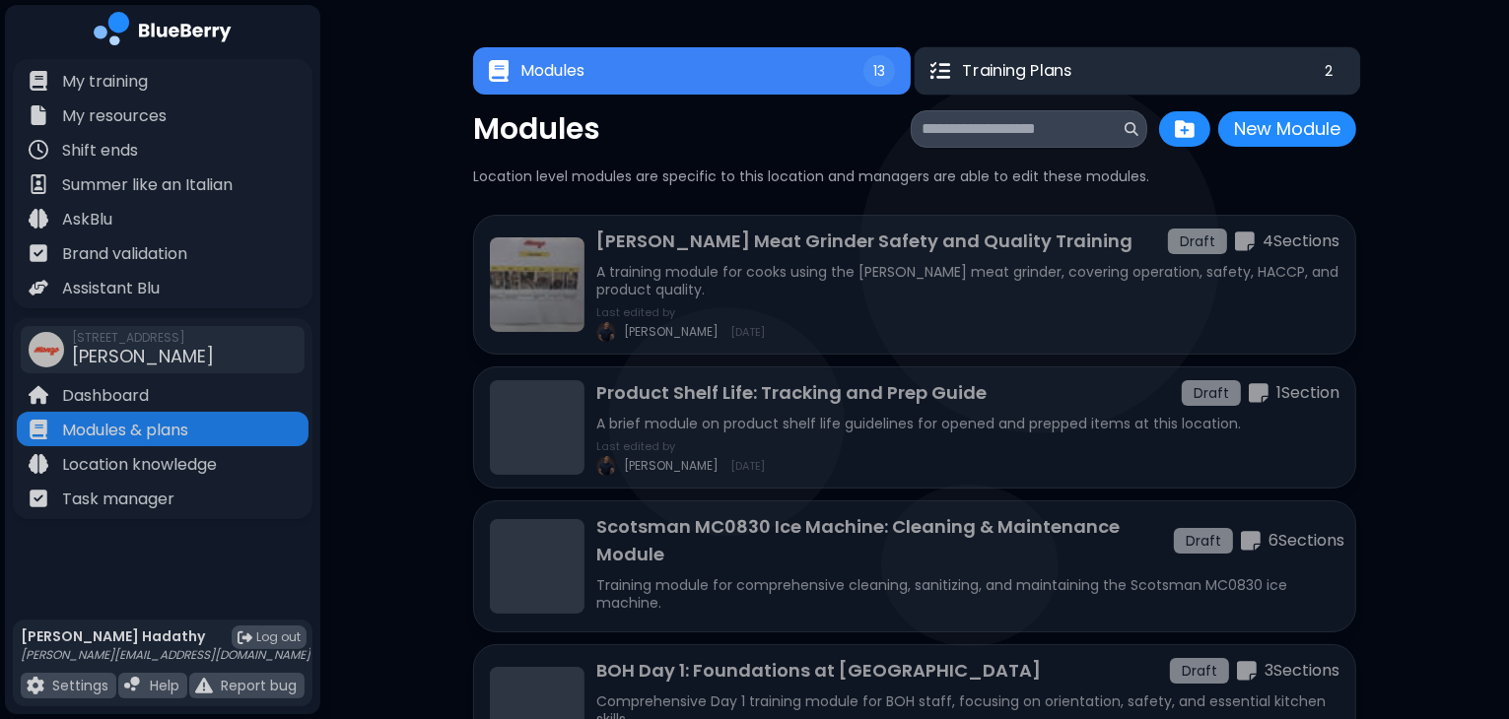
click at [1084, 65] on button "Training Plans 2" at bounding box center [1137, 71] width 446 height 48
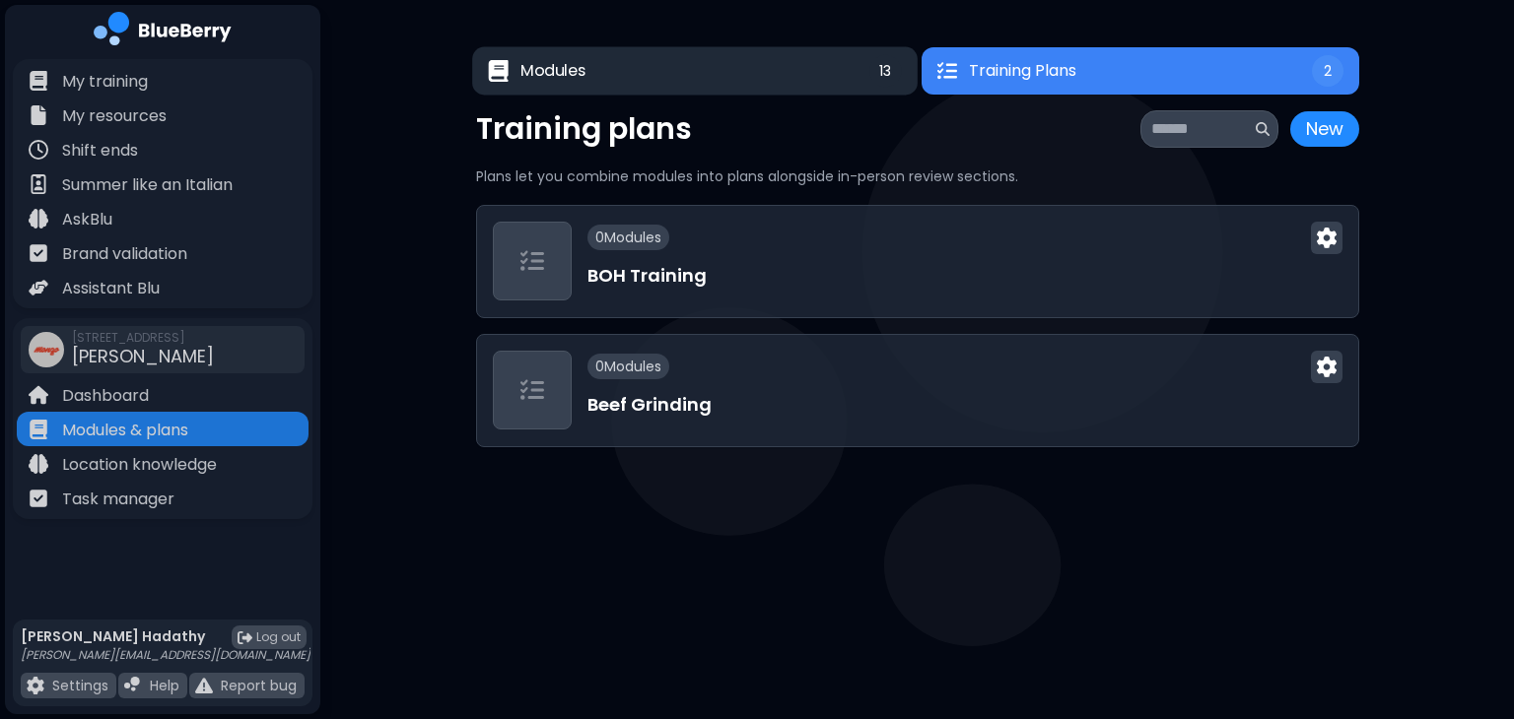
click at [772, 77] on button "Modules 13" at bounding box center [694, 71] width 445 height 48
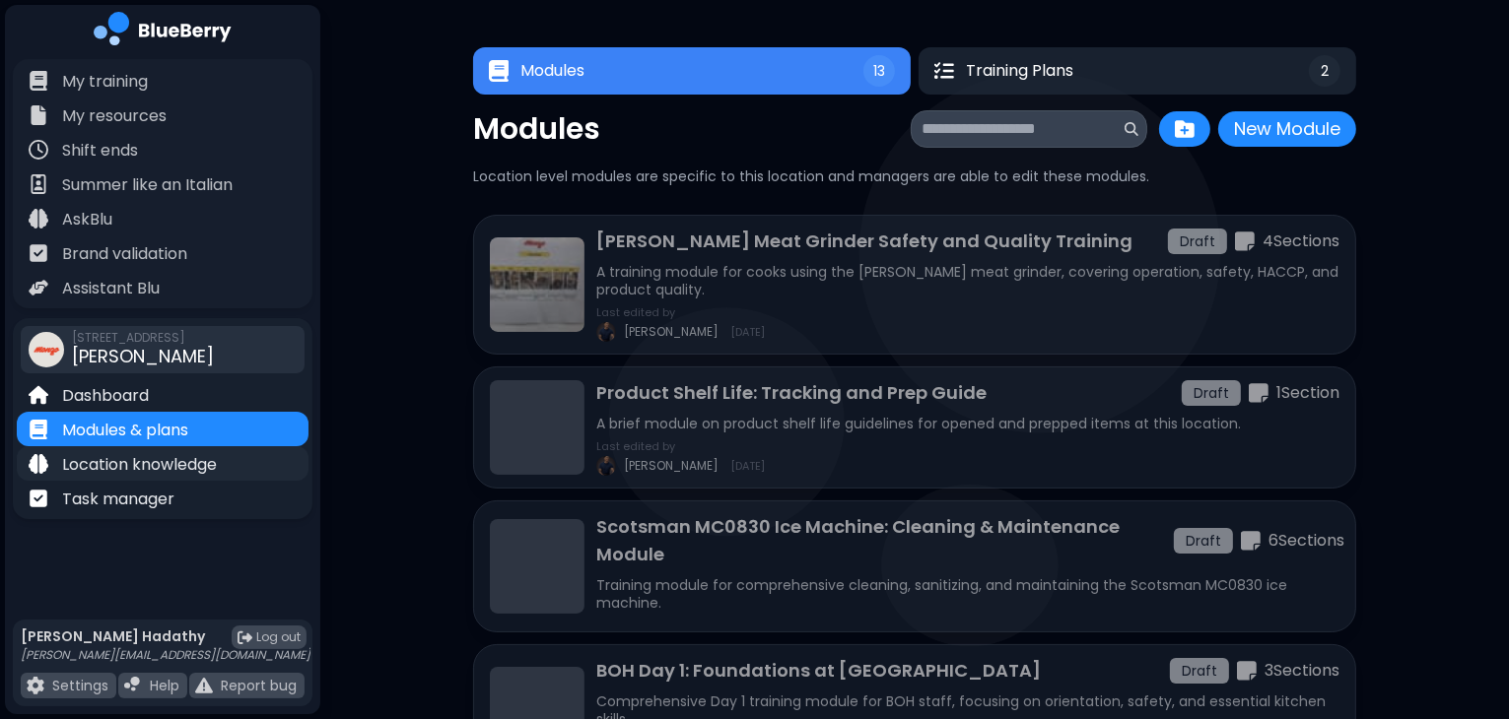
click at [111, 471] on p "Location knowledge" at bounding box center [139, 465] width 155 height 24
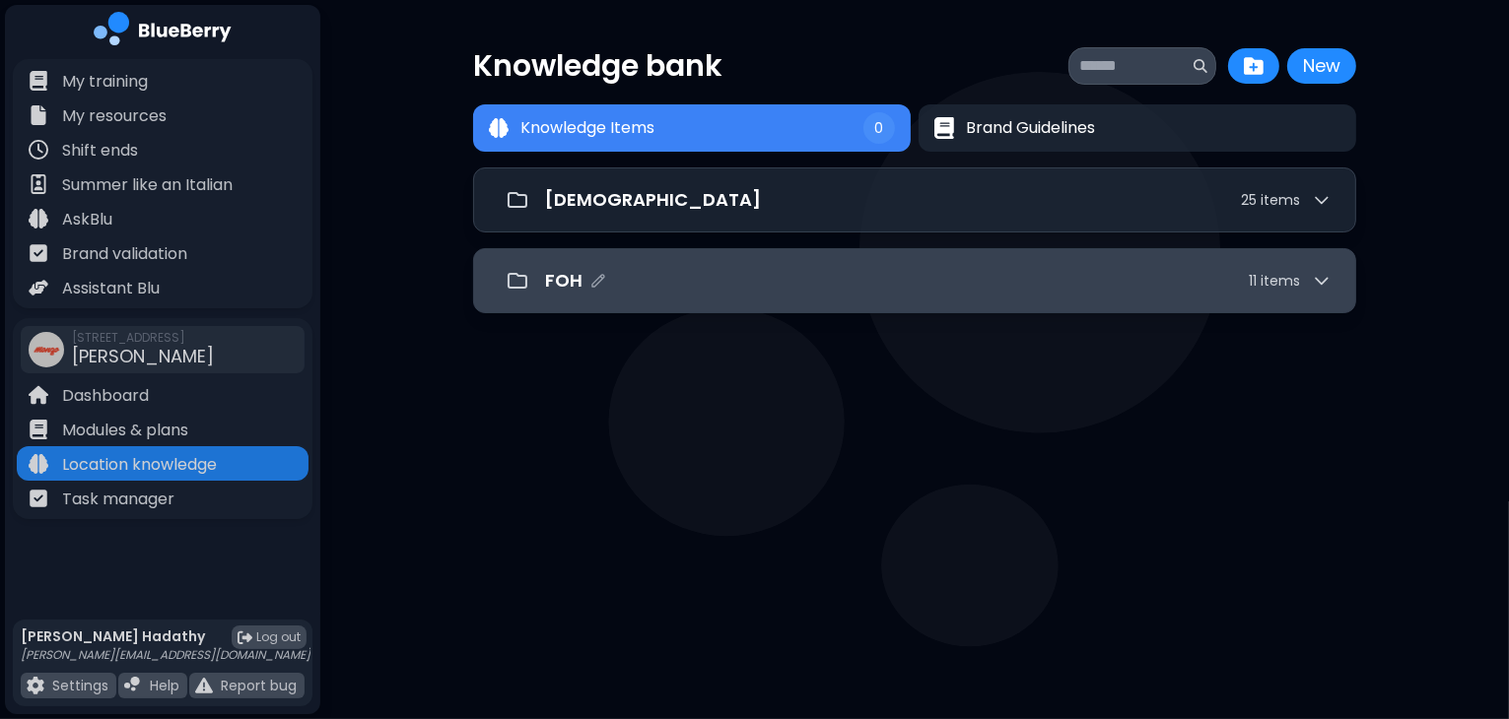
click at [708, 288] on div "FOH 11 item s" at bounding box center [938, 281] width 786 height 28
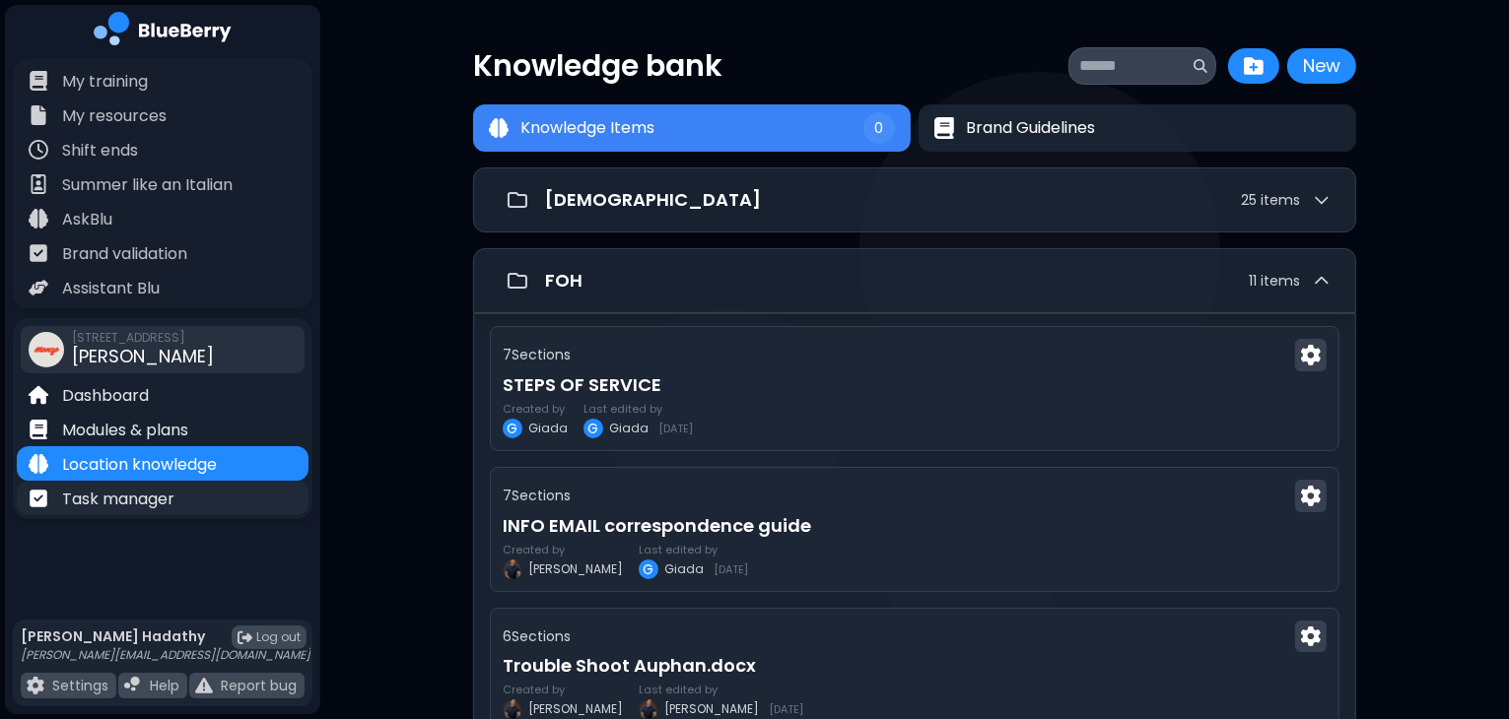
click at [151, 487] on div "Task manager" at bounding box center [102, 498] width 146 height 23
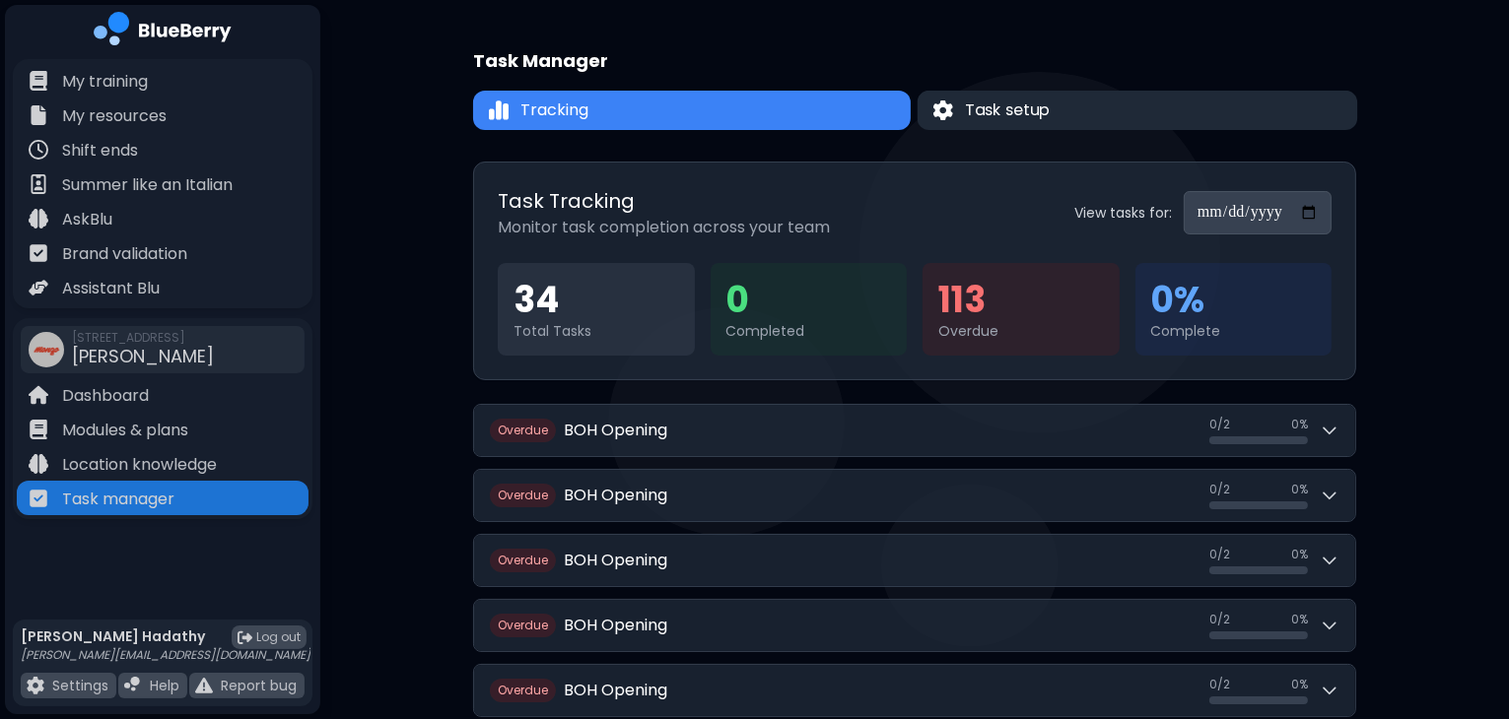
click at [1063, 95] on button "Task setup" at bounding box center [1137, 110] width 440 height 39
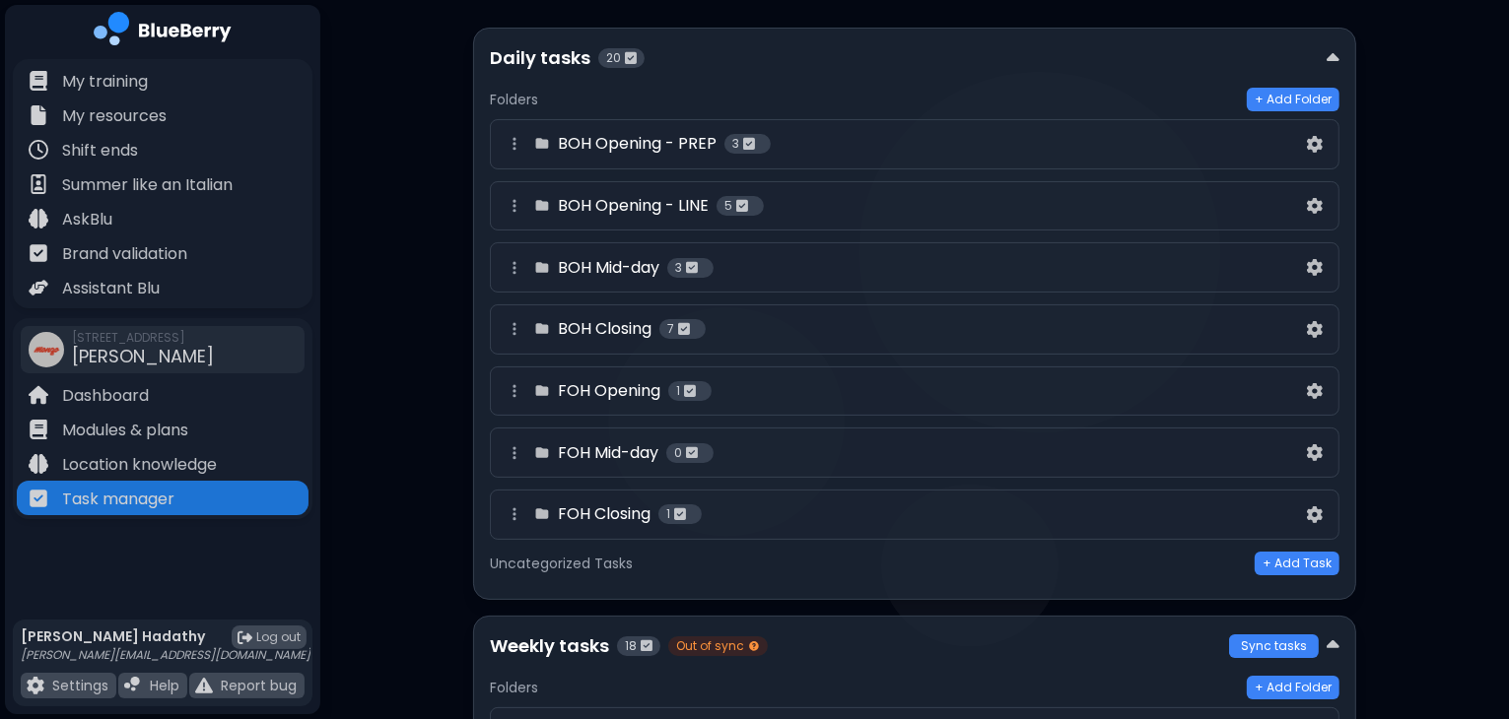
scroll to position [138, 0]
click at [1132, 381] on div "FOH Opening 1" at bounding box center [903, 393] width 800 height 24
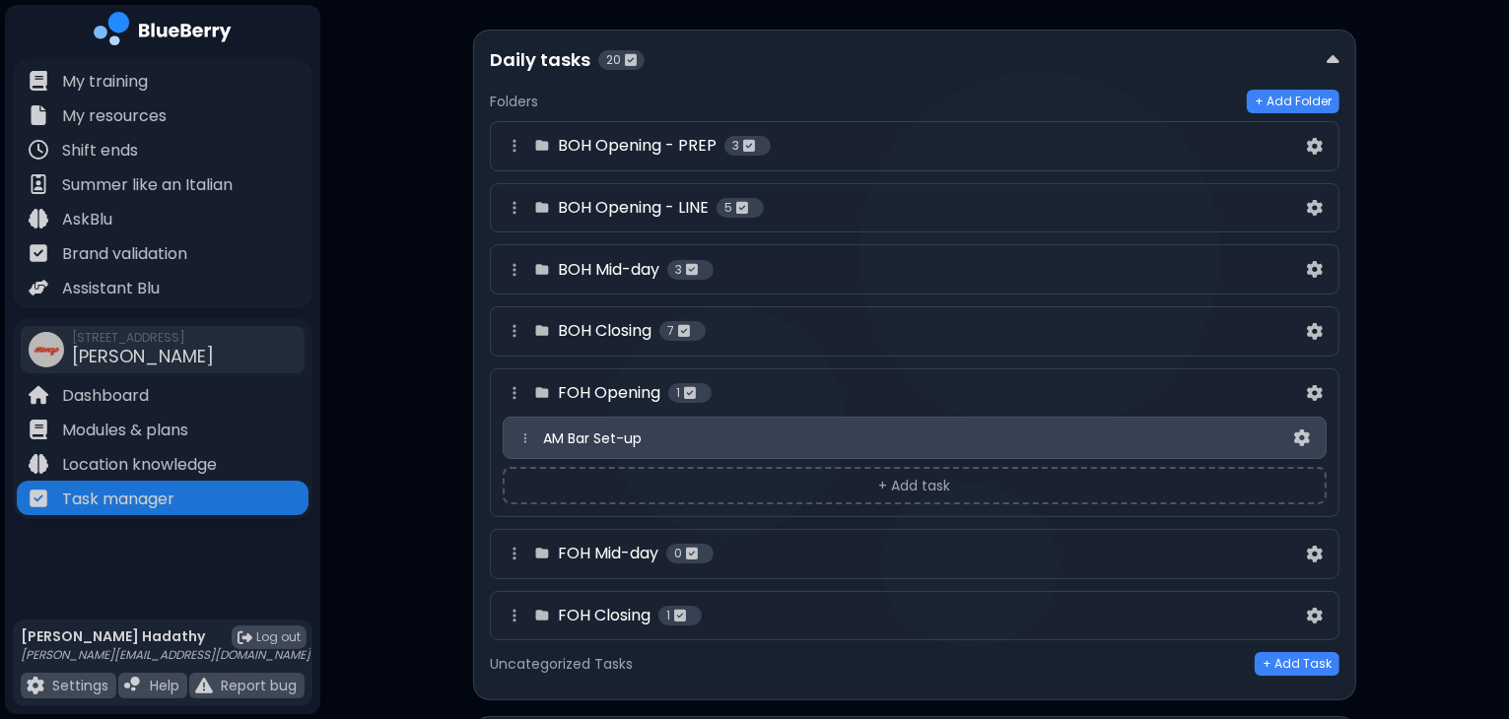
click at [1047, 435] on div "AM Bar Set-up" at bounding box center [916, 439] width 747 height 18
click at [1298, 434] on img at bounding box center [1302, 438] width 16 height 17
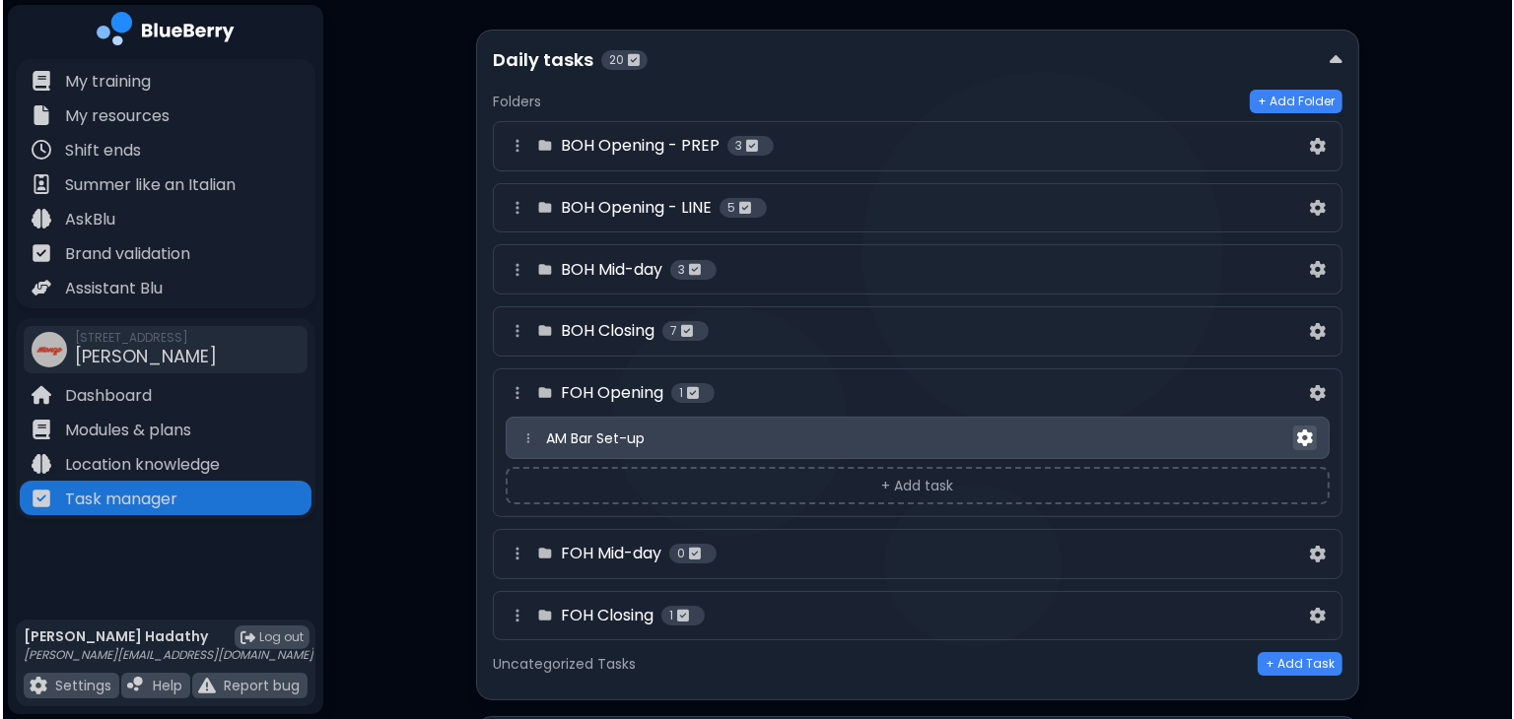
scroll to position [0, 0]
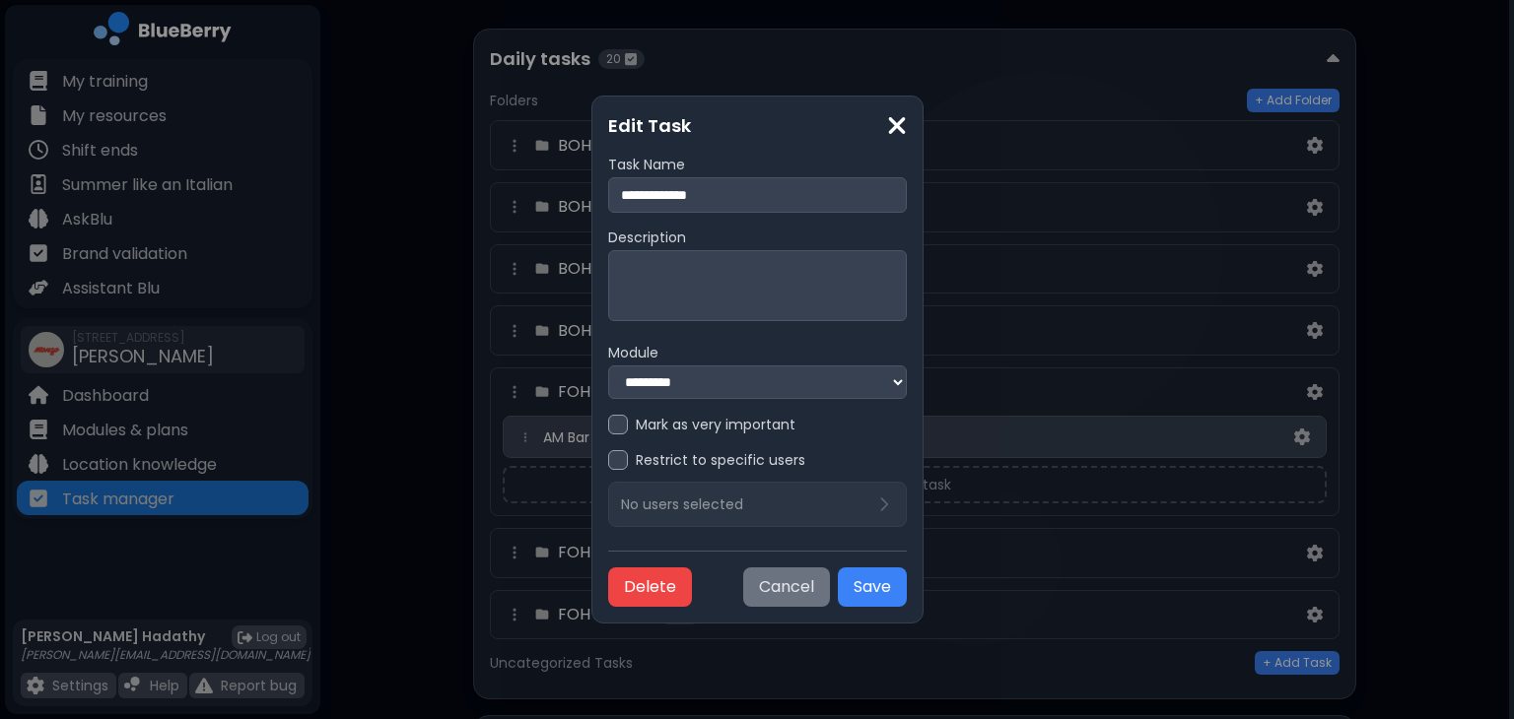
click at [826, 604] on button "Cancel" at bounding box center [786, 587] width 87 height 39
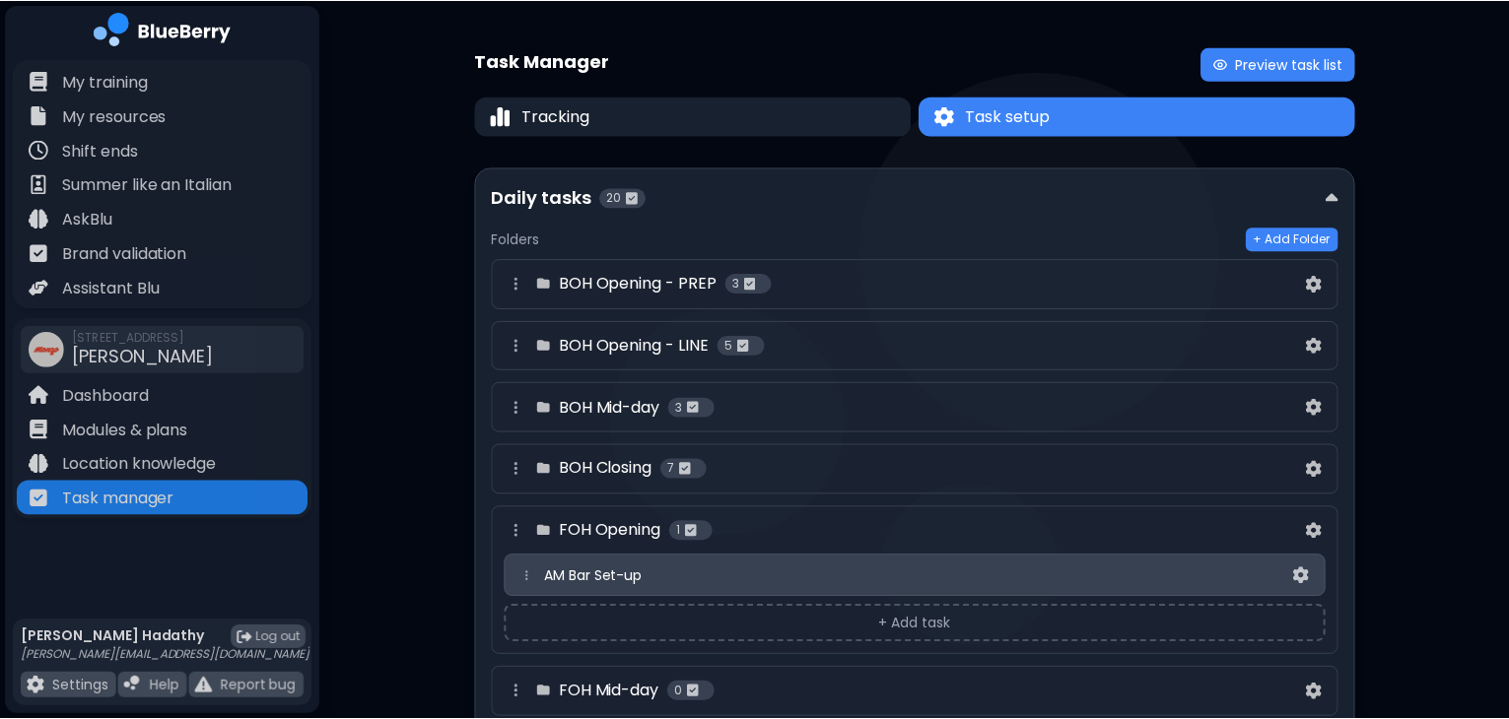
scroll to position [138, 0]
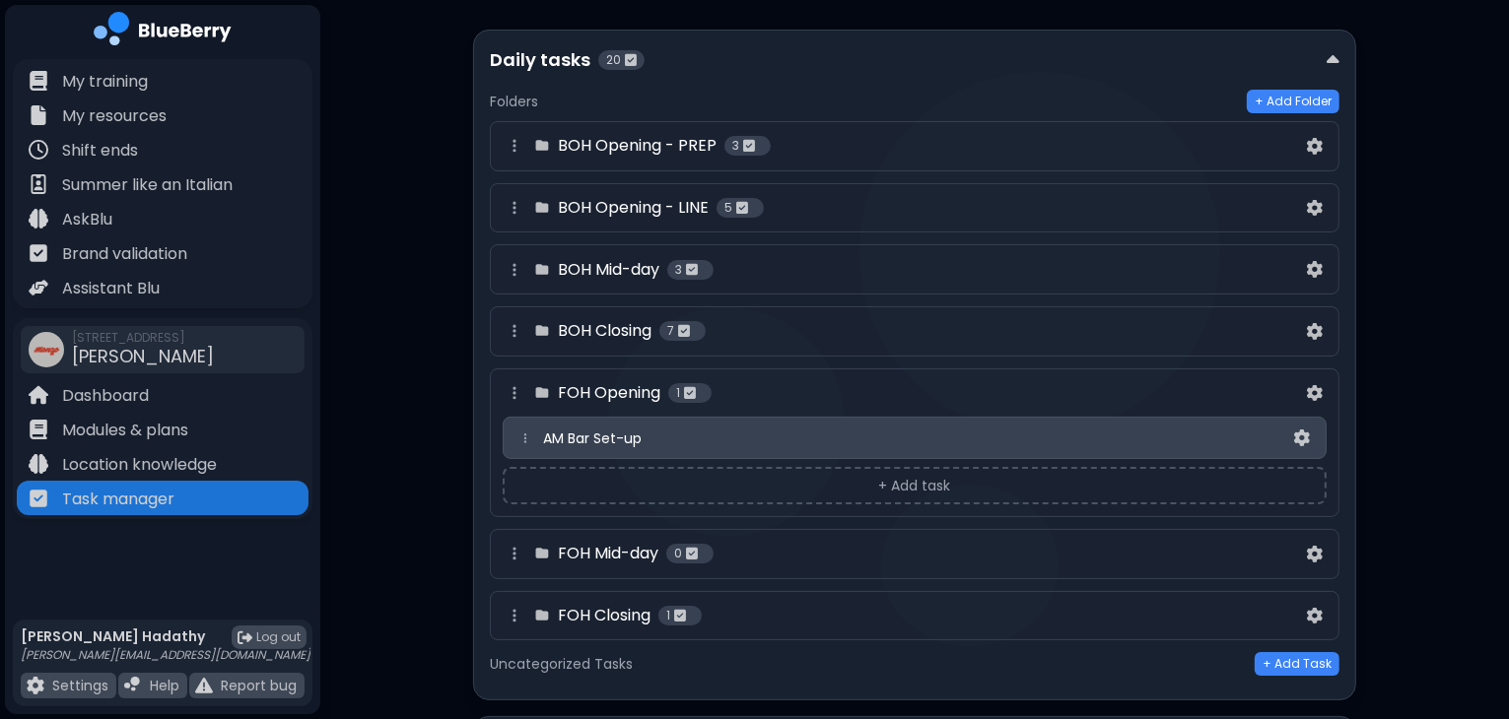
click at [733, 484] on button "+ Add task" at bounding box center [915, 485] width 824 height 37
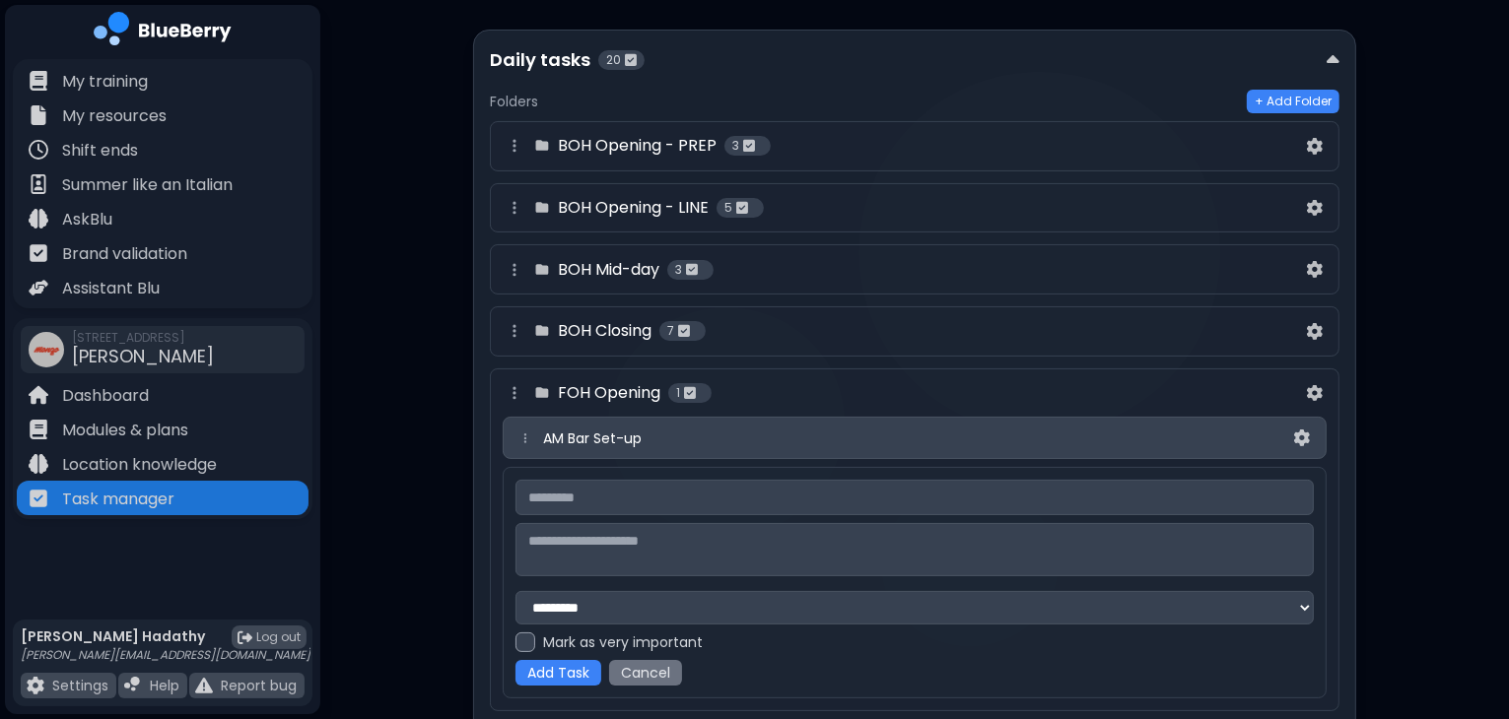
click at [666, 671] on button "Cancel" at bounding box center [645, 673] width 73 height 26
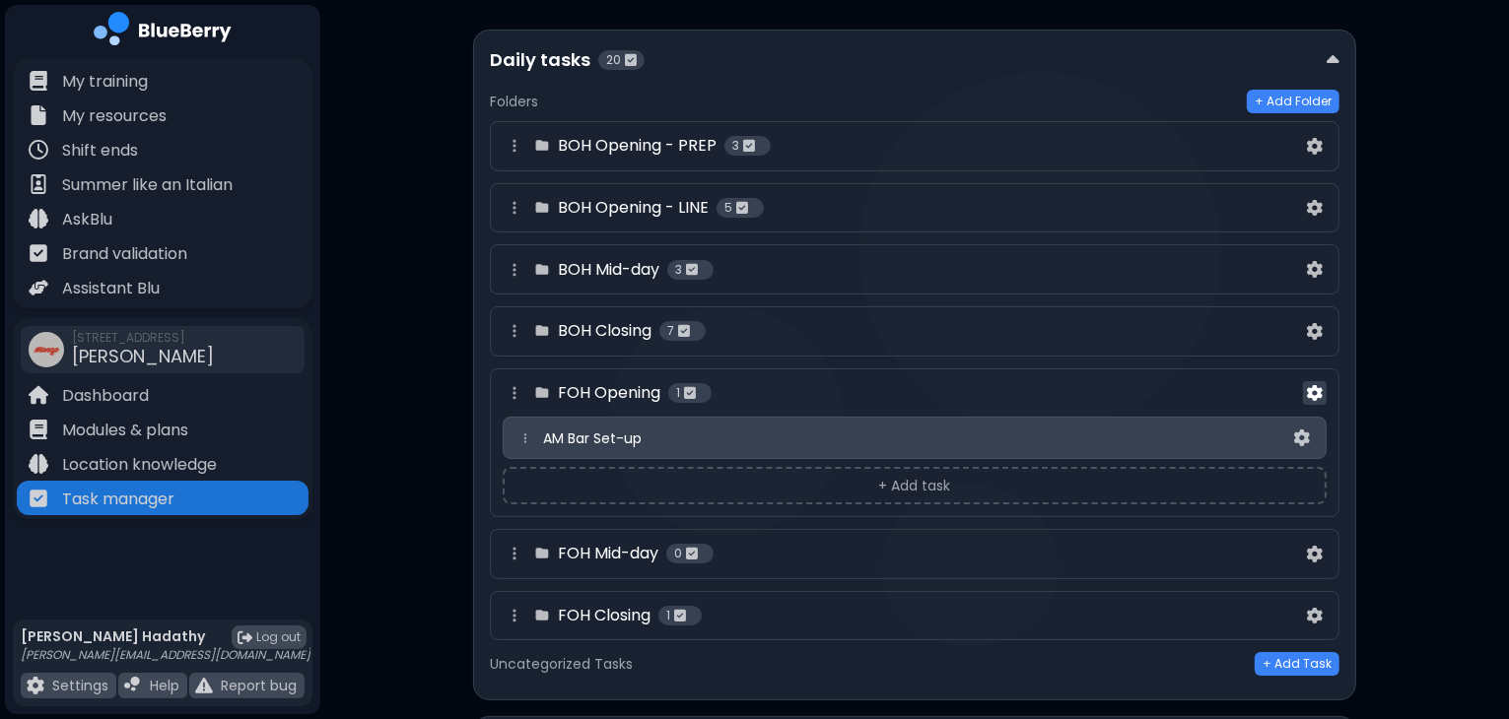
click at [1316, 399] on img at bounding box center [1315, 393] width 16 height 17
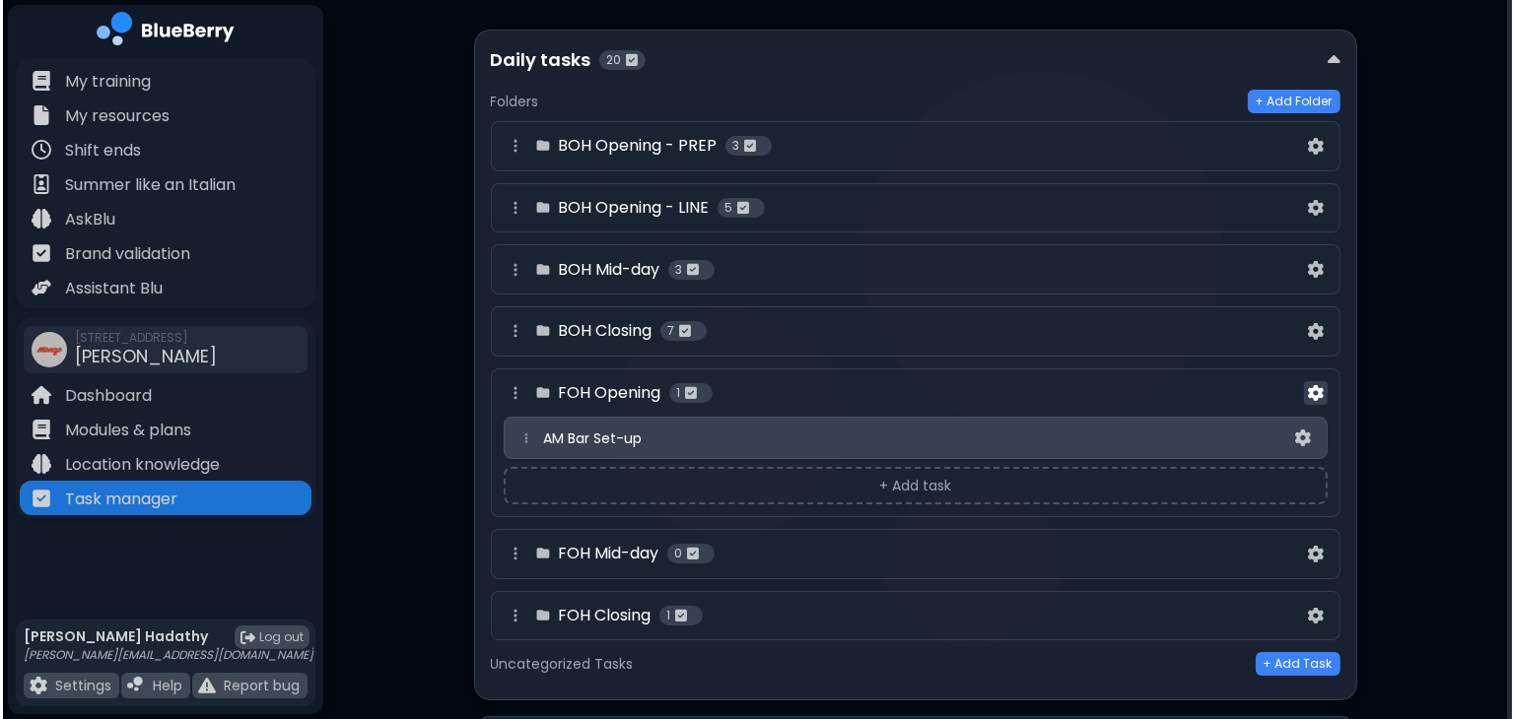
scroll to position [0, 0]
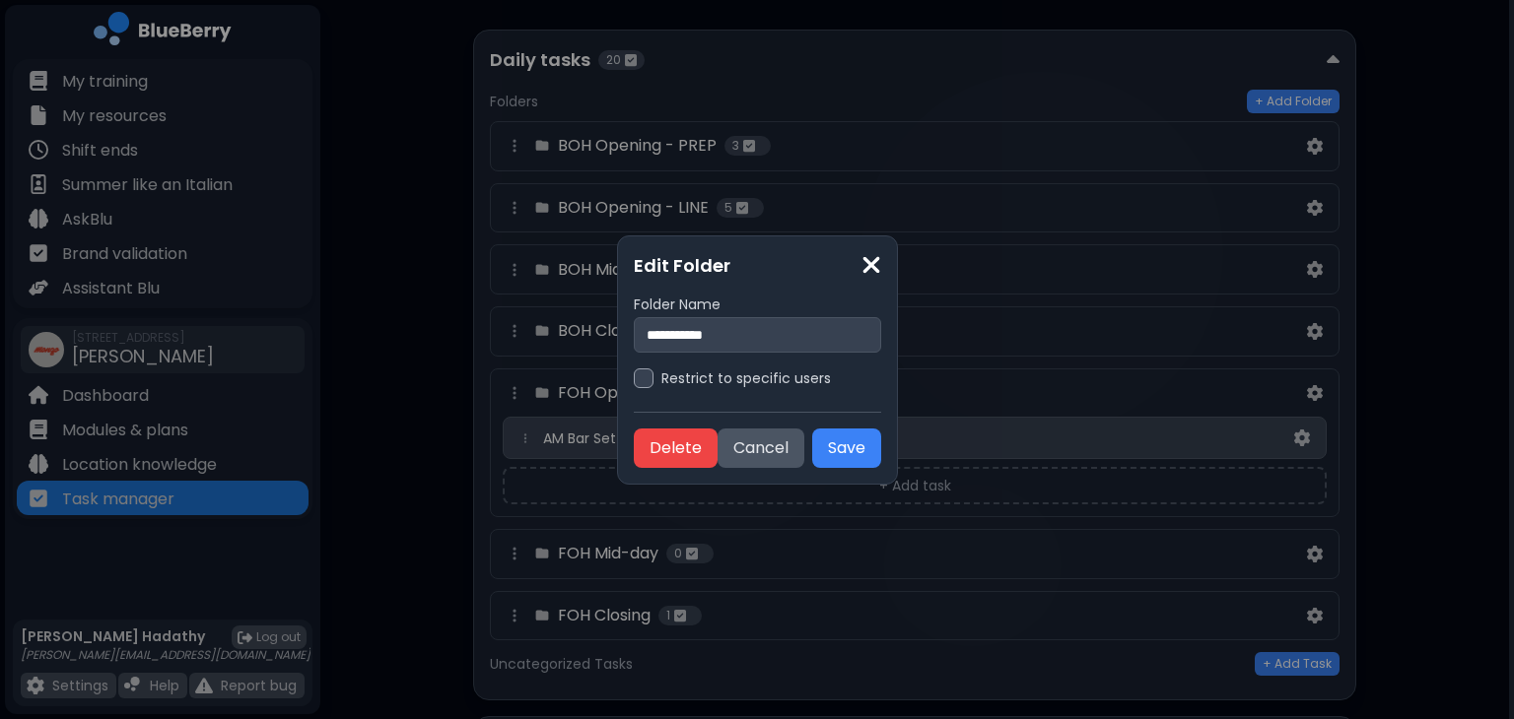
click at [868, 267] on img at bounding box center [871, 265] width 20 height 27
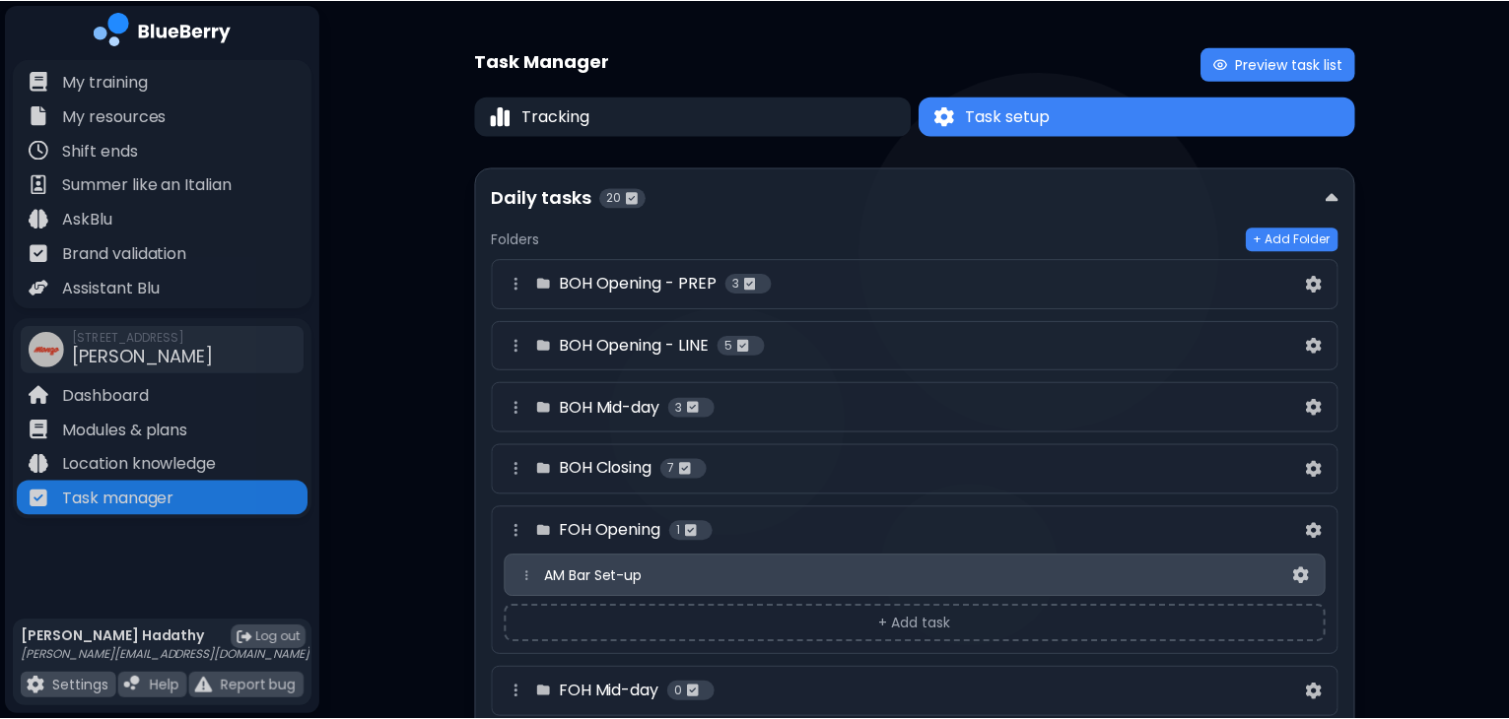
scroll to position [138, 0]
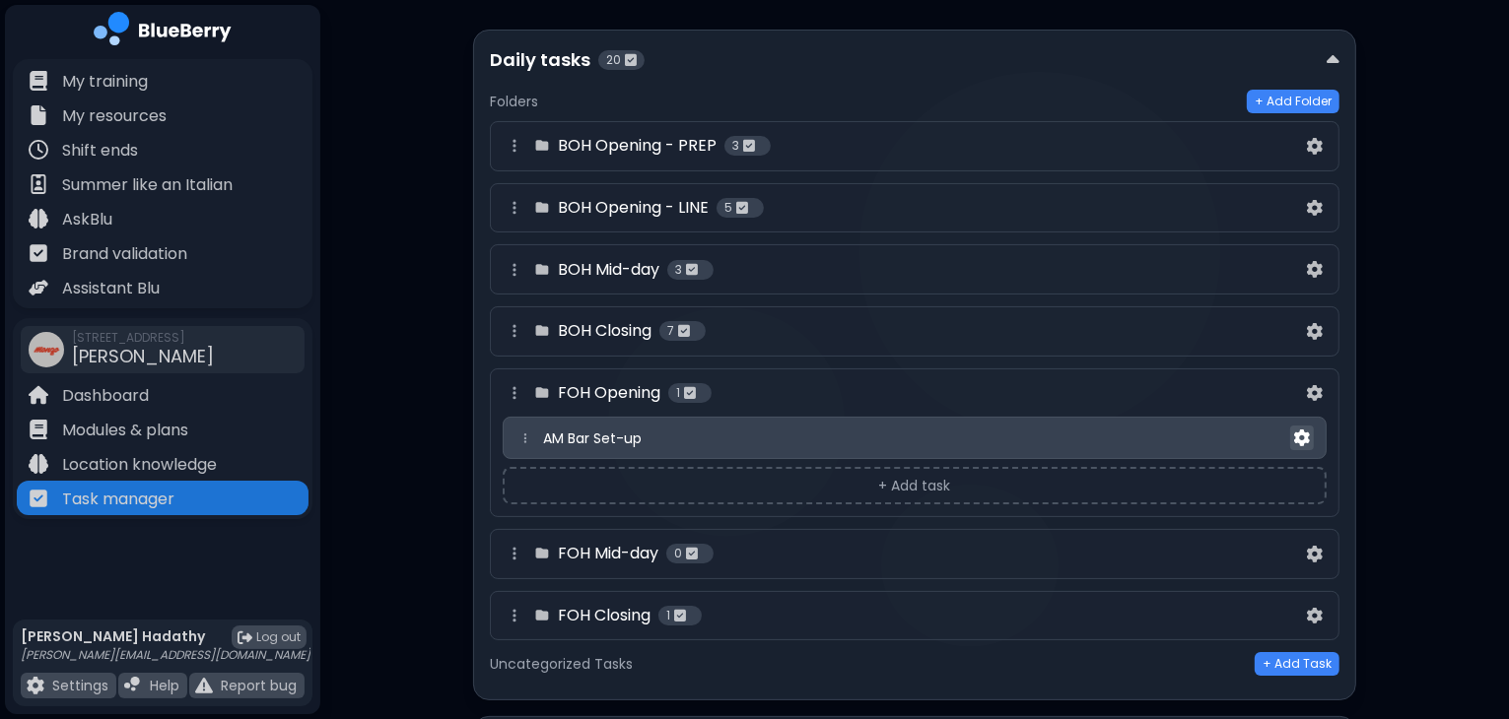
click at [1297, 441] on img at bounding box center [1302, 438] width 16 height 17
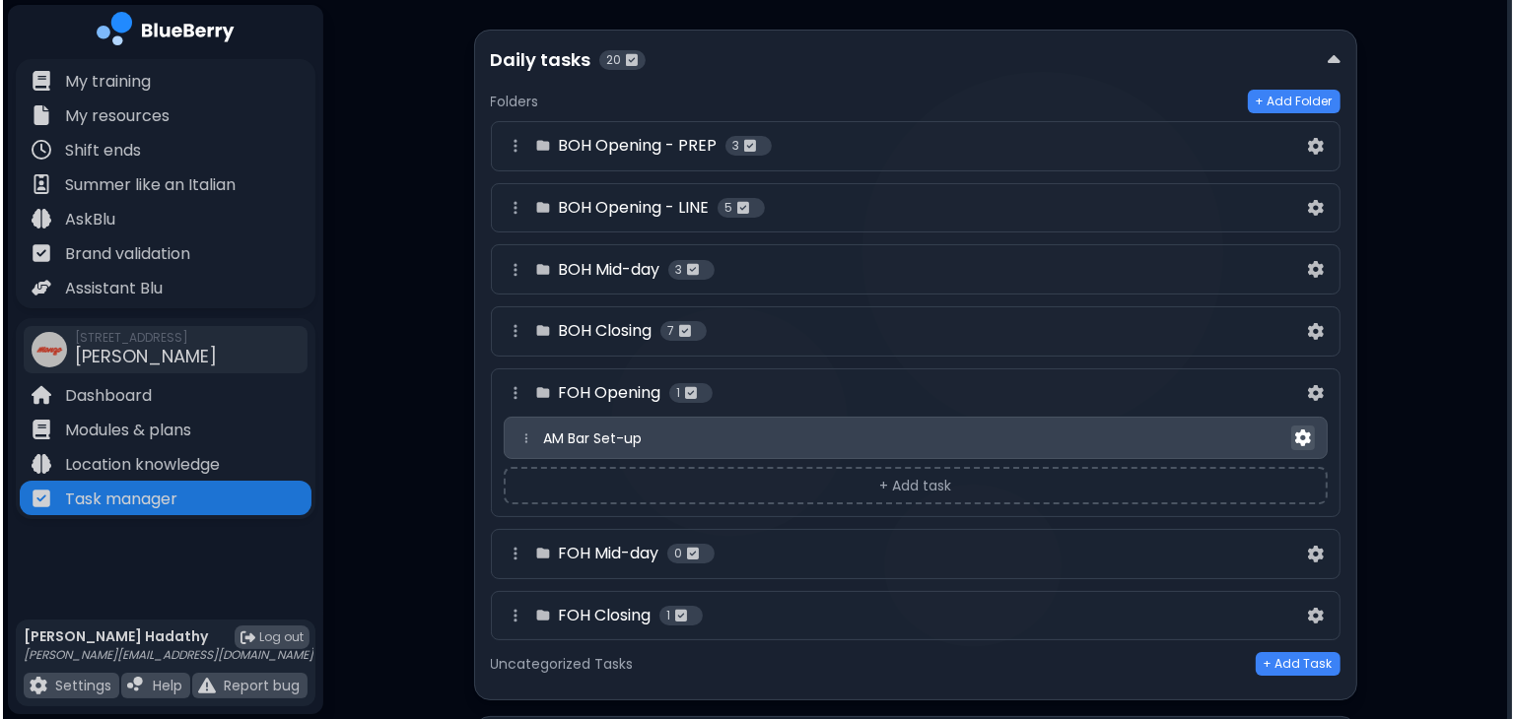
scroll to position [0, 0]
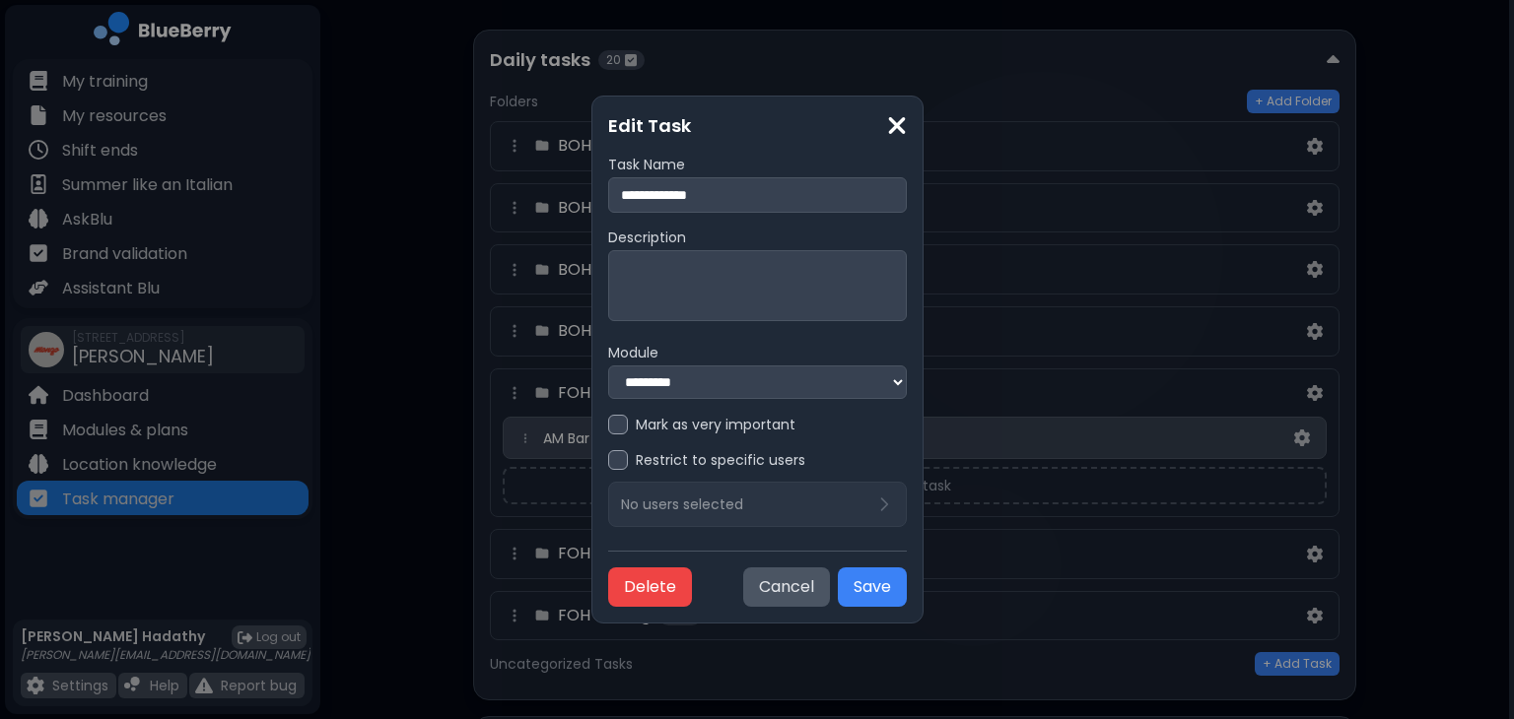
click at [863, 380] on select "**********" at bounding box center [757, 383] width 299 height 34
click at [907, 128] on img at bounding box center [897, 125] width 20 height 27
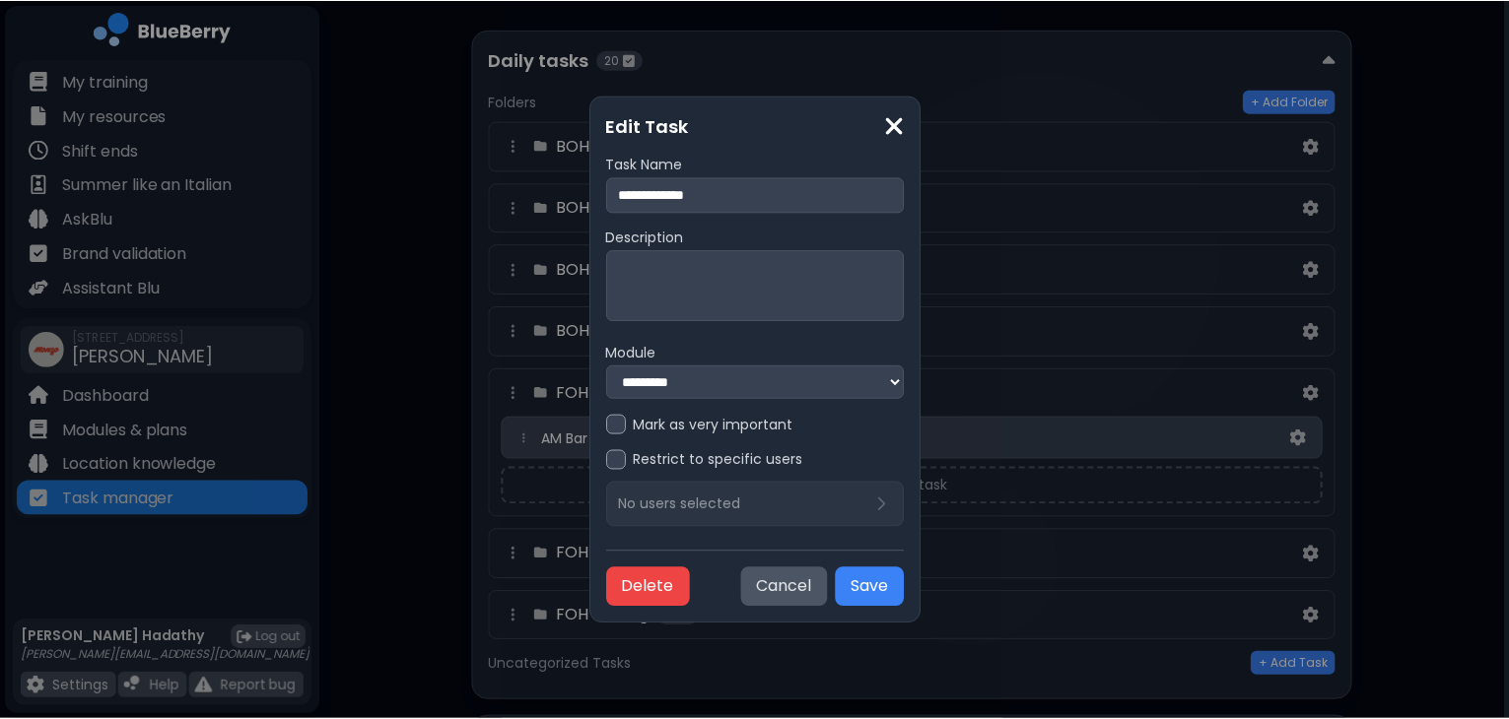
scroll to position [138, 0]
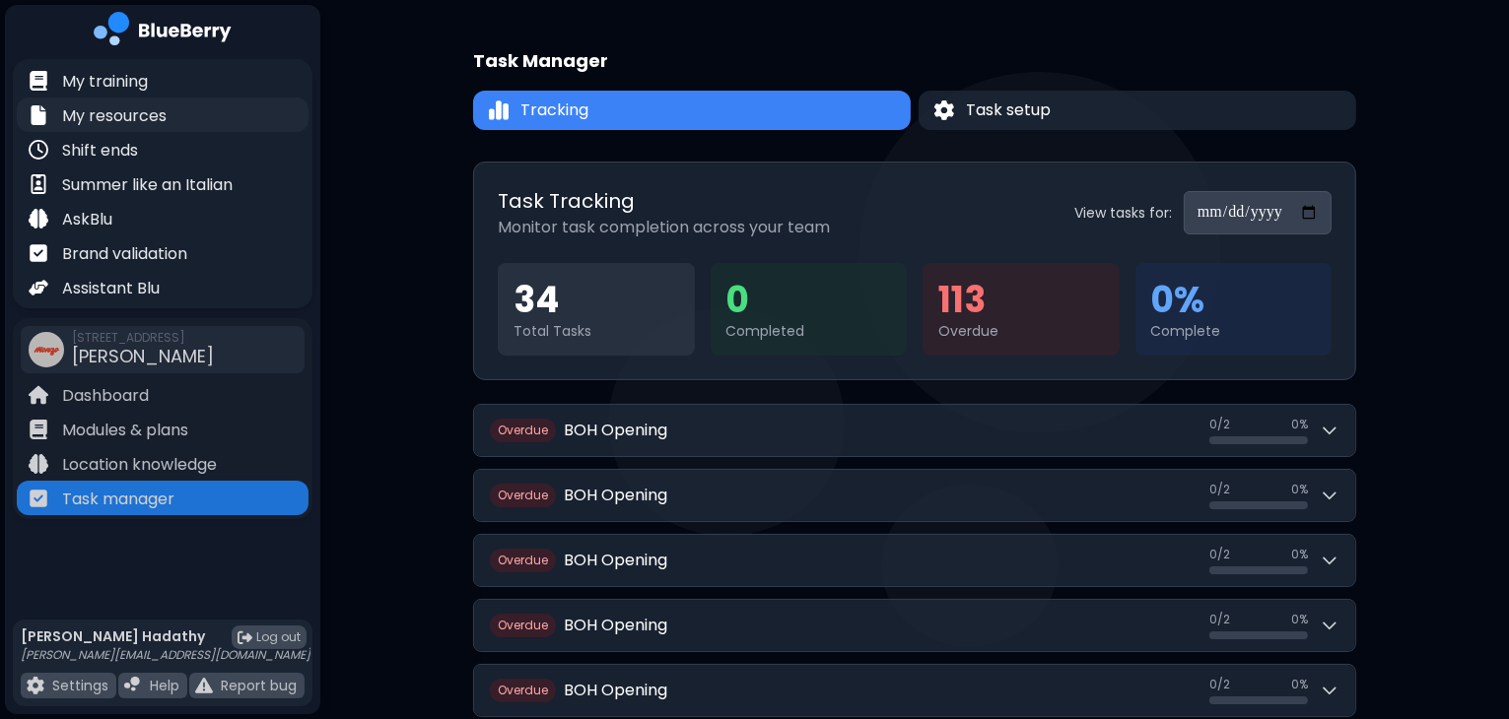
click at [141, 123] on p "My resources" at bounding box center [114, 116] width 104 height 24
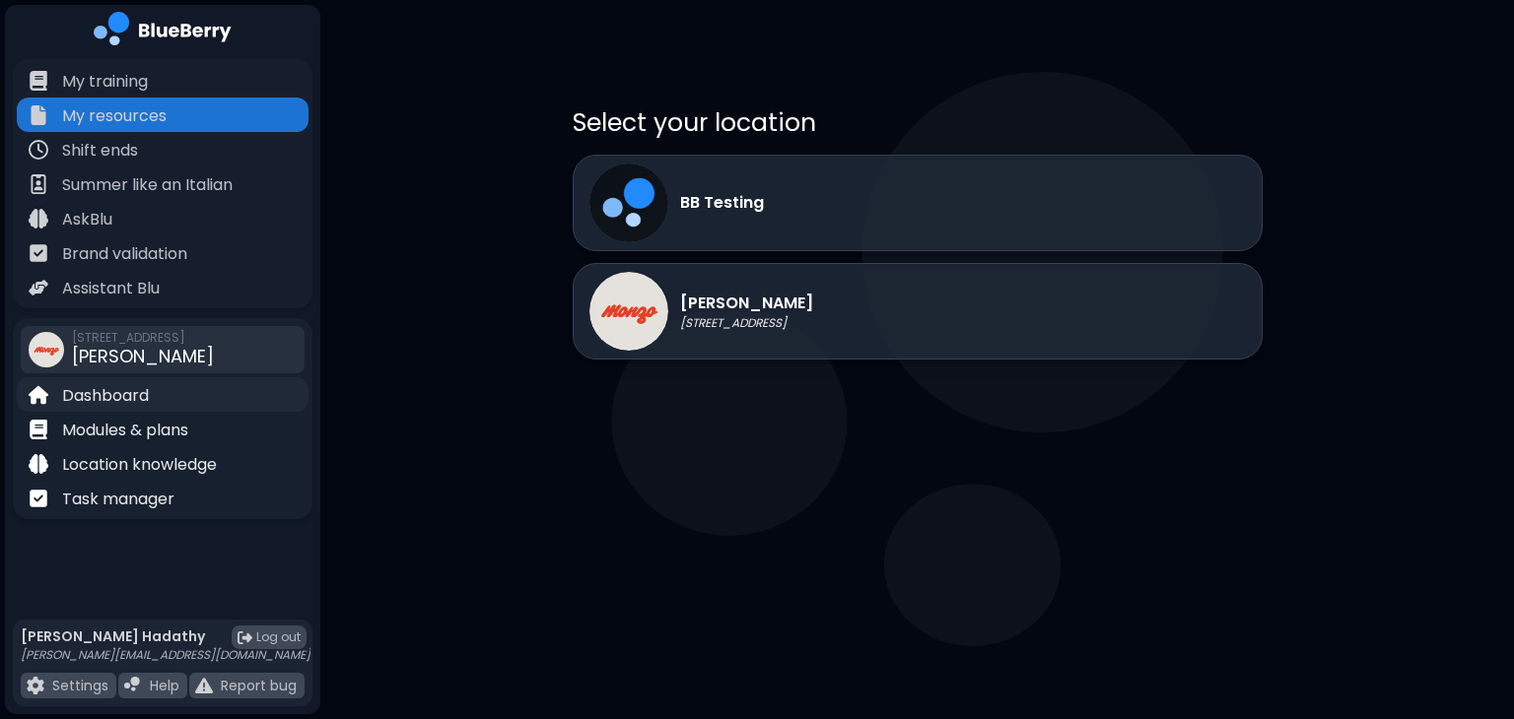
click at [140, 390] on p "Dashboard" at bounding box center [105, 396] width 87 height 24
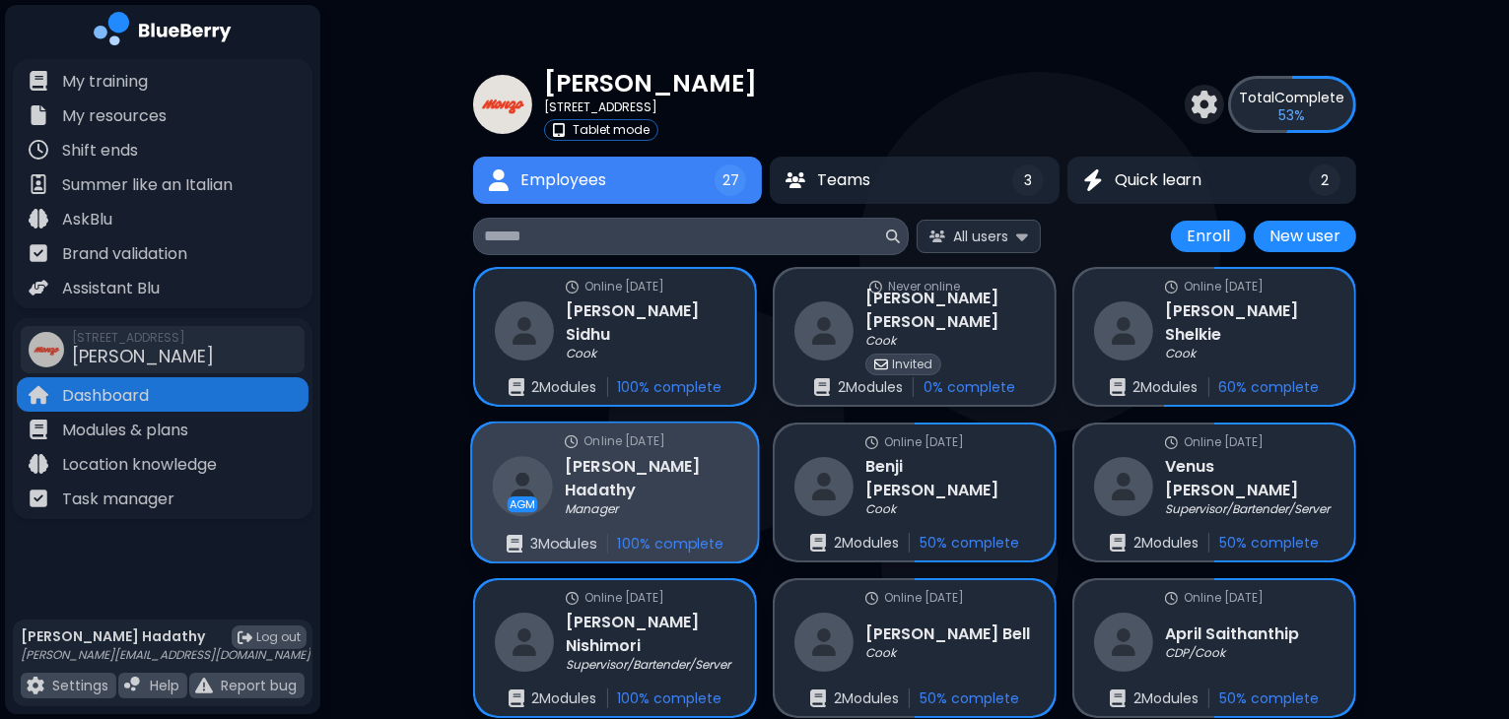
click at [592, 510] on div "AGM [PERSON_NAME] Manager" at bounding box center [615, 486] width 245 height 64
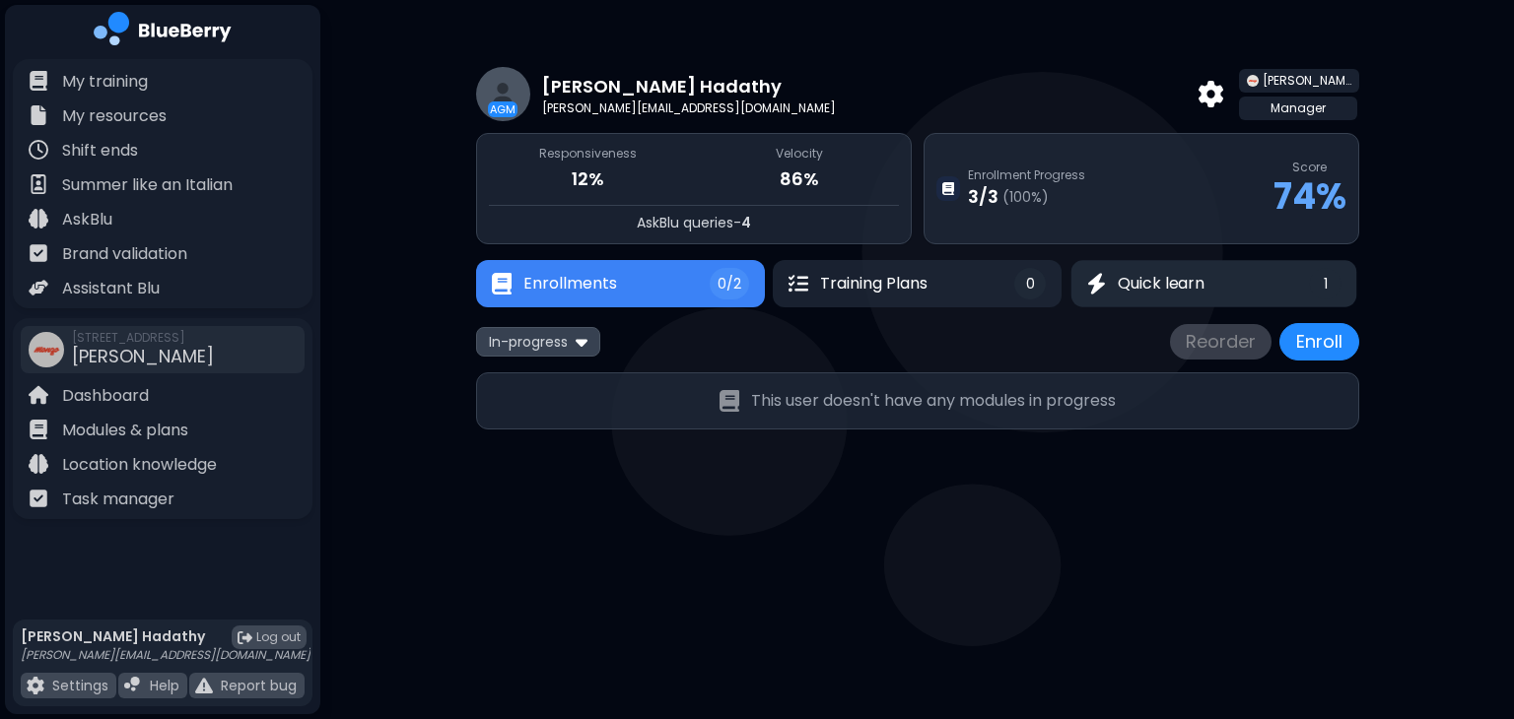
click at [1185, 262] on button "Quick learn 1" at bounding box center [1214, 283] width 286 height 46
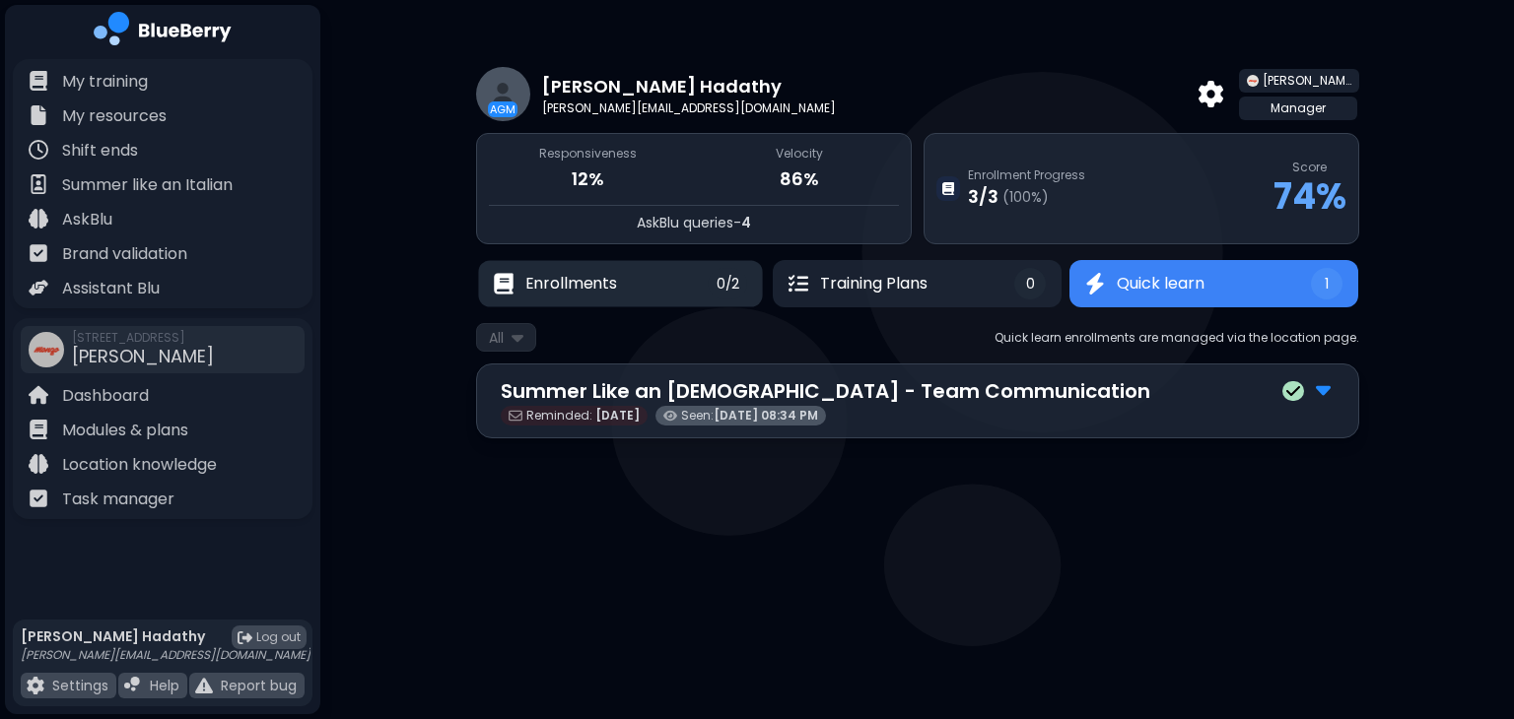
click at [677, 261] on button "Enrollments 0/2" at bounding box center [620, 283] width 285 height 46
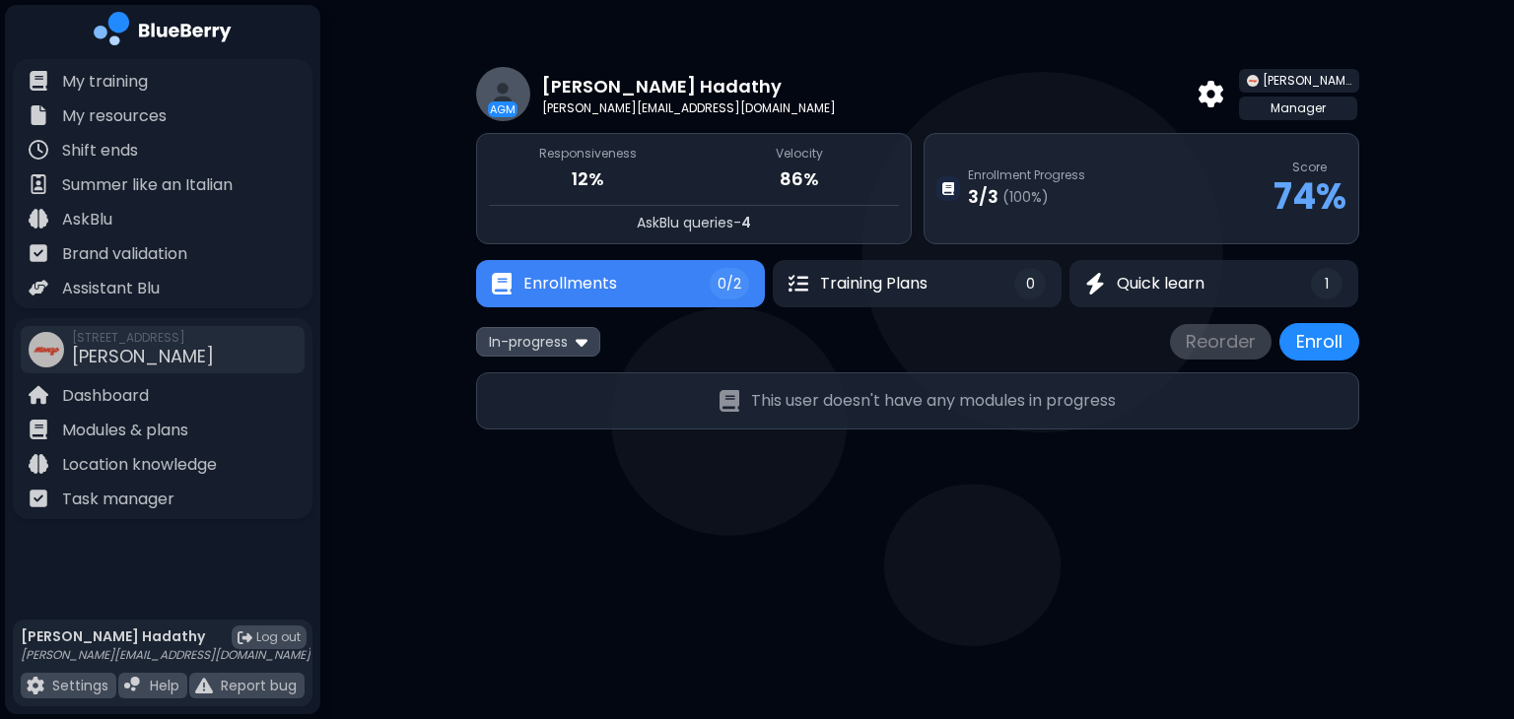
click at [1055, 206] on div "3 / 3 ( 100 %)" at bounding box center [1026, 197] width 117 height 28
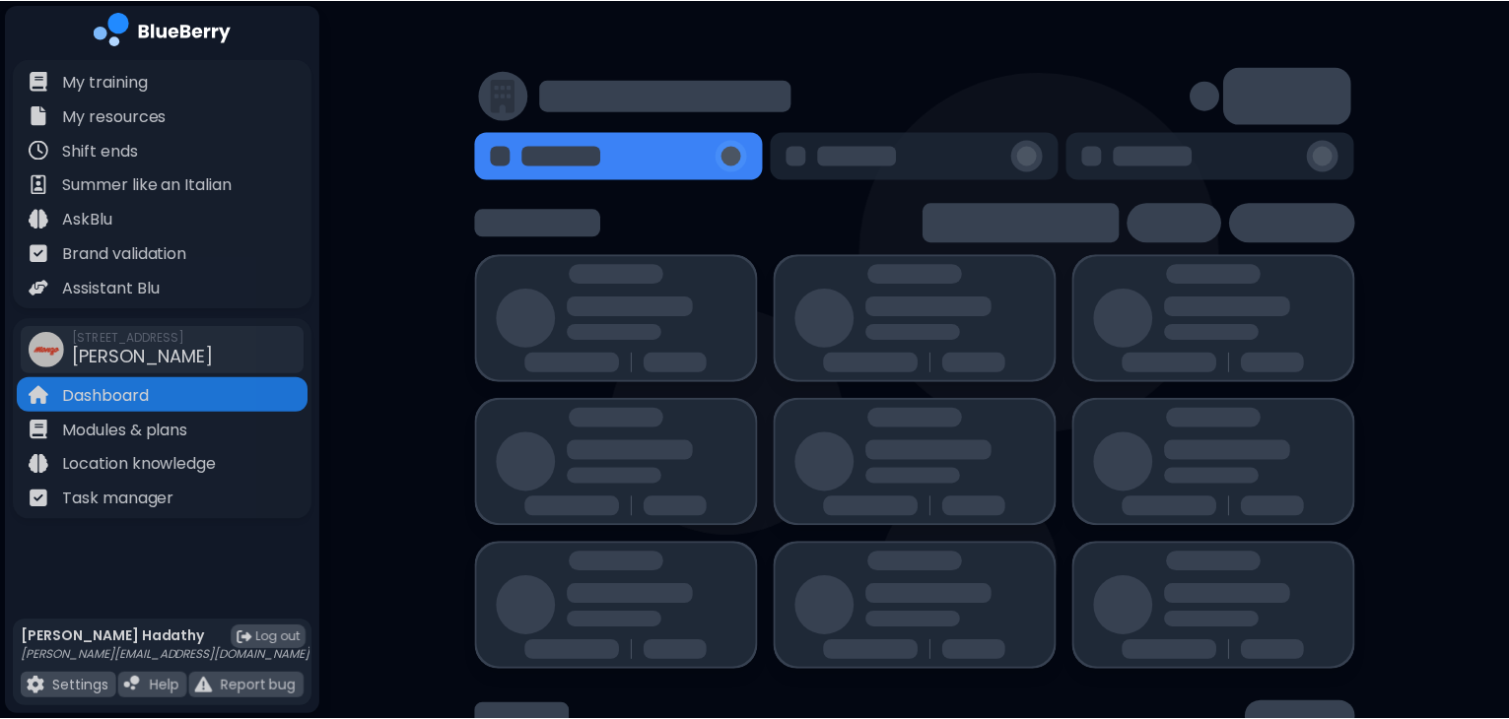
scroll to position [138, 0]
